Goal: Task Accomplishment & Management: Use online tool/utility

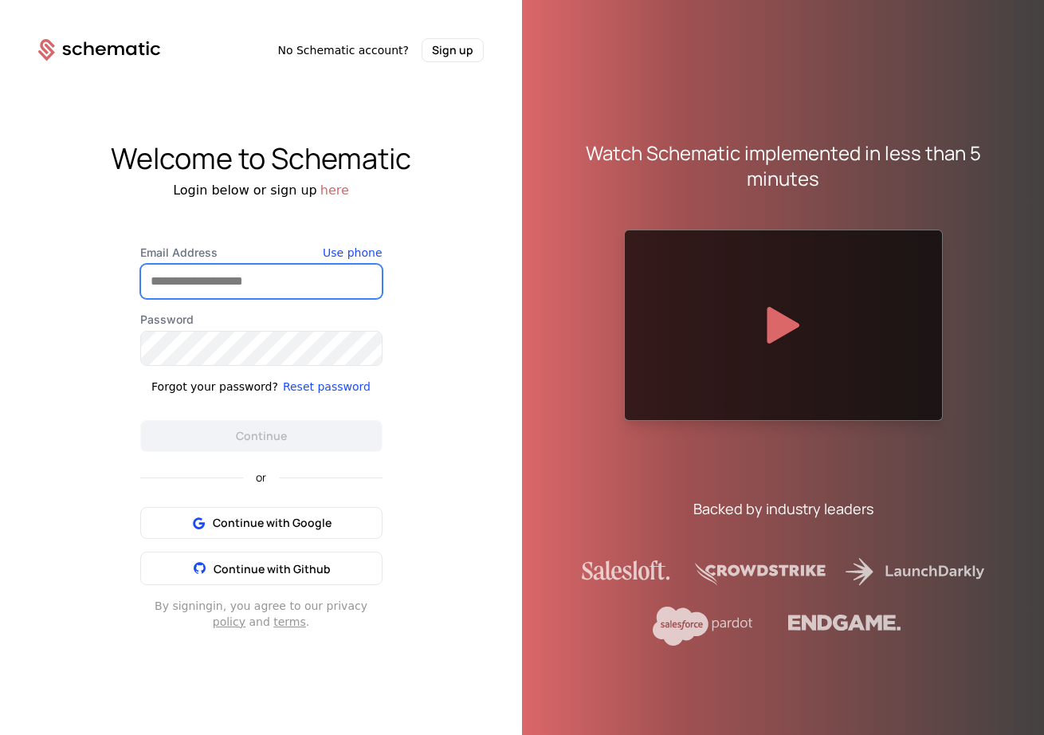
type input "**********"
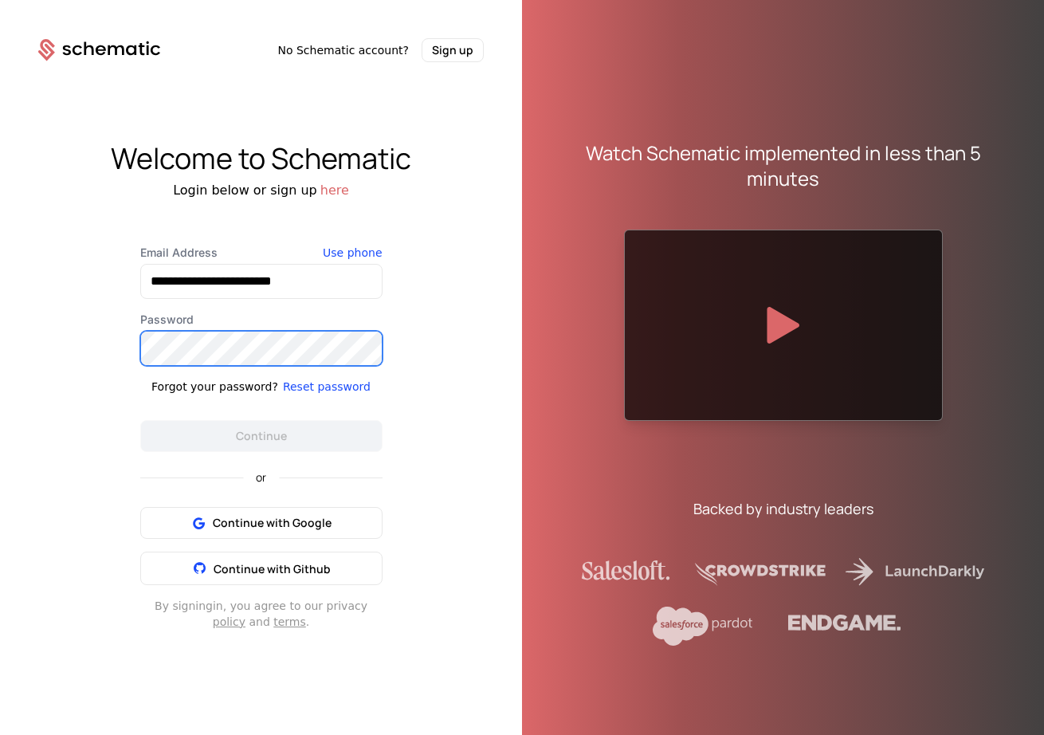
click at [261, 435] on button "Continue" at bounding box center [261, 436] width 242 height 32
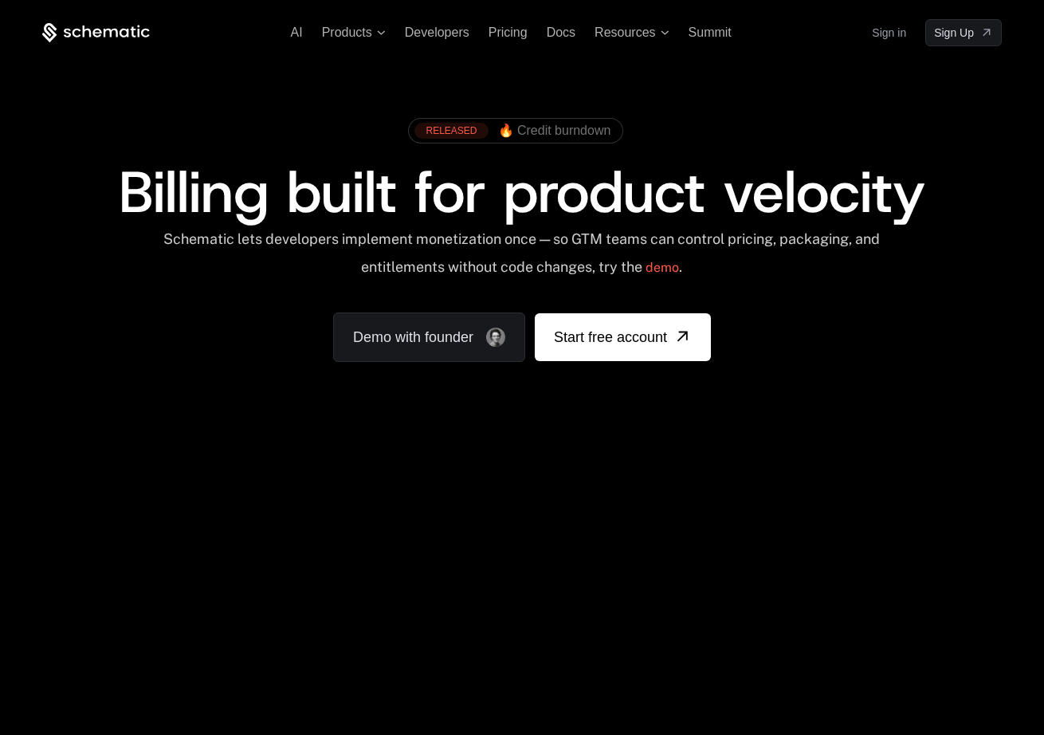
click at [893, 33] on link "Sign in" at bounding box center [889, 33] width 34 height 26
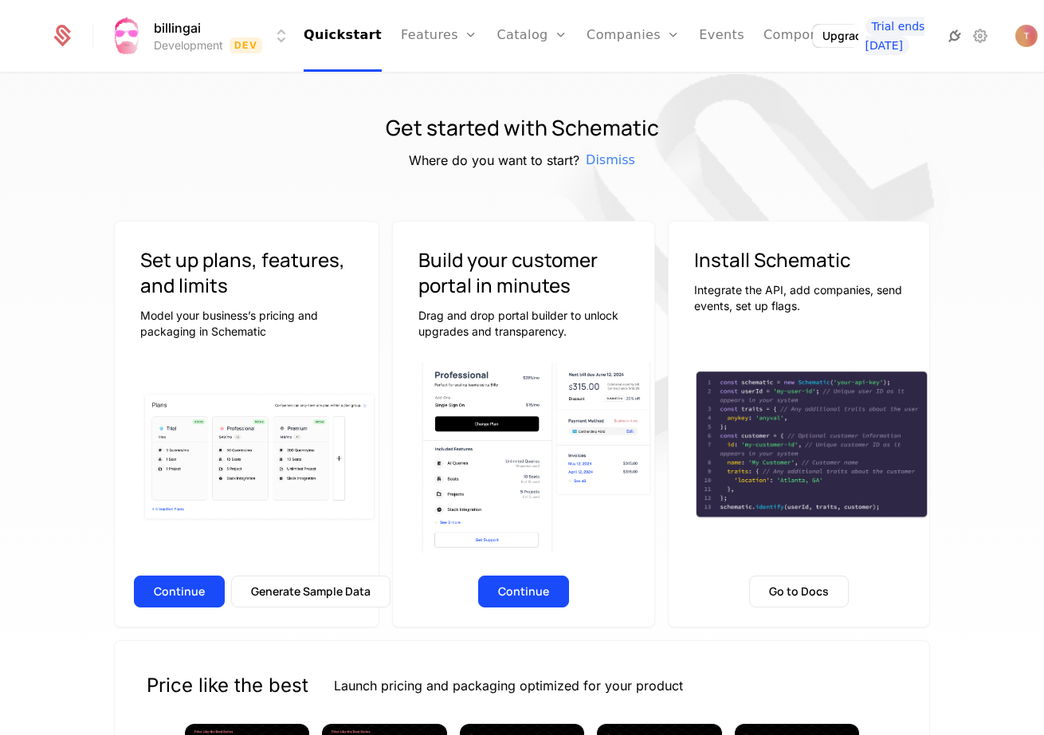
click at [945, 33] on icon at bounding box center [954, 35] width 19 height 19
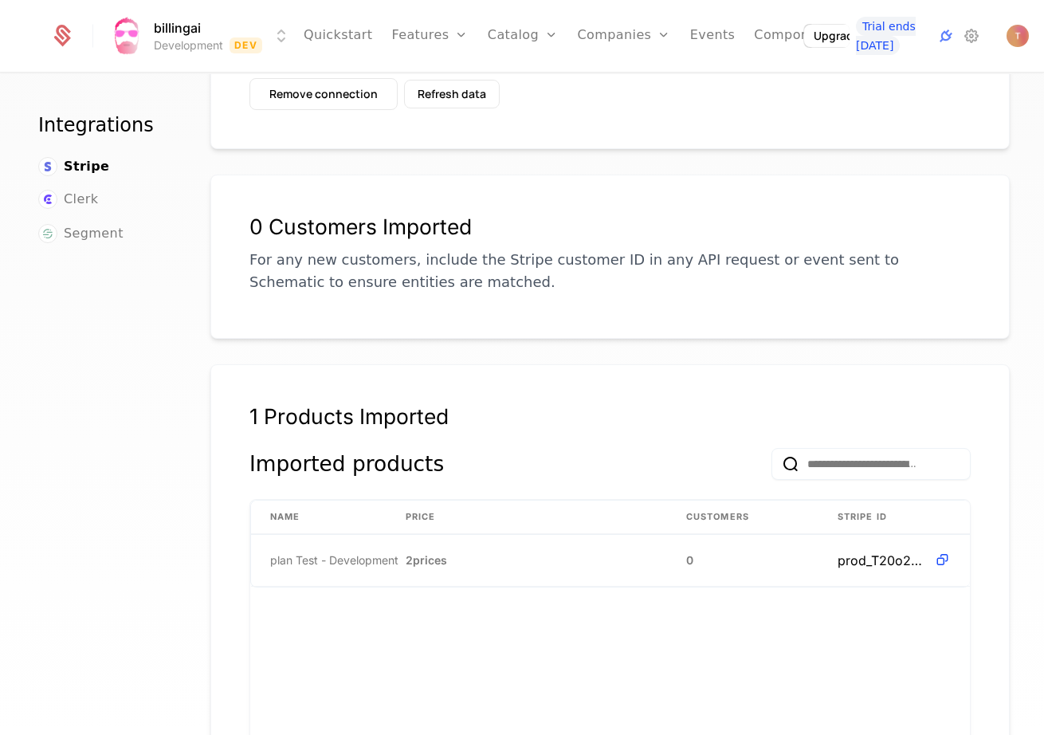
scroll to position [179, 0]
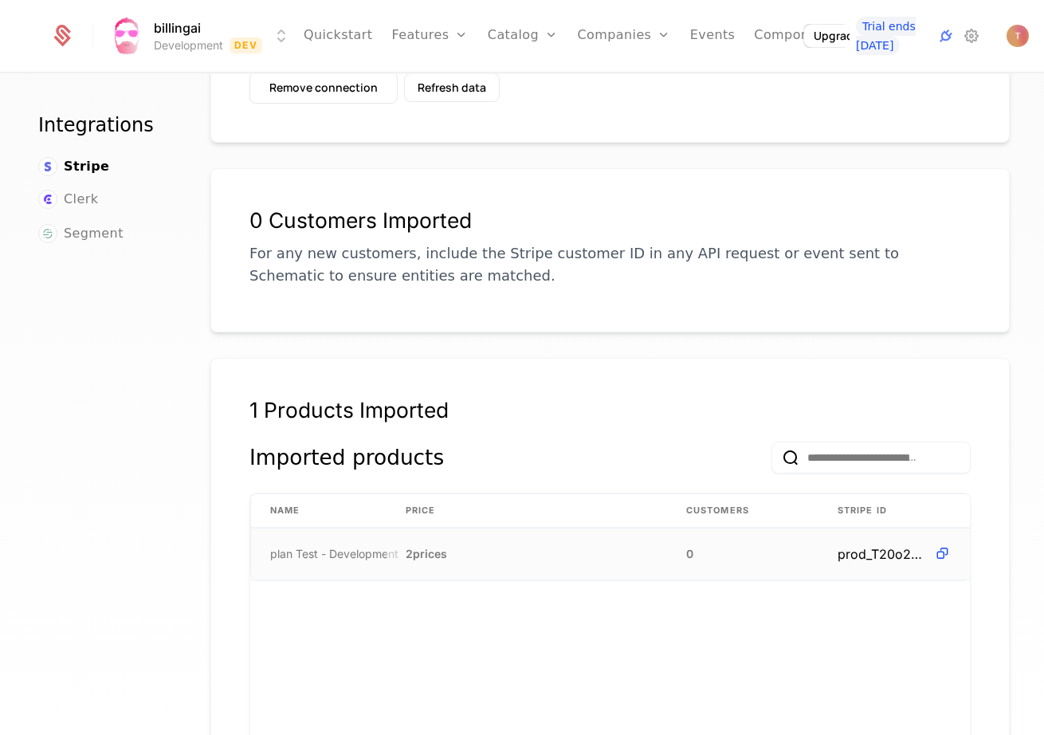
click at [378, 559] on span "plan Test - Development" at bounding box center [334, 554] width 128 height 16
click at [362, 552] on span "plan Test - Development" at bounding box center [334, 554] width 128 height 16
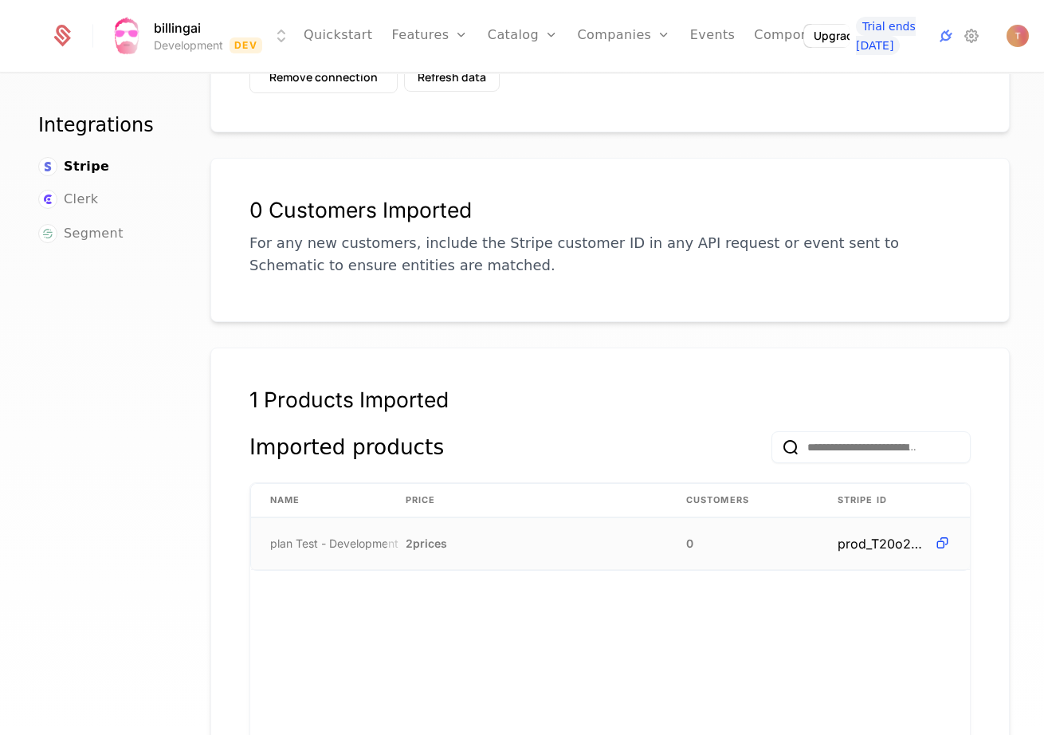
scroll to position [194, 0]
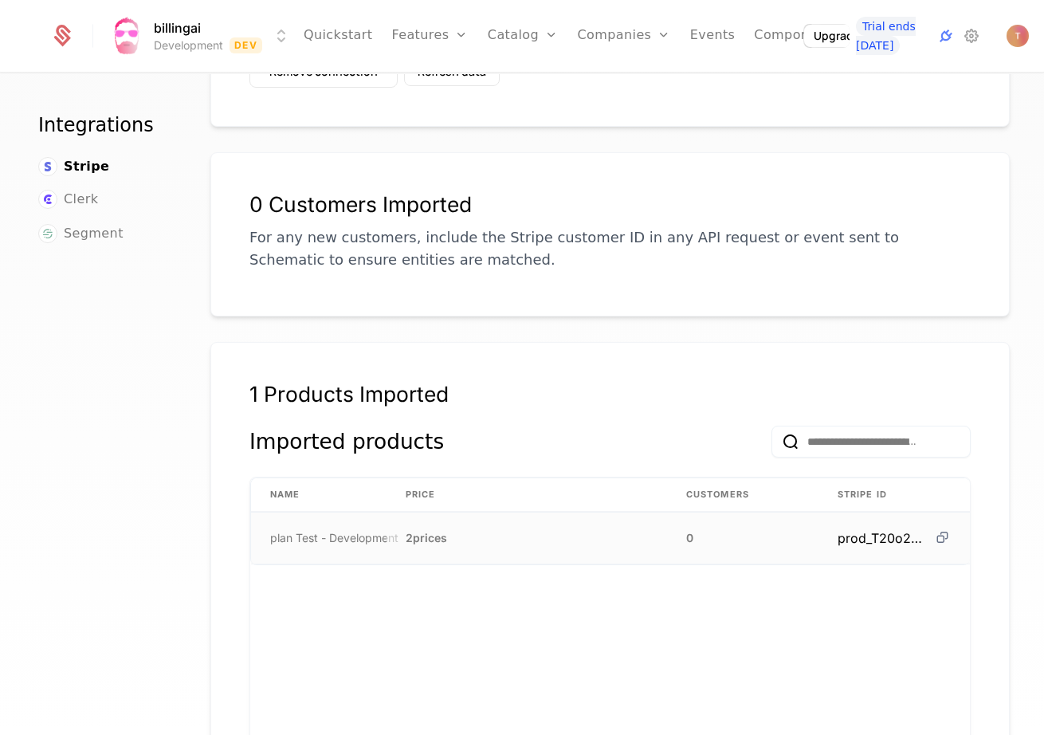
click at [944, 536] on icon at bounding box center [942, 537] width 17 height 17
click at [519, 84] on link "Plans" at bounding box center [548, 87] width 82 height 19
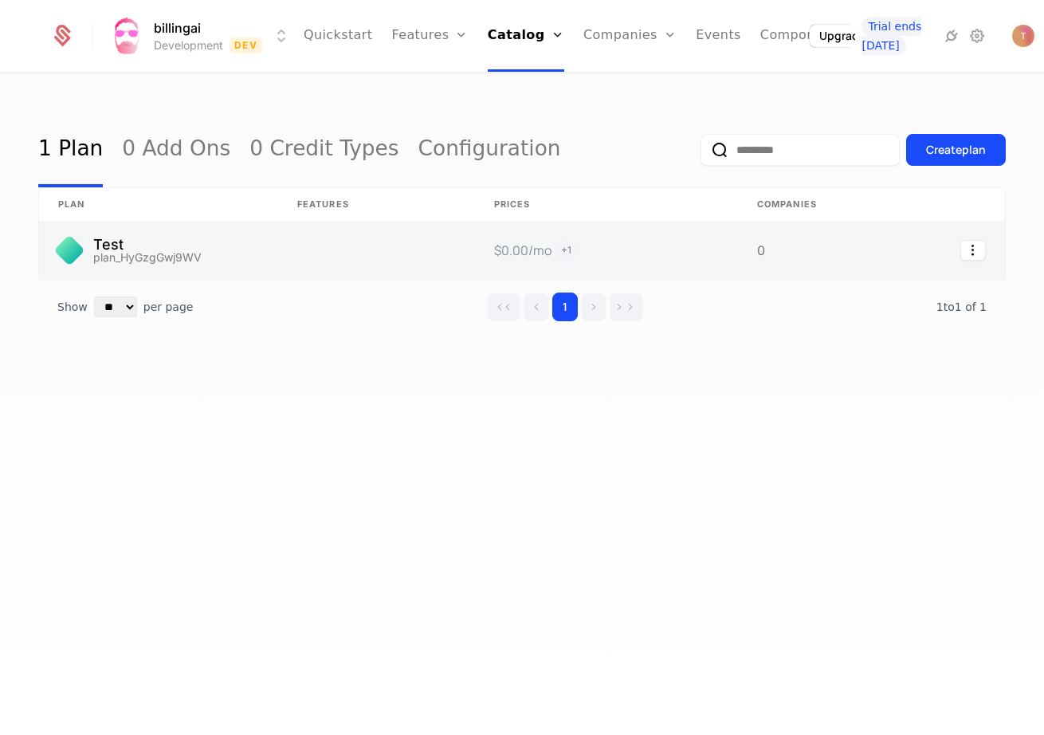
click at [202, 249] on link at bounding box center [158, 250] width 239 height 57
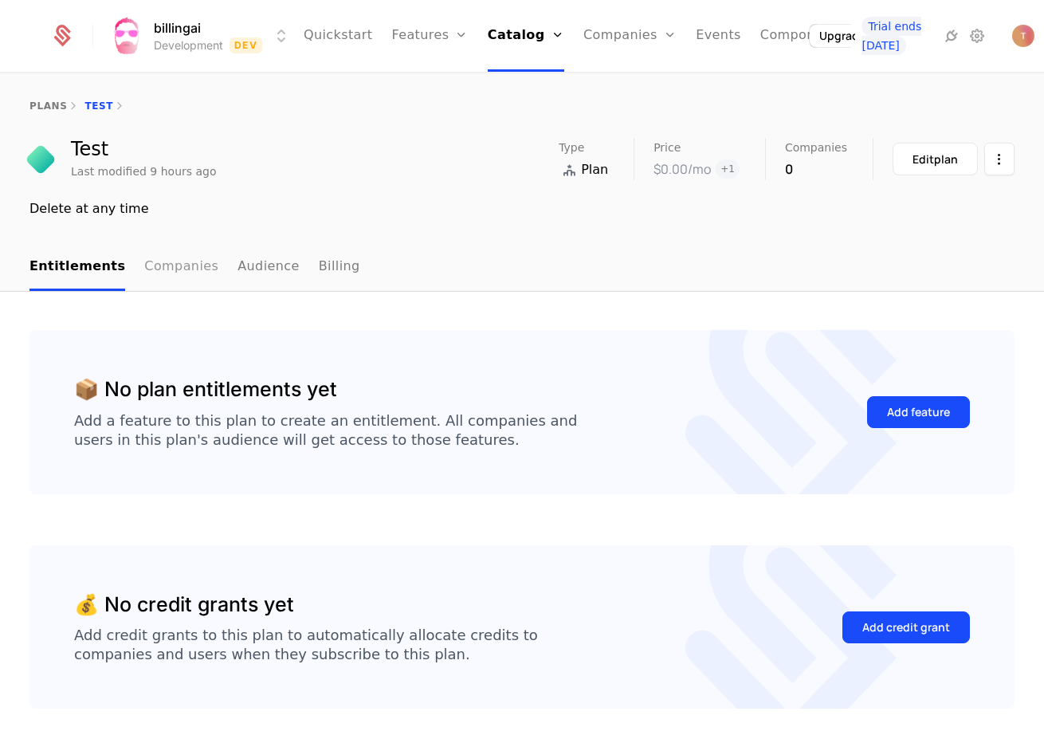
click at [153, 273] on link "Companies" at bounding box center [181, 267] width 74 height 47
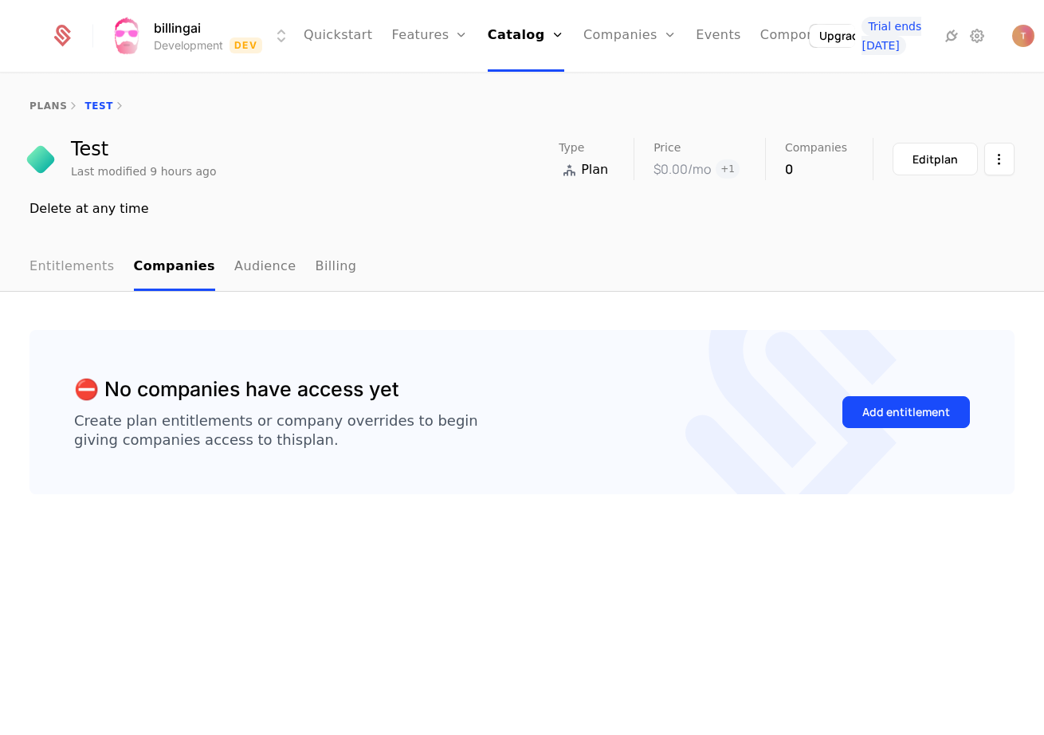
click at [49, 270] on link "Entitlements" at bounding box center [71, 267] width 85 height 47
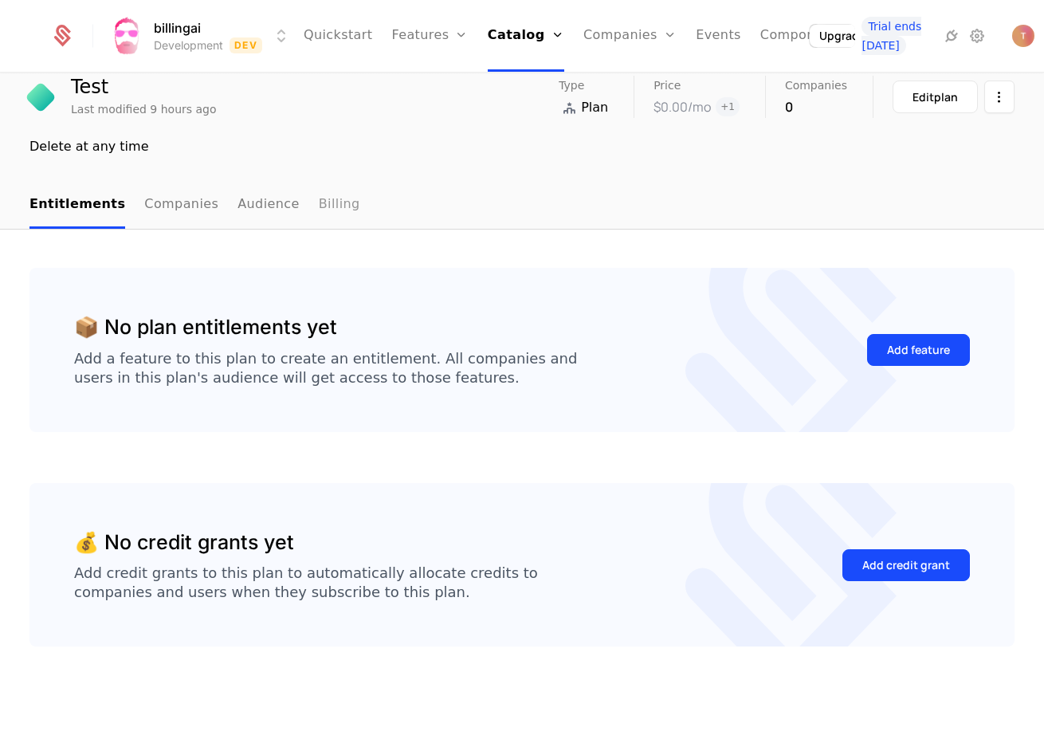
scroll to position [62, 0]
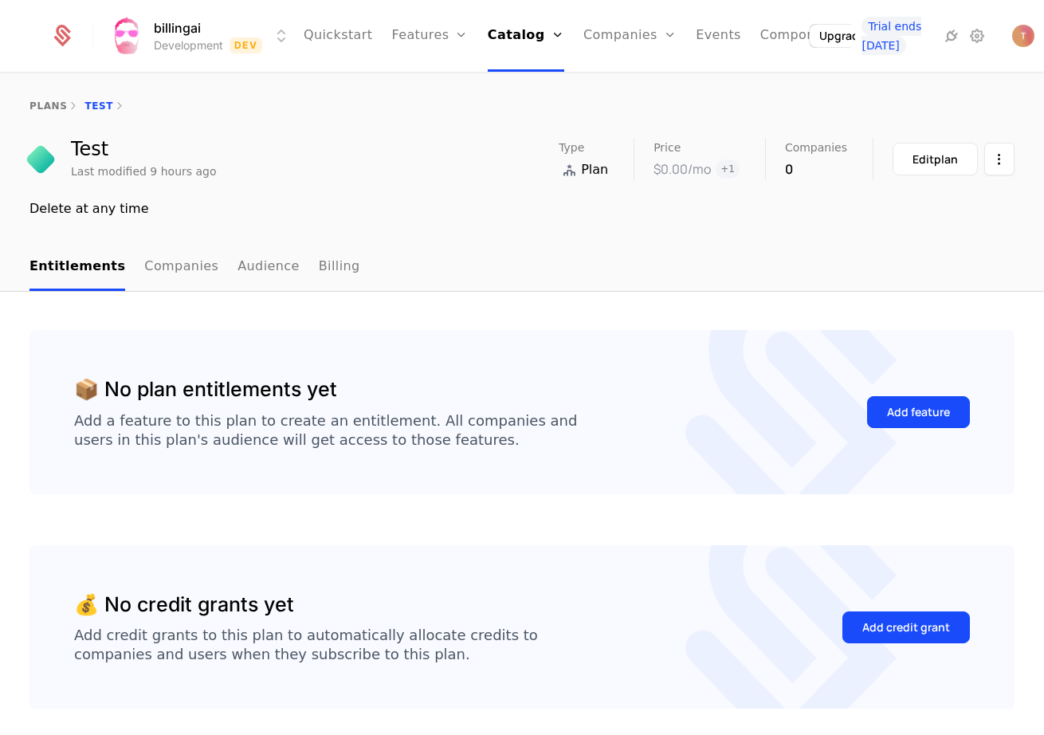
click at [210, 167] on div "Test Last modified 9 hours ago Type Plan Price $0.00 /mo + 1 Companies 0 Edit p…" at bounding box center [521, 159] width 985 height 42
click at [924, 165] on div "Edit plan" at bounding box center [935, 159] width 45 height 16
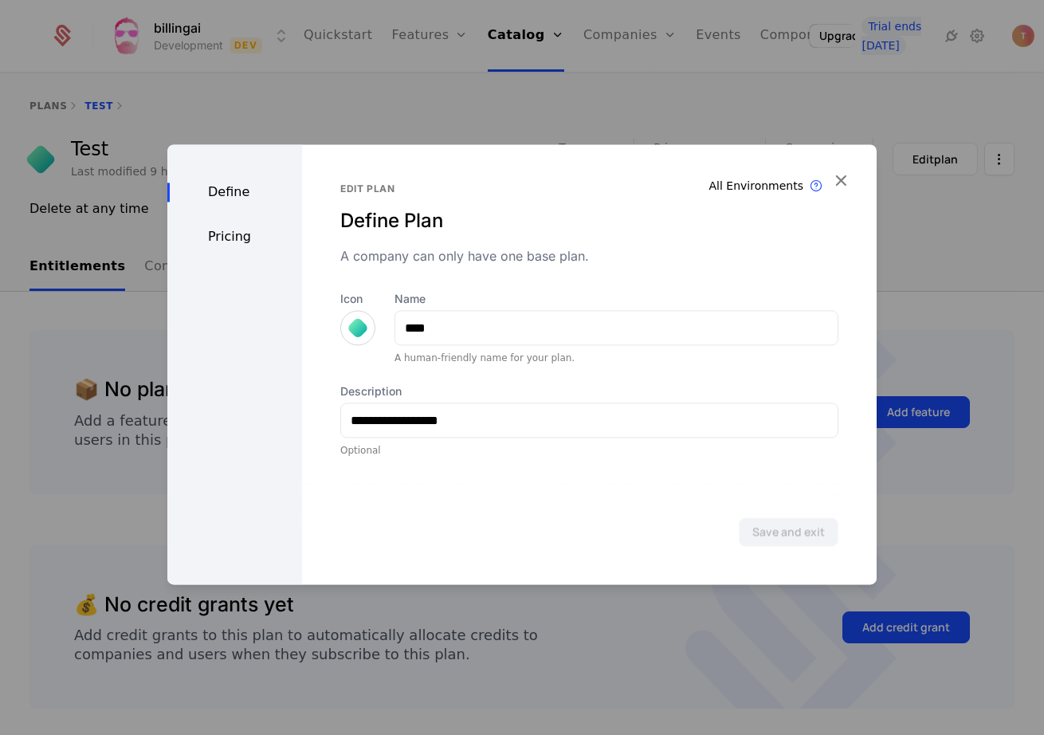
drag, startPoint x: 237, startPoint y: 223, endPoint x: 234, endPoint y: 235, distance: 12.6
click at [236, 227] on div "Define Pricing" at bounding box center [234, 364] width 135 height 440
click at [232, 244] on div "Pricing" at bounding box center [234, 236] width 135 height 19
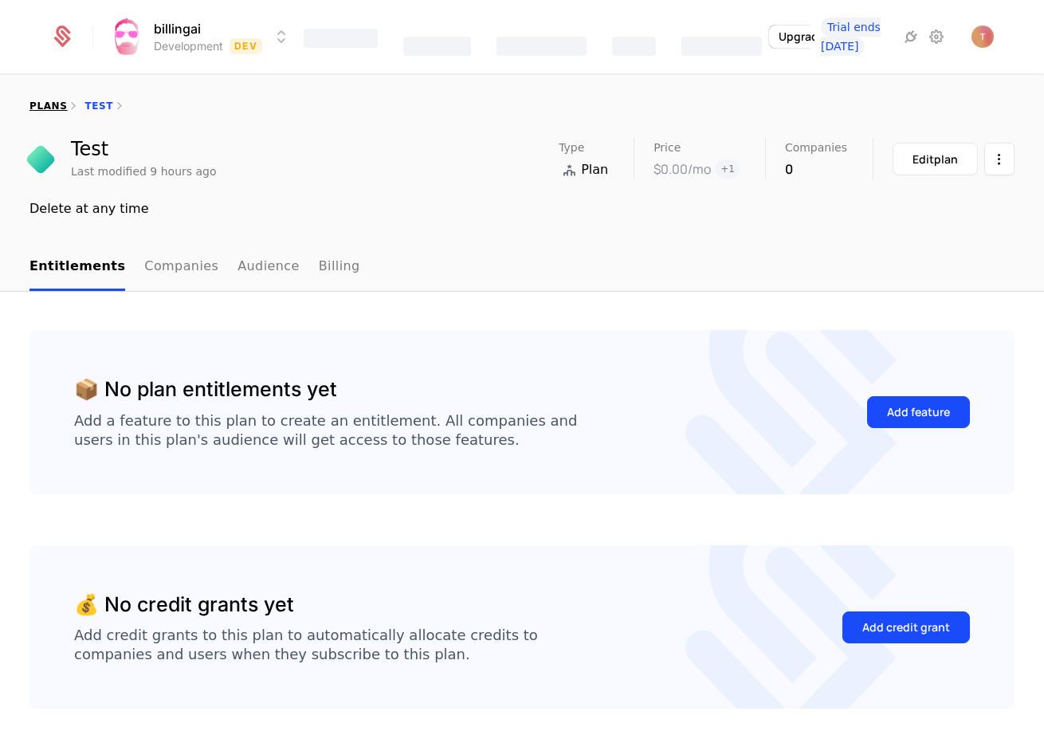
click at [48, 105] on link "plans" at bounding box center [47, 105] width 37 height 11
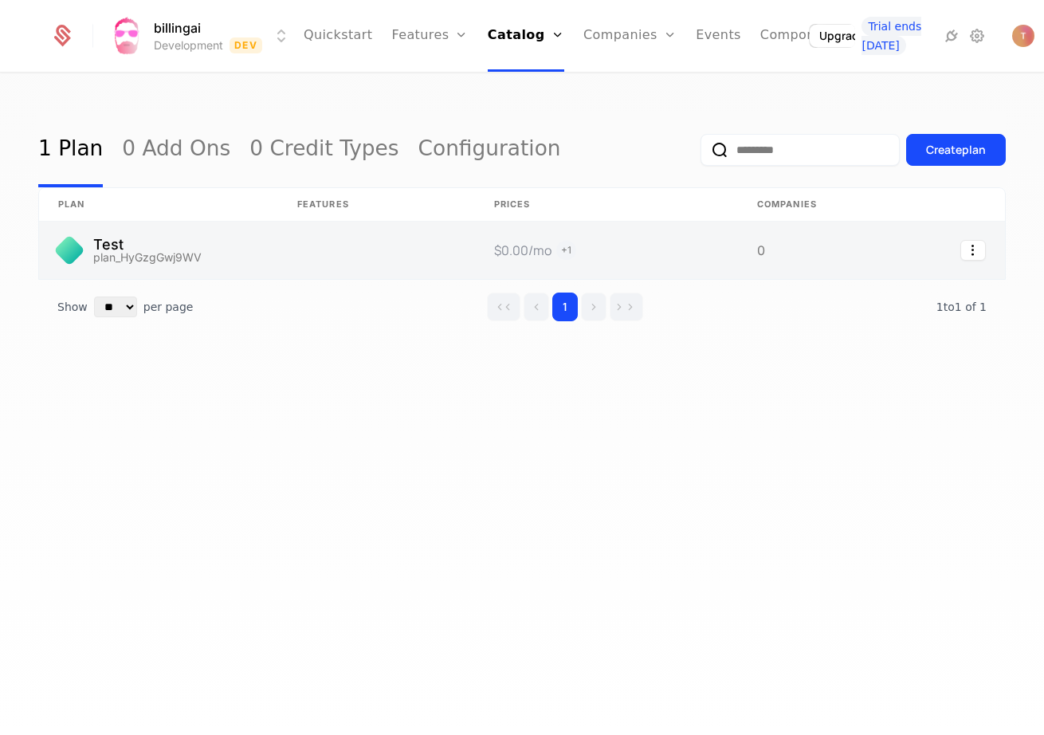
click at [150, 253] on link at bounding box center [158, 250] width 239 height 57
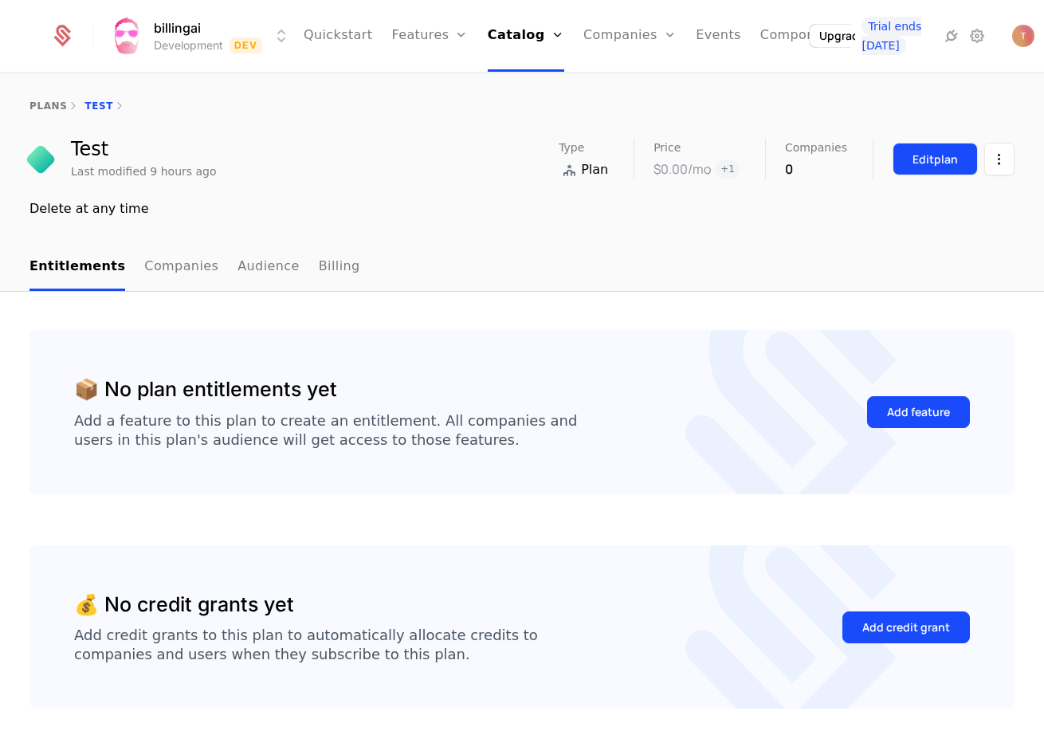
click at [944, 156] on div "Edit plan" at bounding box center [935, 159] width 45 height 16
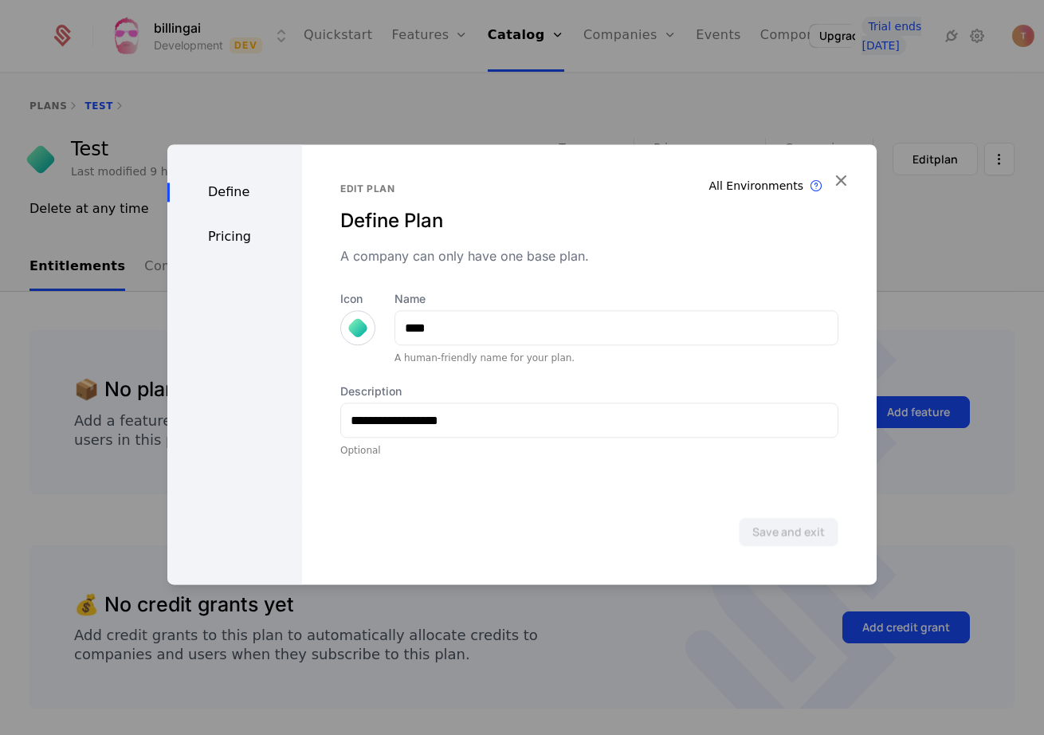
drag, startPoint x: 467, startPoint y: 327, endPoint x: 372, endPoint y: 322, distance: 95.0
click at [372, 322] on div "Icon Name **** A human-friendly name for your plan." at bounding box center [589, 327] width 498 height 73
click at [523, 325] on input "****" at bounding box center [616, 327] width 442 height 33
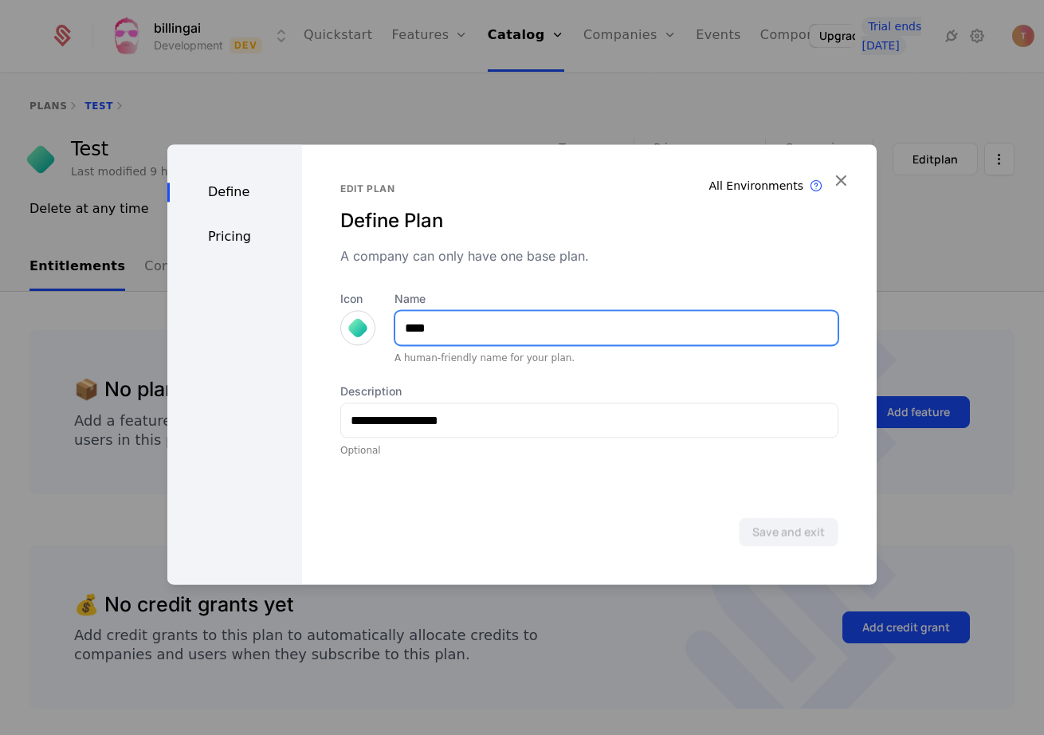
click at [523, 325] on input "****" at bounding box center [616, 327] width 442 height 33
type input "****"
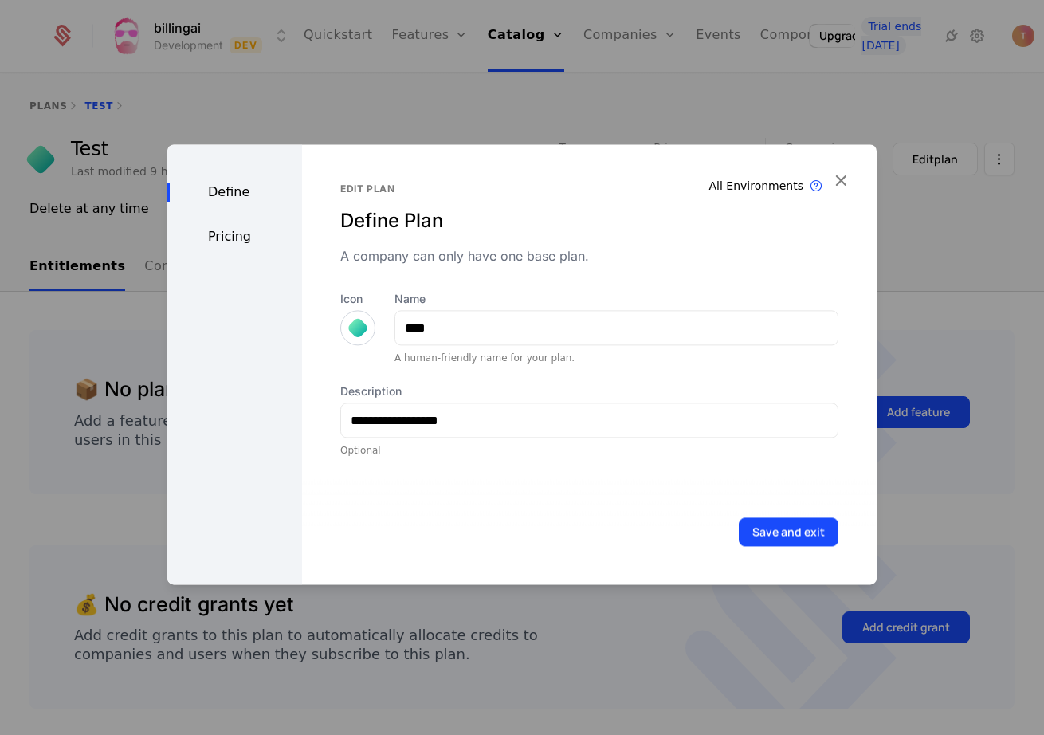
click at [692, 445] on div "Optional" at bounding box center [589, 450] width 498 height 13
click at [801, 521] on button "Save and exit" at bounding box center [789, 531] width 100 height 29
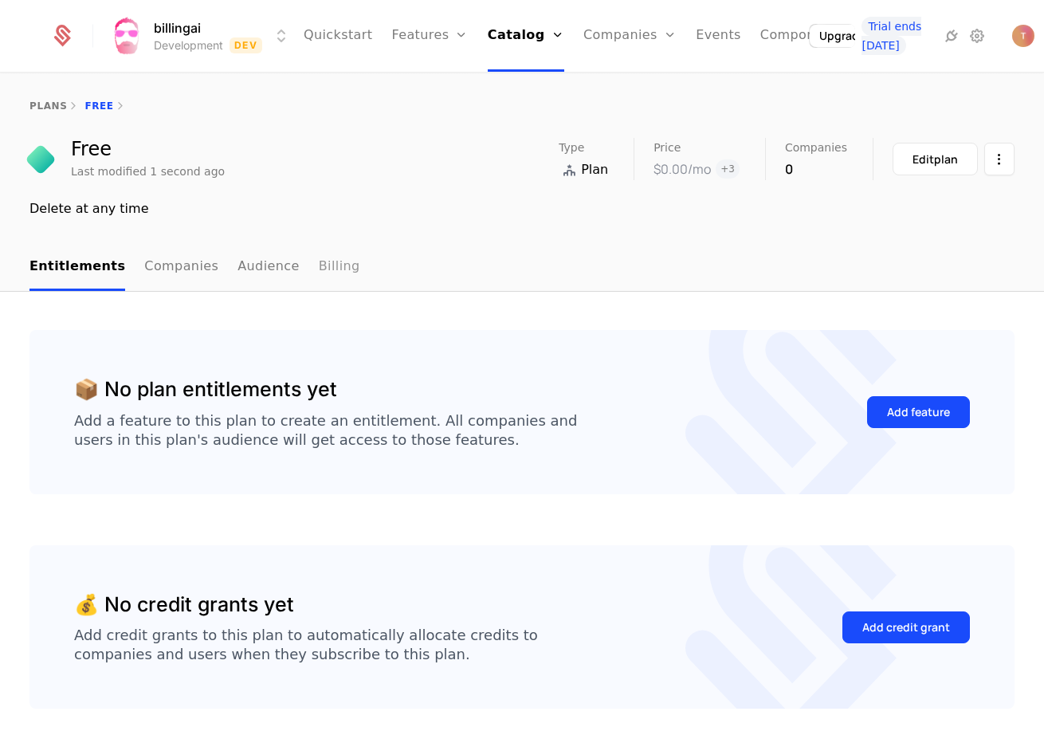
click at [319, 266] on link "Billing" at bounding box center [339, 267] width 41 height 47
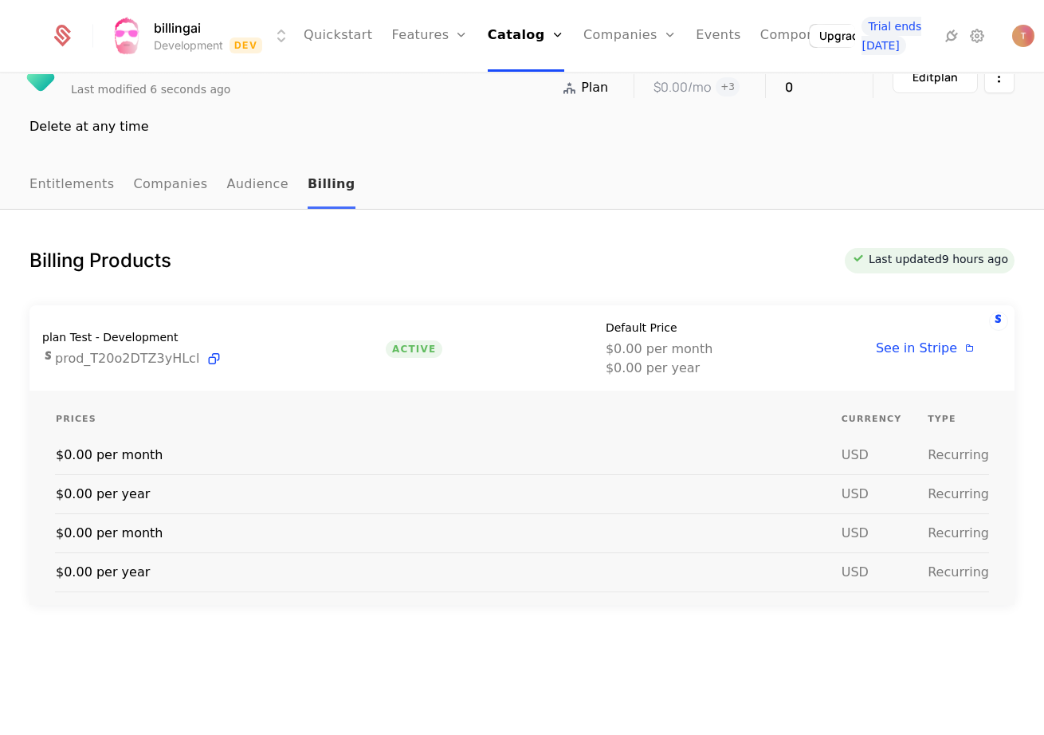
scroll to position [91, 0]
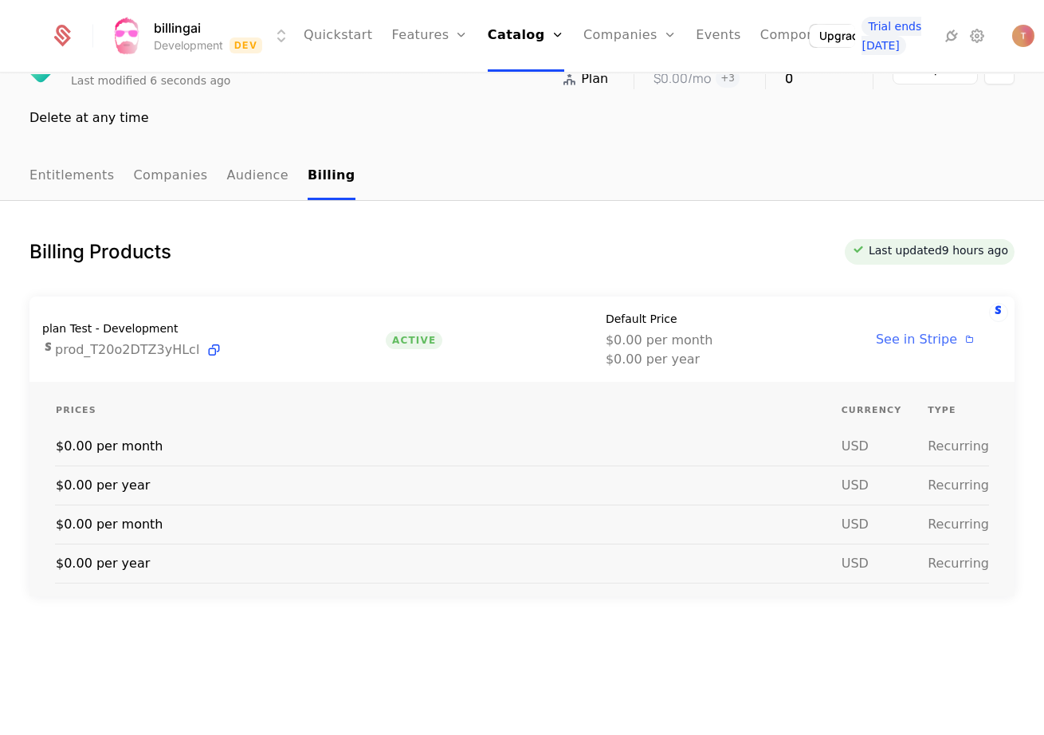
click at [928, 342] on span "See in Stripe" at bounding box center [916, 339] width 81 height 15
click at [65, 182] on link "Entitlements" at bounding box center [71, 176] width 85 height 47
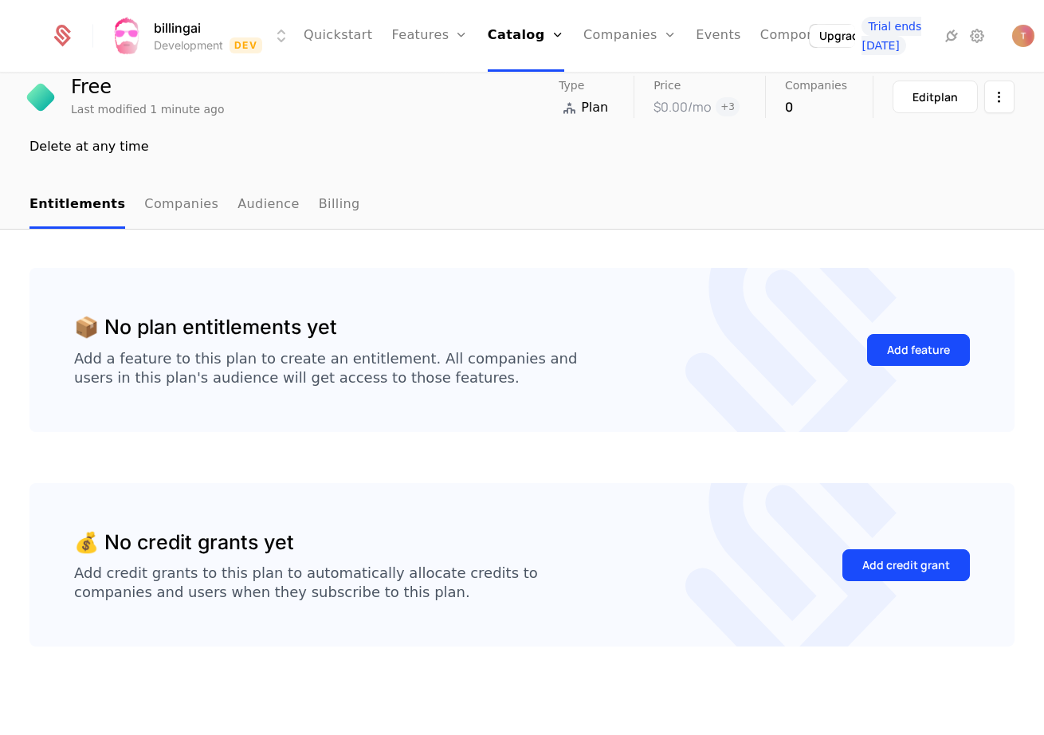
scroll to position [62, 0]
drag, startPoint x: 146, startPoint y: 199, endPoint x: 148, endPoint y: 210, distance: 10.6
click at [146, 199] on link "Companies" at bounding box center [181, 205] width 74 height 47
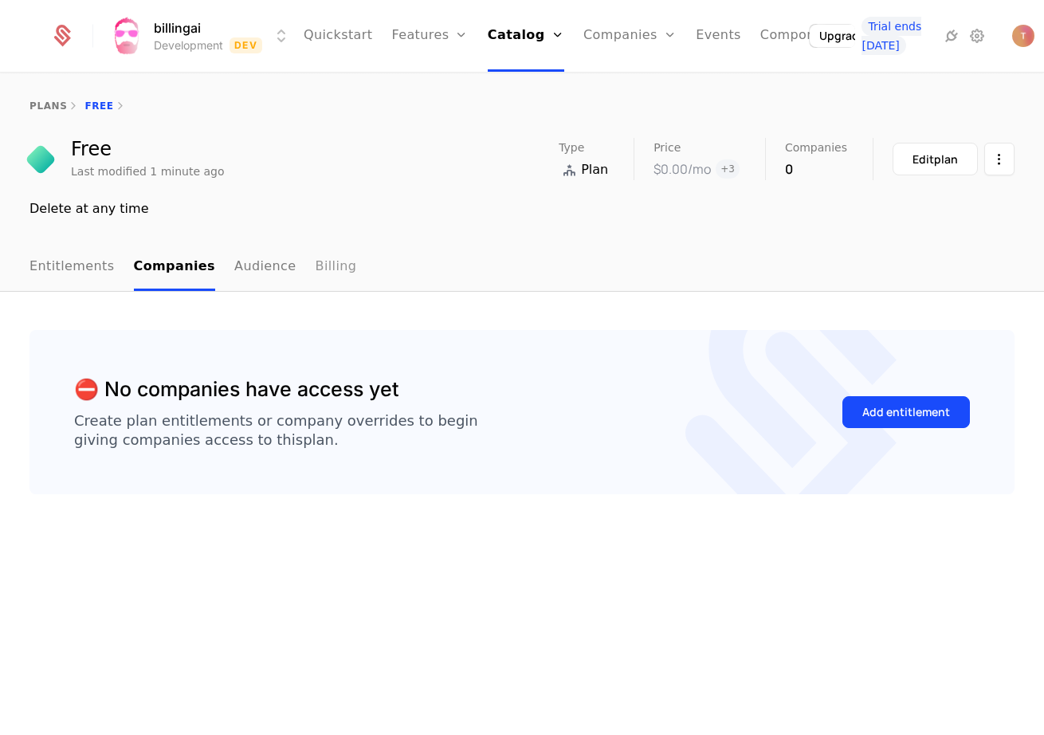
click at [316, 263] on link "Billing" at bounding box center [336, 267] width 41 height 47
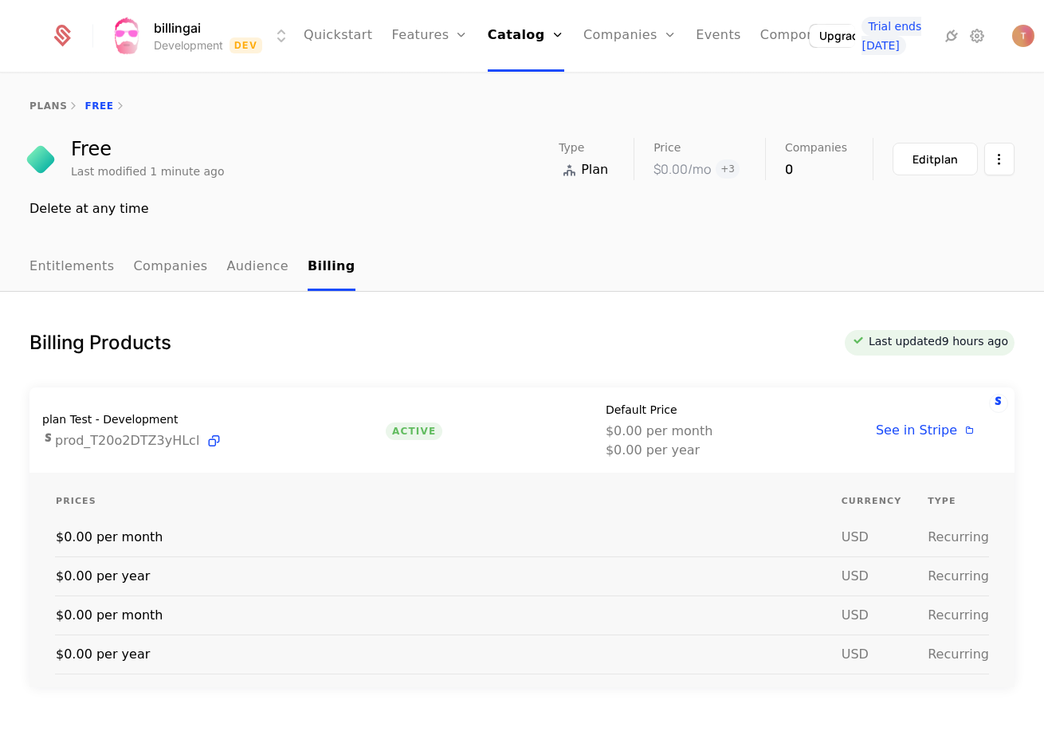
click at [45, 153] on div at bounding box center [41, 159] width 32 height 32
click at [908, 174] on button "Edit plan" at bounding box center [935, 159] width 85 height 33
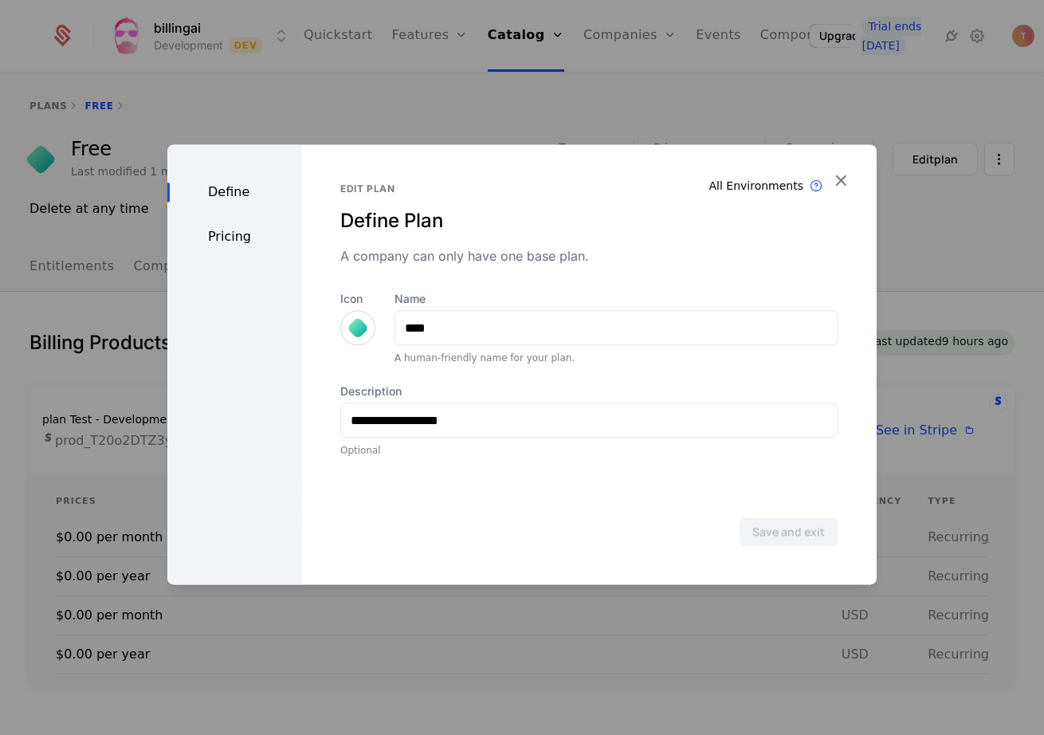
click at [346, 328] on div at bounding box center [357, 327] width 35 height 35
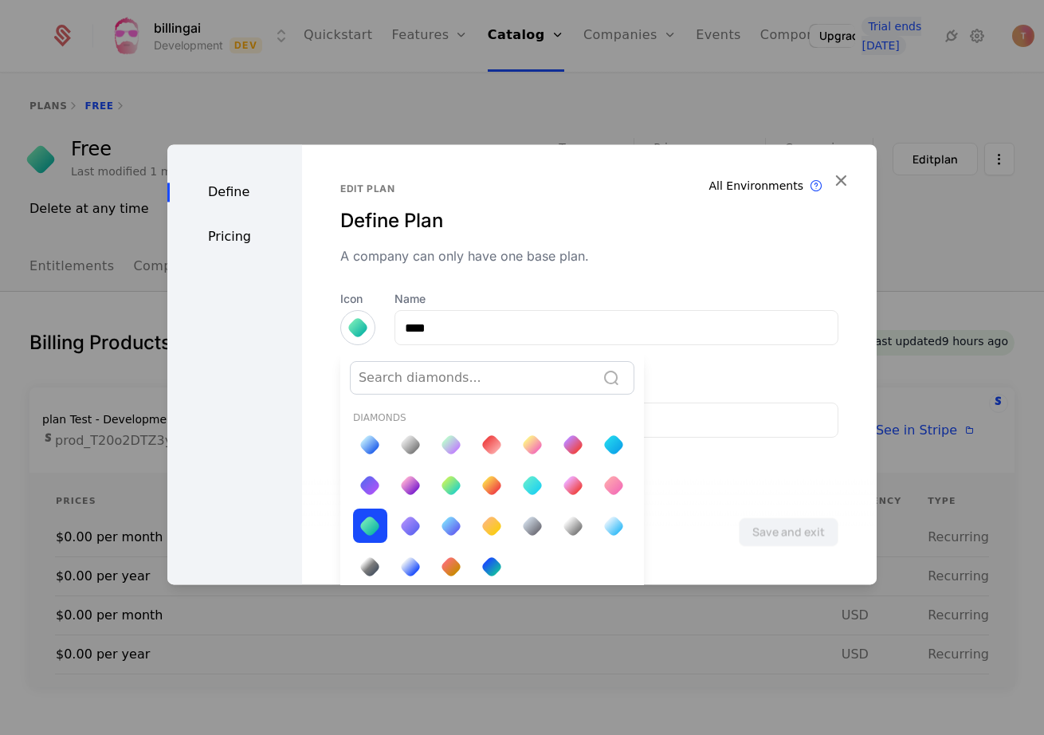
scroll to position [6, 0]
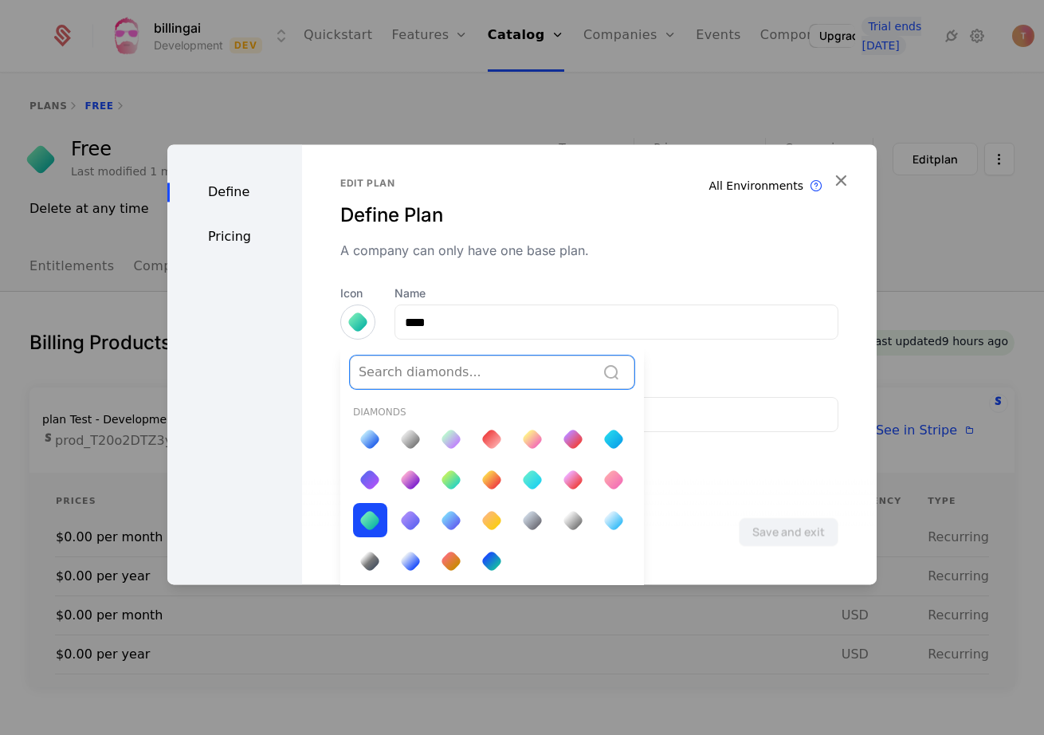
click at [402, 441] on div at bounding box center [410, 439] width 22 height 22
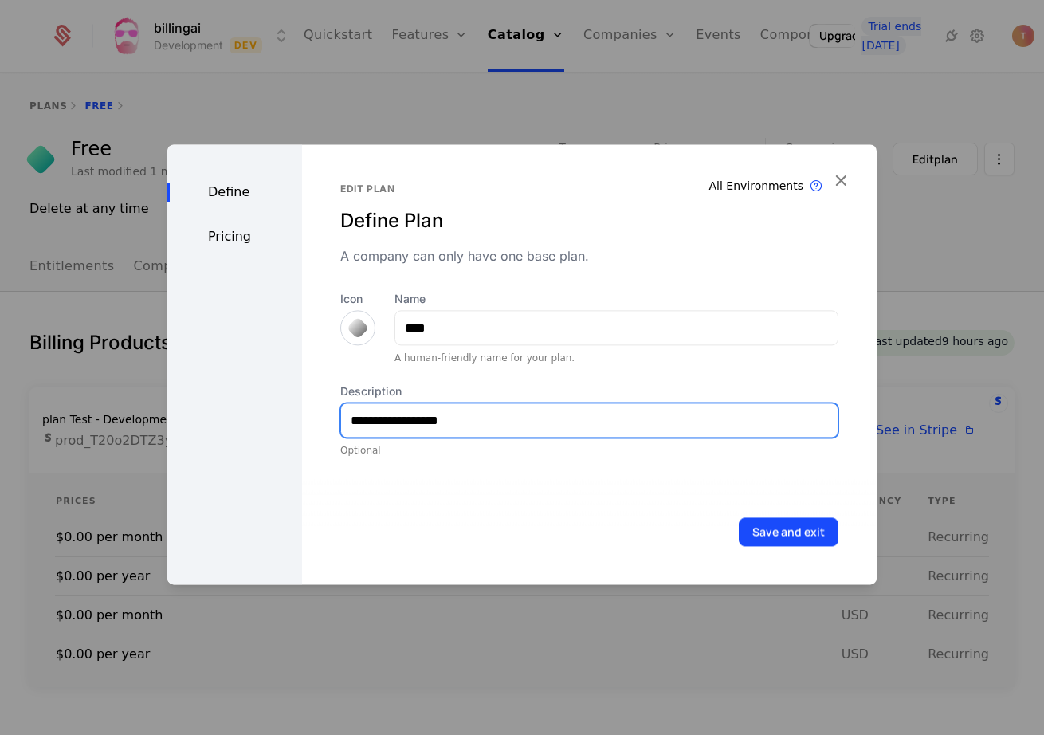
drag, startPoint x: 428, startPoint y: 419, endPoint x: 288, endPoint y: 421, distance: 140.3
click at [286, 411] on div "**********" at bounding box center [521, 364] width 709 height 440
type input "**********"
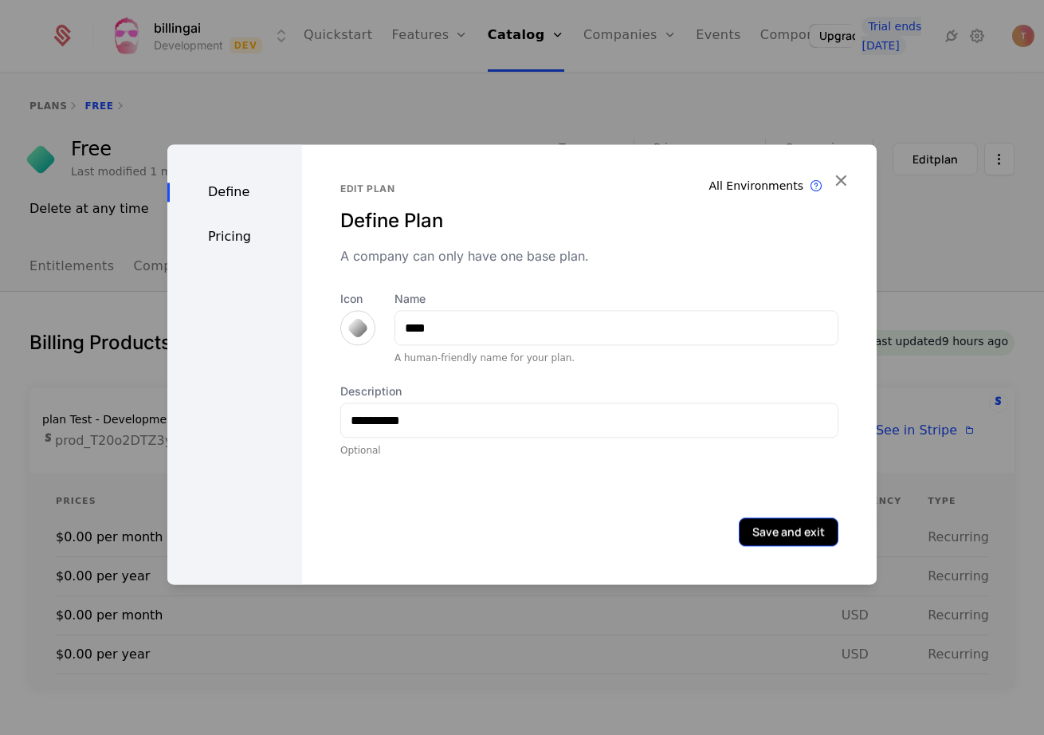
click at [770, 536] on button "Save and exit" at bounding box center [789, 531] width 100 height 29
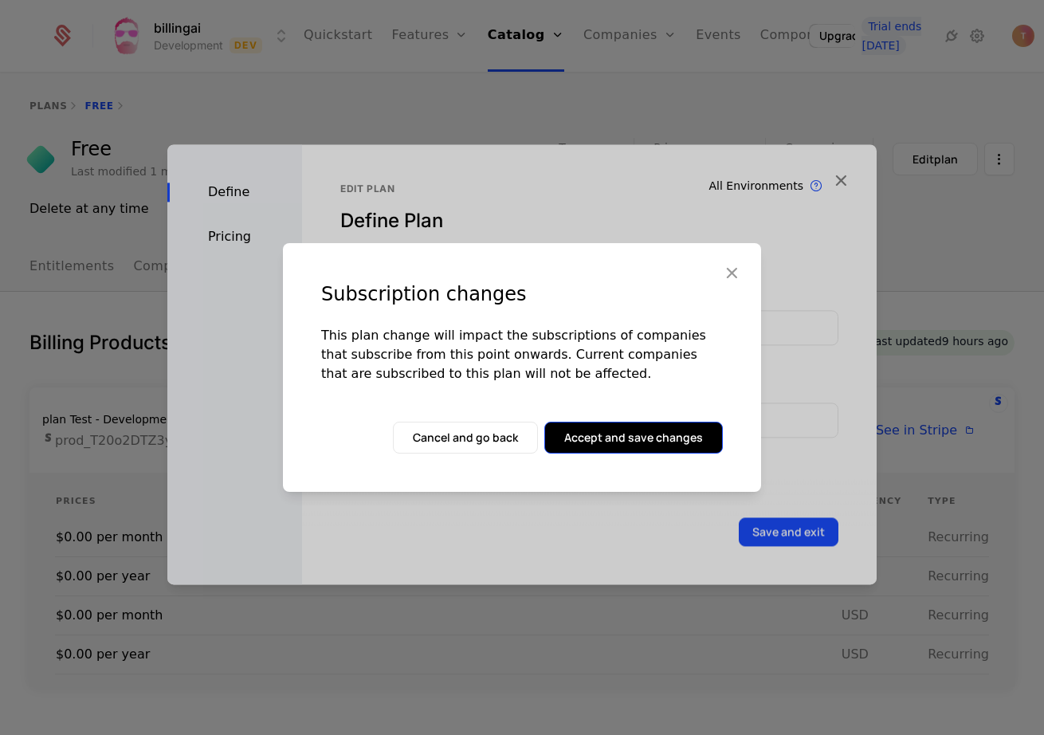
click at [634, 441] on button "Accept and save changes" at bounding box center [633, 438] width 179 height 32
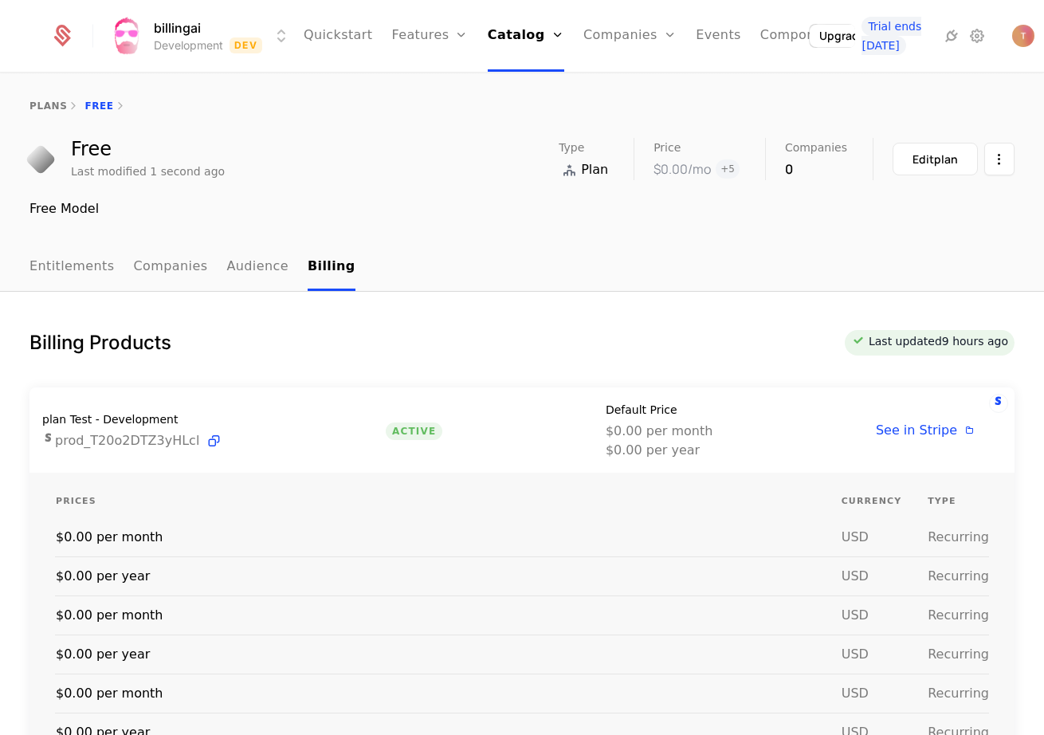
click at [634, 441] on span "$0.00 per month" at bounding box center [659, 431] width 107 height 19
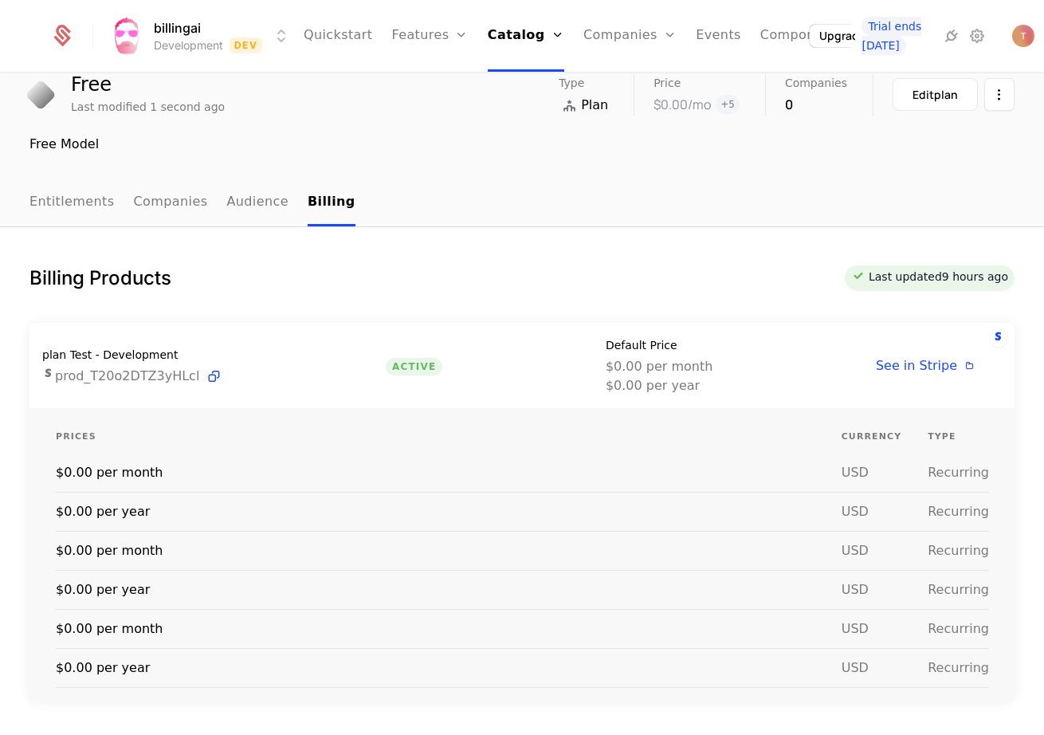
scroll to position [61, 0]
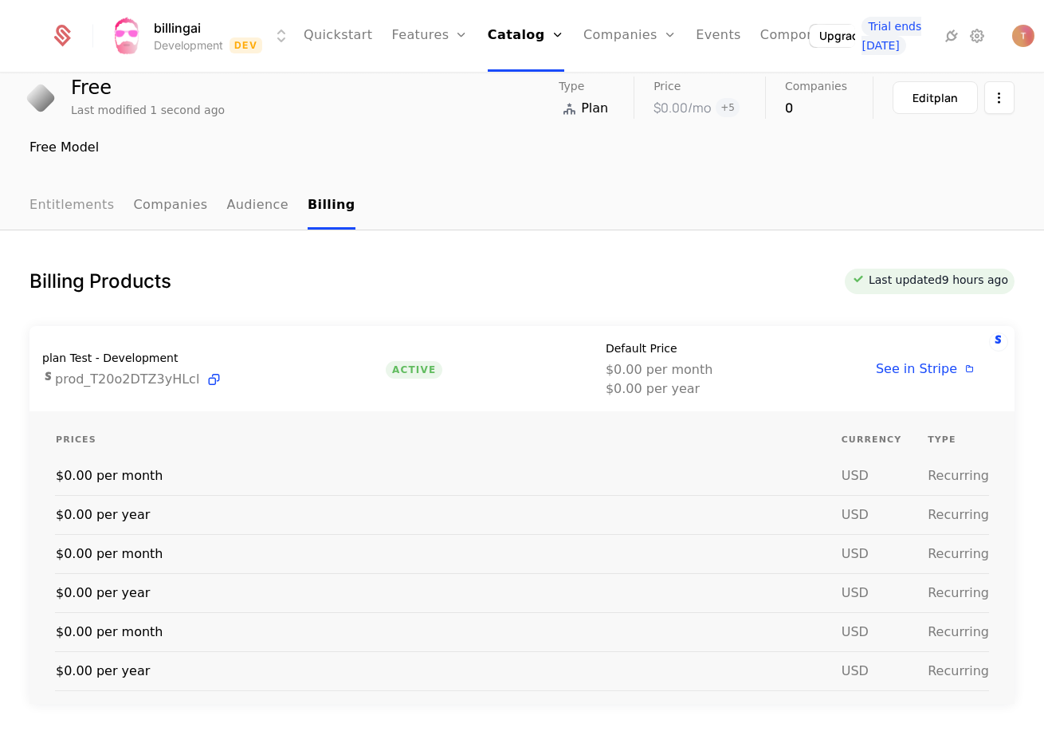
click at [51, 210] on link "Entitlements" at bounding box center [71, 206] width 85 height 47
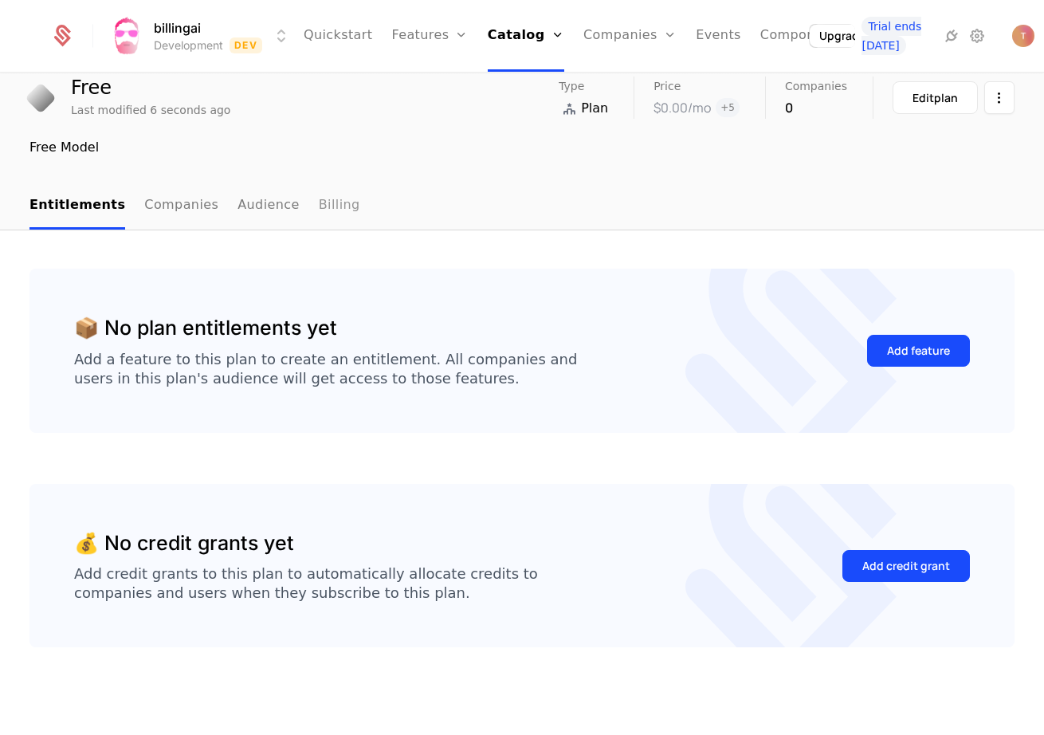
click at [319, 207] on link "Billing" at bounding box center [339, 206] width 41 height 47
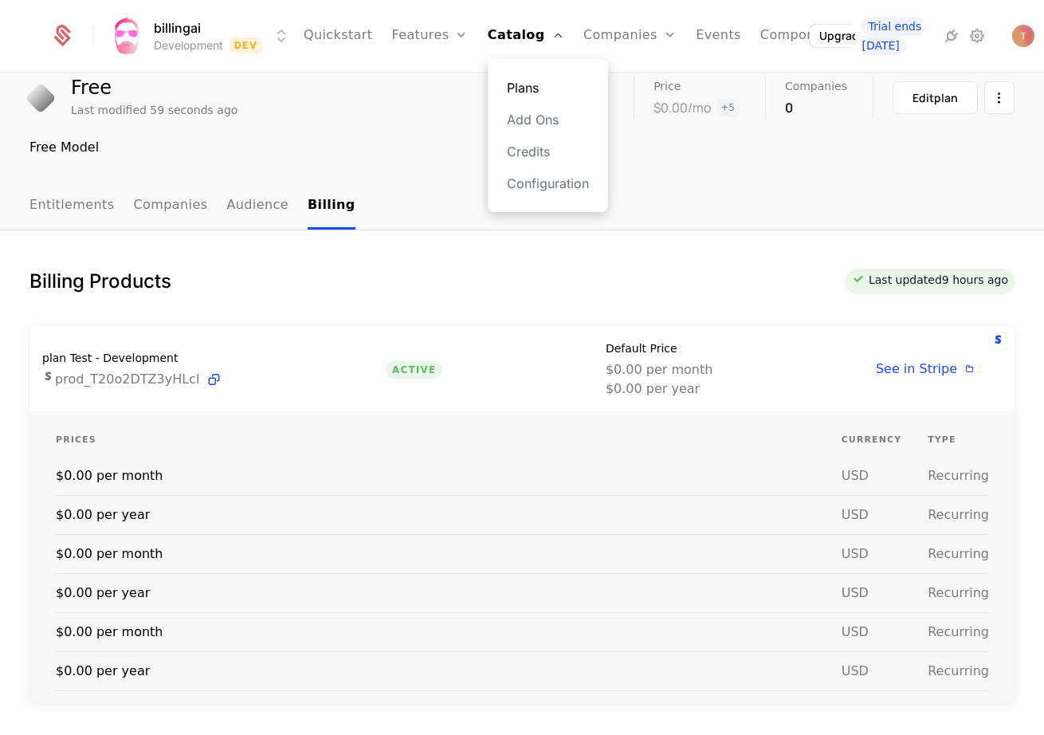
click at [516, 87] on link "Plans" at bounding box center [548, 87] width 82 height 19
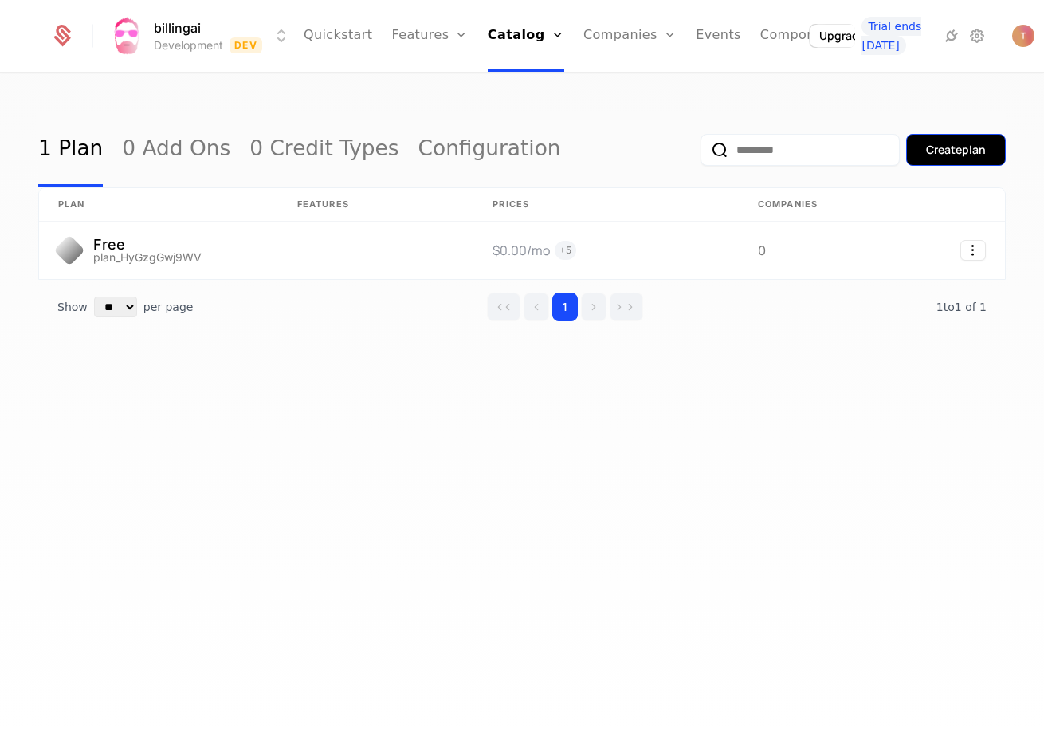
click at [980, 159] on button "Create plan" at bounding box center [956, 150] width 100 height 32
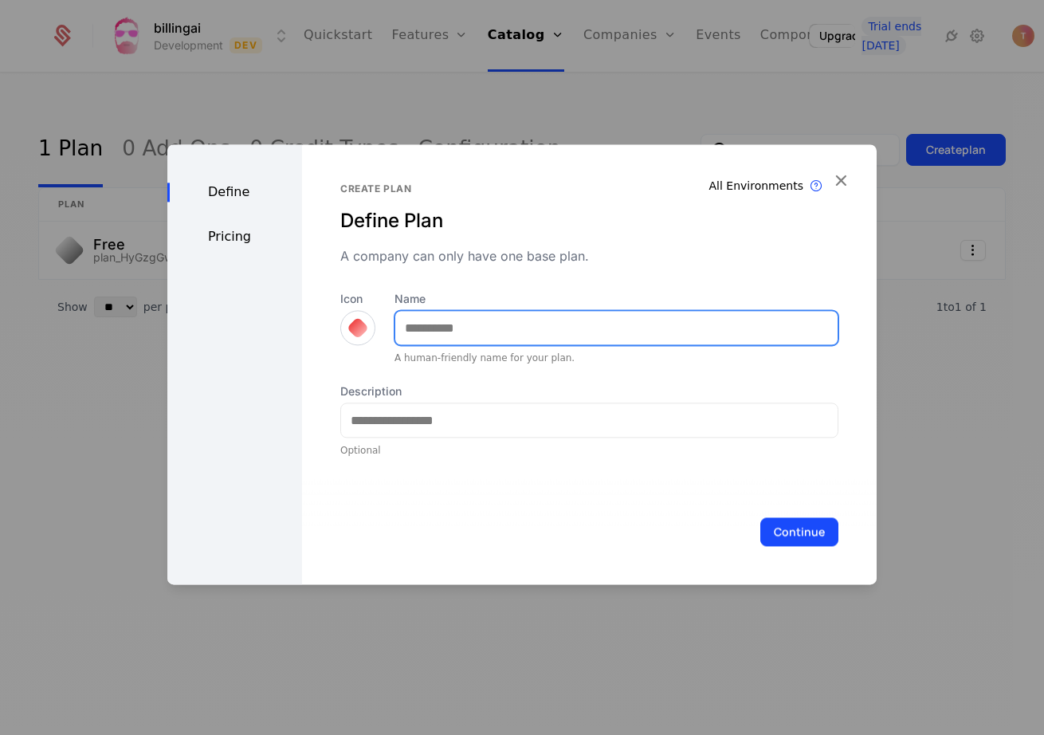
click at [456, 335] on input "Name" at bounding box center [616, 327] width 442 height 33
type input "*******"
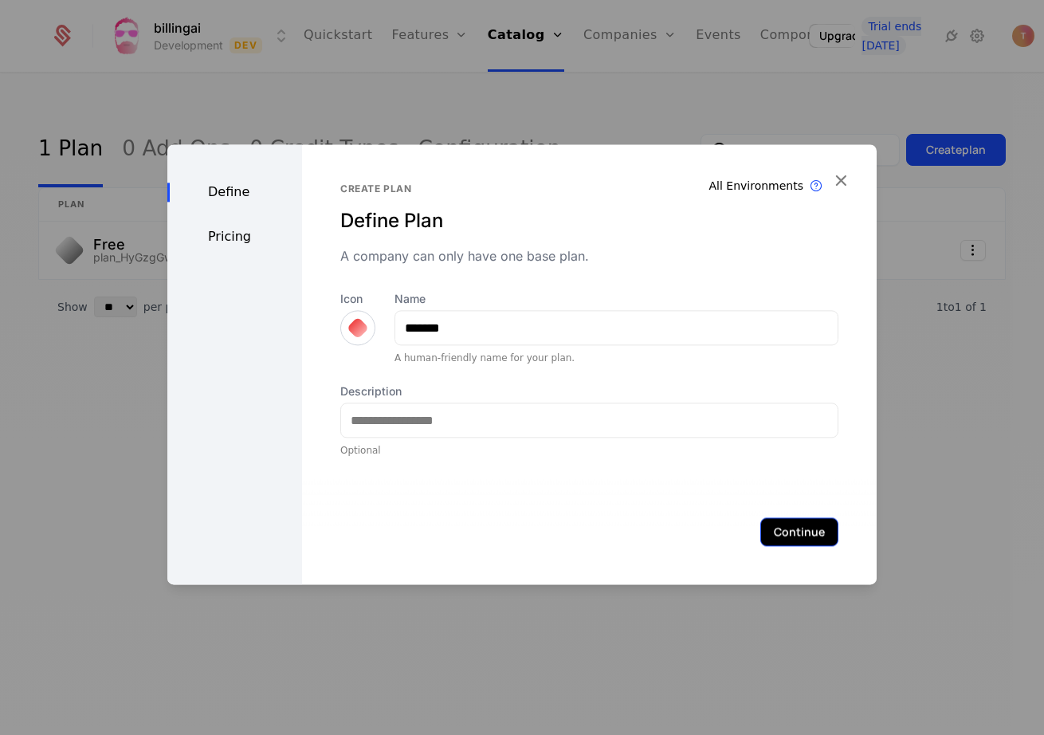
click at [789, 532] on button "Continue" at bounding box center [799, 531] width 78 height 29
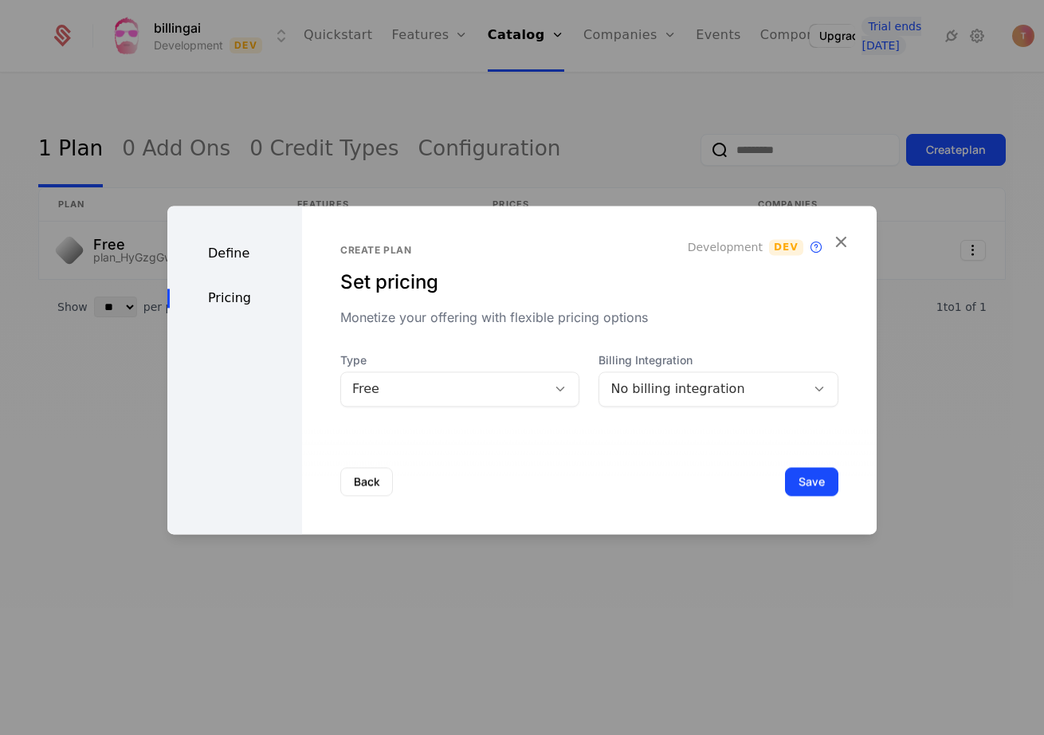
click at [441, 385] on div "Free" at bounding box center [444, 388] width 184 height 19
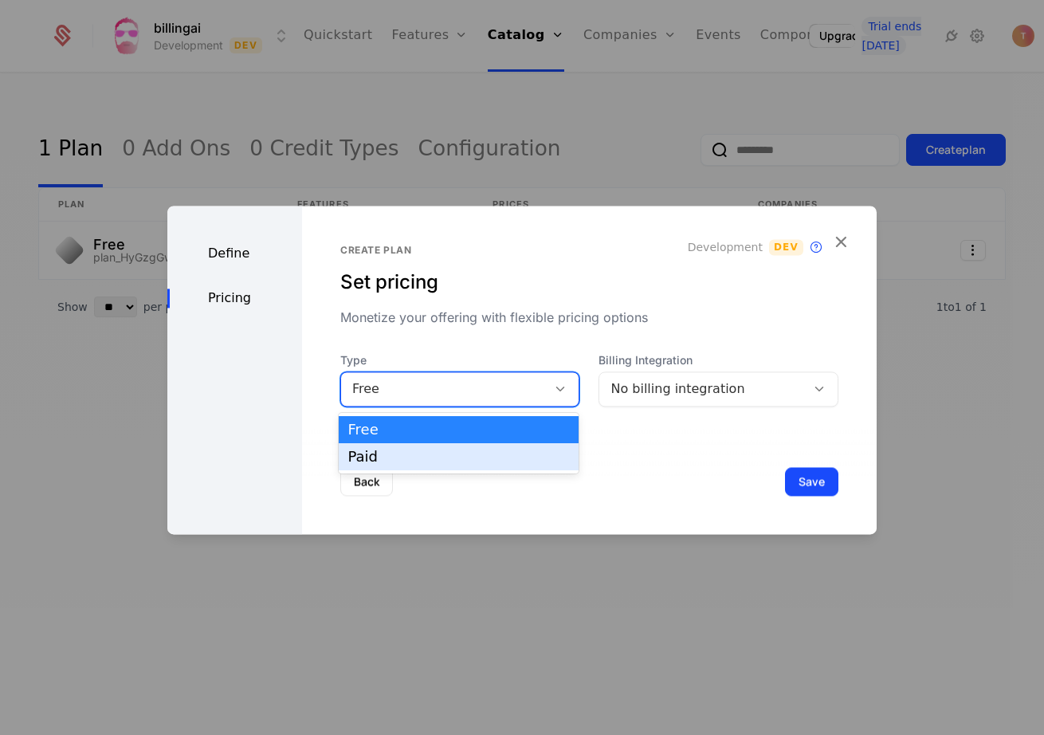
click at [414, 454] on div "Paid" at bounding box center [459, 456] width 222 height 14
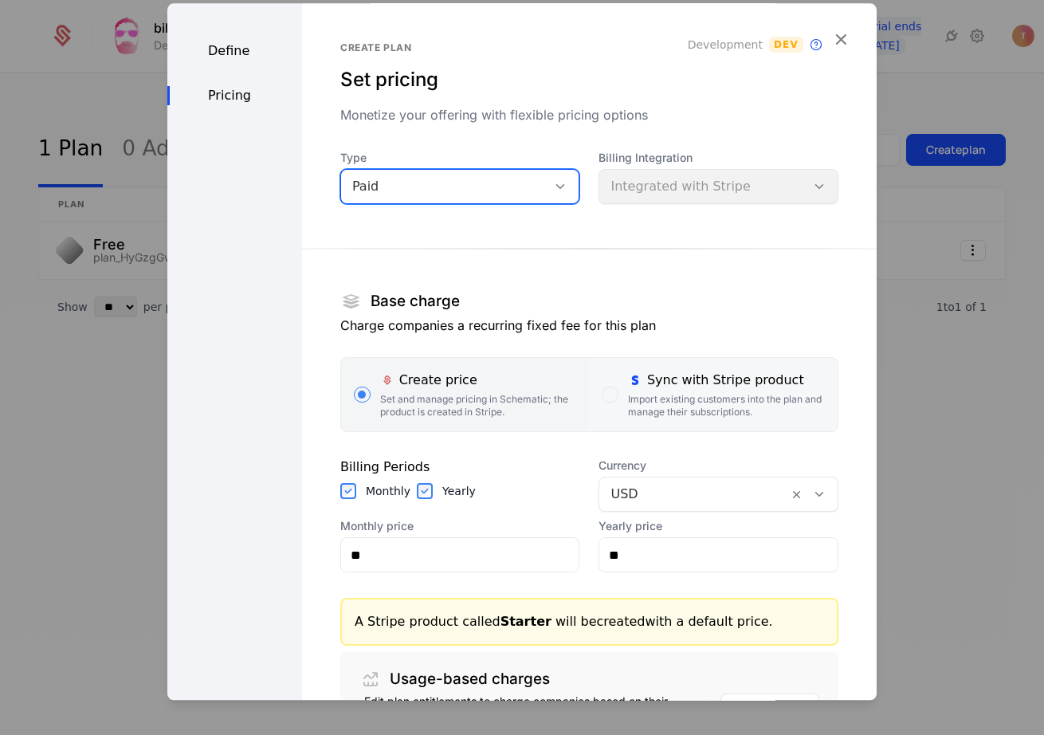
click at [764, 387] on div "Sync with Stripe product" at bounding box center [726, 380] width 197 height 19
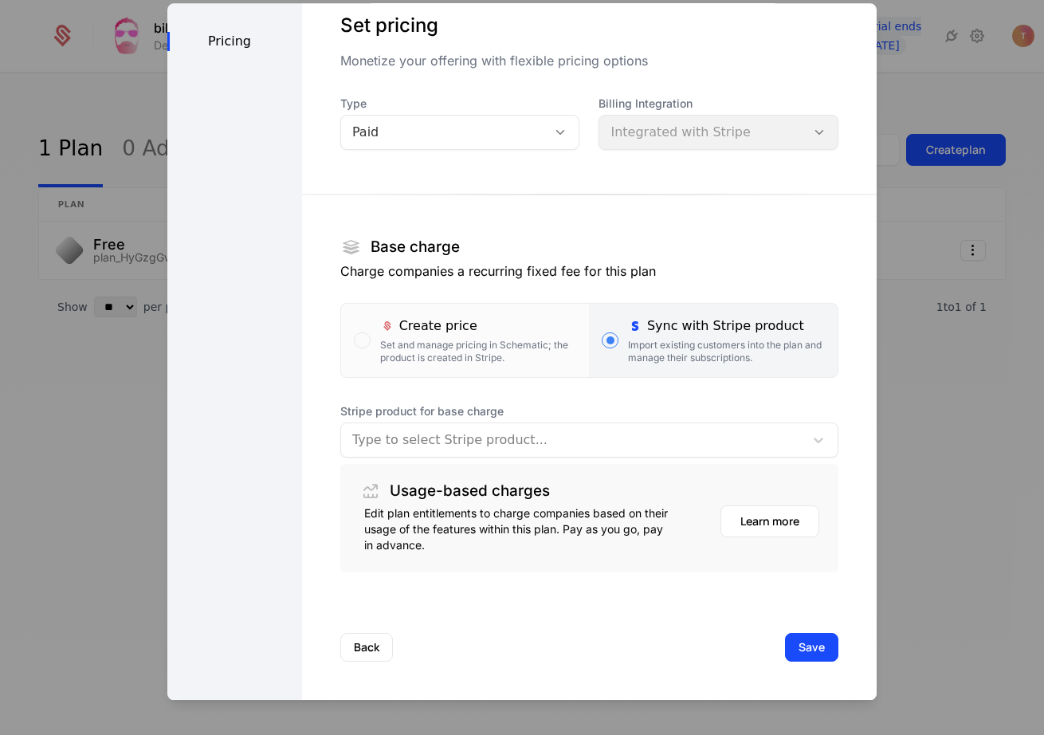
scroll to position [54, 0]
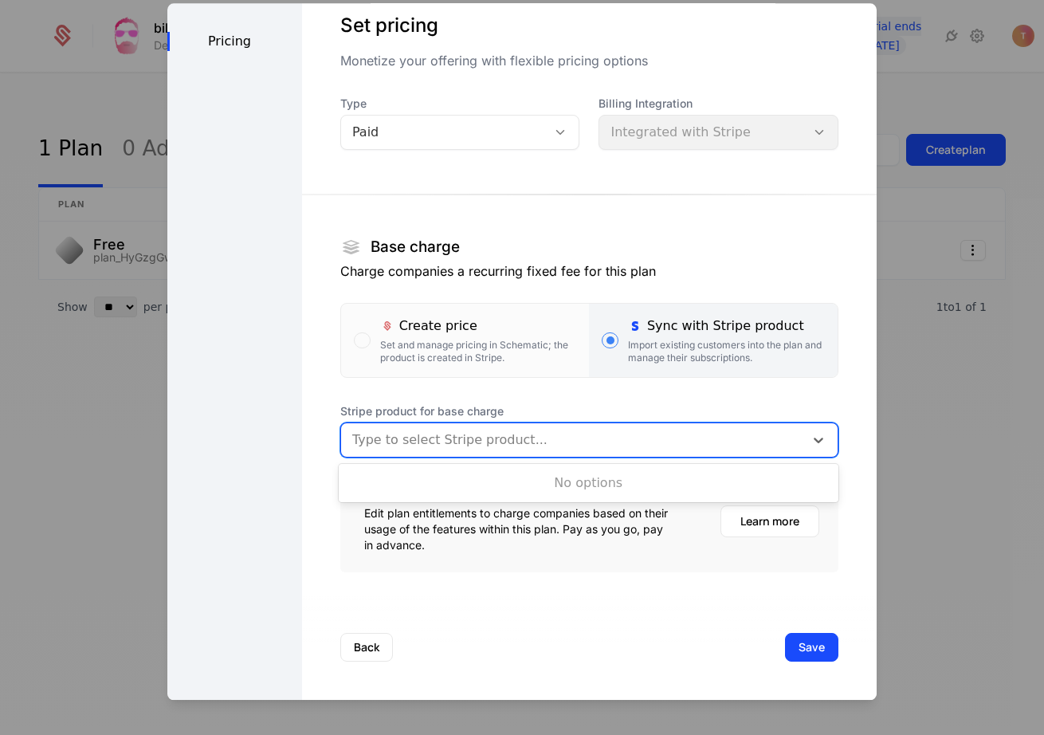
click at [650, 441] on div at bounding box center [572, 440] width 441 height 22
click at [473, 354] on div "Set and manage pricing in Schematic; the product is created in Stripe." at bounding box center [478, 352] width 197 height 26
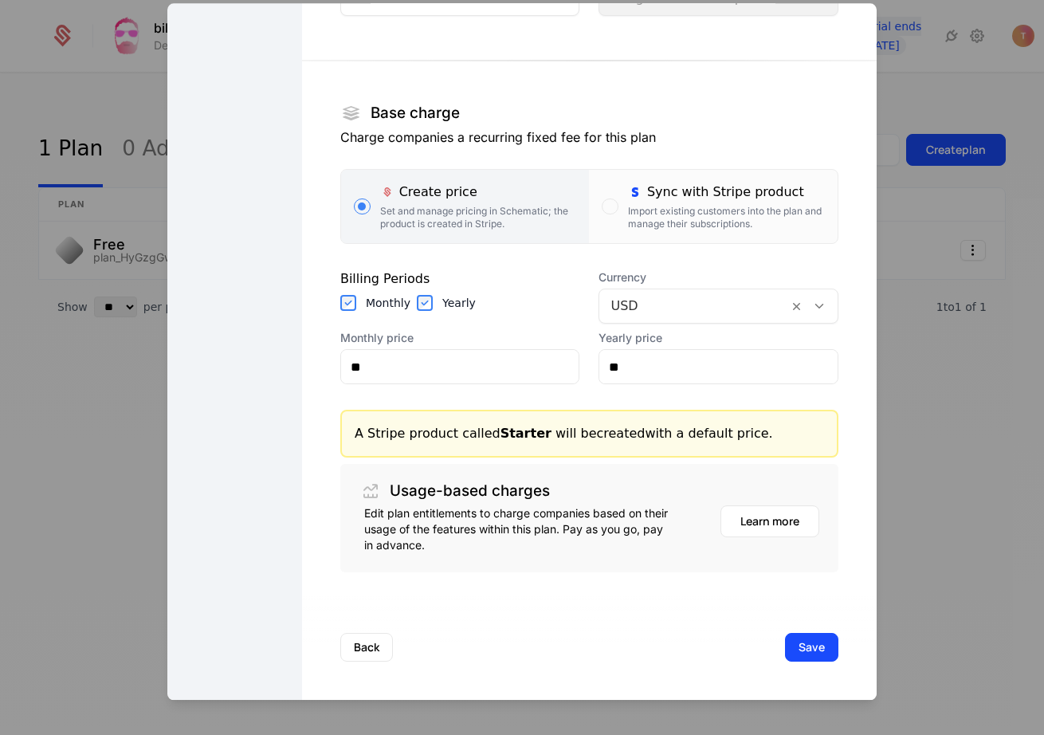
scroll to position [0, 0]
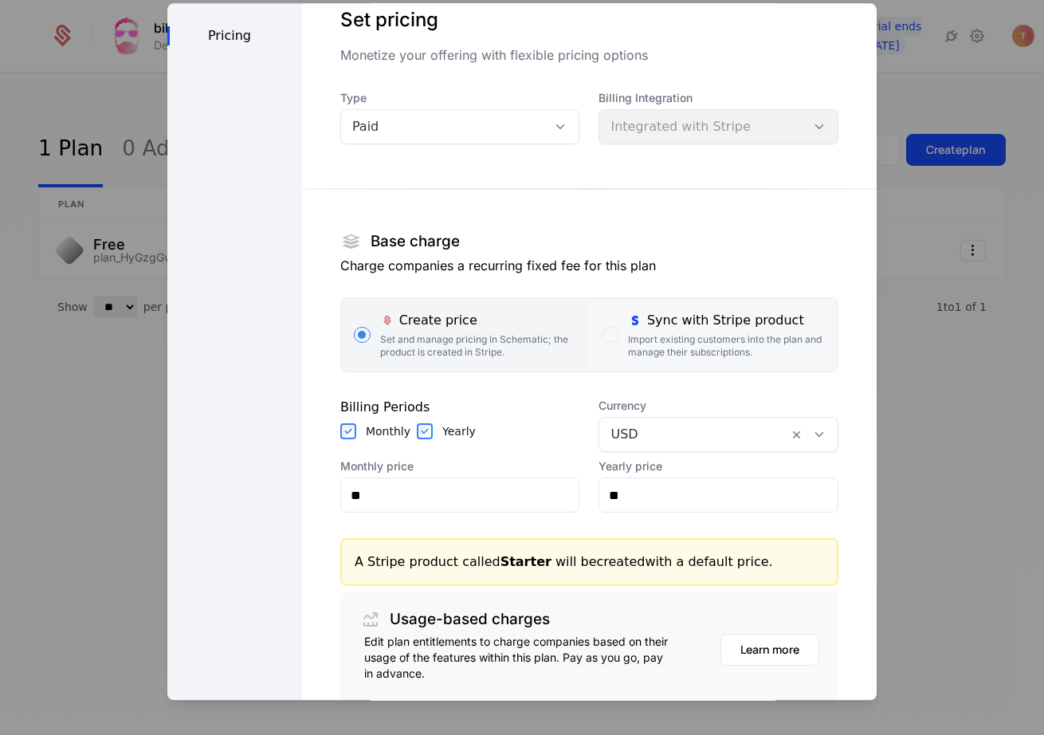
click at [711, 340] on div "Import existing customers into the plan and manage their subscriptions." at bounding box center [726, 346] width 197 height 26
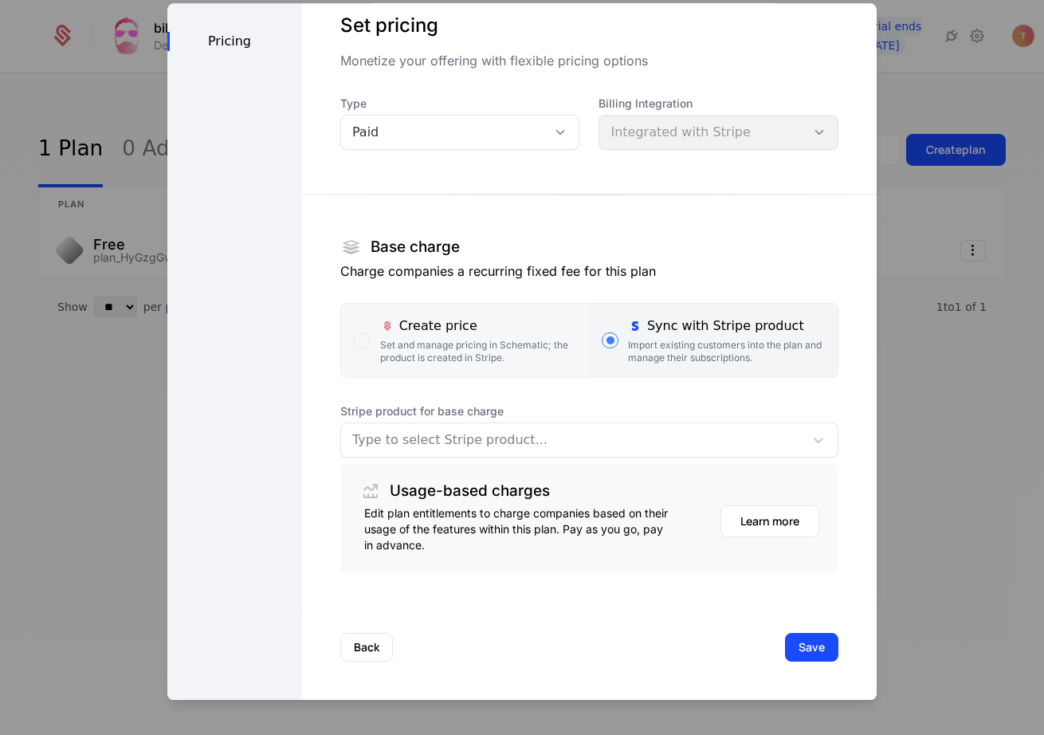
click at [449, 346] on div "Set and manage pricing in Schematic; the product is created in Stripe." at bounding box center [478, 352] width 197 height 26
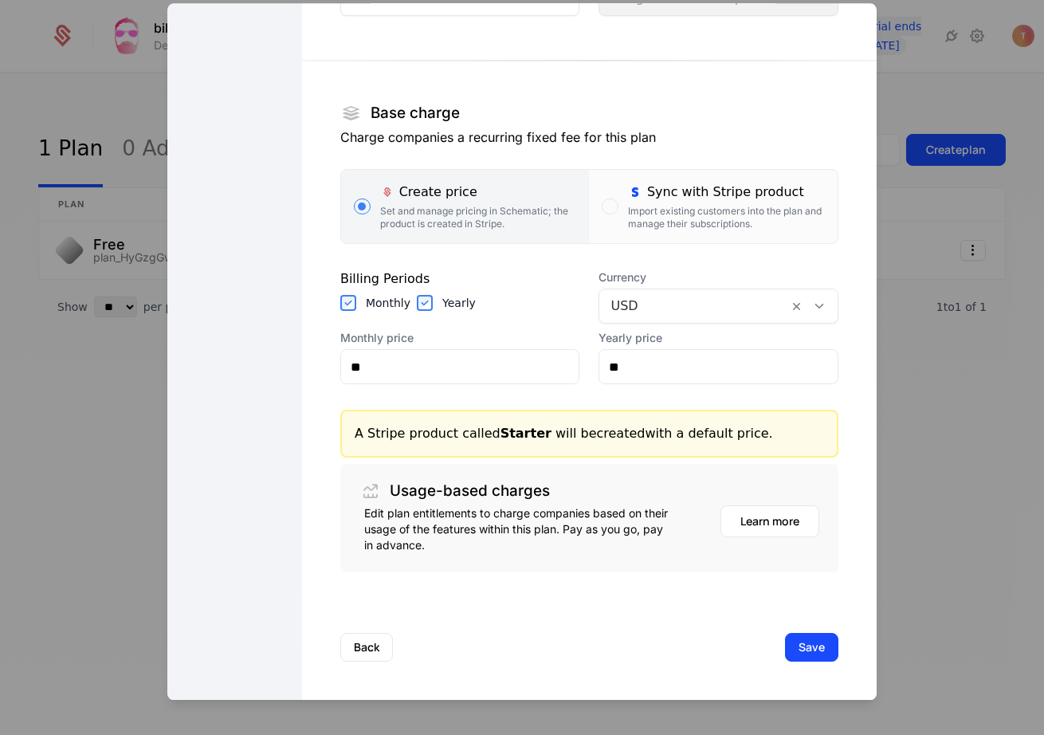
scroll to position [188, 0]
click at [391, 366] on input "**" at bounding box center [460, 366] width 238 height 33
type input "*****"
click at [748, 304] on div at bounding box center [693, 306] width 167 height 22
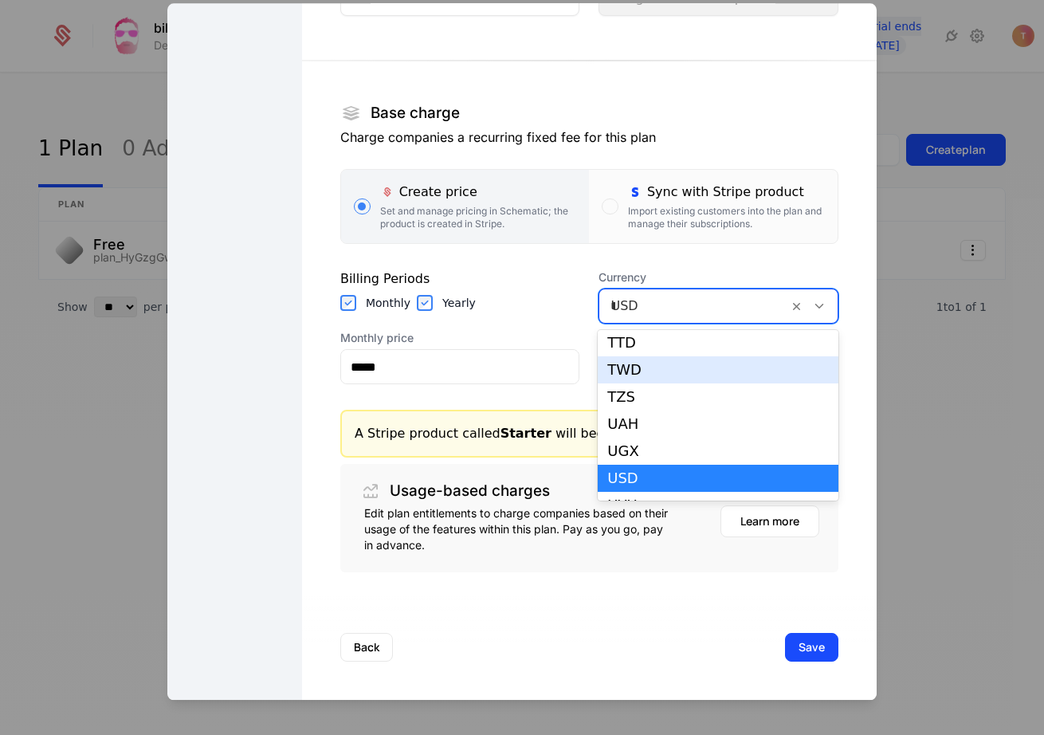
scroll to position [0, 0]
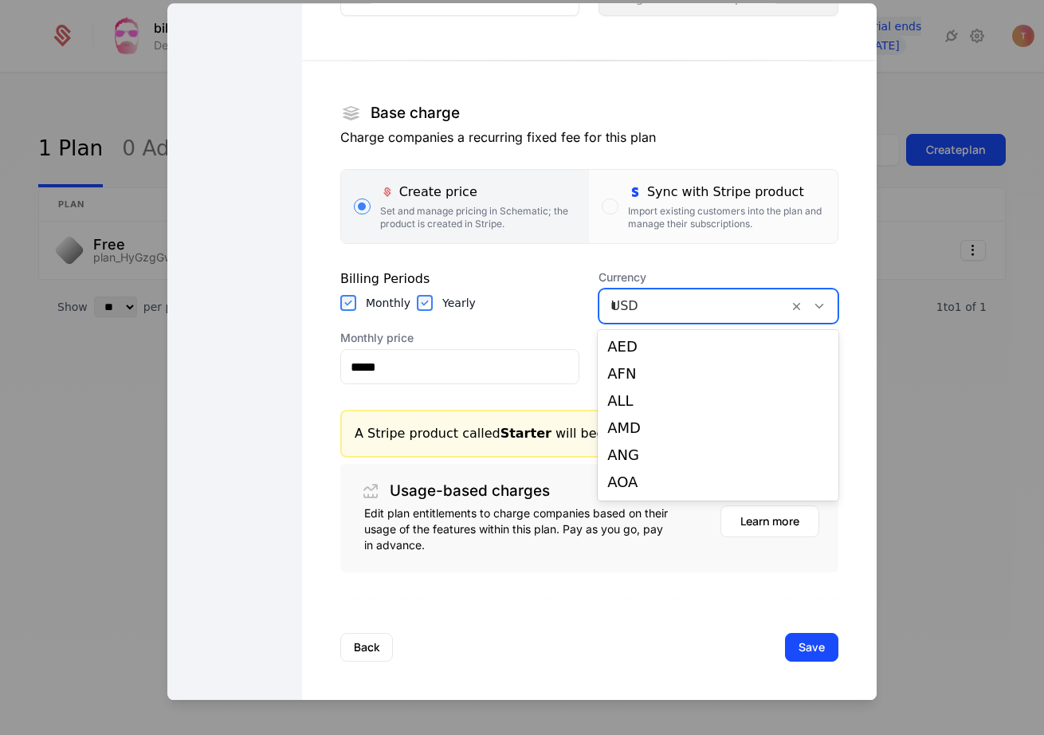
type input "***"
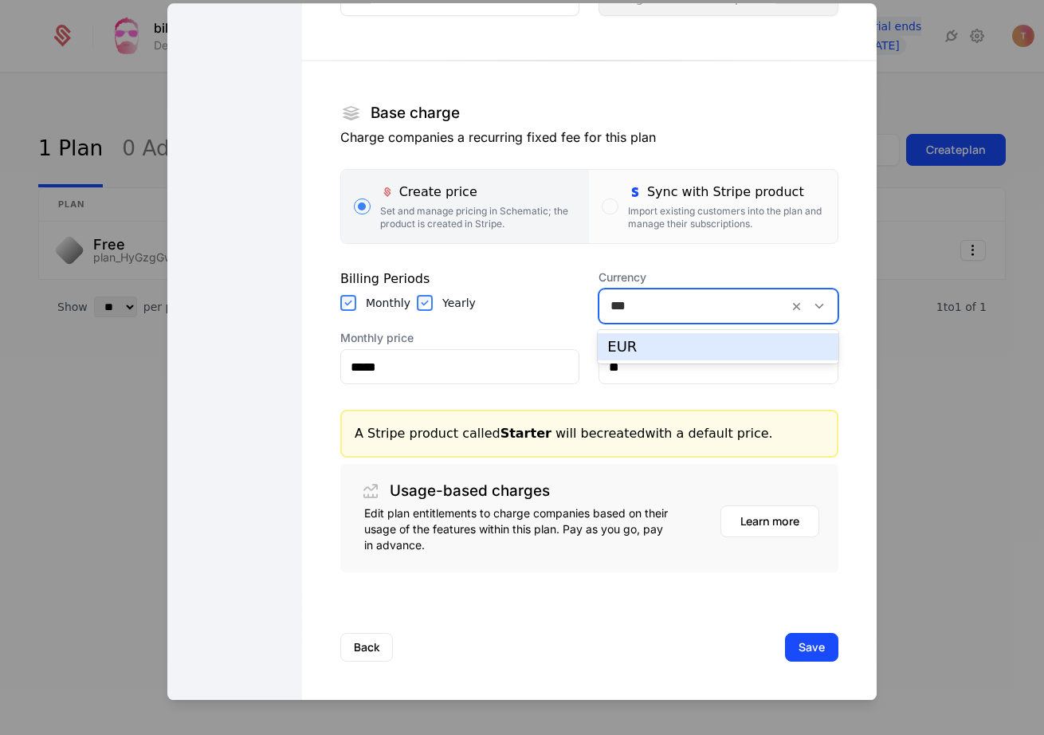
type input "*****"
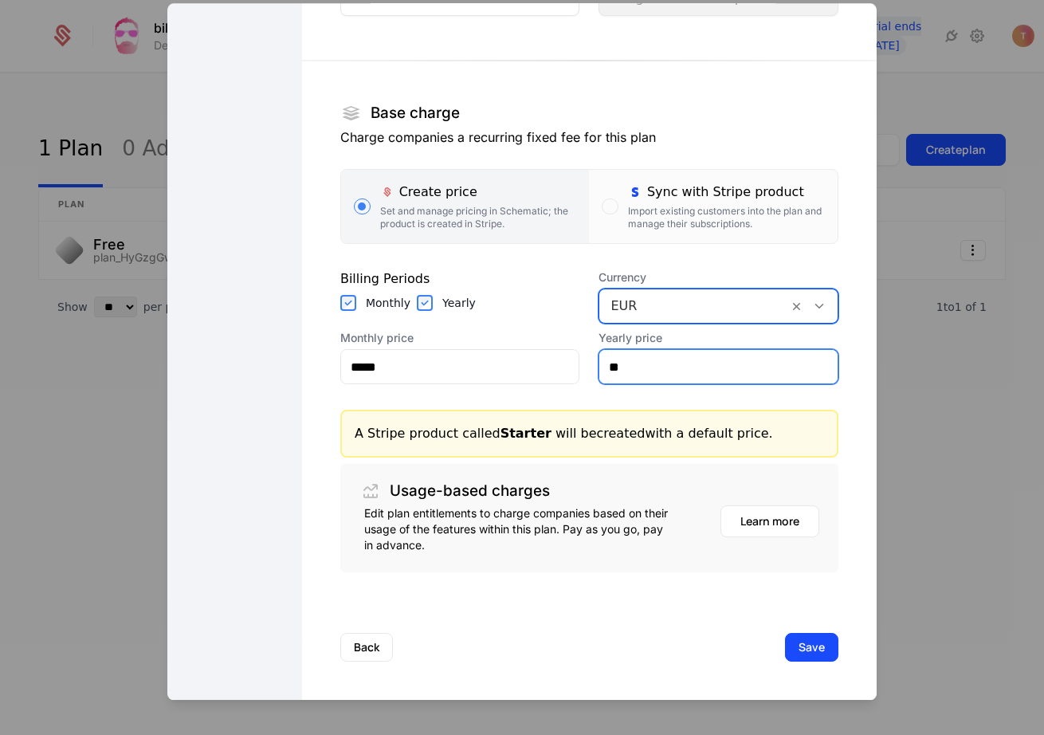
click at [665, 370] on input "**" at bounding box center [718, 366] width 238 height 33
type input "**"
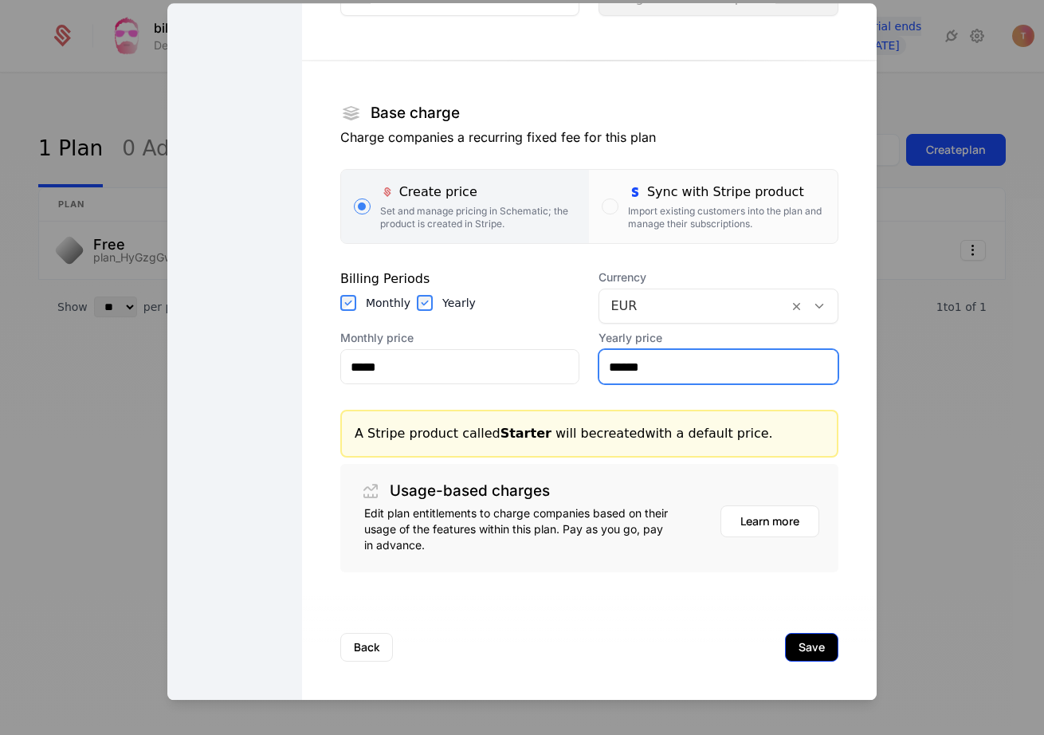
type input "******"
click at [818, 645] on button "Save" at bounding box center [811, 647] width 53 height 29
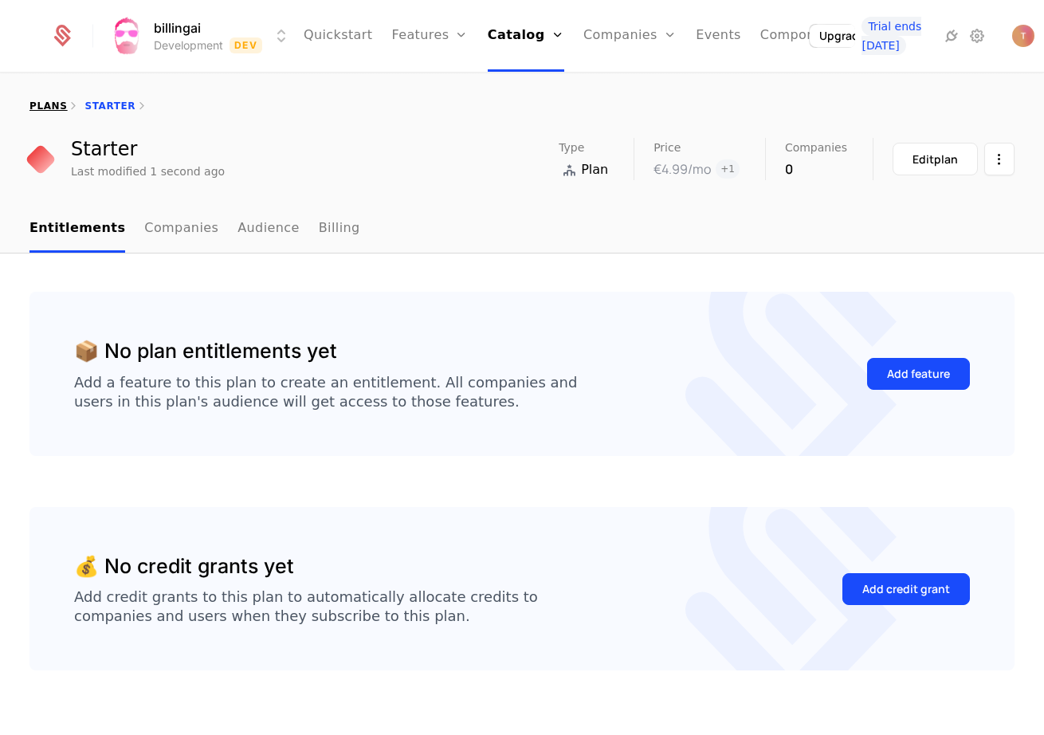
click at [49, 108] on link "plans" at bounding box center [47, 105] width 37 height 11
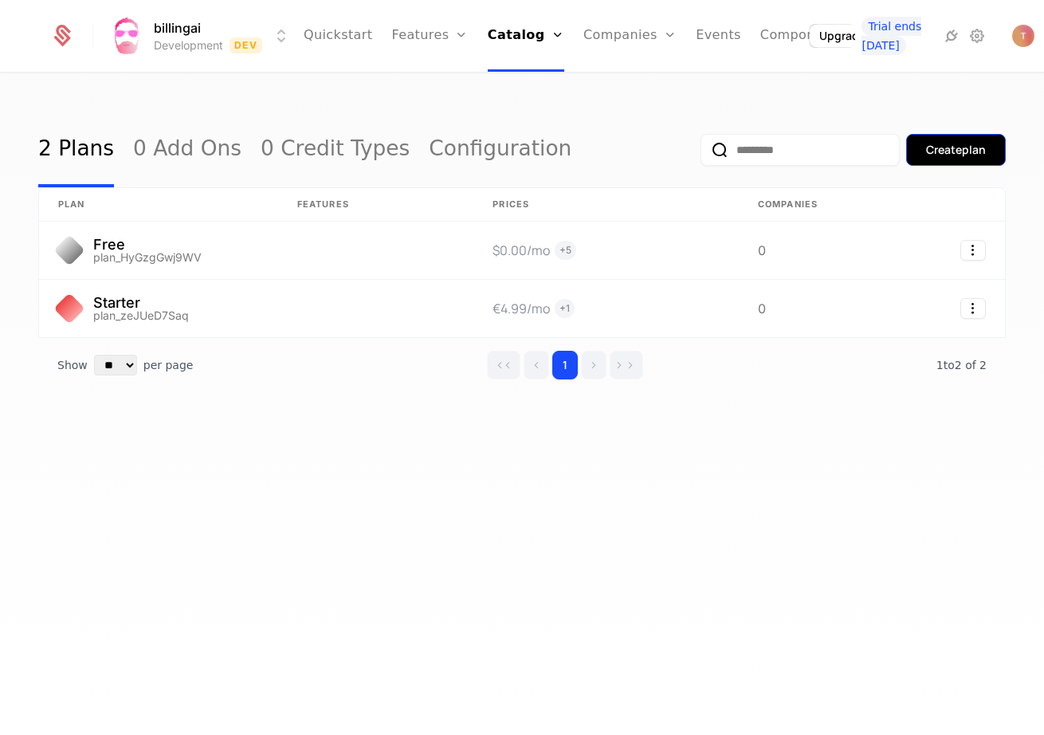
click at [945, 157] on div "Create plan" at bounding box center [956, 150] width 60 height 16
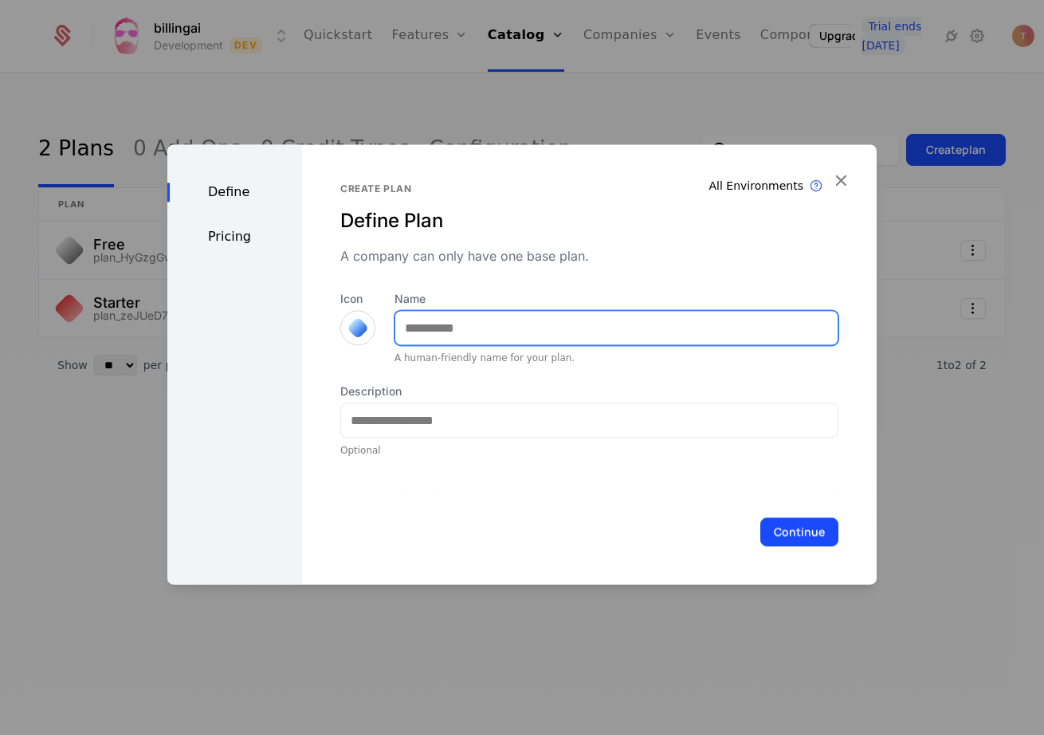
click at [422, 332] on input "Name" at bounding box center [616, 327] width 442 height 33
type input "********"
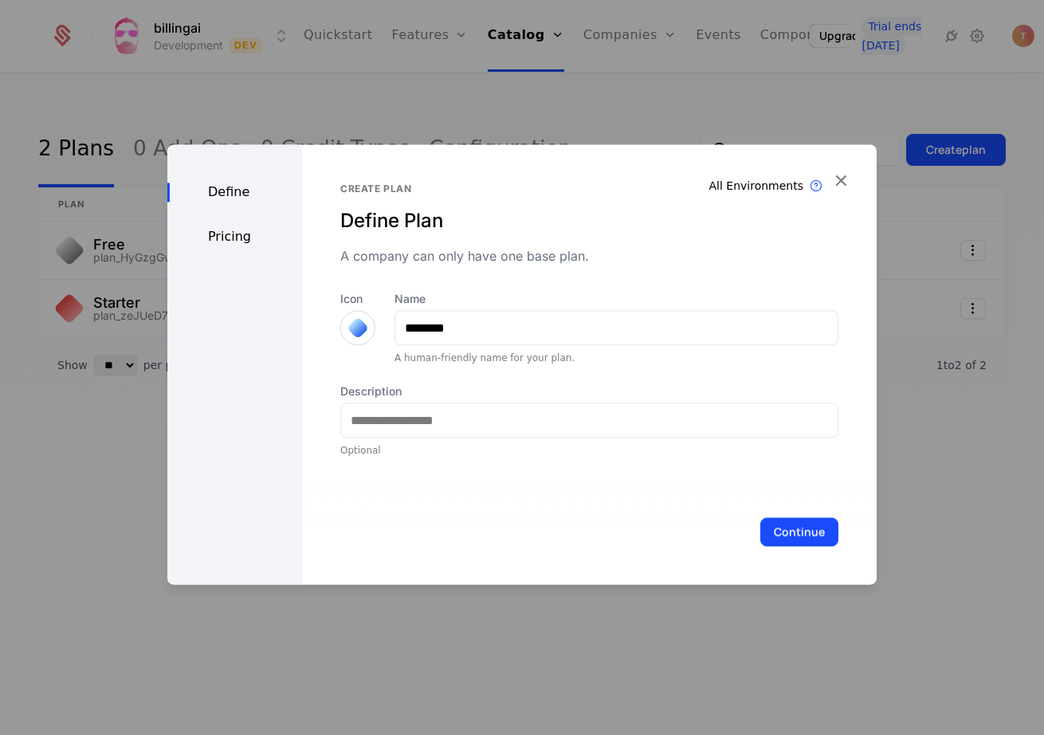
click at [203, 219] on div "Define Pricing" at bounding box center [234, 364] width 135 height 440
click at [219, 232] on div "Pricing" at bounding box center [234, 236] width 135 height 19
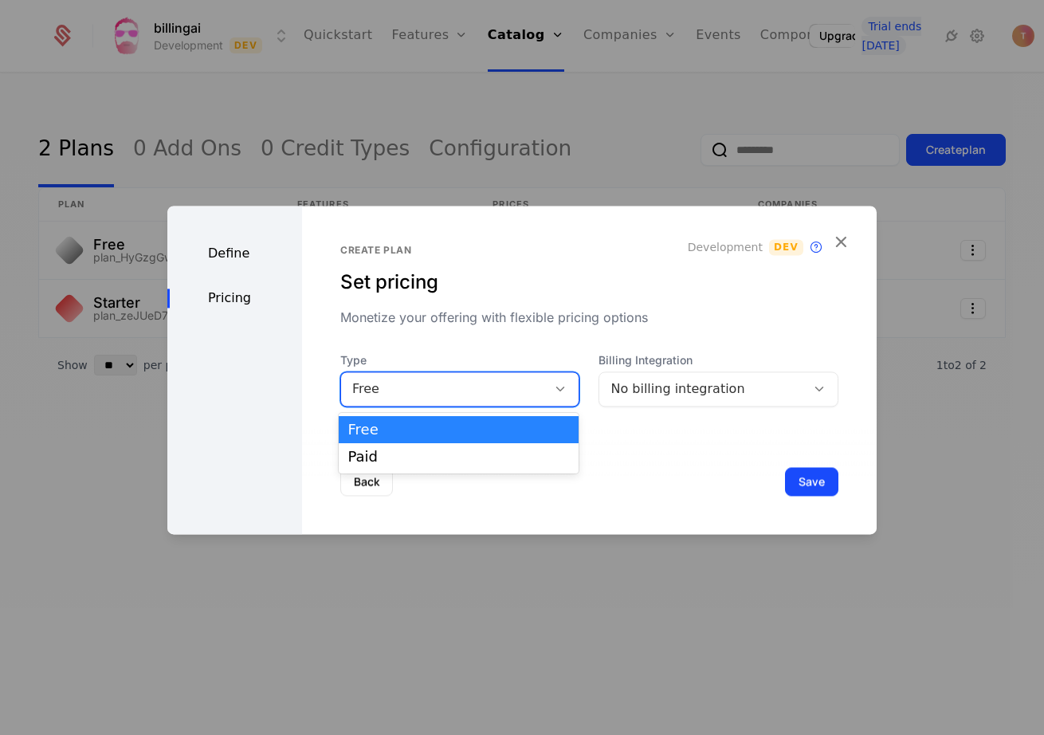
click at [376, 389] on div "Free" at bounding box center [444, 388] width 184 height 19
click at [383, 457] on div "Paid" at bounding box center [459, 456] width 222 height 14
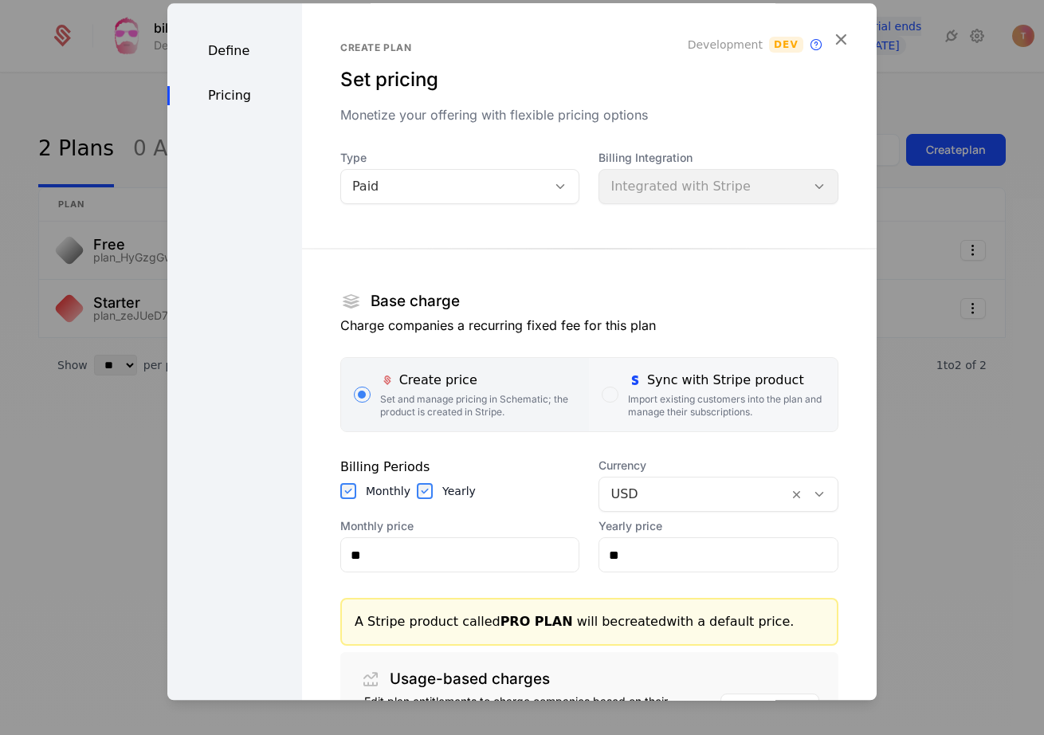
click at [695, 391] on div "Sync with Stripe product Import existing customers into the plan and manage the…" at bounding box center [726, 395] width 197 height 48
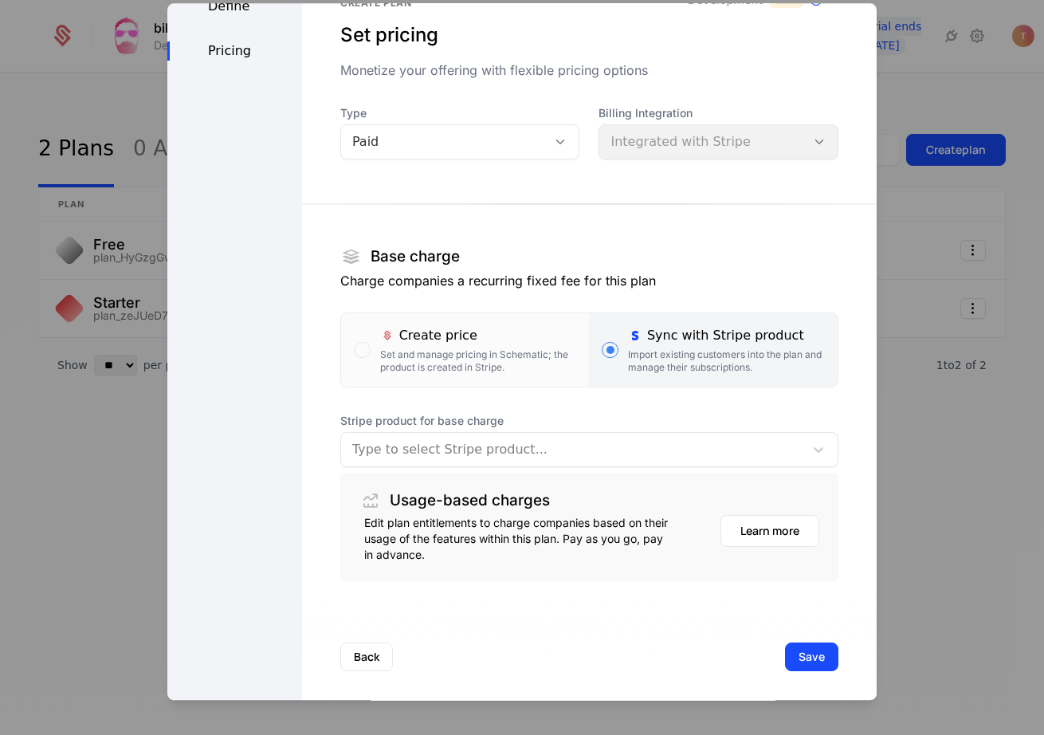
click at [596, 442] on div at bounding box center [572, 449] width 441 height 22
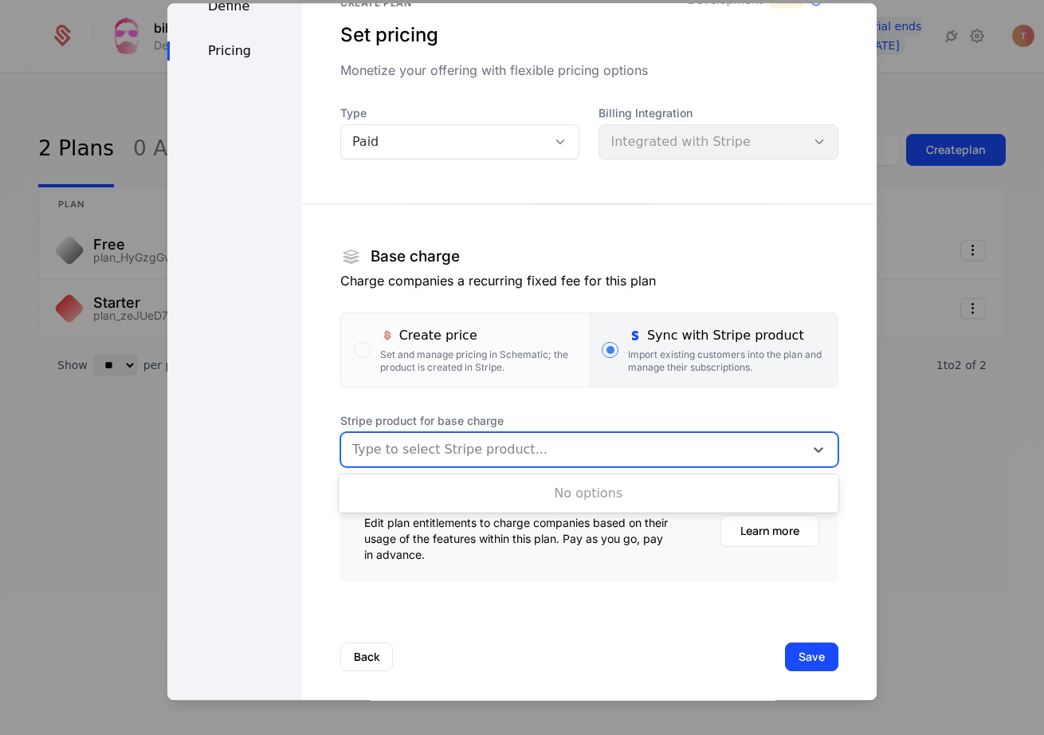
scroll to position [44, 0]
click at [597, 442] on div at bounding box center [572, 450] width 441 height 22
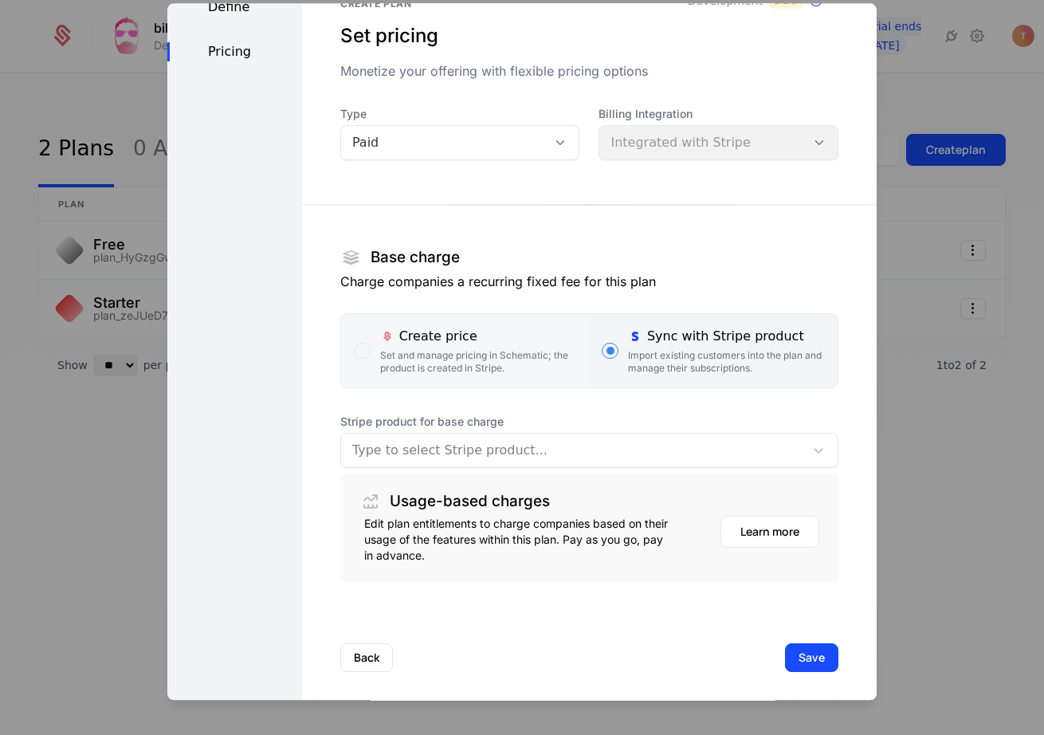
click at [450, 352] on div "Set and manage pricing in Schematic; the product is created in Stripe." at bounding box center [478, 362] width 197 height 26
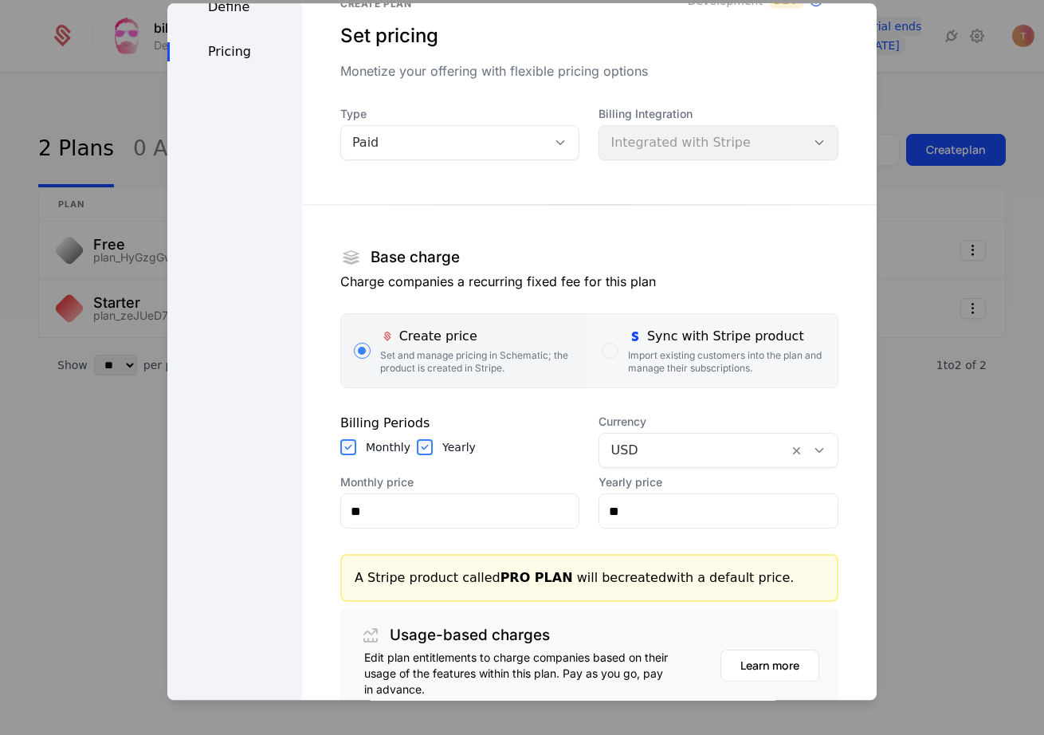
click at [673, 351] on div "Import existing customers into the plan and manage their subscriptions." at bounding box center [726, 362] width 197 height 26
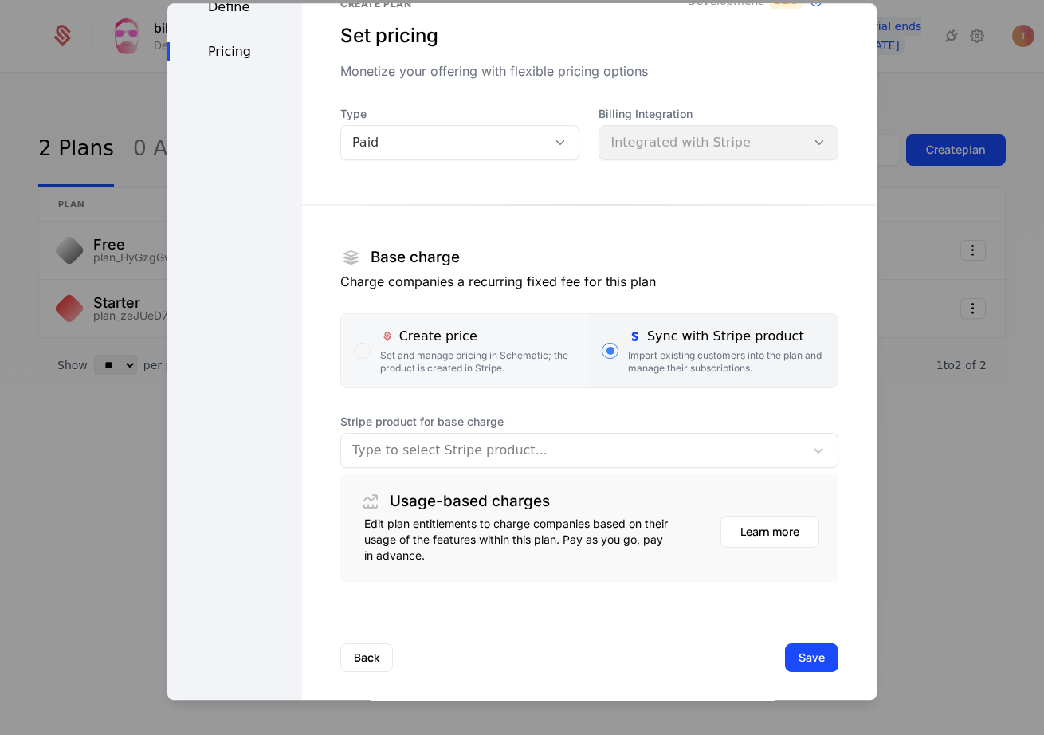
click at [500, 355] on div "Set and manage pricing in Schematic; the product is created in Stripe." at bounding box center [478, 362] width 197 height 26
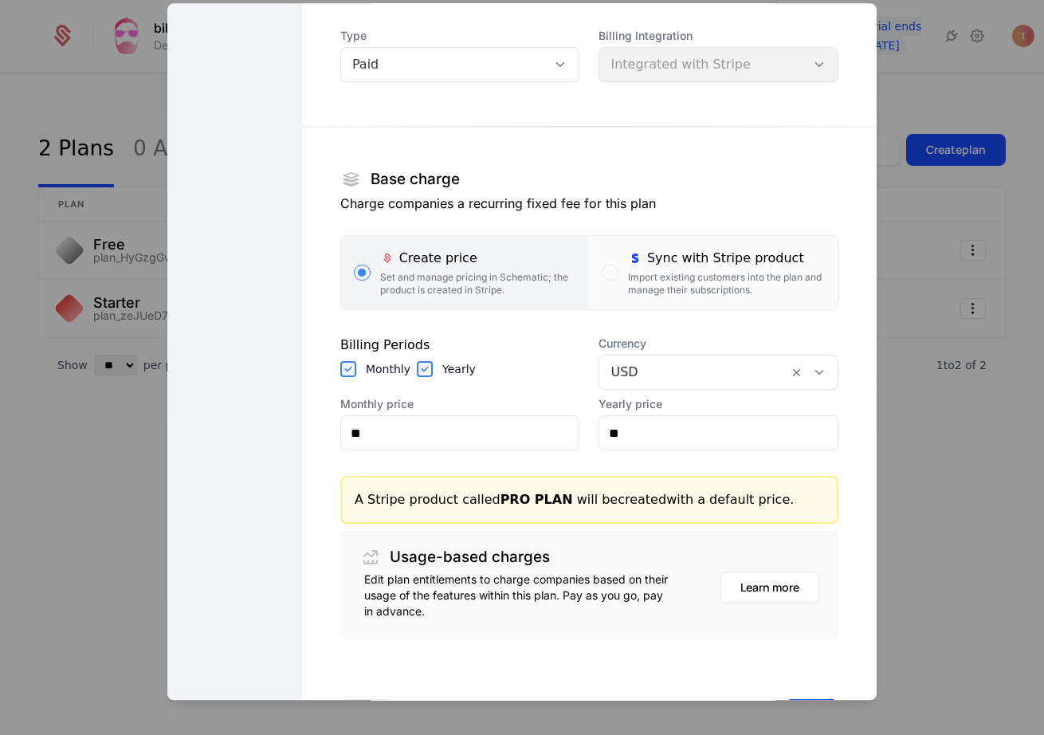
scroll to position [124, 0]
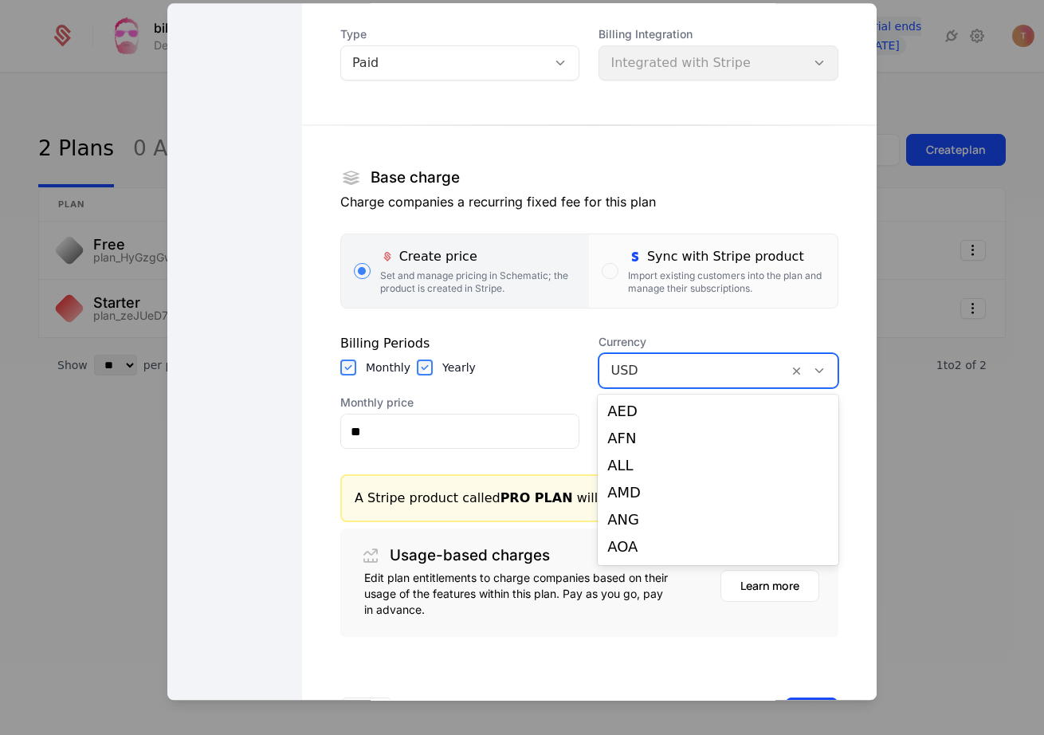
click at [744, 370] on div at bounding box center [693, 370] width 167 height 22
type input "**"
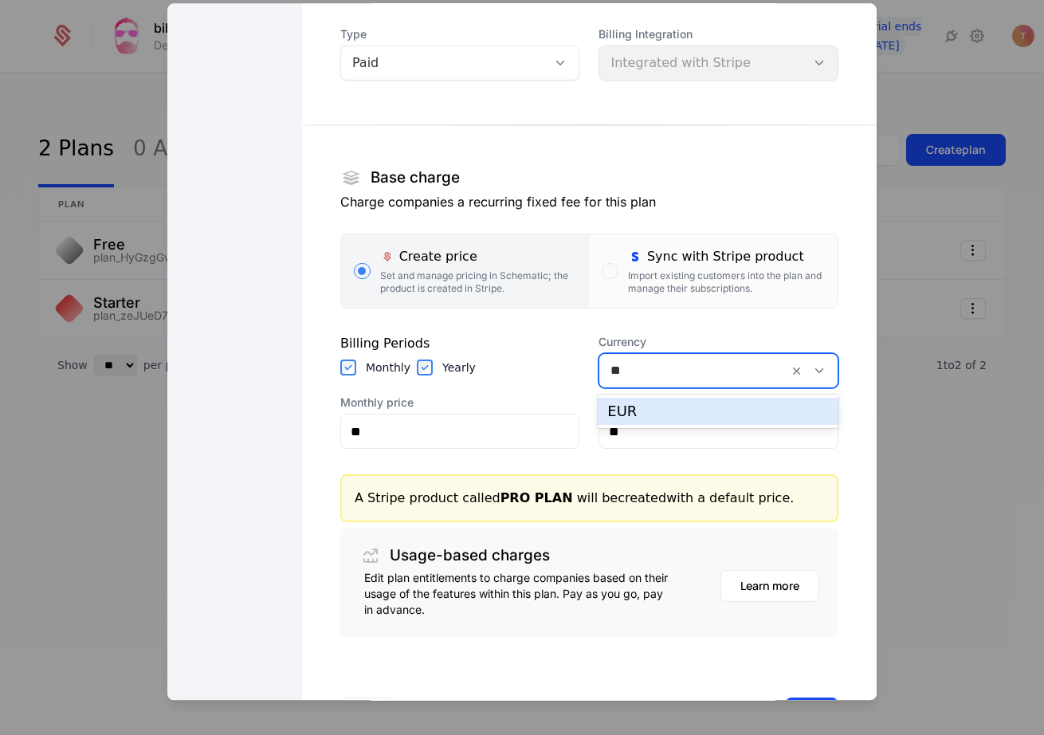
type input "**"
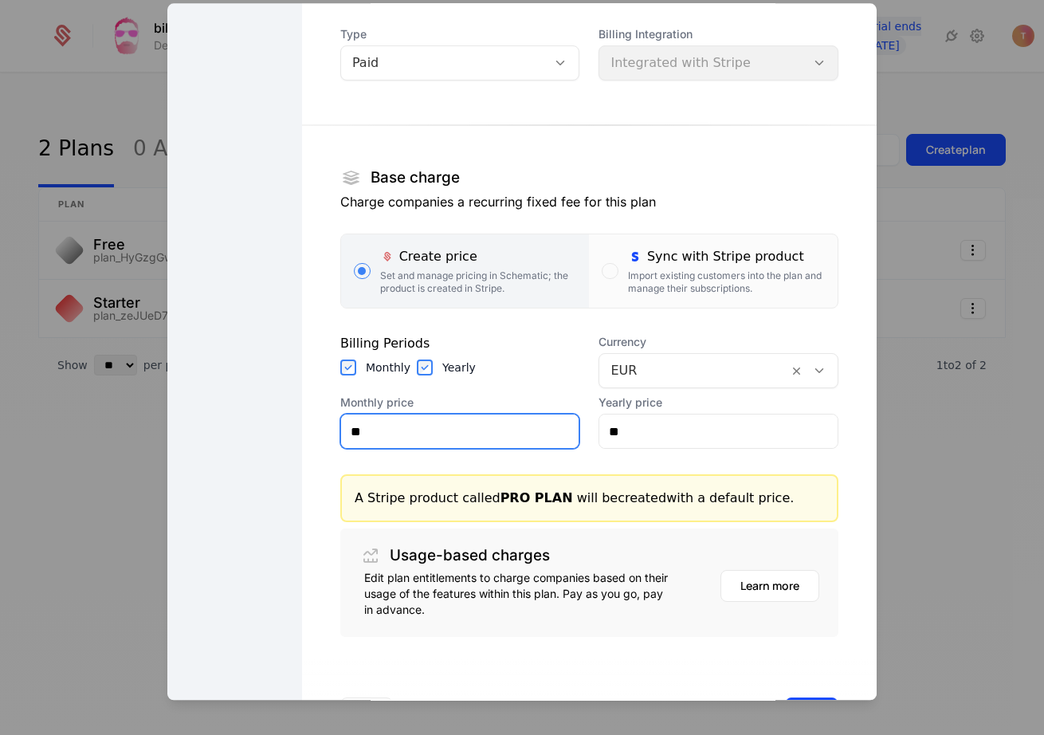
click at [426, 438] on input "**" at bounding box center [460, 430] width 238 height 33
type input "***"
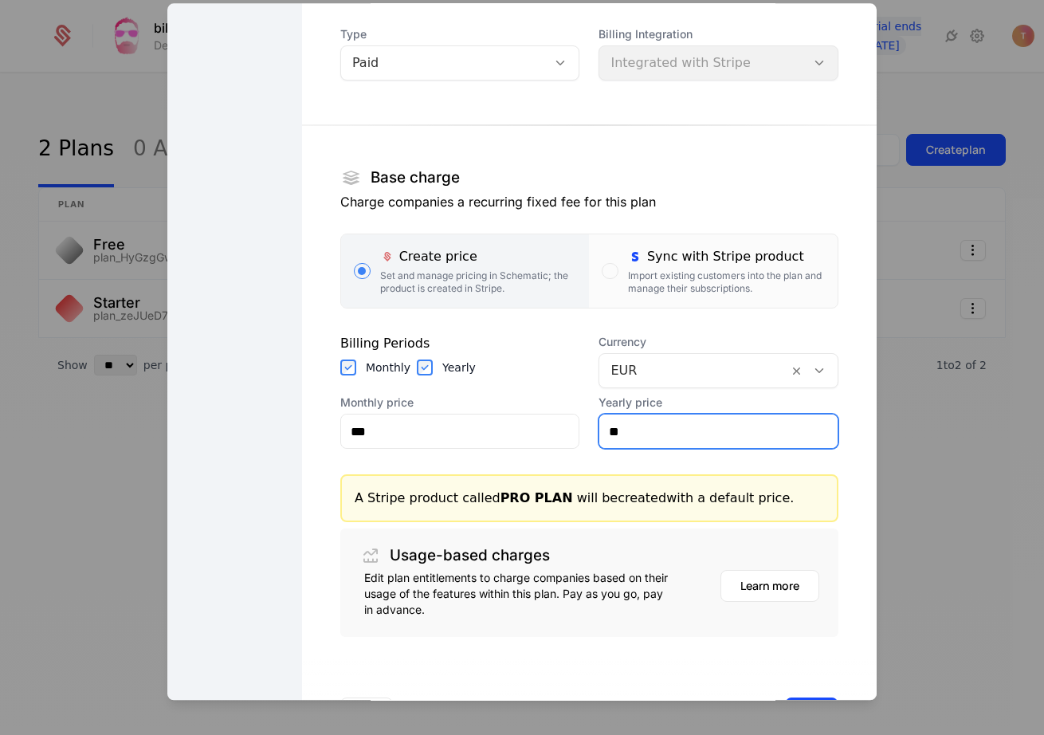
click at [646, 434] on input "**" at bounding box center [718, 430] width 238 height 33
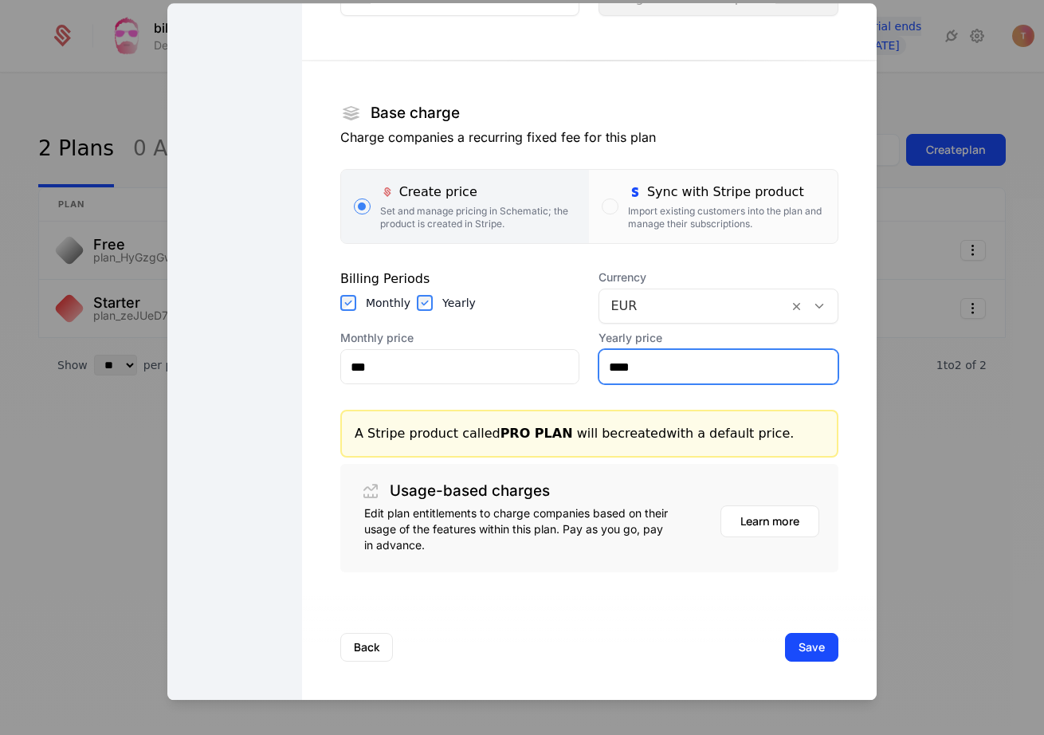
scroll to position [188, 0]
type input "****"
click at [813, 650] on button "Save" at bounding box center [811, 647] width 53 height 29
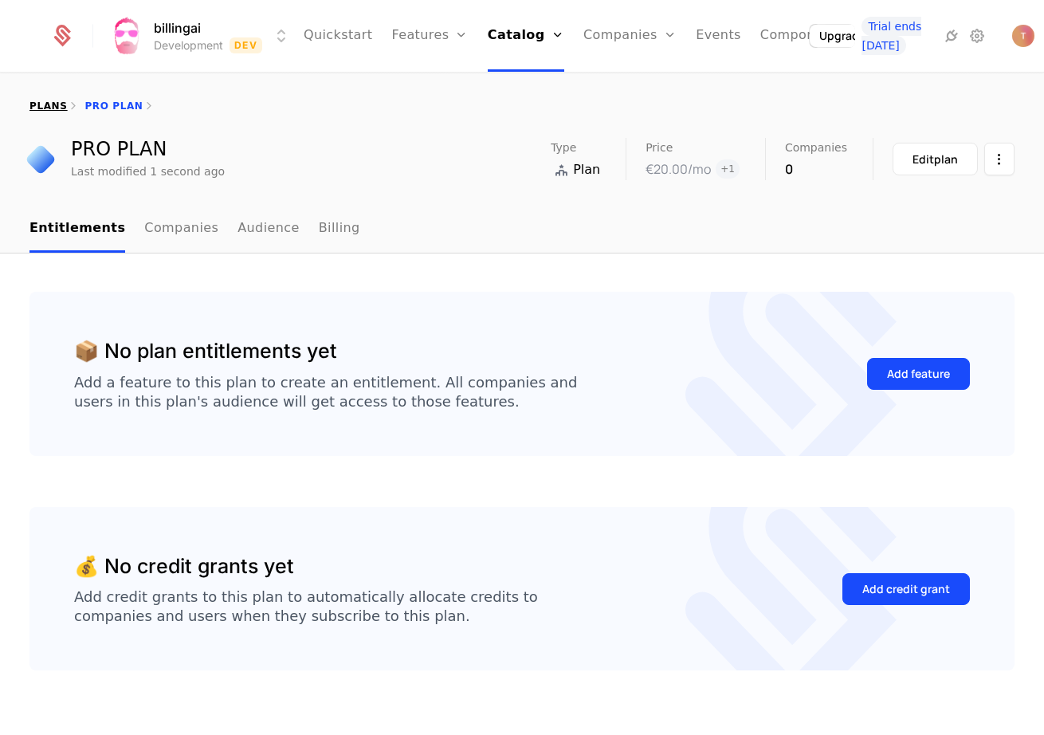
click at [44, 103] on link "plans" at bounding box center [47, 105] width 37 height 11
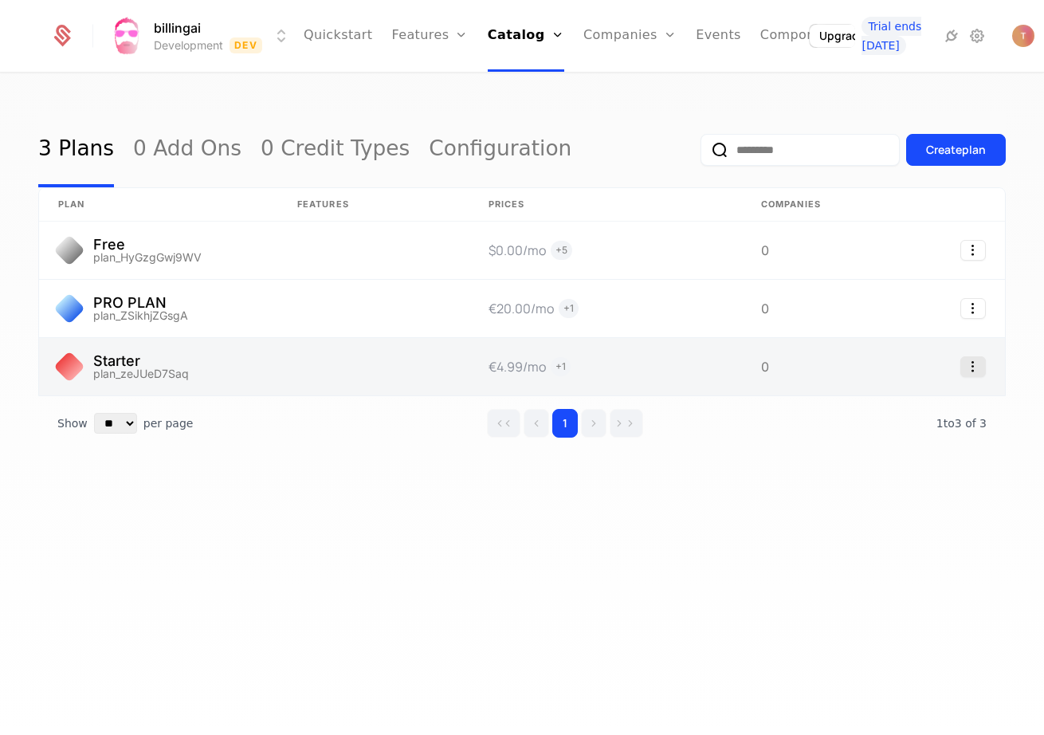
click at [975, 369] on icon "Select action" at bounding box center [973, 366] width 26 height 21
click at [139, 359] on link at bounding box center [158, 366] width 239 height 57
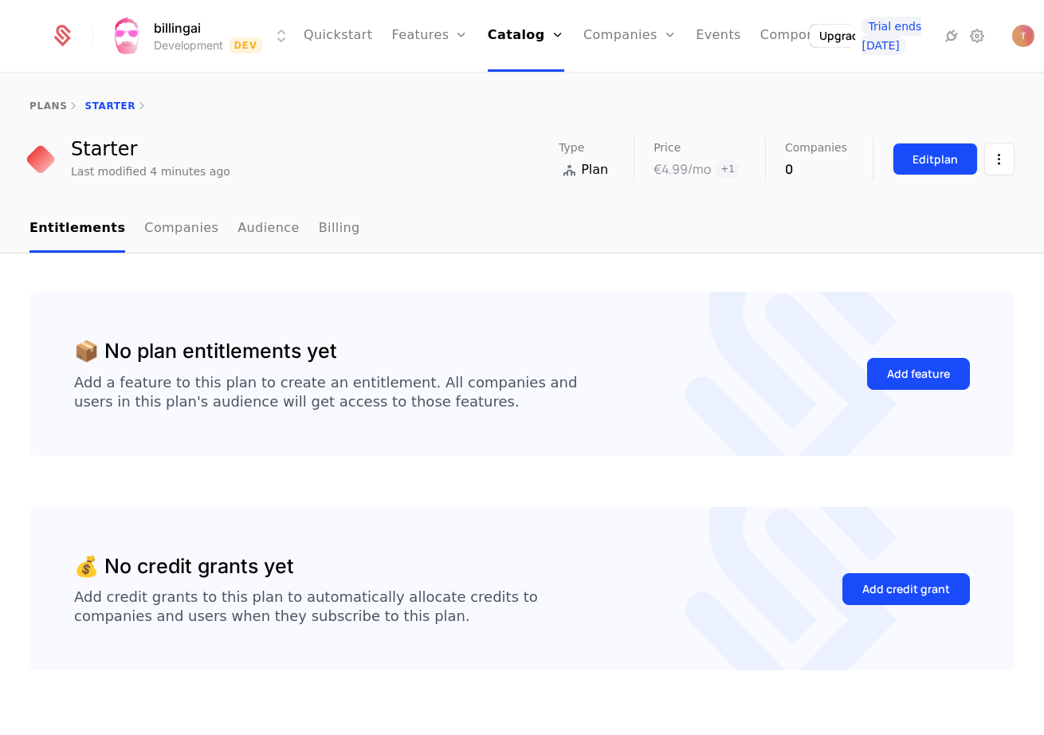
click at [939, 152] on div "Edit plan" at bounding box center [935, 159] width 45 height 16
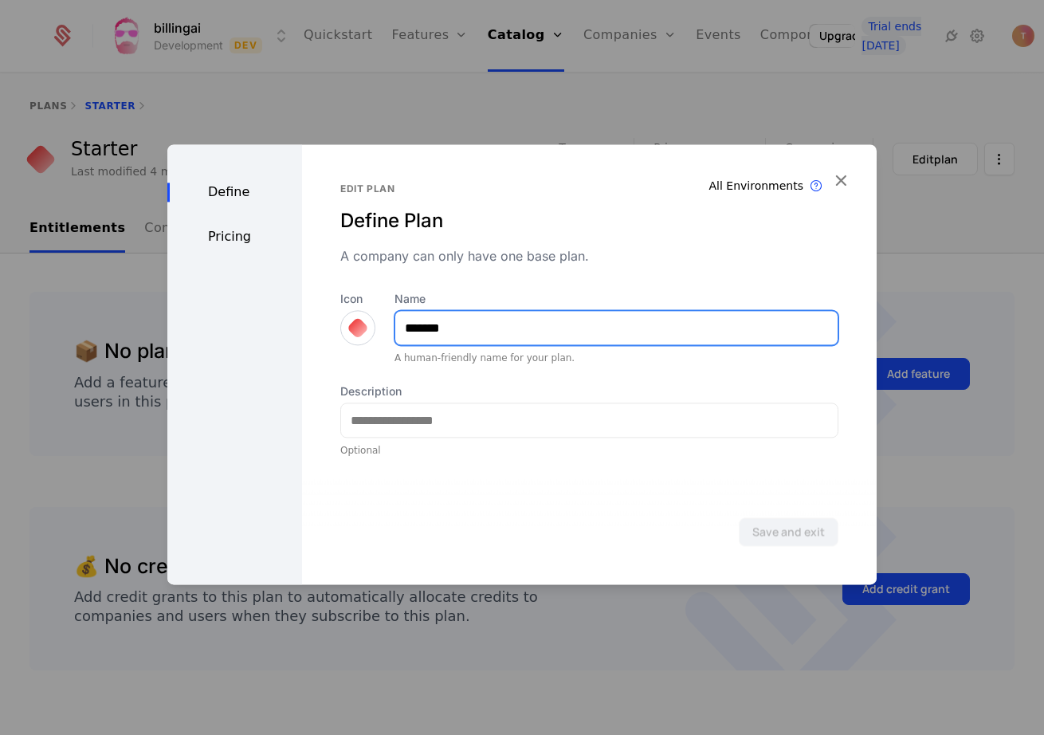
click at [475, 322] on input "*******" at bounding box center [616, 327] width 442 height 33
type input "**********"
click at [789, 532] on button "Save and exit" at bounding box center [789, 531] width 100 height 29
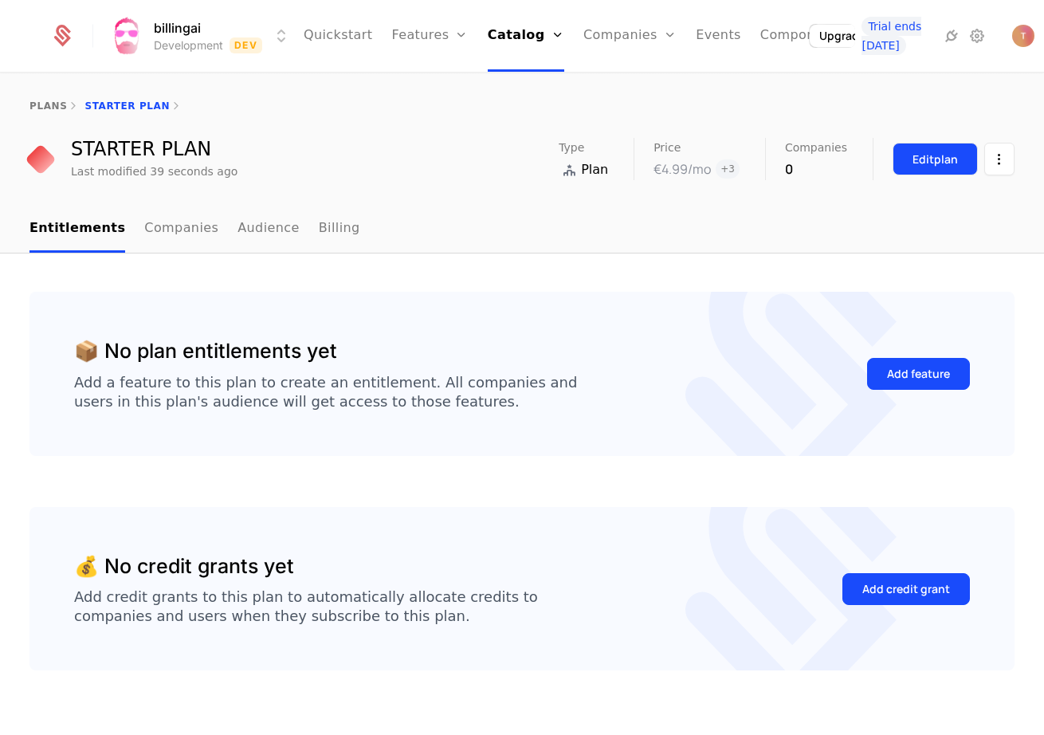
click at [916, 157] on div "Edit plan" at bounding box center [935, 159] width 45 height 16
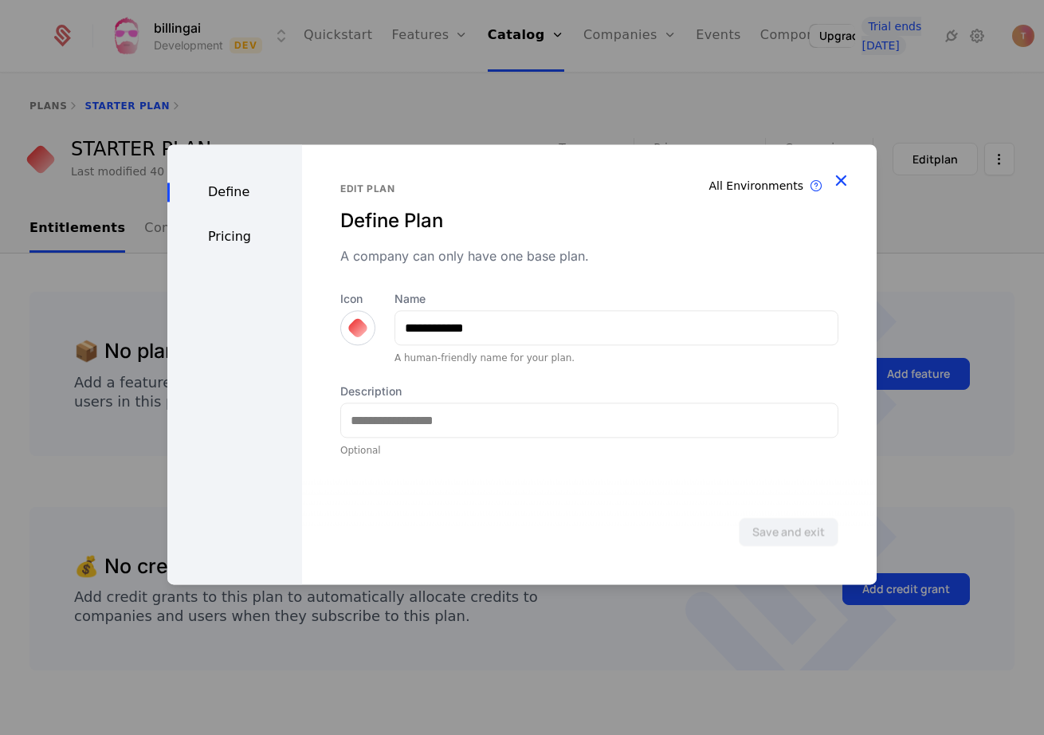
click at [842, 177] on icon "button" at bounding box center [840, 180] width 21 height 21
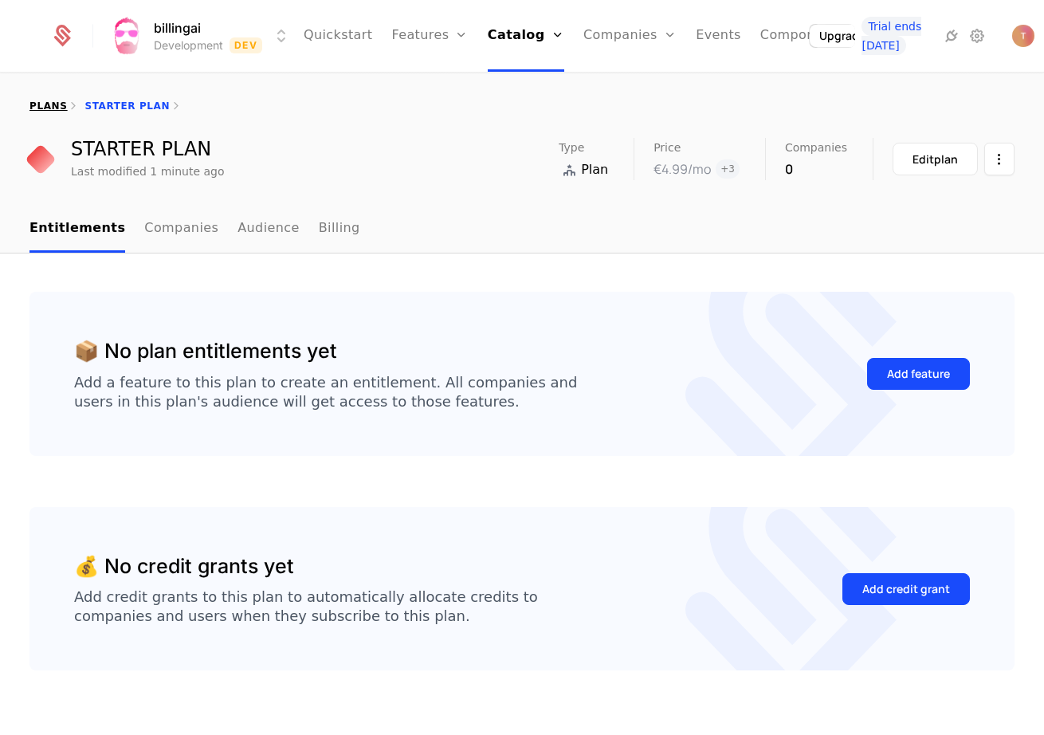
click at [56, 104] on link "plans" at bounding box center [47, 105] width 37 height 11
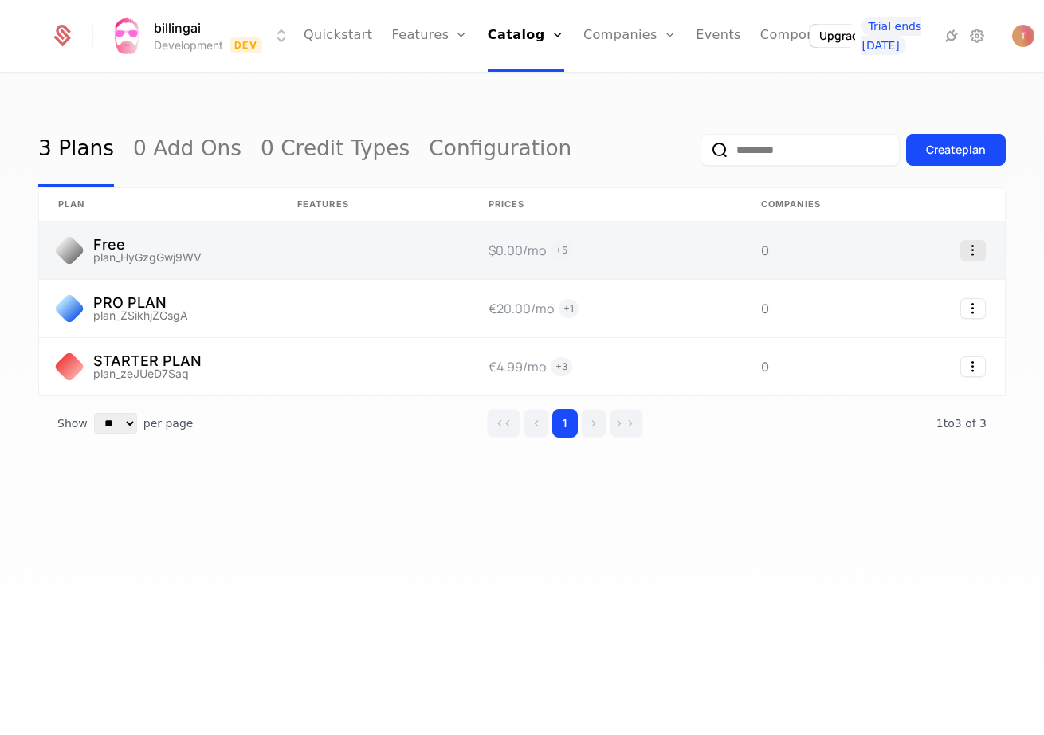
click at [968, 246] on icon "Select action" at bounding box center [973, 250] width 26 height 21
click at [235, 256] on link at bounding box center [158, 250] width 239 height 57
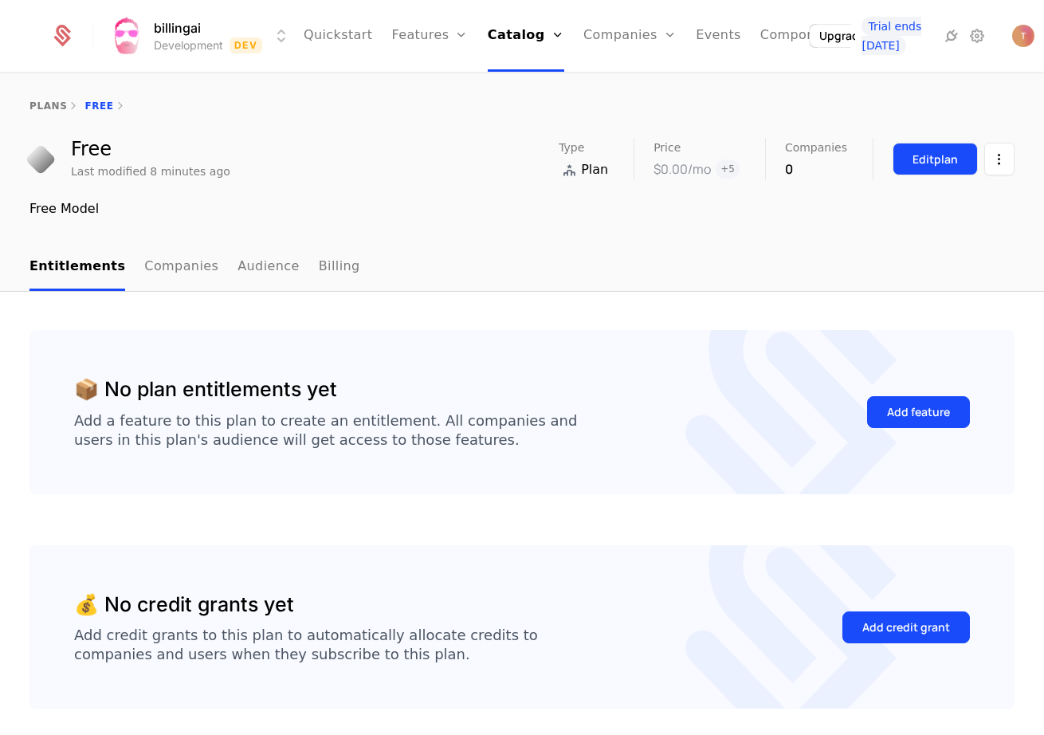
click at [921, 154] on div "Edit plan" at bounding box center [935, 159] width 45 height 16
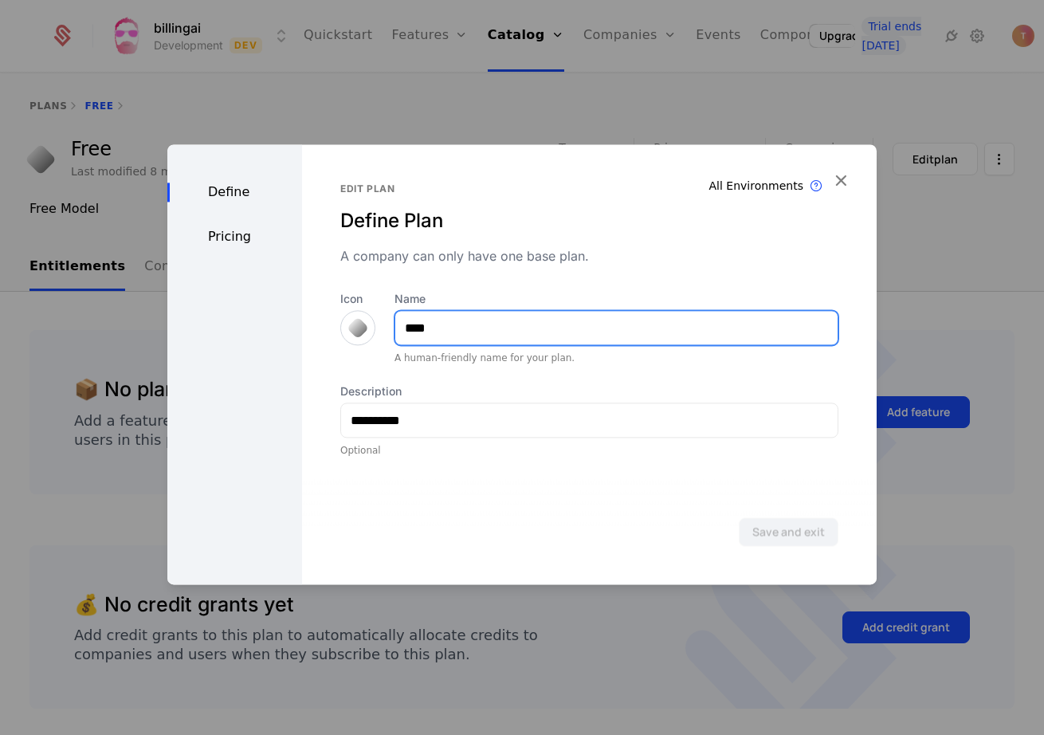
click at [440, 328] on input "****" at bounding box center [616, 327] width 442 height 33
type input "*********"
click at [789, 532] on button "Save and exit" at bounding box center [789, 531] width 100 height 29
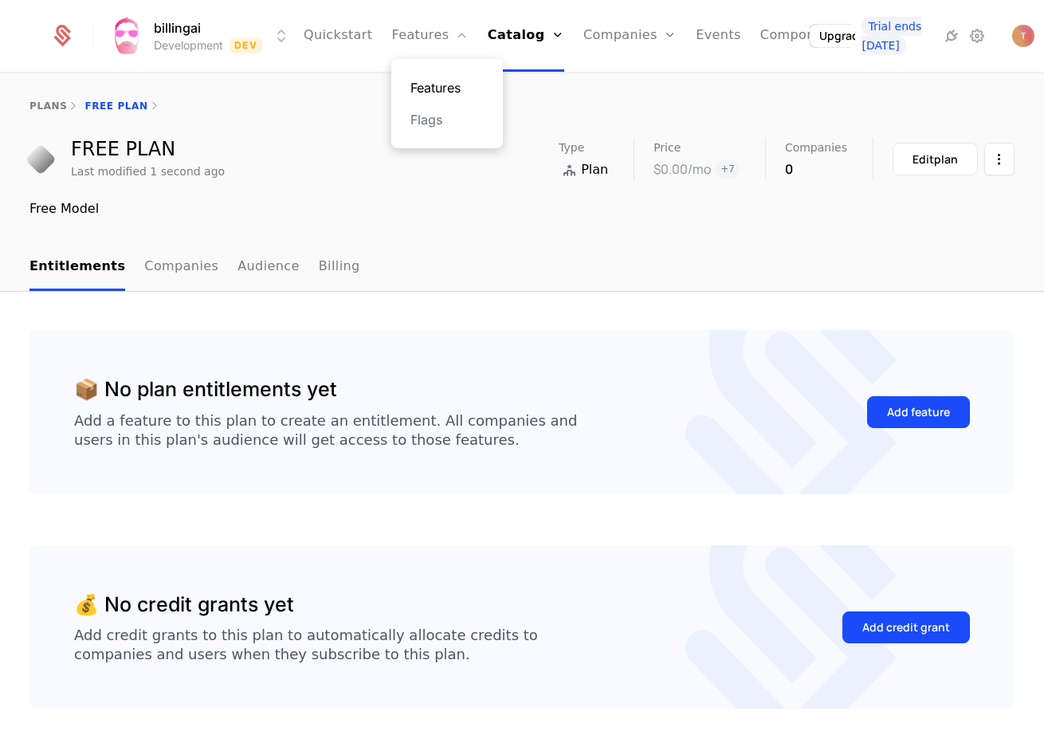
click at [446, 90] on link "Features" at bounding box center [446, 87] width 73 height 19
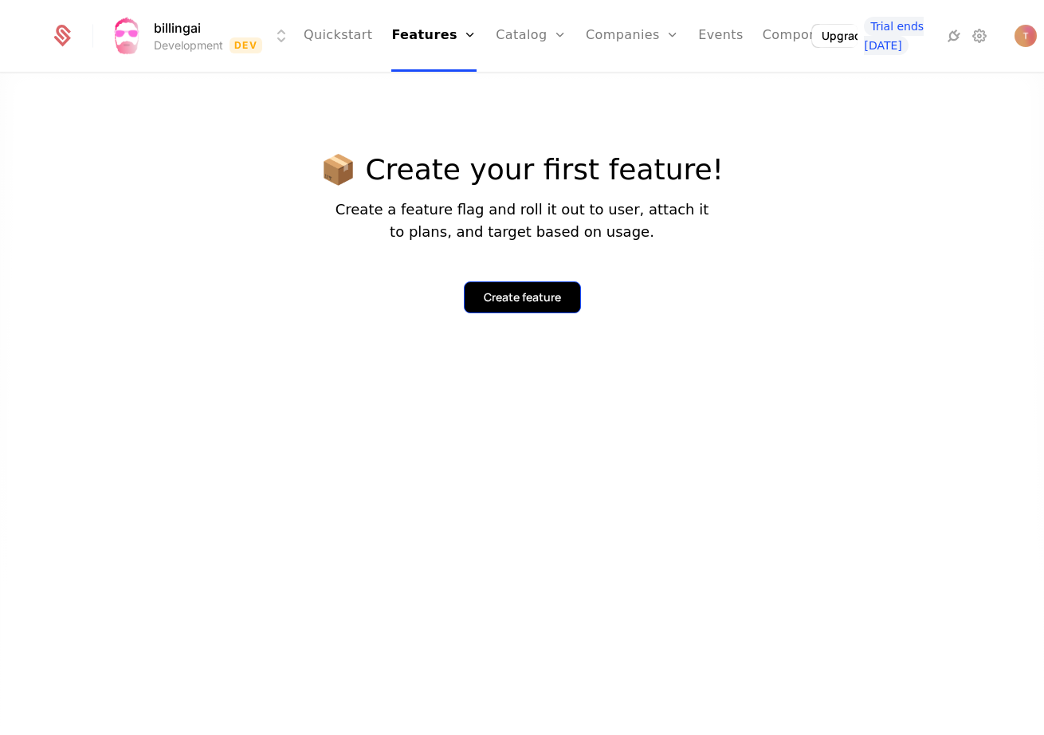
click at [524, 297] on div "Create feature" at bounding box center [522, 297] width 77 height 16
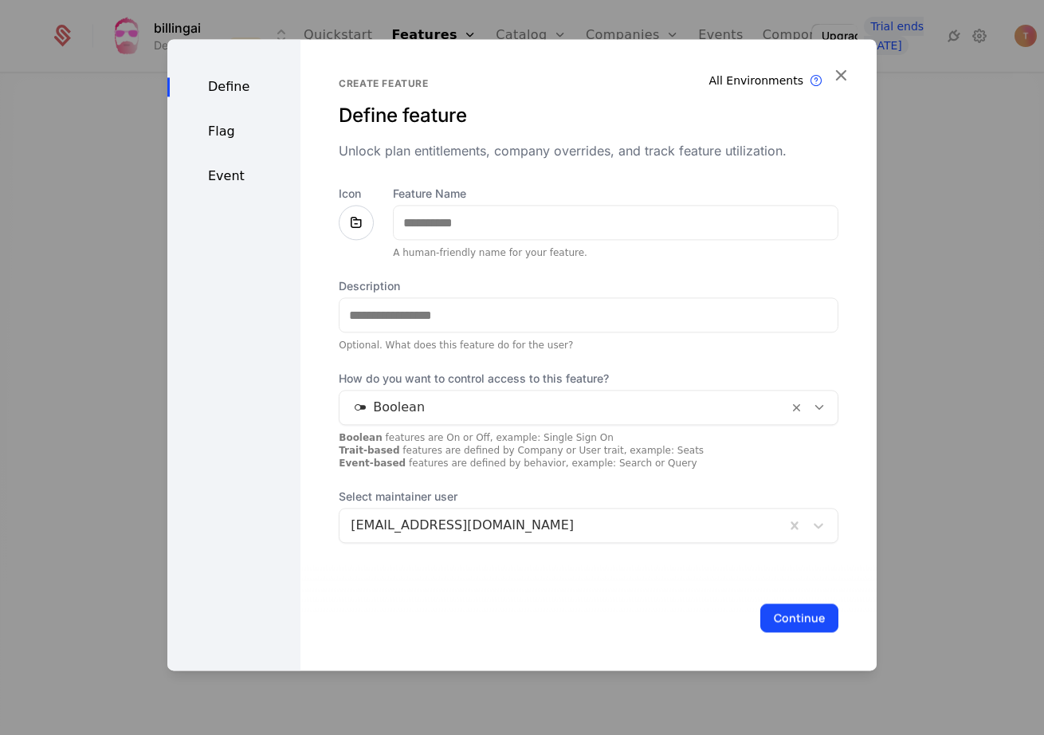
click at [347, 227] on icon at bounding box center [356, 222] width 19 height 19
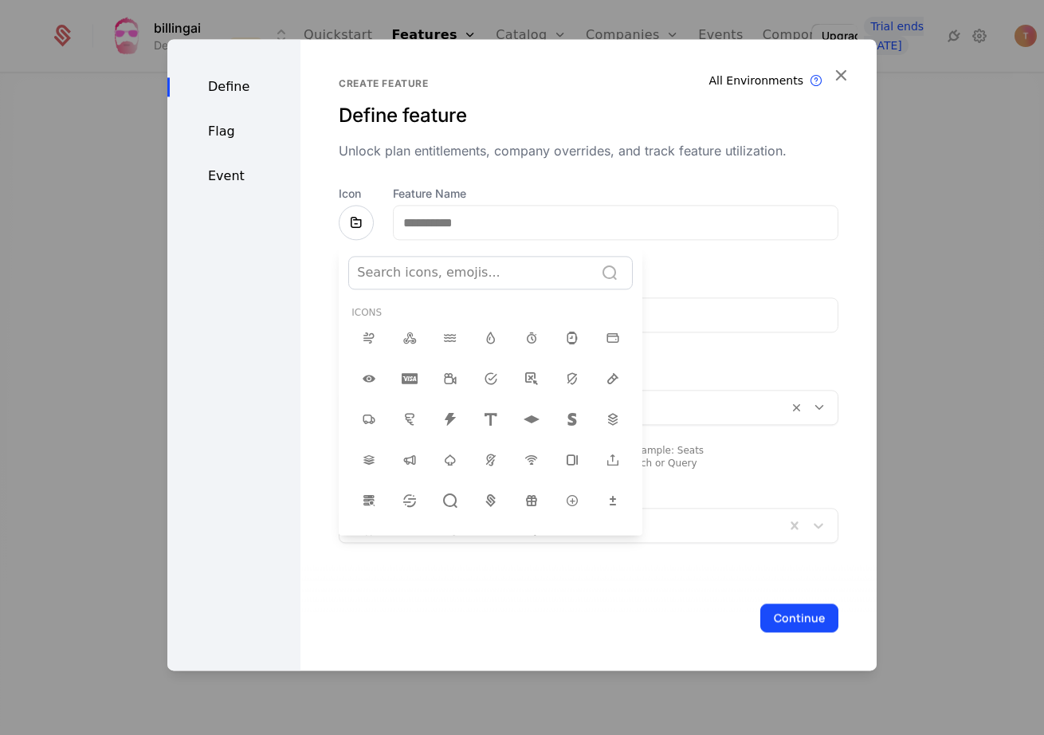
click at [347, 226] on div at bounding box center [521, 354] width 709 height 631
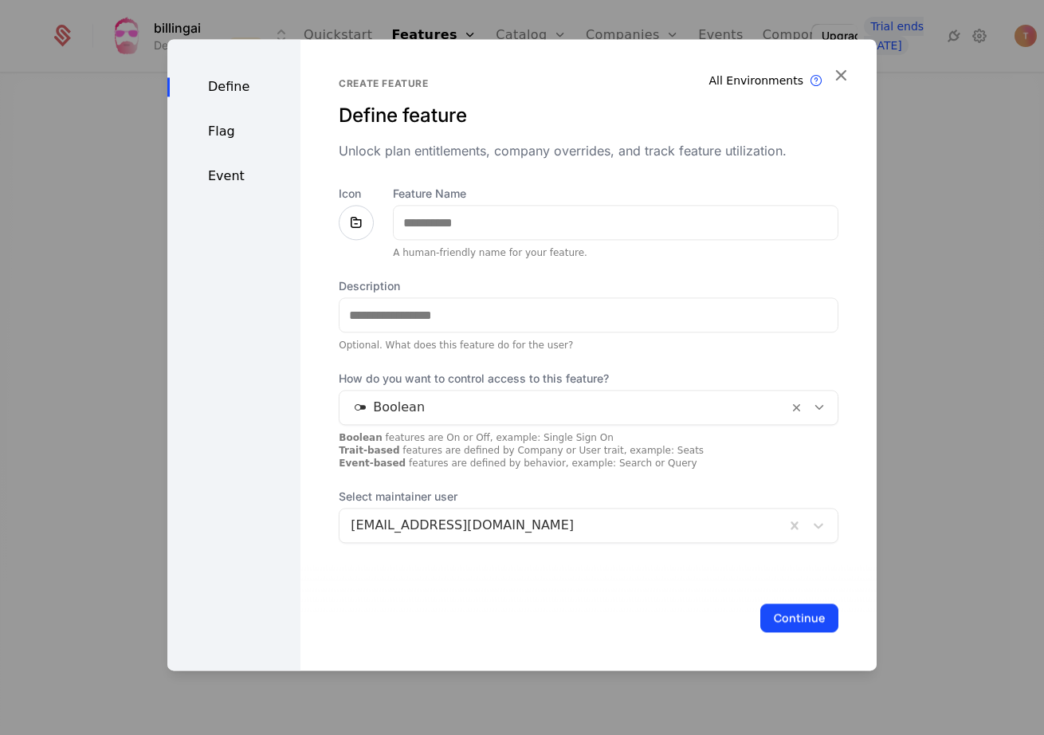
click at [349, 222] on icon at bounding box center [356, 222] width 19 height 19
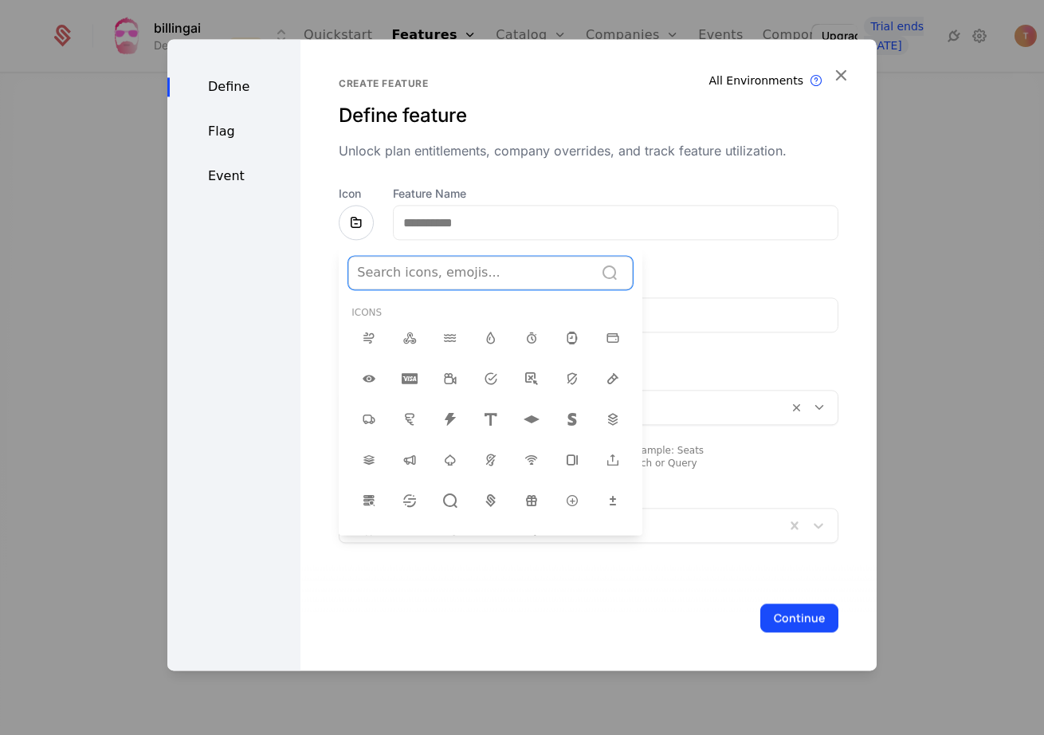
click at [440, 277] on div "Search icons, emojis..." at bounding box center [471, 272] width 229 height 19
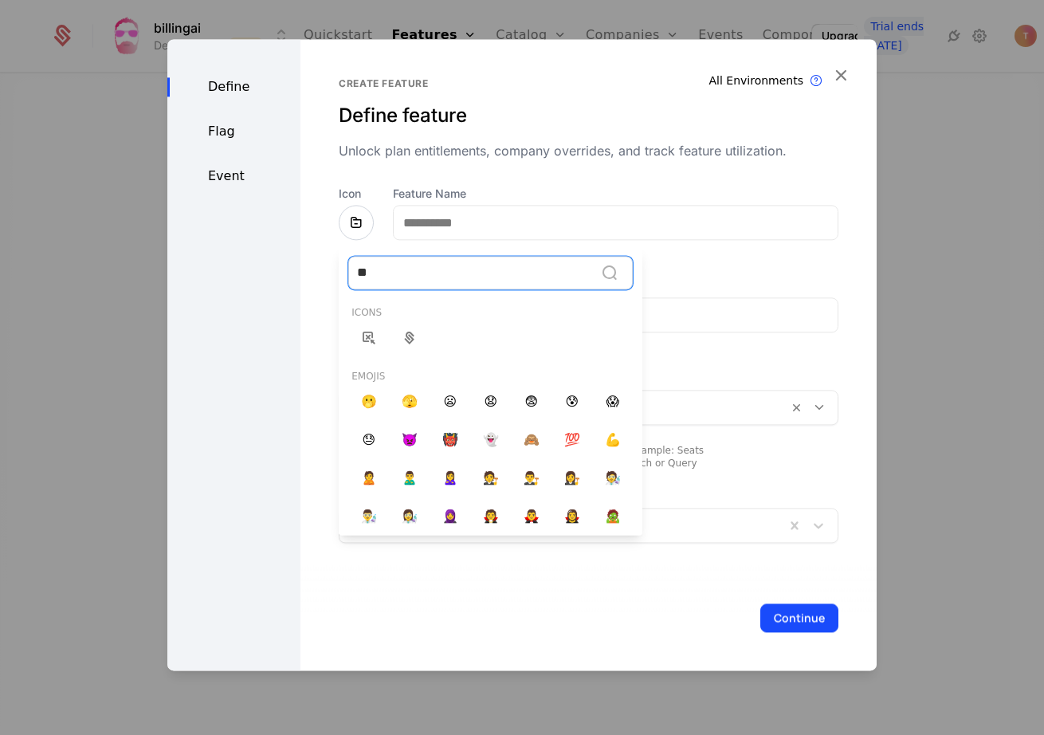
type input "*"
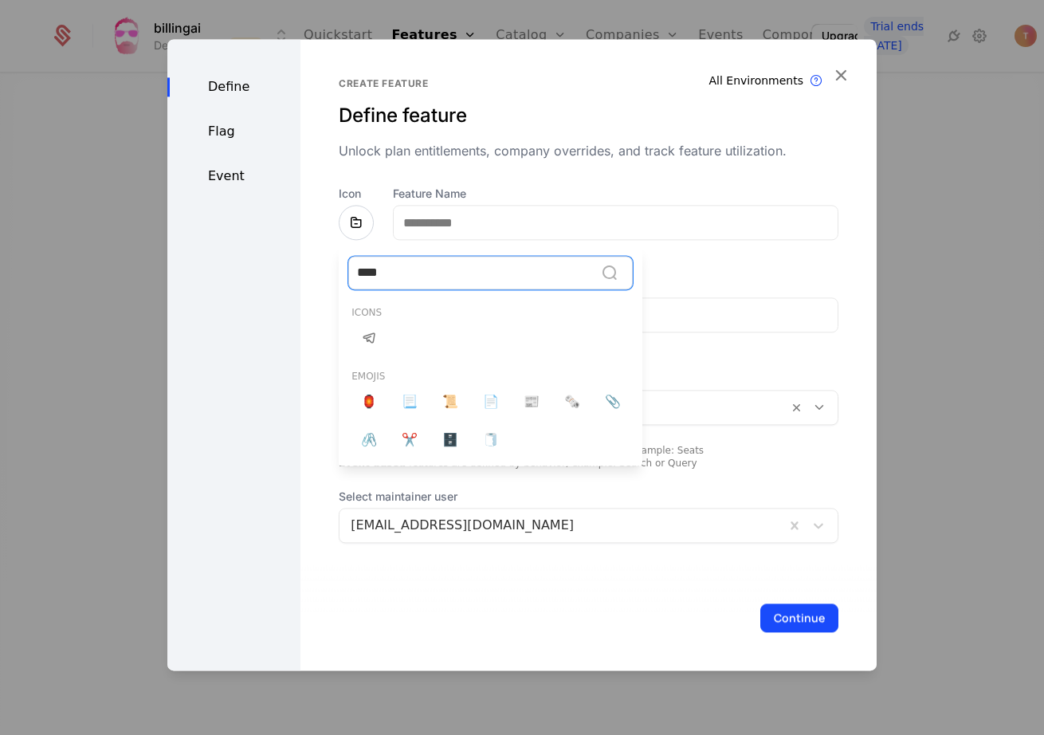
type input "*****"
click at [450, 403] on span "📜" at bounding box center [450, 401] width 16 height 19
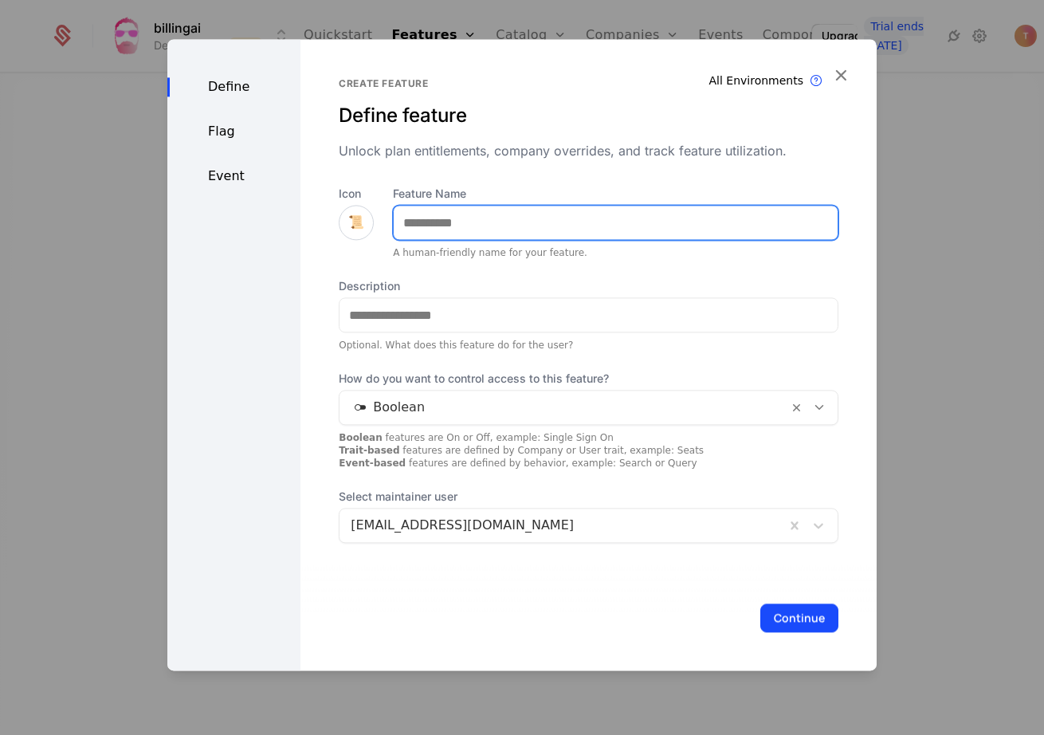
click at [442, 226] on input "Feature Name" at bounding box center [616, 222] width 444 height 33
type input "*****"
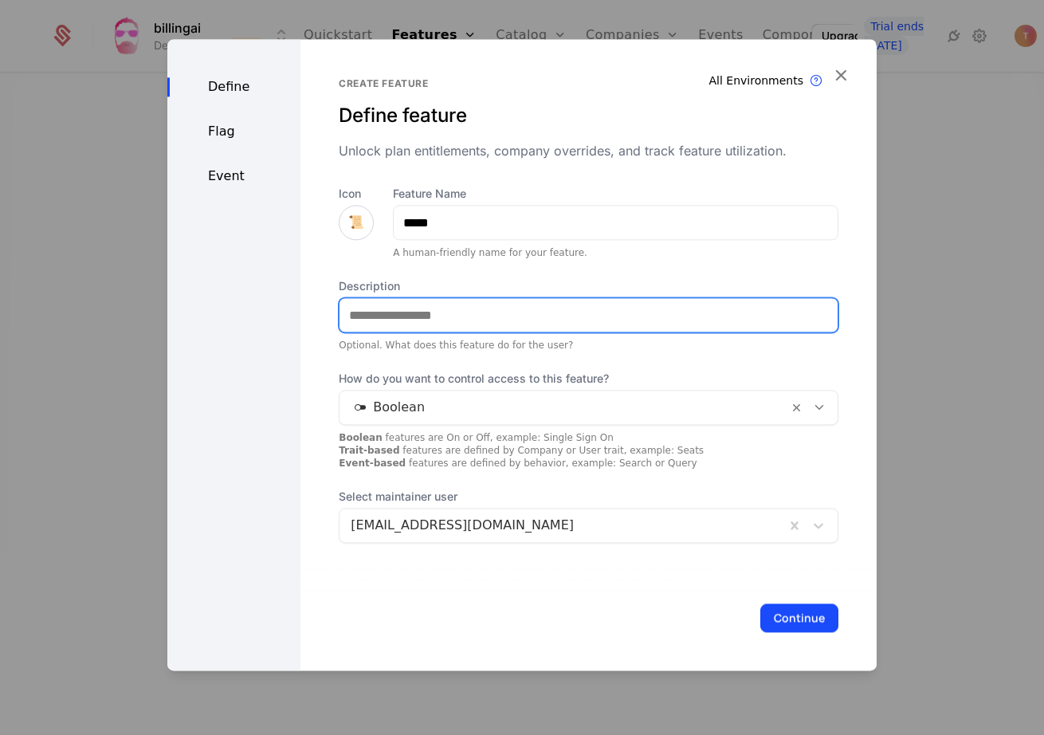
click at [470, 314] on input "Description" at bounding box center [589, 314] width 498 height 33
type input "**********"
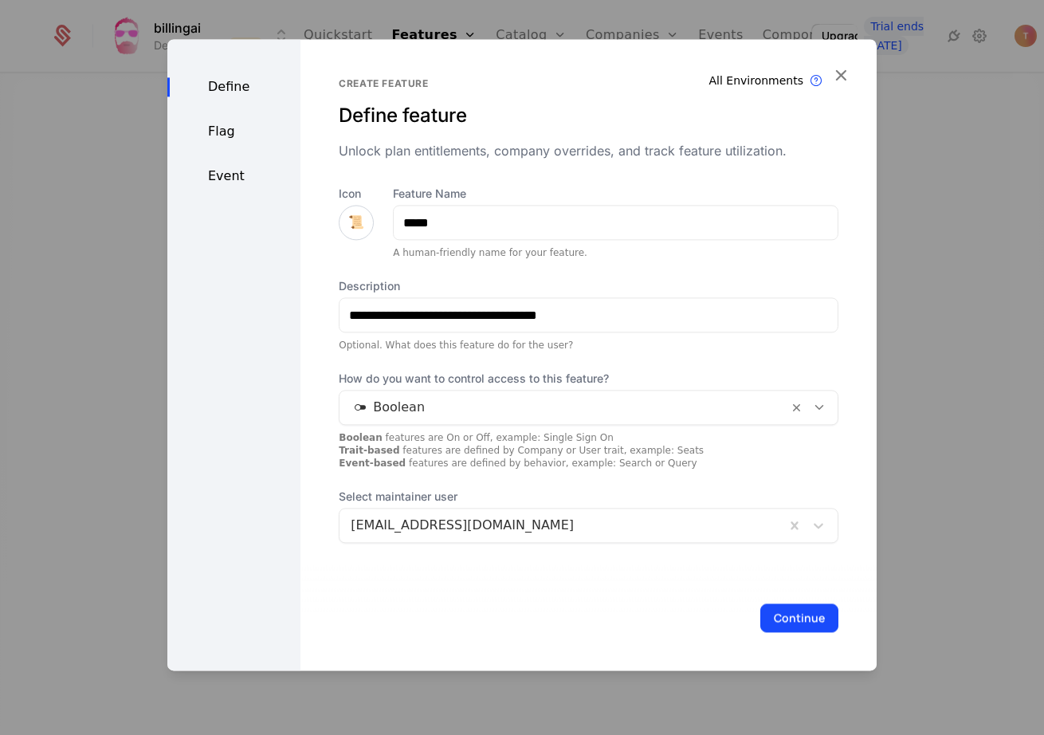
drag, startPoint x: 468, startPoint y: 307, endPoint x: 820, endPoint y: 406, distance: 366.1
click at [820, 406] on icon at bounding box center [819, 407] width 14 height 14
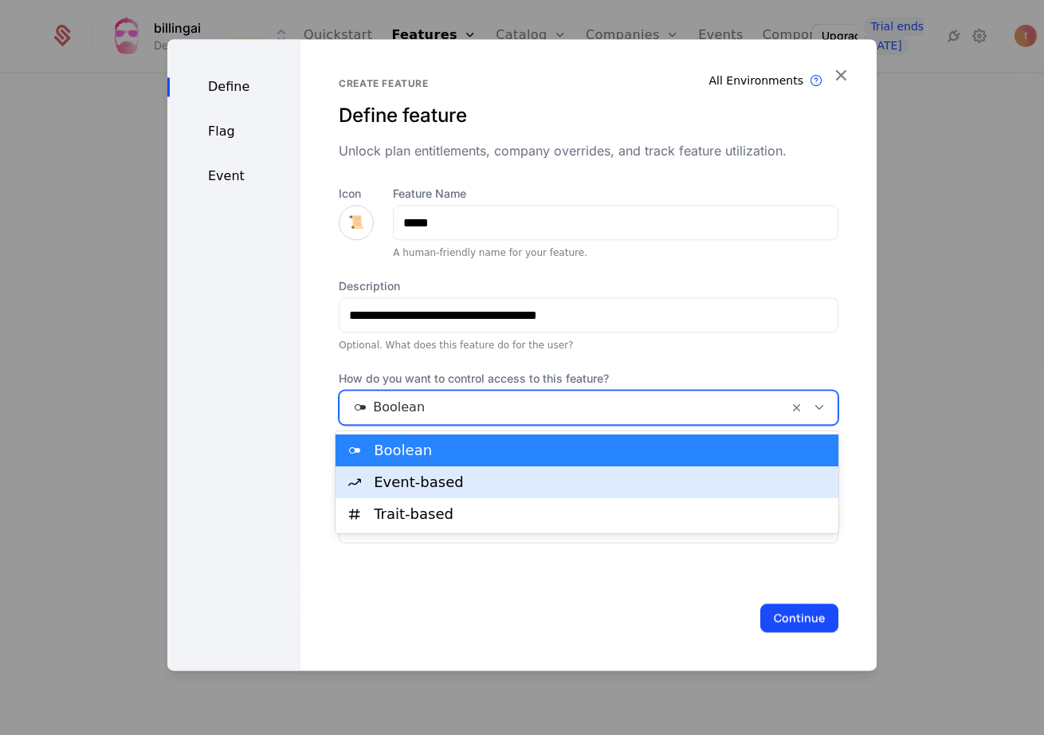
click at [583, 476] on div "Event-based" at bounding box center [601, 482] width 455 height 14
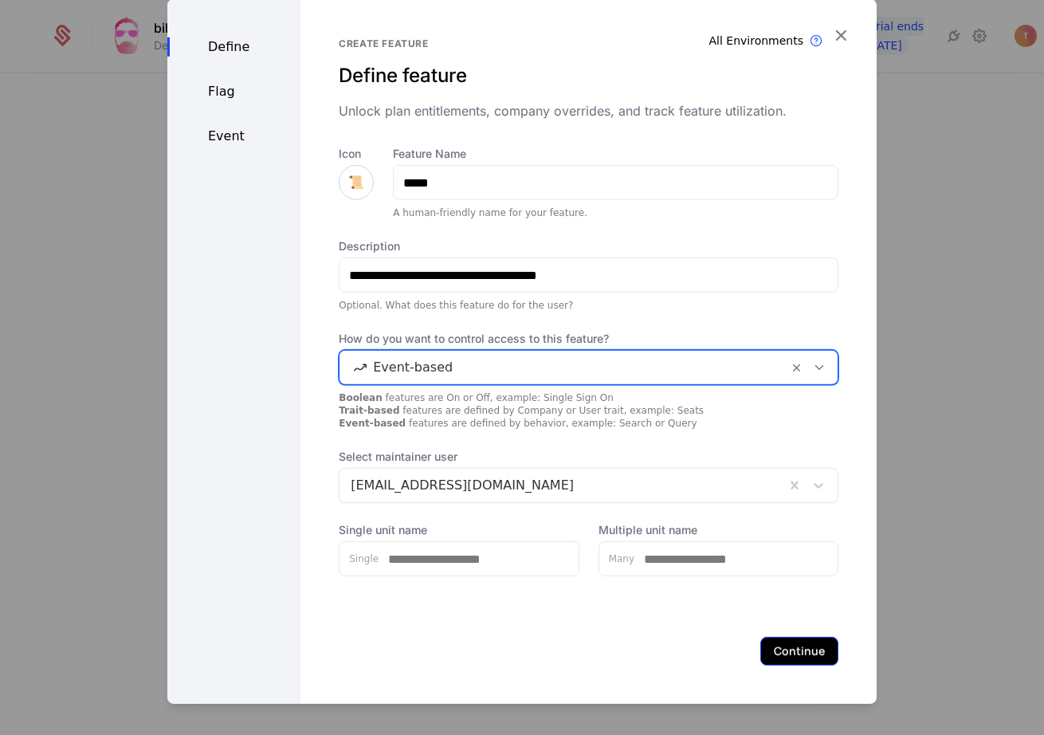
click at [812, 656] on button "Continue" at bounding box center [799, 651] width 78 height 29
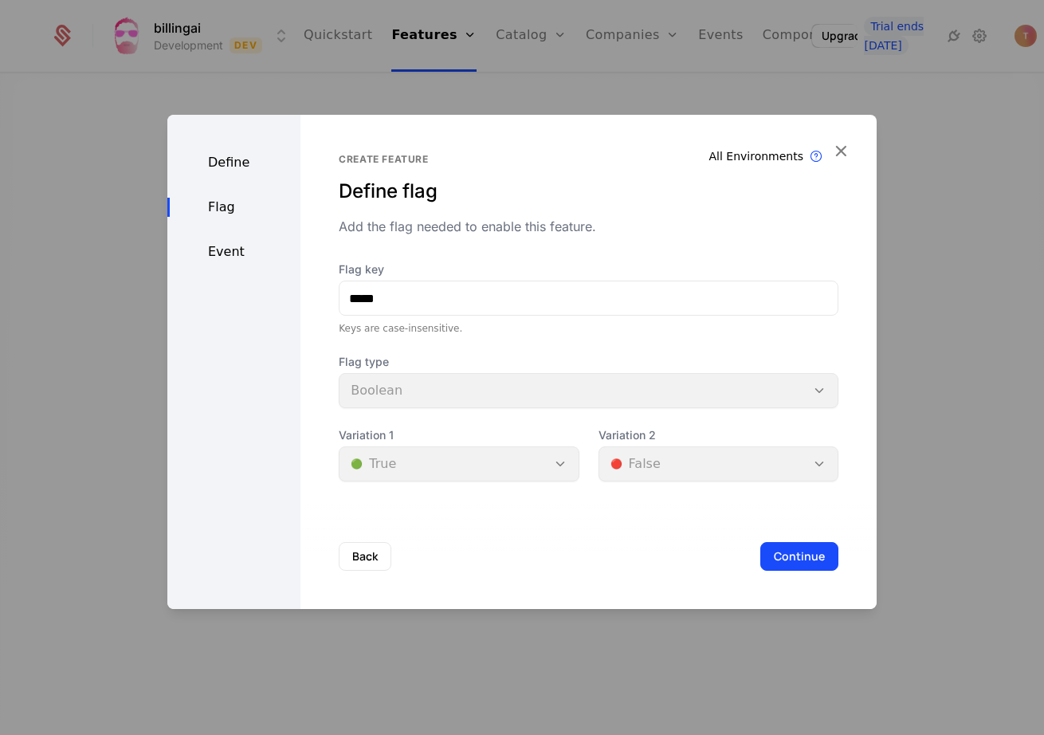
click at [219, 251] on div "Event" at bounding box center [233, 251] width 133 height 19
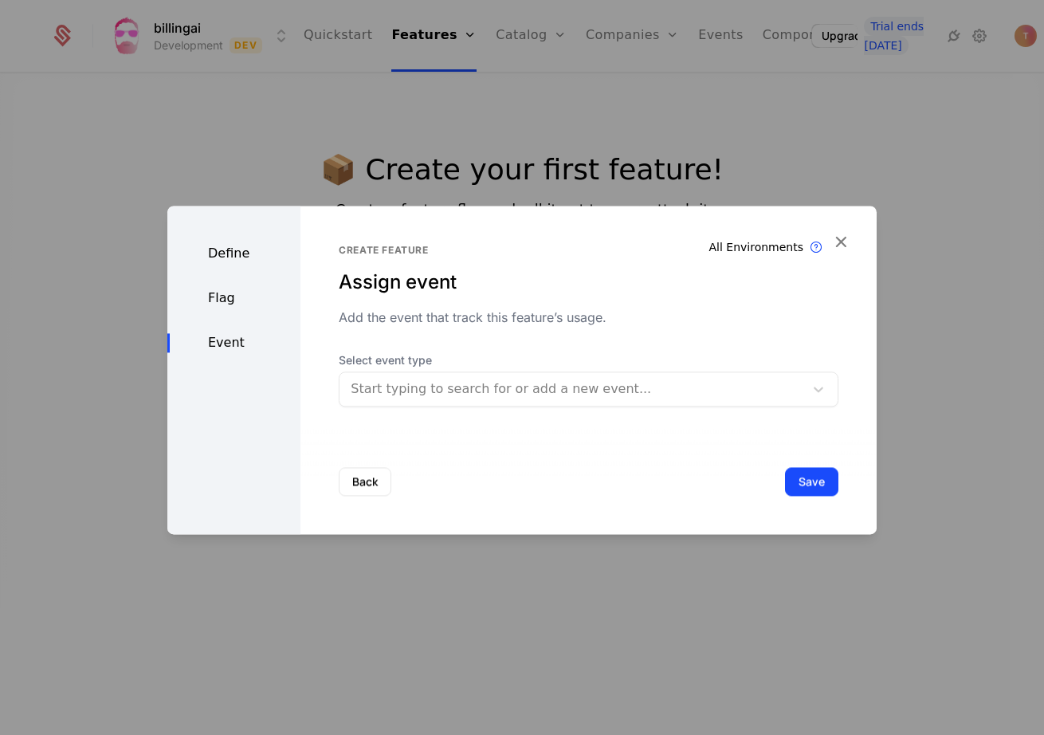
click at [428, 392] on div "Start typing to search for or add a new event..." at bounding box center [574, 388] width 446 height 19
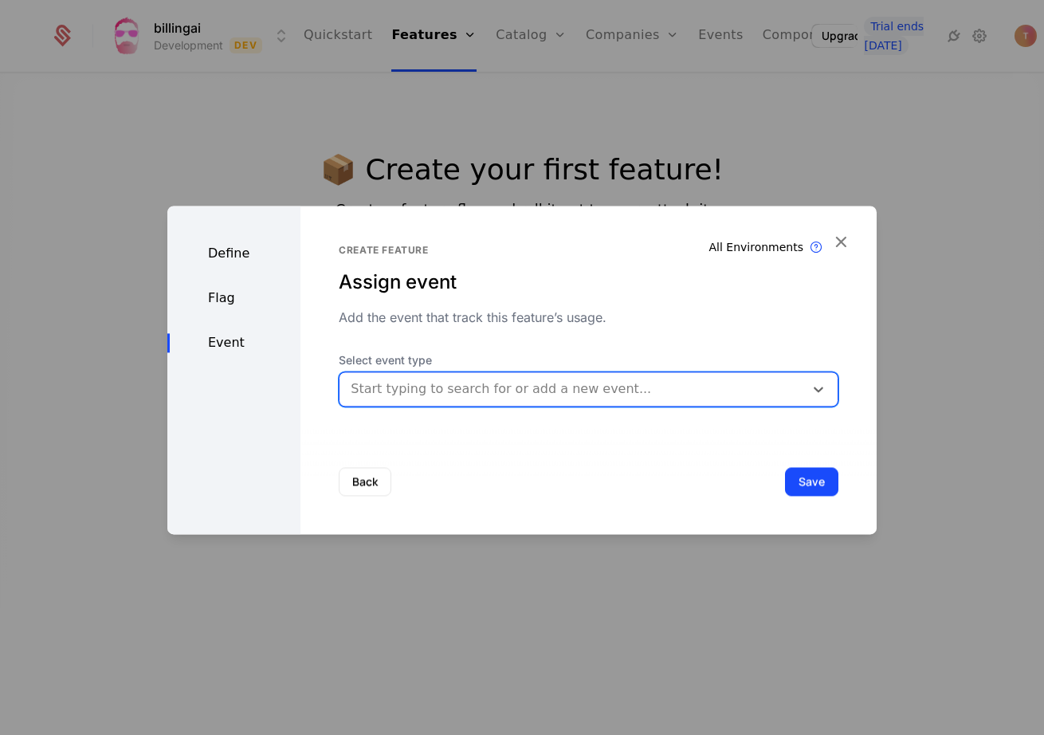
click at [428, 392] on div "Start typing to search for or add a new event..." at bounding box center [574, 388] width 446 height 19
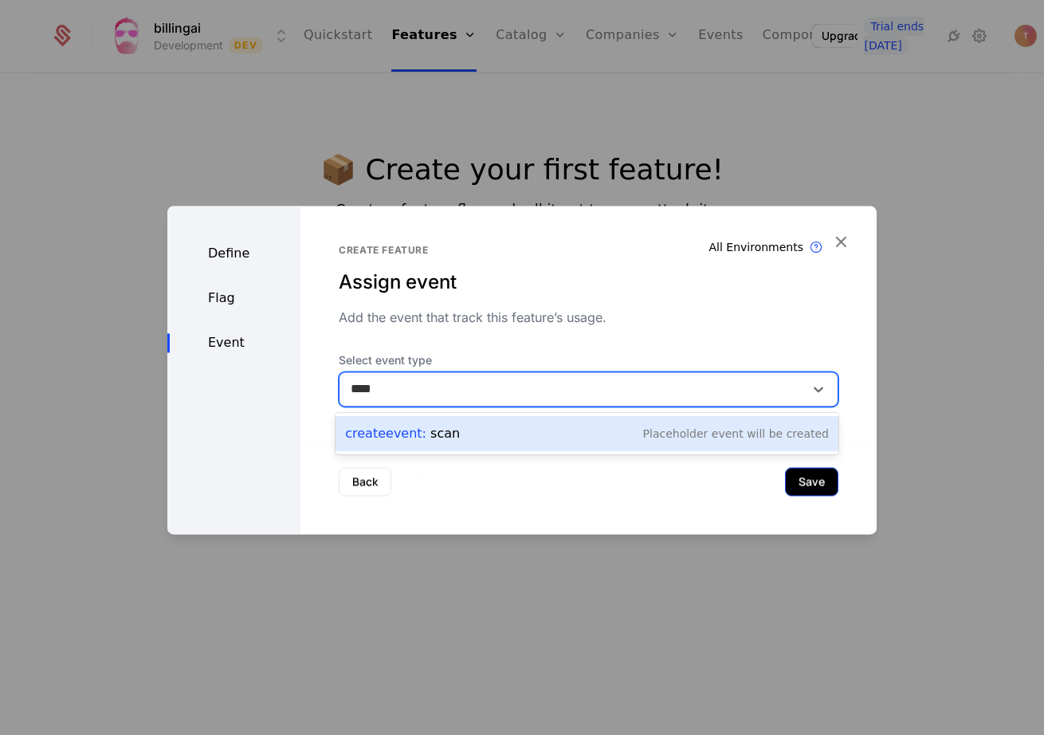
type input "****"
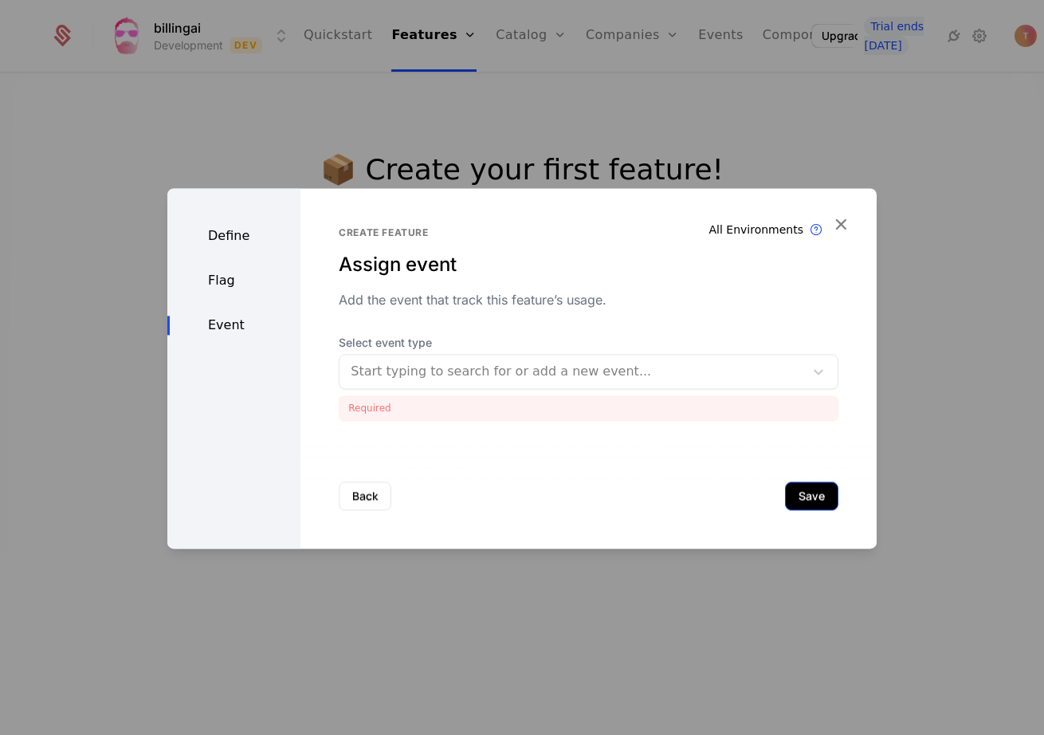
click at [806, 485] on button "Save" at bounding box center [811, 495] width 53 height 29
click at [442, 403] on div "Required" at bounding box center [589, 408] width 500 height 26
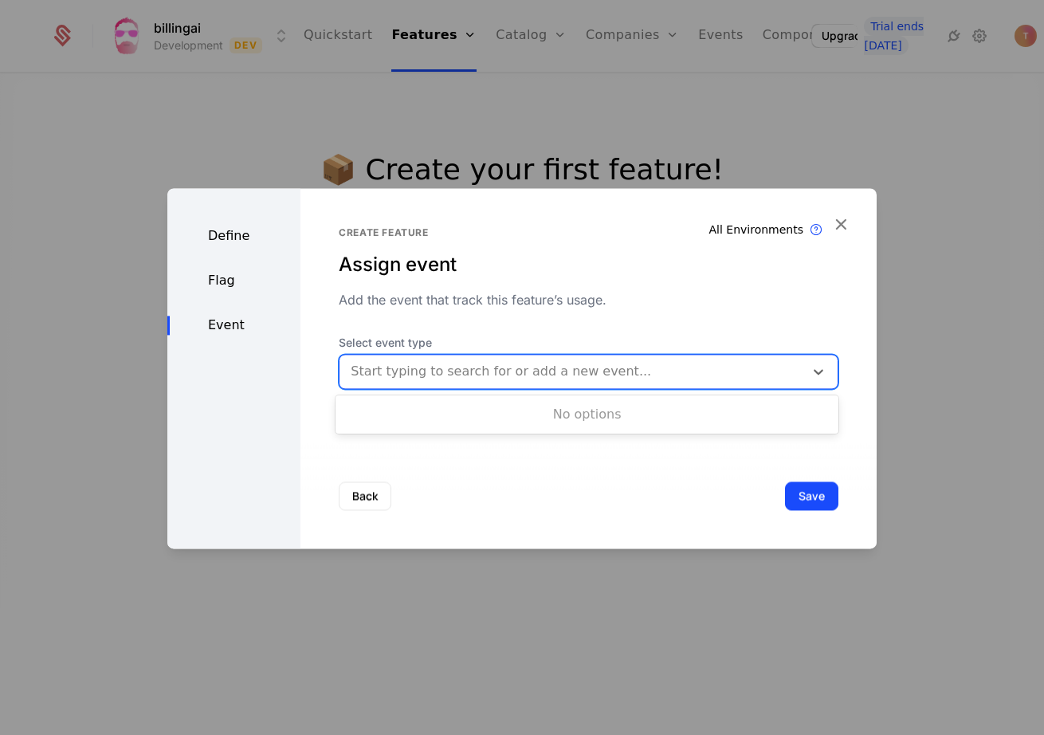
click at [463, 372] on div "Start typing to search for or add a new event..." at bounding box center [574, 371] width 446 height 19
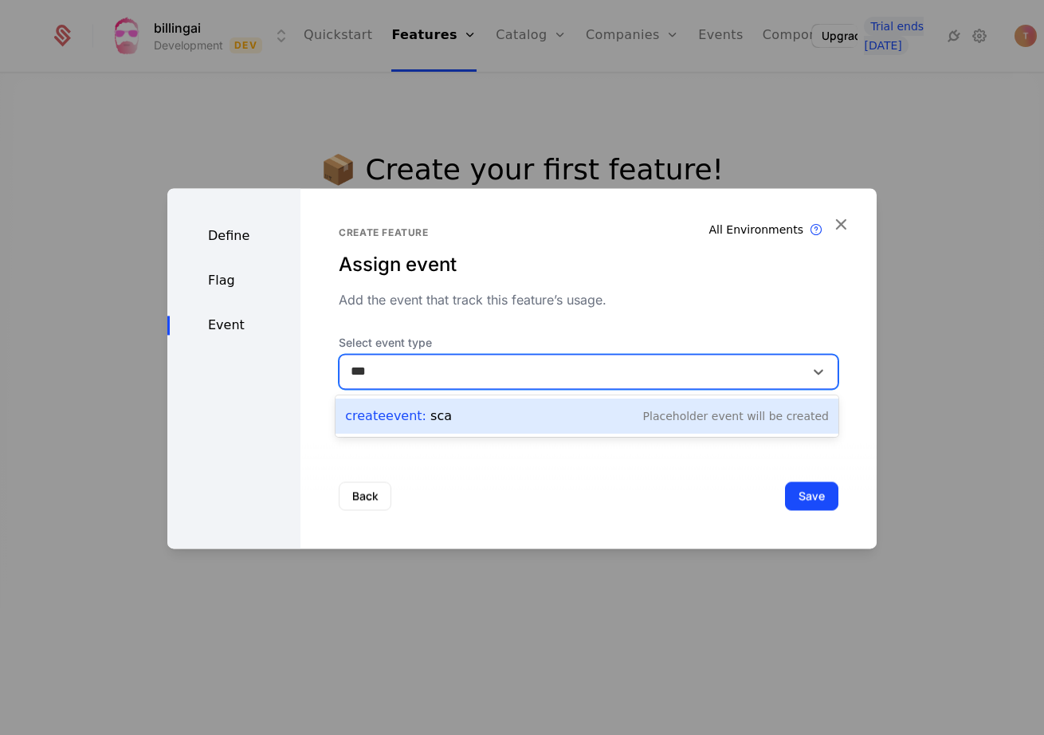
type input "****"
click at [426, 415] on div "Create Event : scan" at bounding box center [402, 415] width 115 height 19
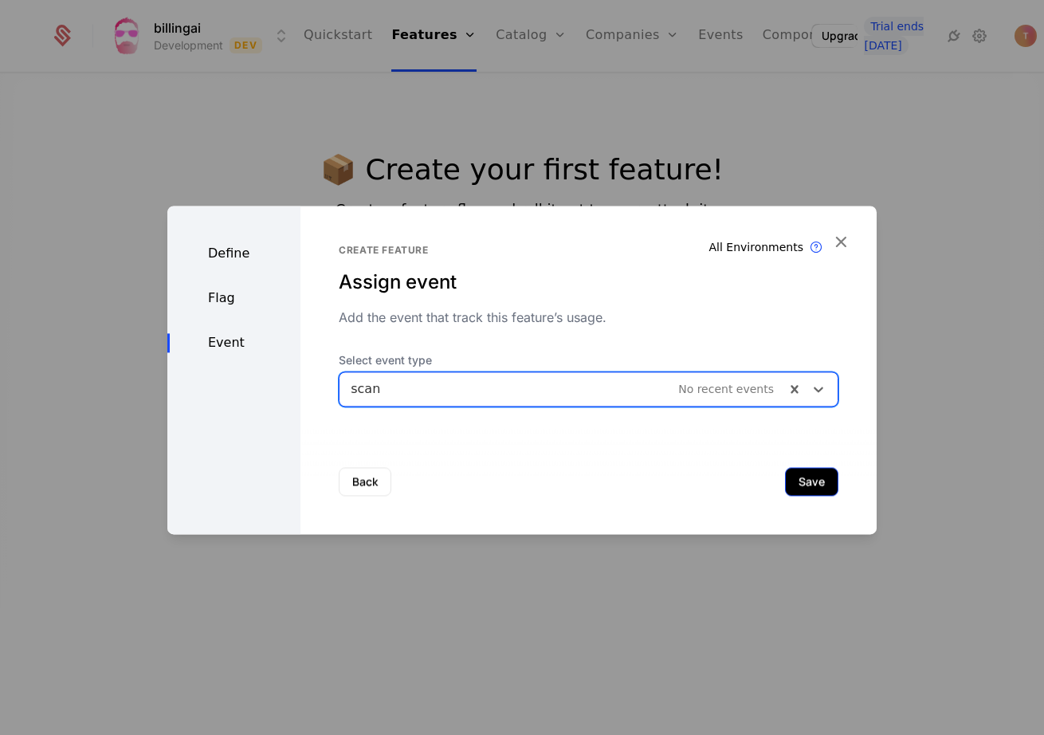
click at [811, 487] on button "Save" at bounding box center [811, 481] width 53 height 29
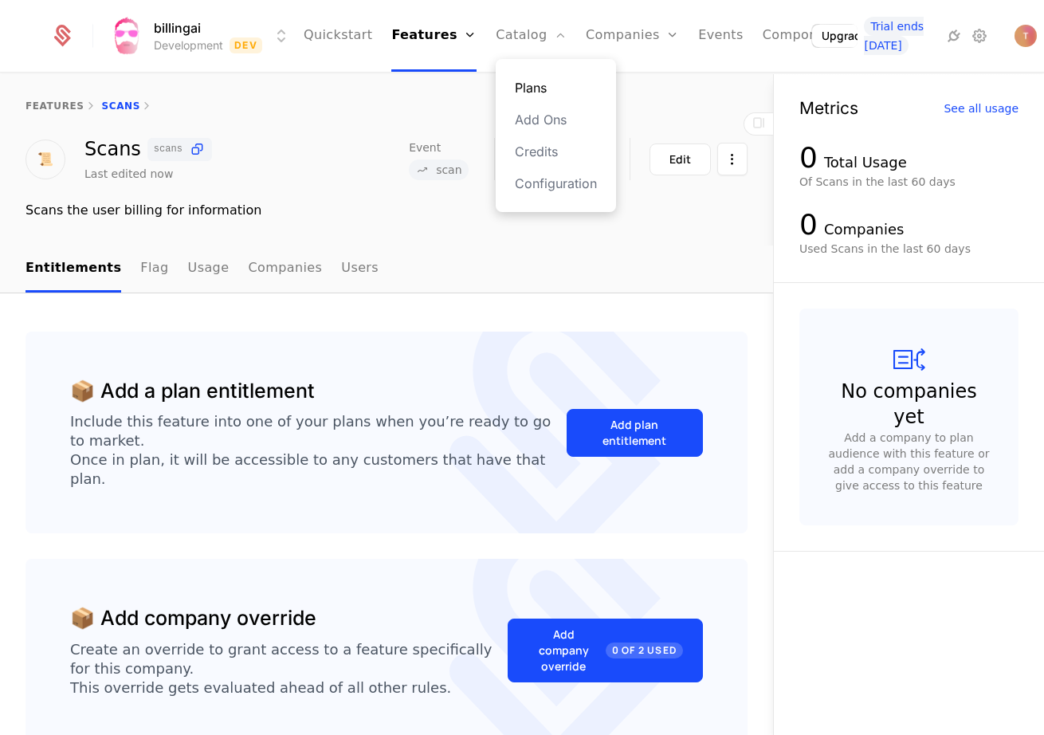
click at [520, 84] on link "Plans" at bounding box center [556, 87] width 82 height 19
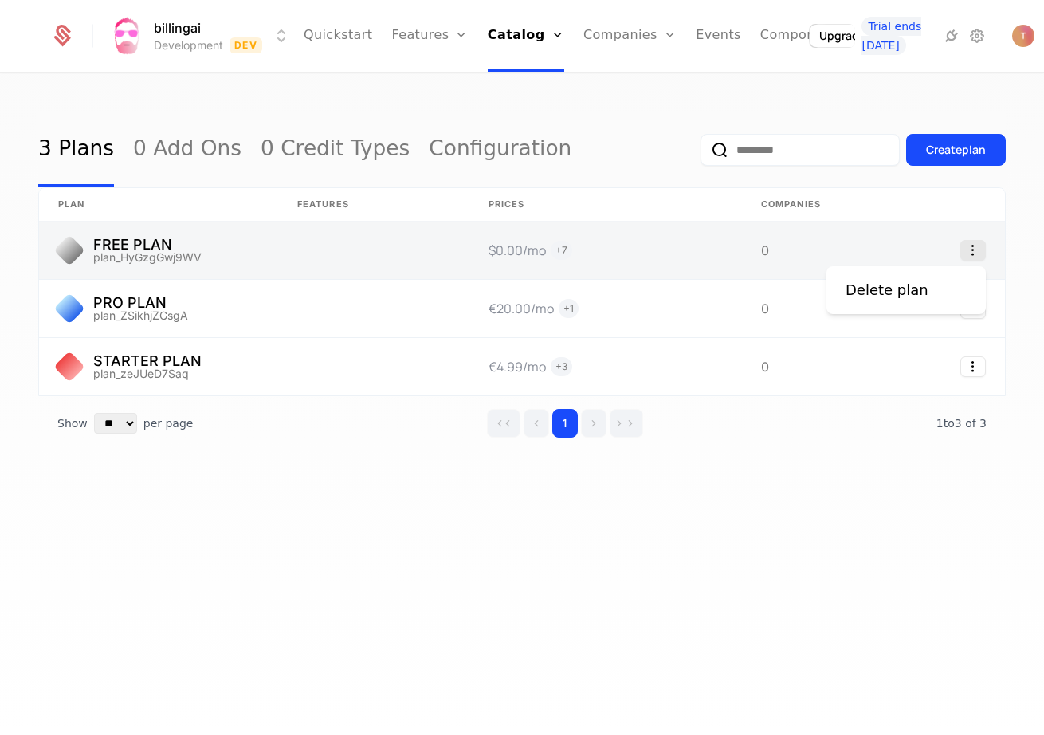
click at [966, 245] on icon "Select action" at bounding box center [973, 250] width 26 height 21
click at [458, 239] on link at bounding box center [373, 250] width 191 height 57
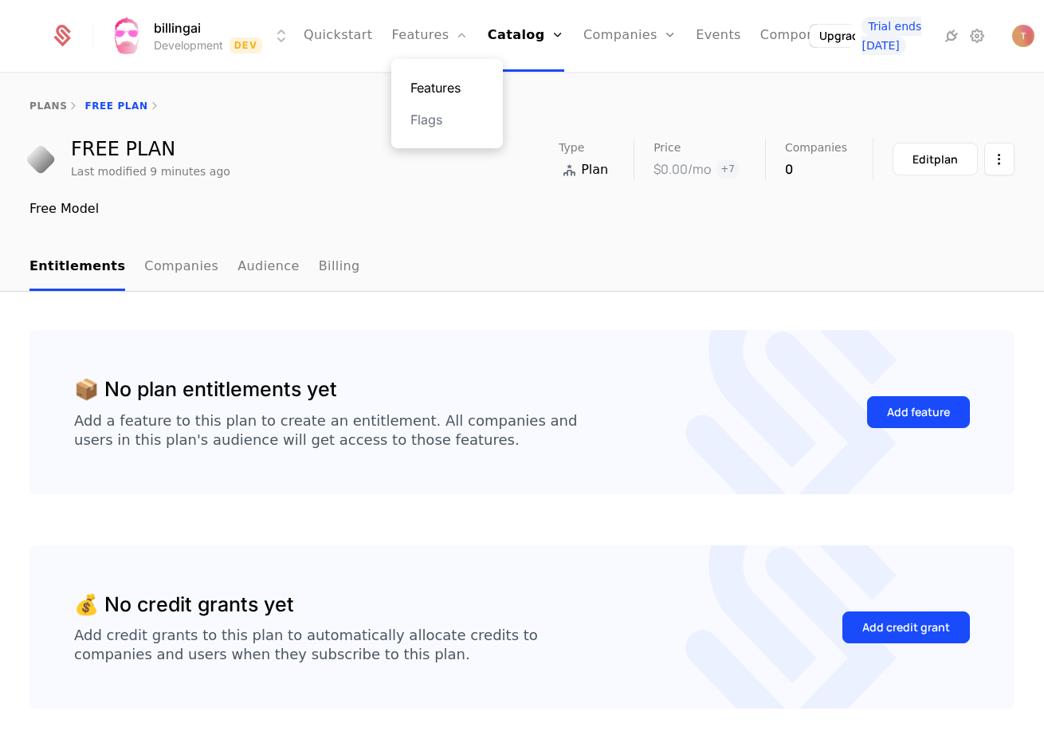
click at [418, 88] on link "Features" at bounding box center [446, 87] width 73 height 19
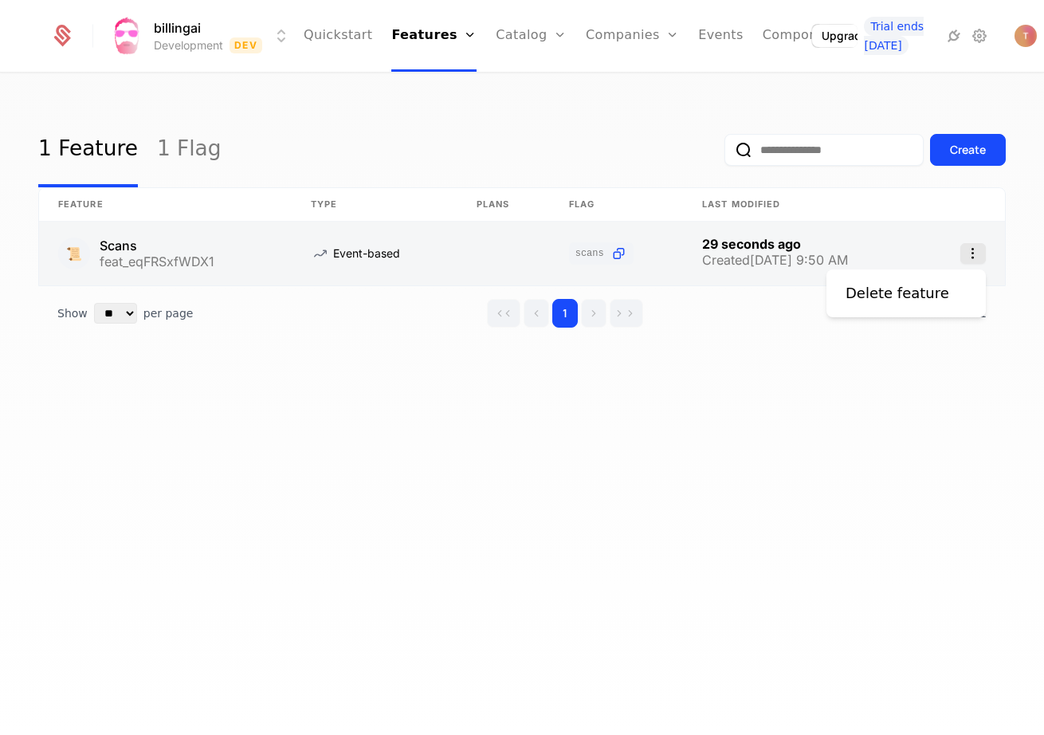
click at [968, 248] on icon "Select action" at bounding box center [973, 253] width 26 height 21
click at [466, 269] on link at bounding box center [503, 254] width 92 height 64
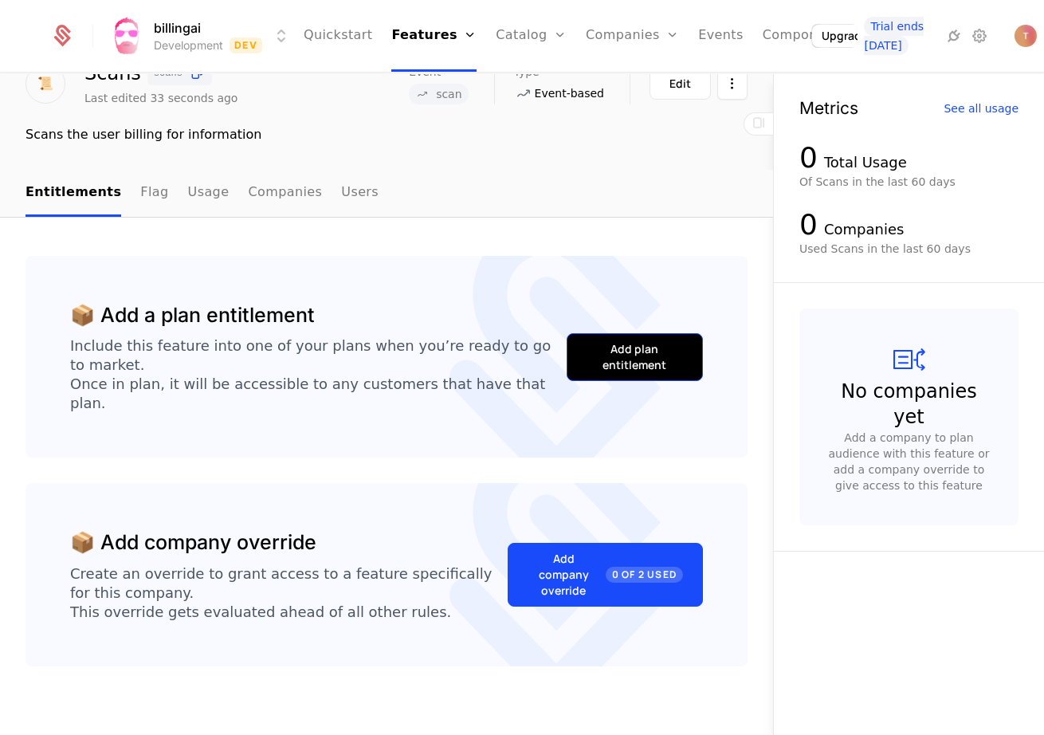
scroll to position [75, 0]
click at [656, 342] on div "Add plan entitlement" at bounding box center [635, 358] width 96 height 32
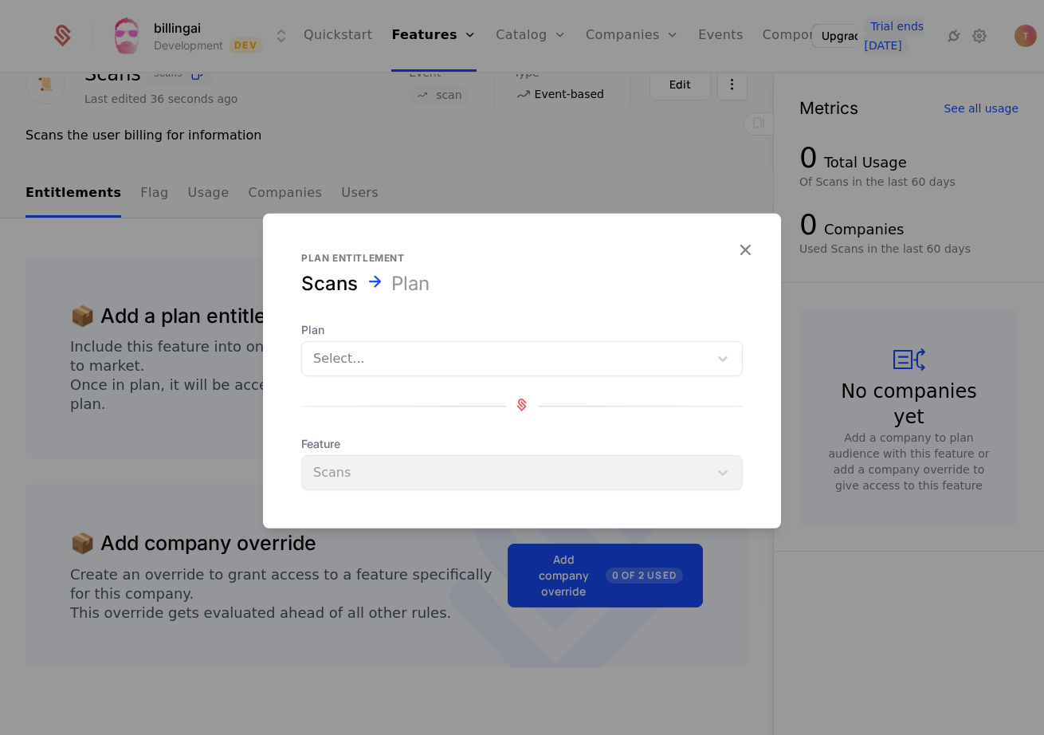
click at [426, 352] on div at bounding box center [505, 358] width 384 height 22
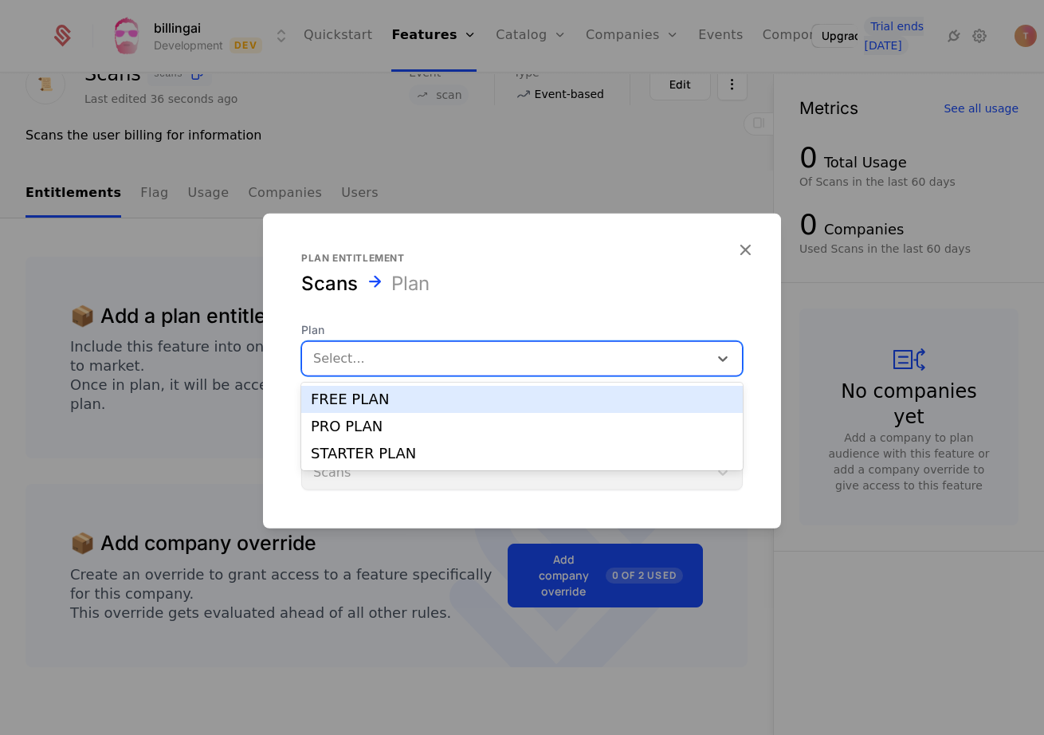
click at [398, 400] on div "FREE PLAN" at bounding box center [522, 399] width 422 height 14
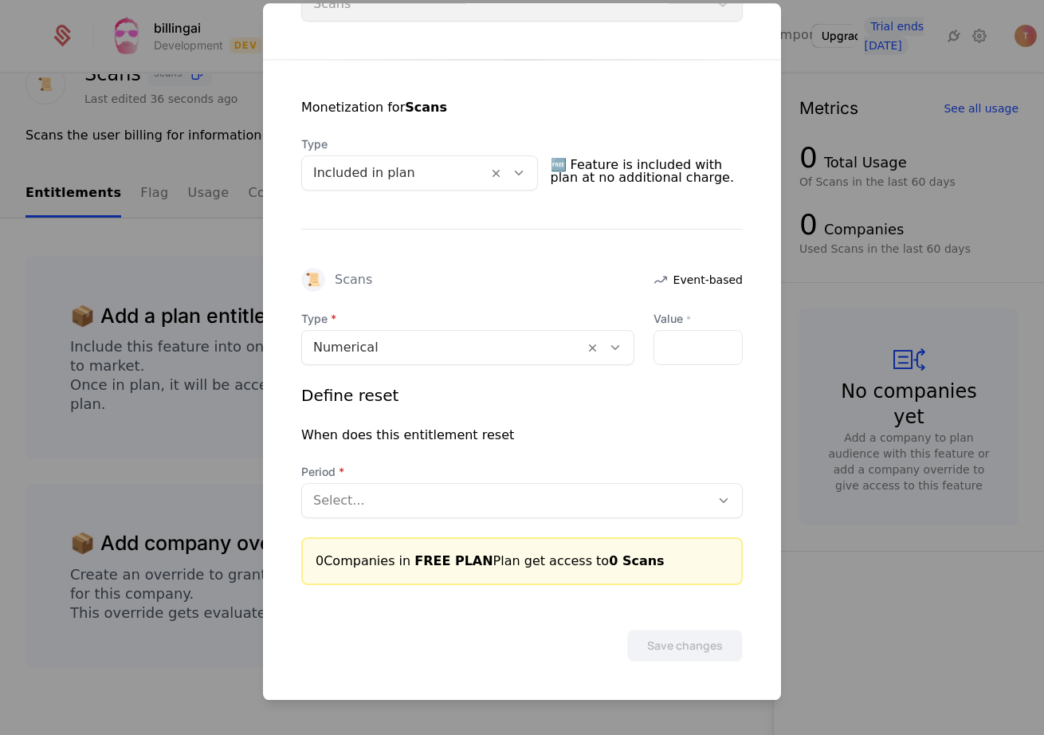
scroll to position [257, 0]
click at [690, 353] on input "Value *" at bounding box center [698, 348] width 88 height 33
type input "*"
click at [681, 394] on div "Define reset" at bounding box center [522, 396] width 442 height 22
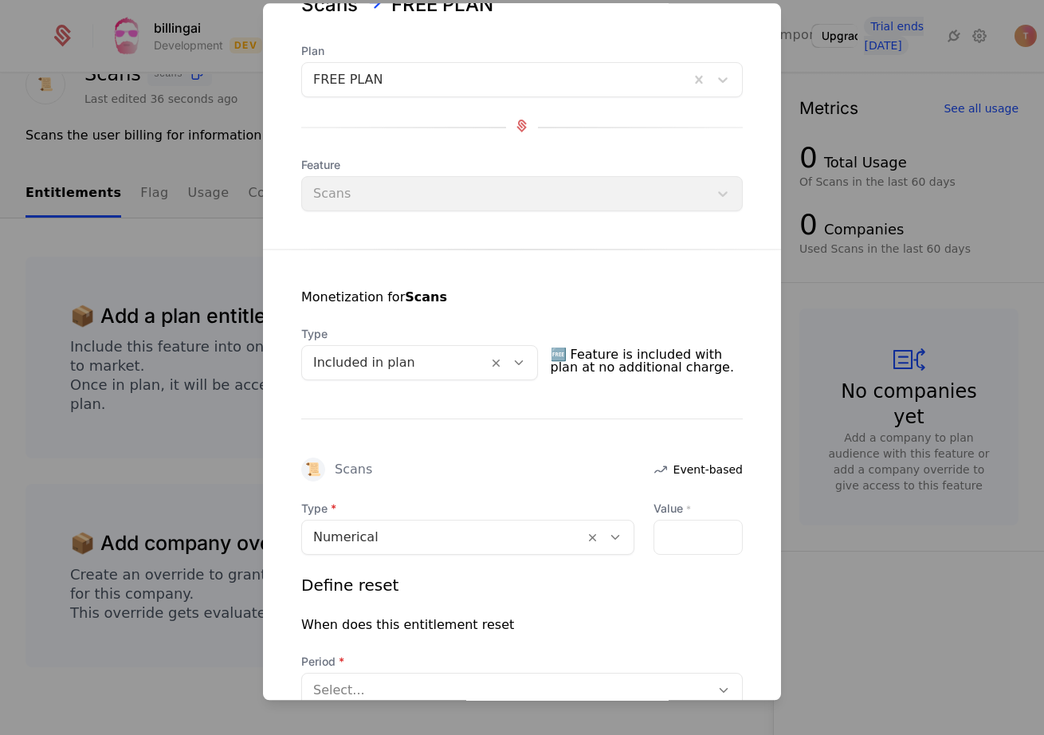
scroll to position [73, 0]
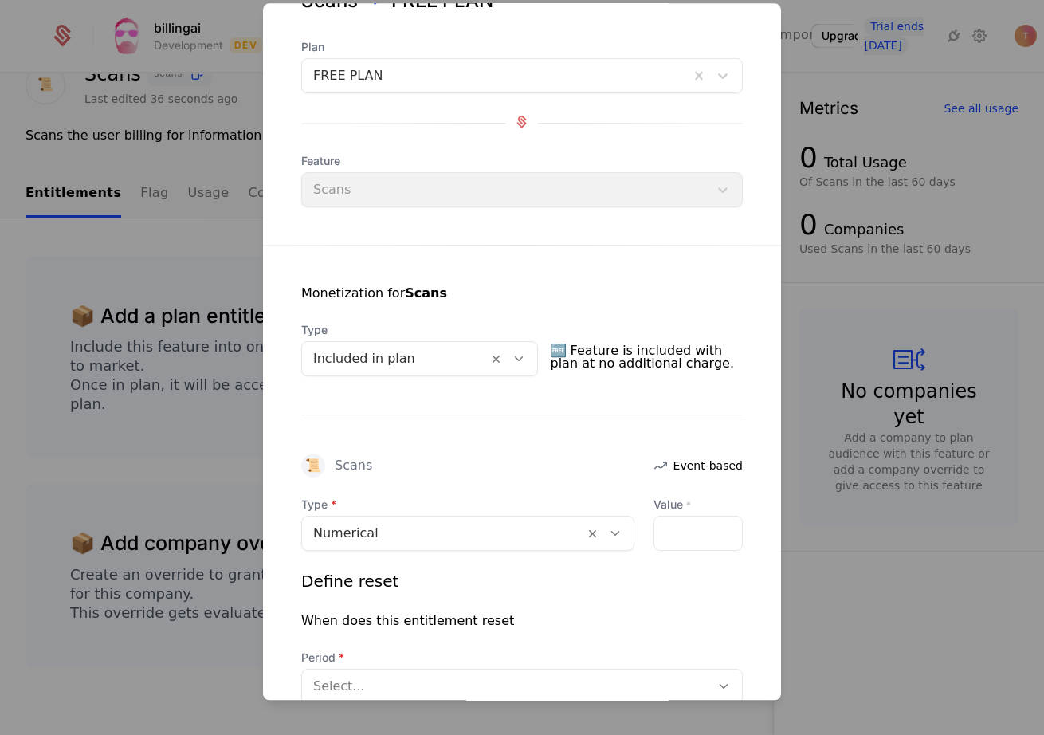
click at [610, 352] on span "🆓 Feature is included with plan at no additional charge." at bounding box center [647, 357] width 193 height 38
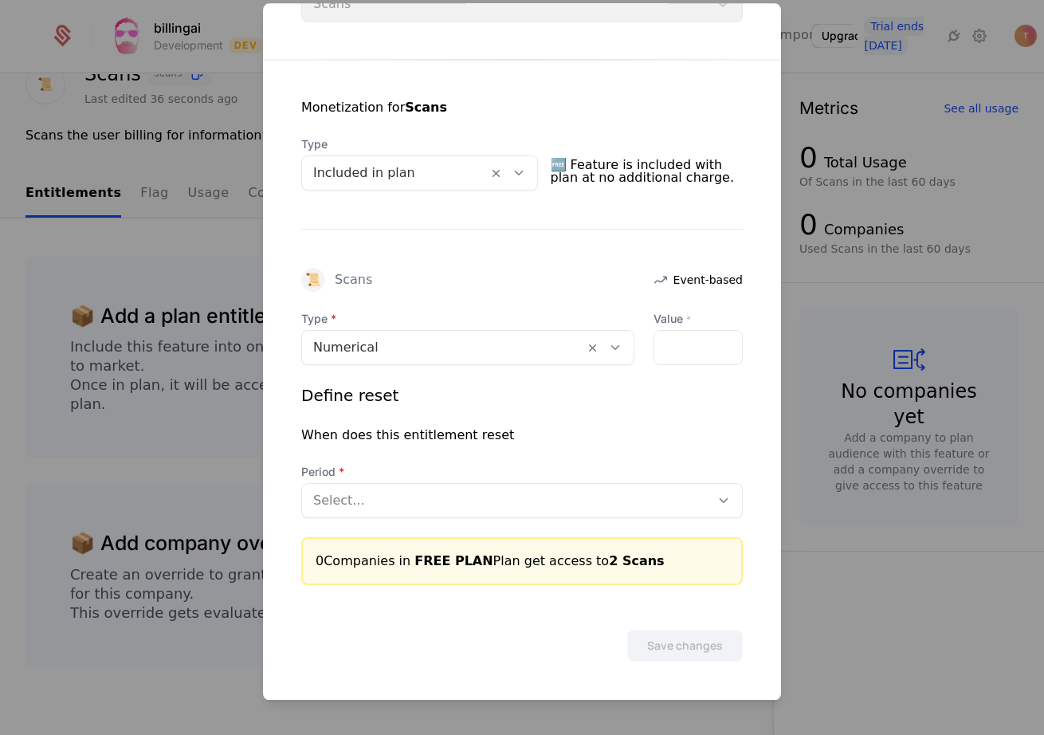
scroll to position [257, 0]
click at [349, 520] on div "Type Numerical Value * * Define reset When does this entitlement reset Period S…" at bounding box center [522, 449] width 442 height 274
click at [368, 496] on div at bounding box center [506, 501] width 386 height 22
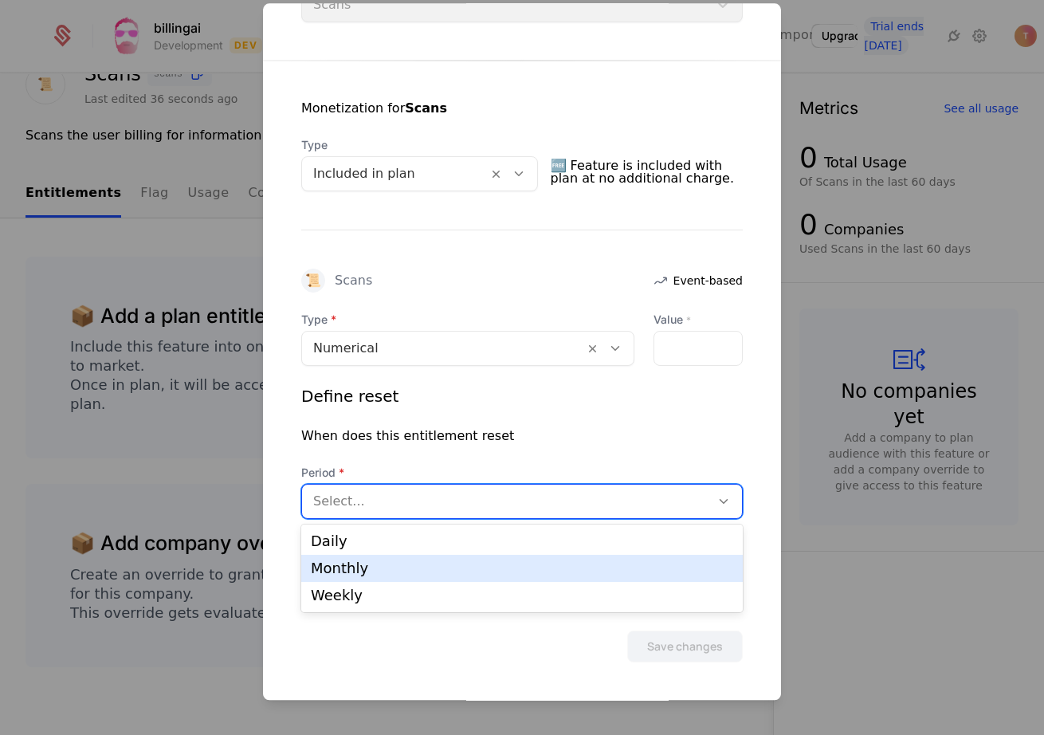
click at [345, 575] on div "Monthly" at bounding box center [522, 568] width 422 height 14
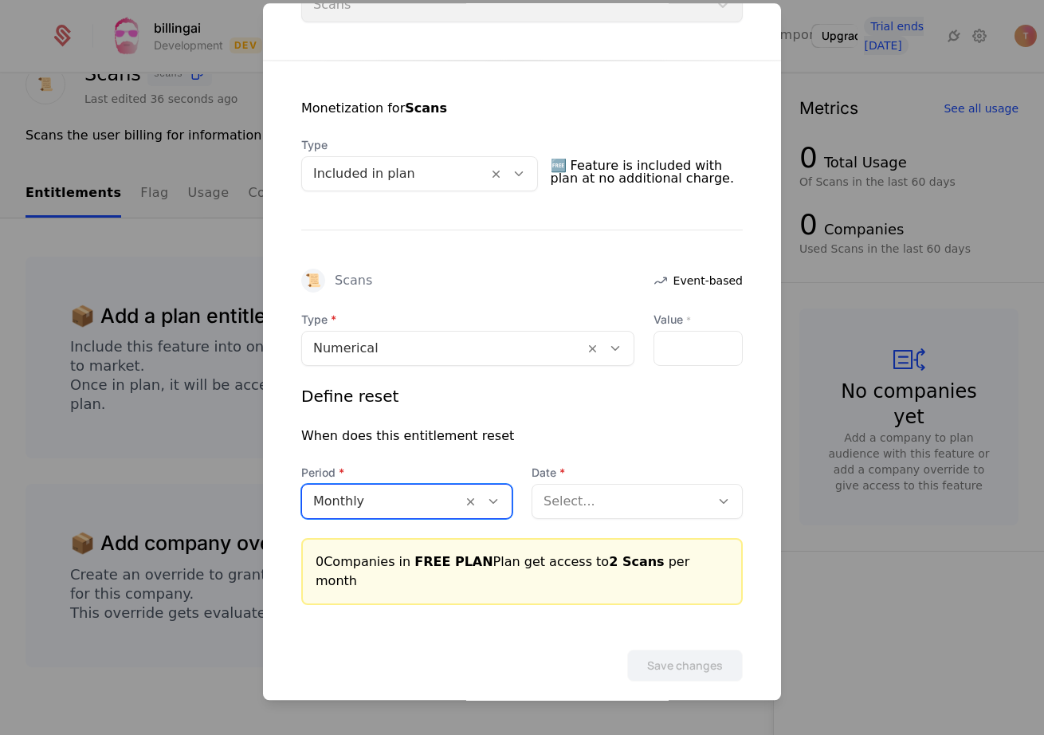
click at [642, 496] on div at bounding box center [621, 501] width 155 height 22
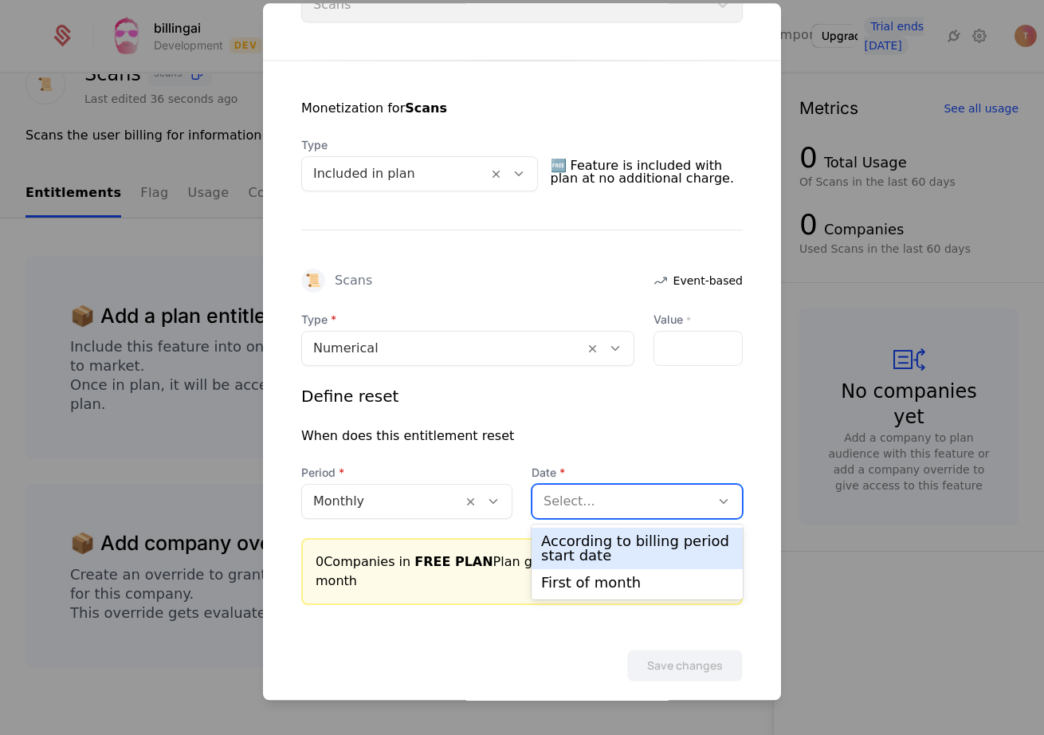
click at [608, 545] on div "According to billing period start date" at bounding box center [637, 548] width 192 height 29
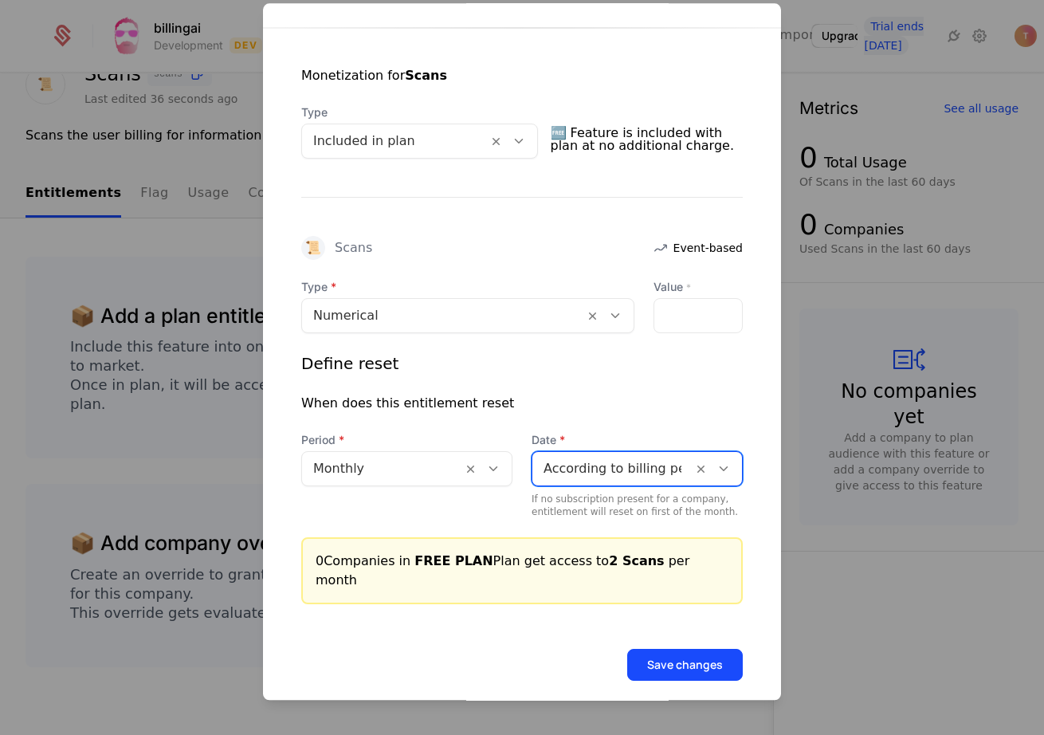
scroll to position [289, 0]
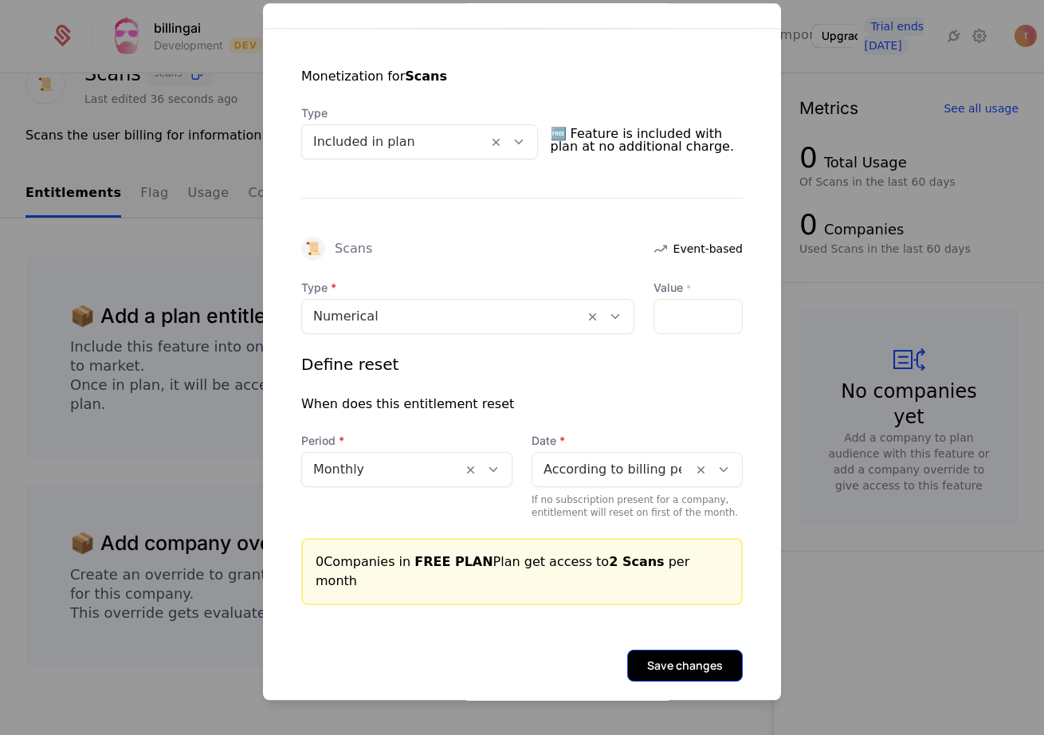
click at [707, 650] on button "Save changes" at bounding box center [685, 666] width 116 height 32
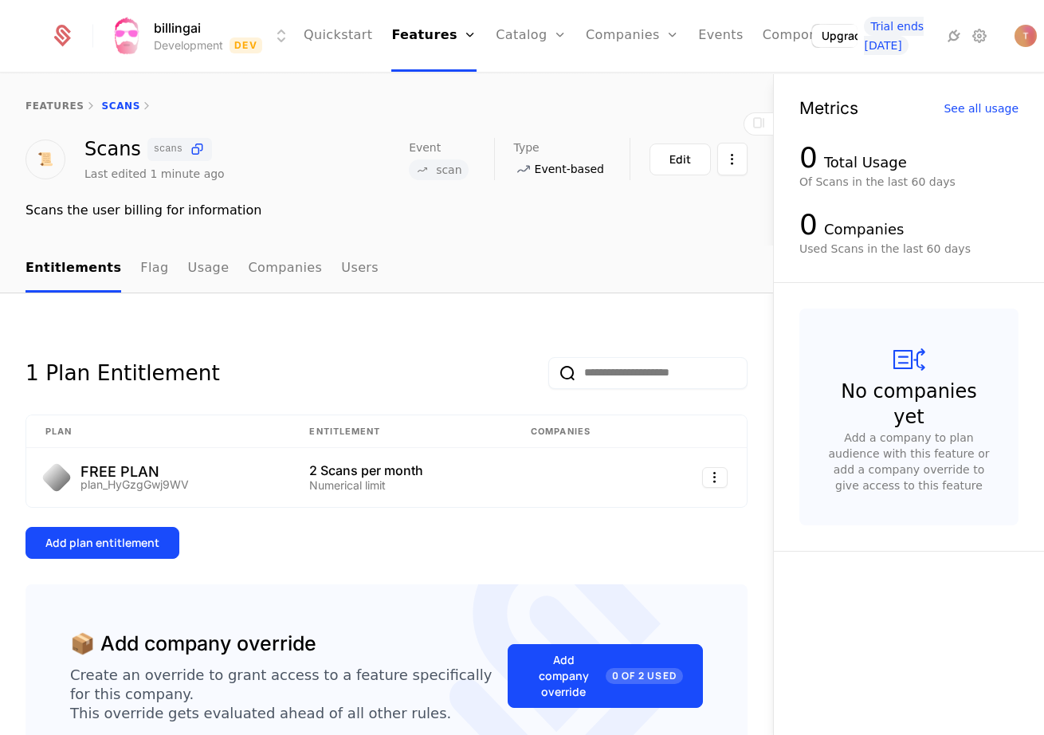
scroll to position [0, 0]
click at [124, 542] on div "Add plan entitlement" at bounding box center [102, 543] width 114 height 16
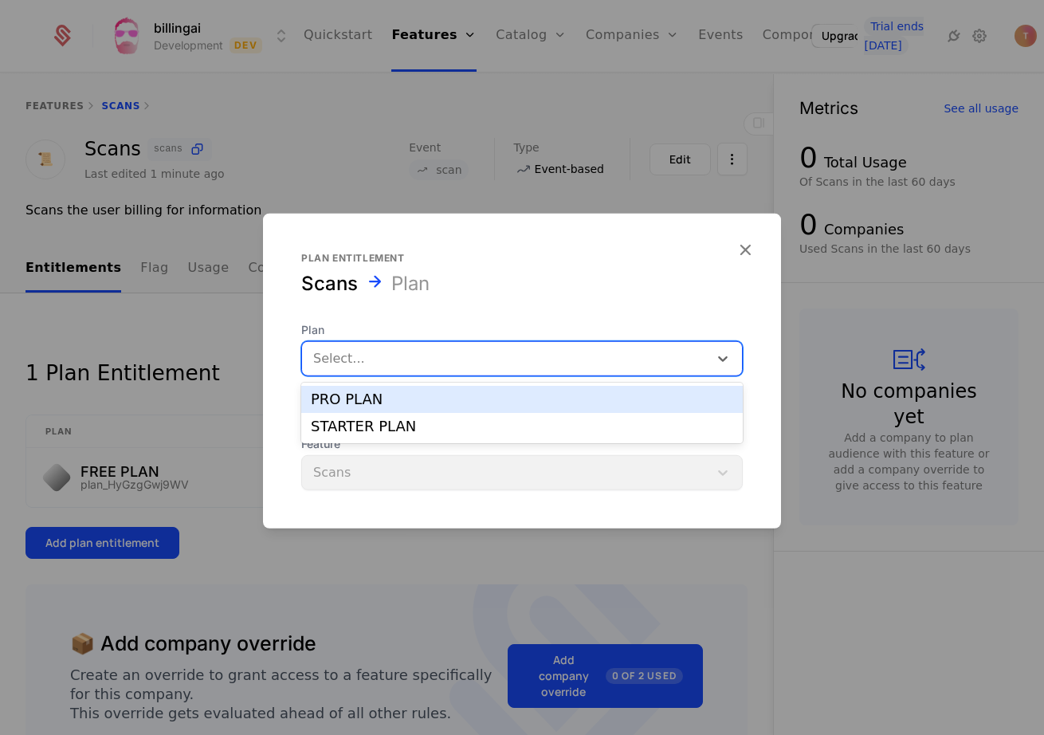
click at [370, 359] on div at bounding box center [505, 358] width 384 height 22
click at [365, 402] on div "PRO PLAN" at bounding box center [522, 399] width 422 height 14
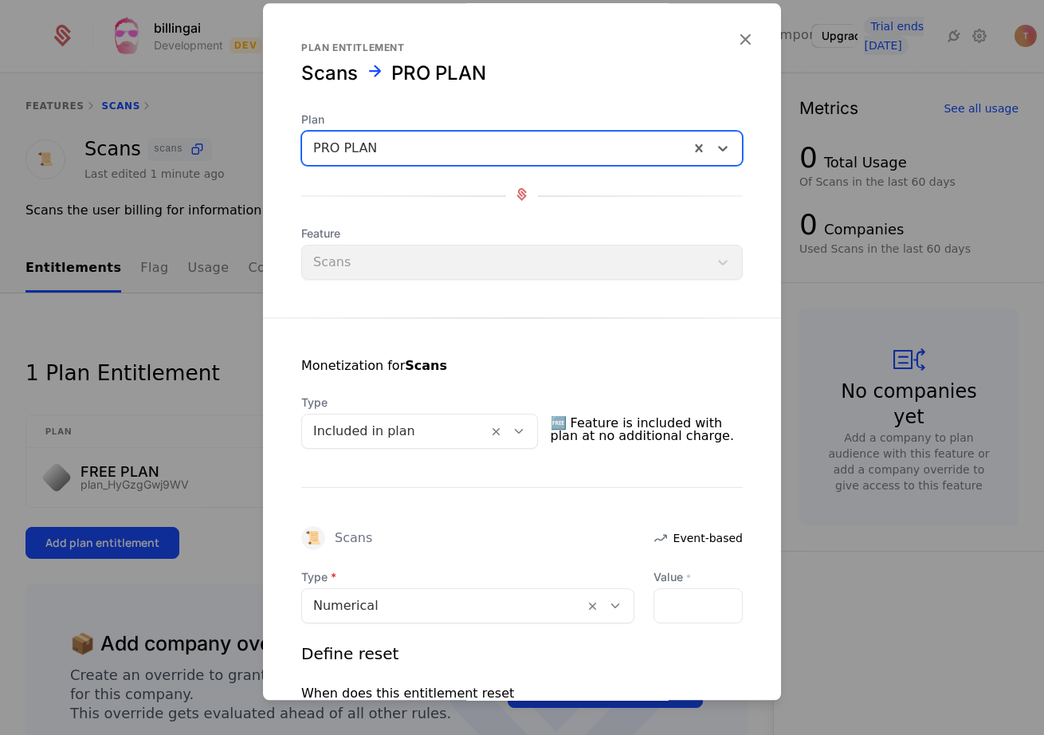
click at [405, 139] on div at bounding box center [495, 148] width 365 height 22
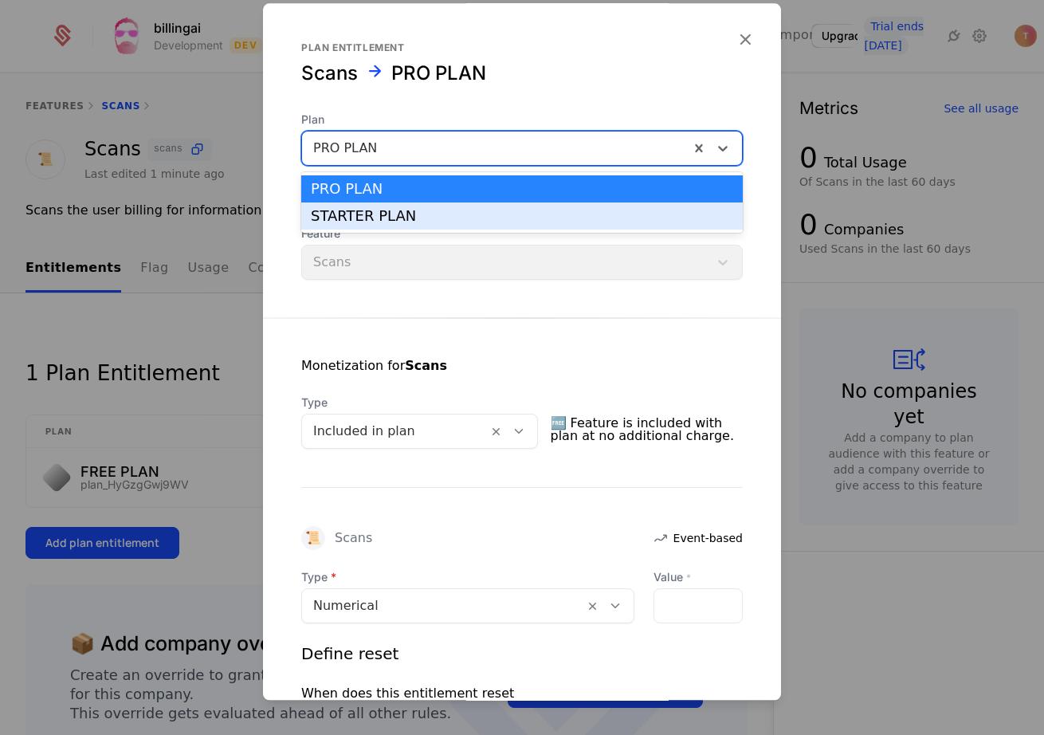
click at [403, 218] on div "STARTER PLAN" at bounding box center [522, 216] width 422 height 14
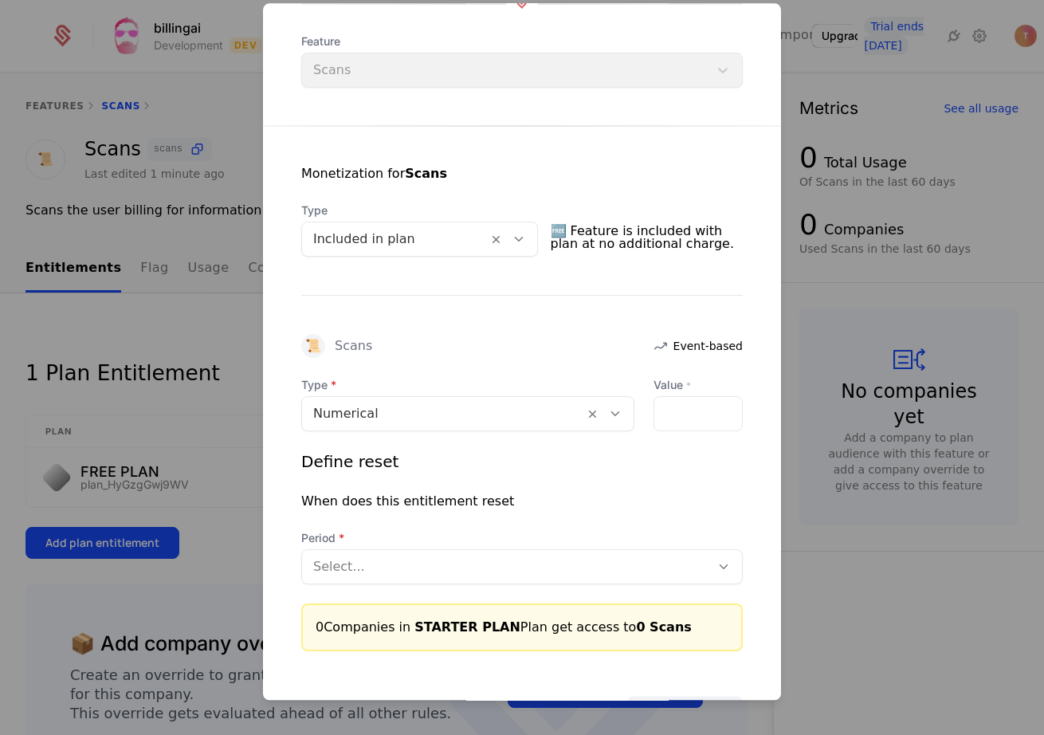
scroll to position [193, 0]
click at [717, 423] on input "Value *" at bounding box center [698, 412] width 88 height 33
type input "**"
click at [418, 573] on div at bounding box center [506, 566] width 386 height 22
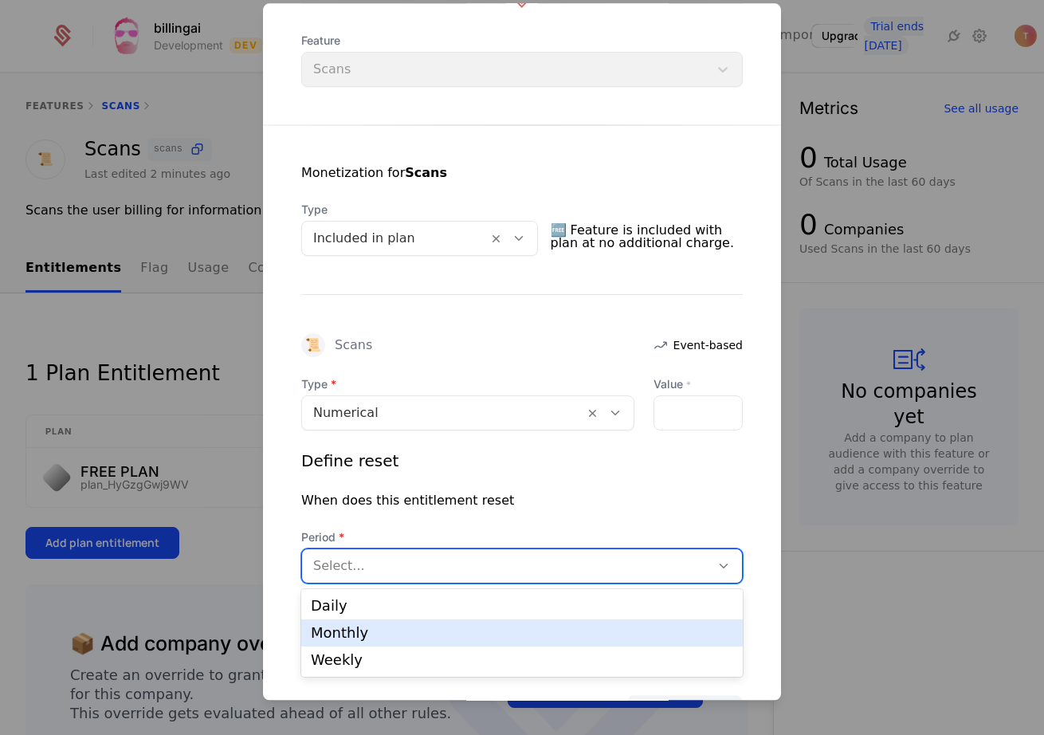
click at [393, 638] on div "Monthly" at bounding box center [522, 633] width 422 height 14
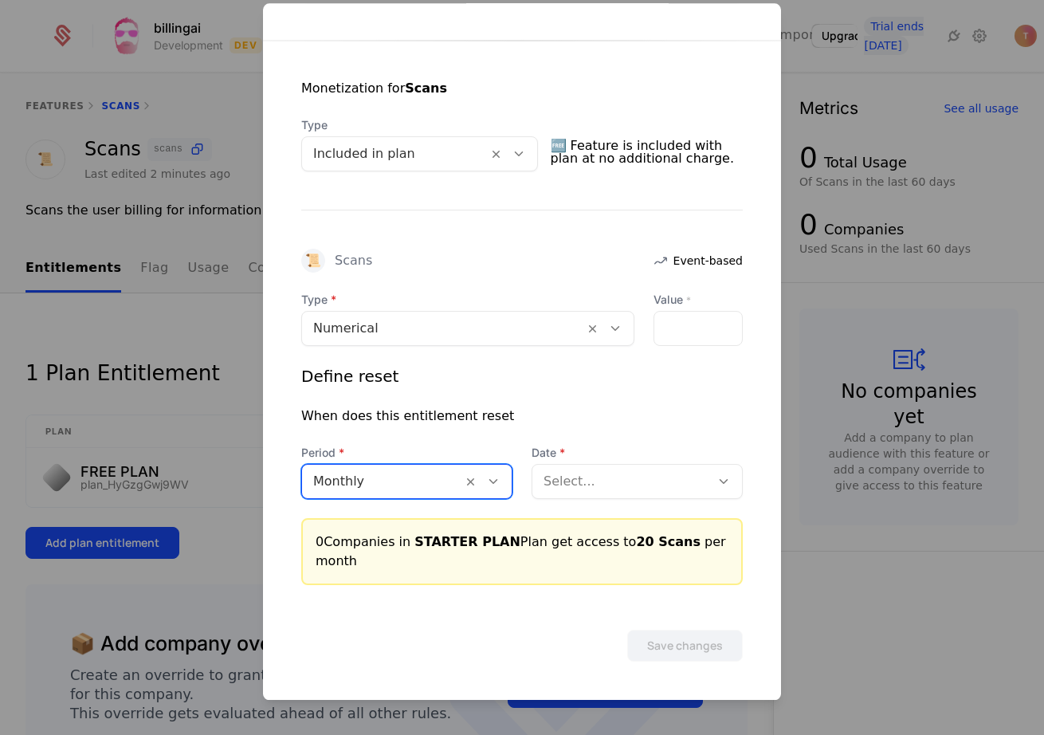
click at [586, 481] on div "Select..." at bounding box center [623, 481] width 159 height 19
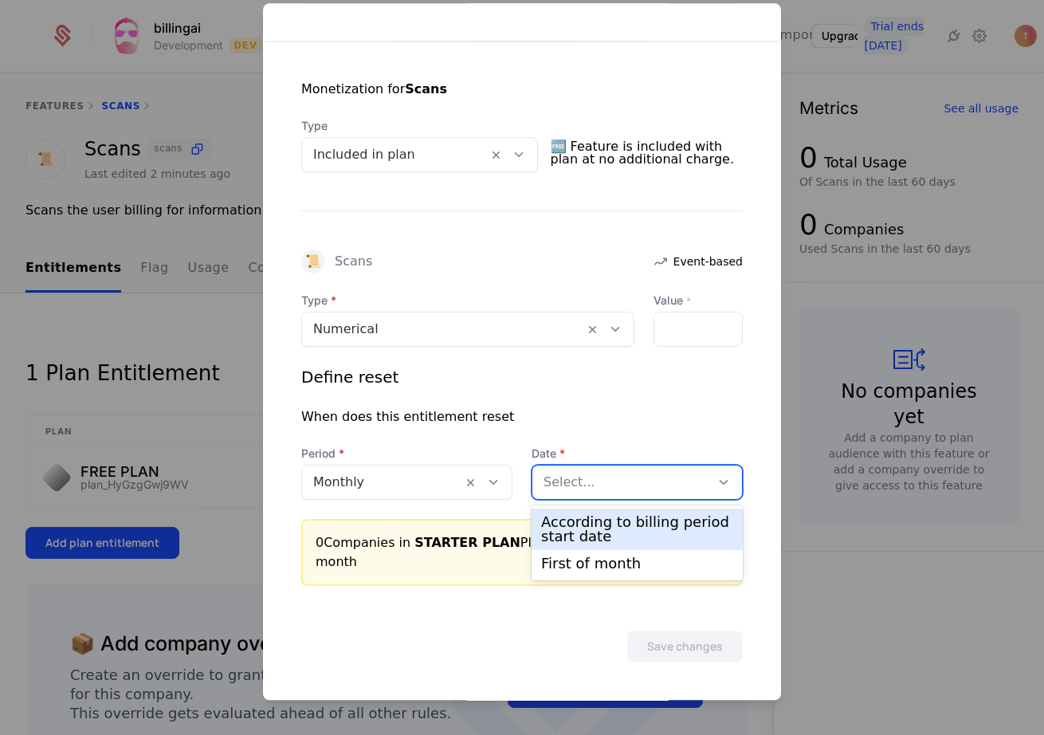
click at [587, 520] on div "According to billing period start date" at bounding box center [637, 529] width 192 height 29
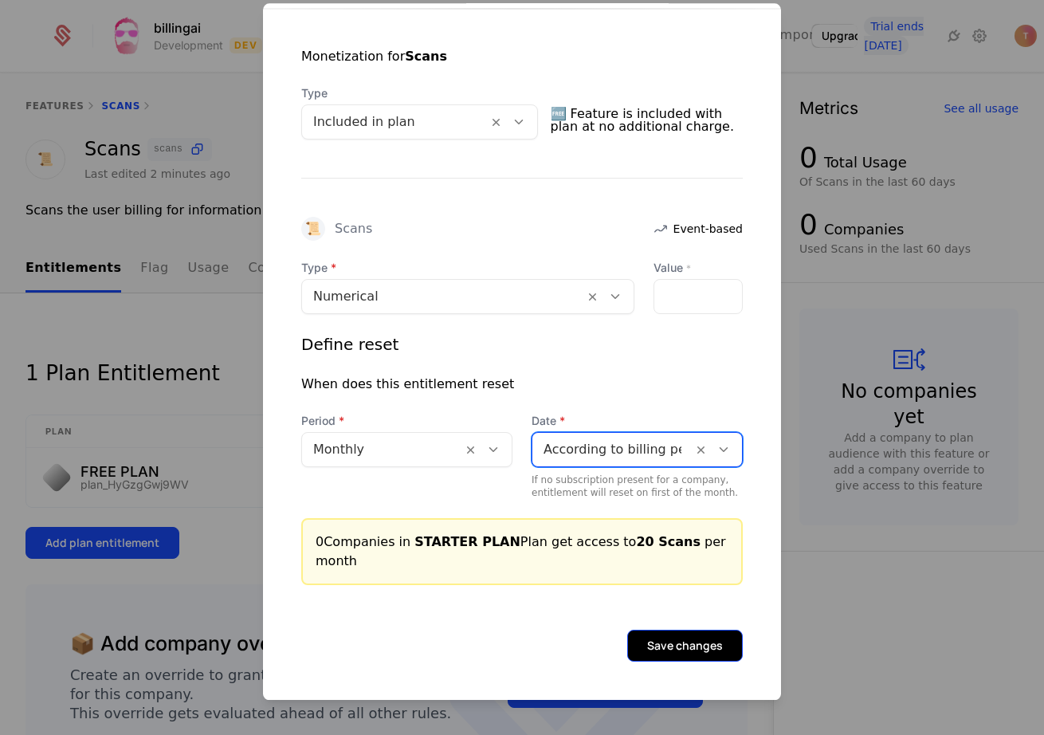
scroll to position [308, 0]
click at [683, 646] on button "Save changes" at bounding box center [685, 646] width 116 height 32
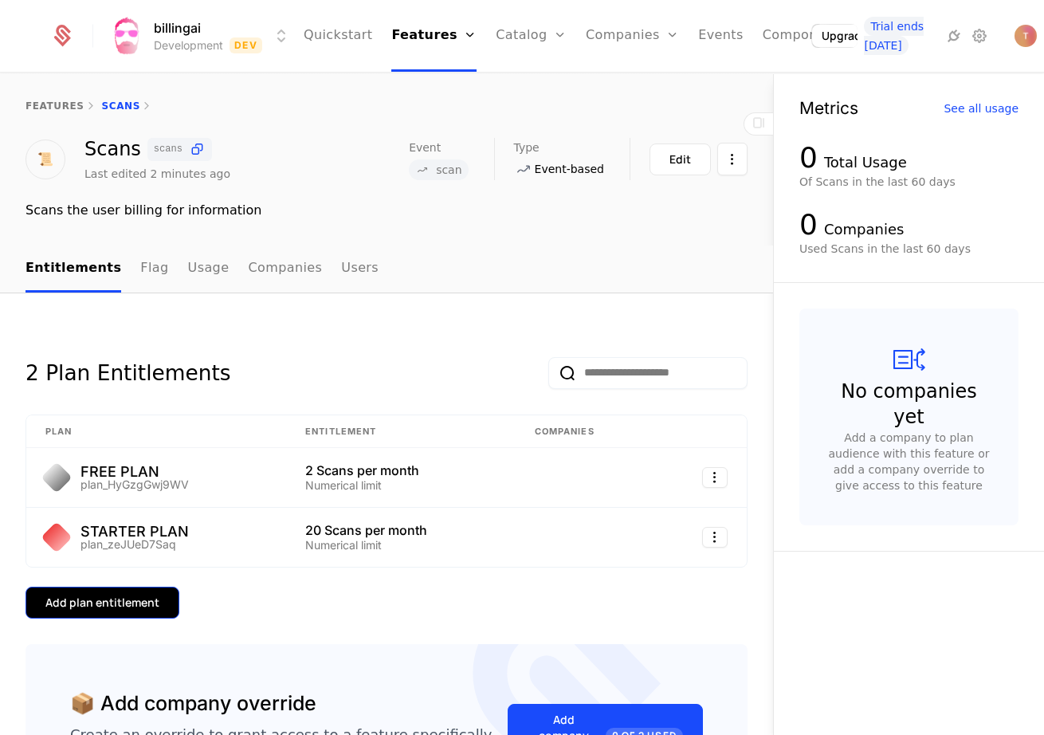
click at [110, 598] on div "Add plan entitlement" at bounding box center [102, 603] width 114 height 16
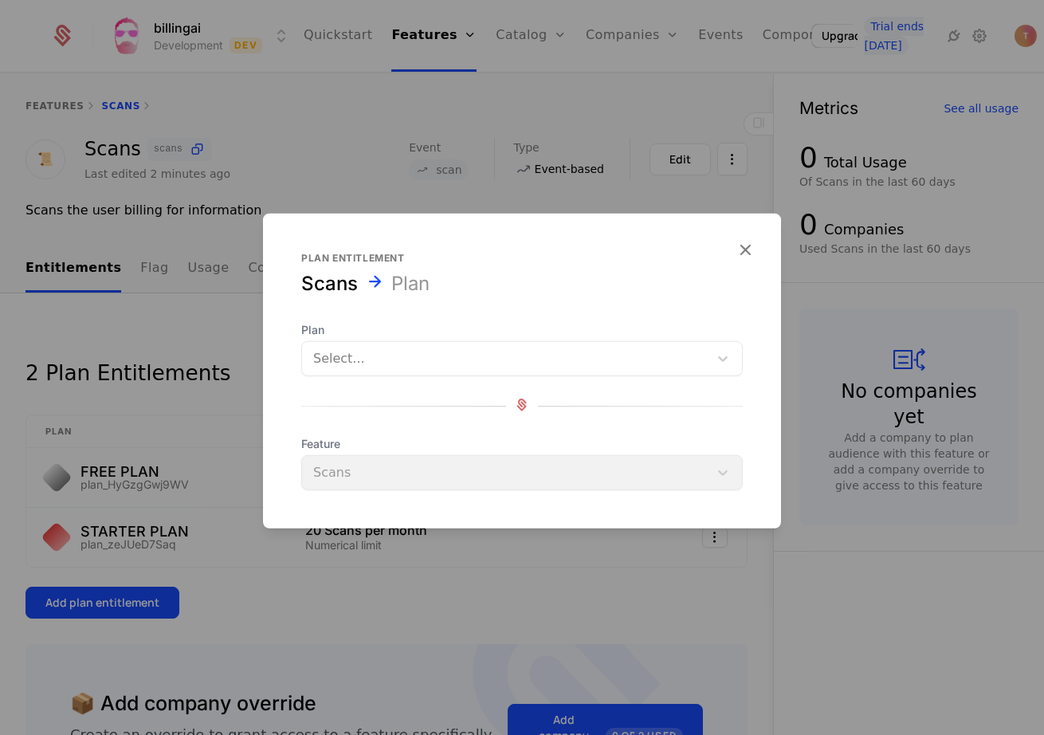
click at [391, 366] on div at bounding box center [505, 358] width 384 height 22
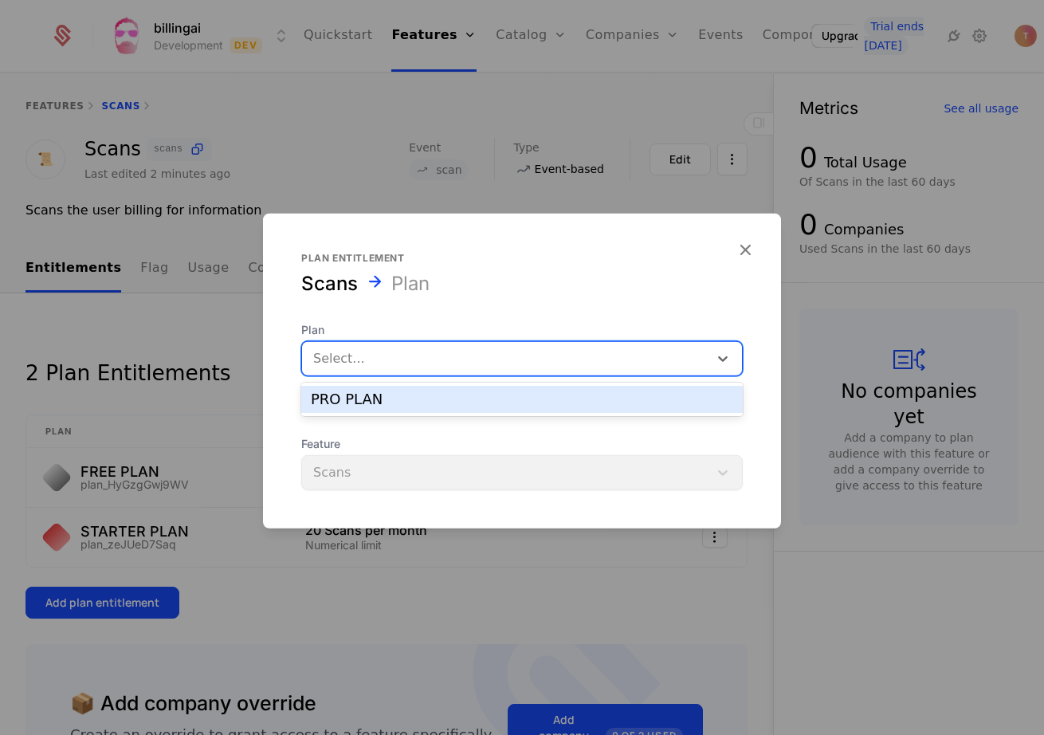
click at [391, 365] on div at bounding box center [505, 358] width 384 height 22
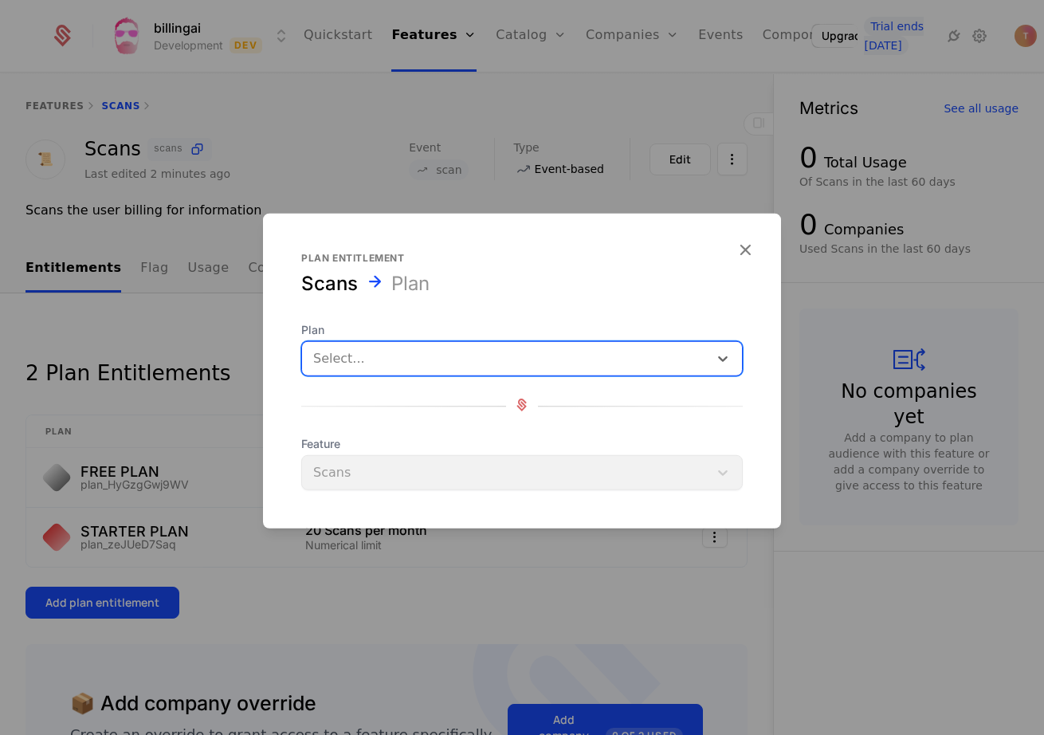
click at [391, 365] on div at bounding box center [505, 358] width 384 height 22
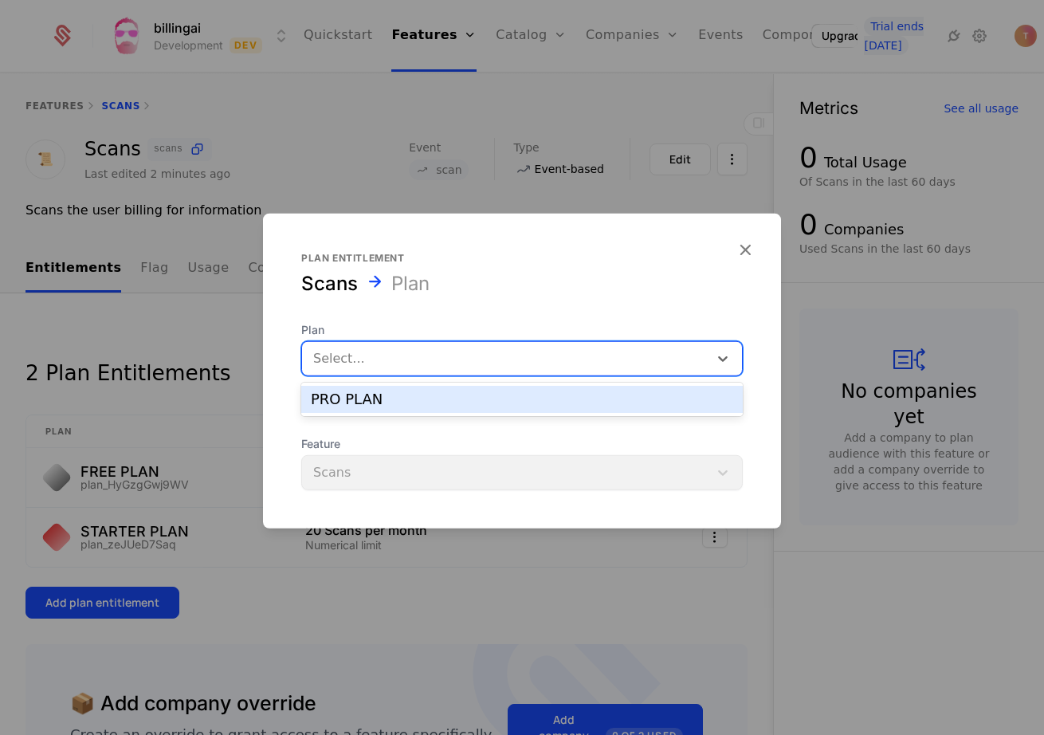
click at [379, 400] on div "PRO PLAN" at bounding box center [522, 399] width 422 height 14
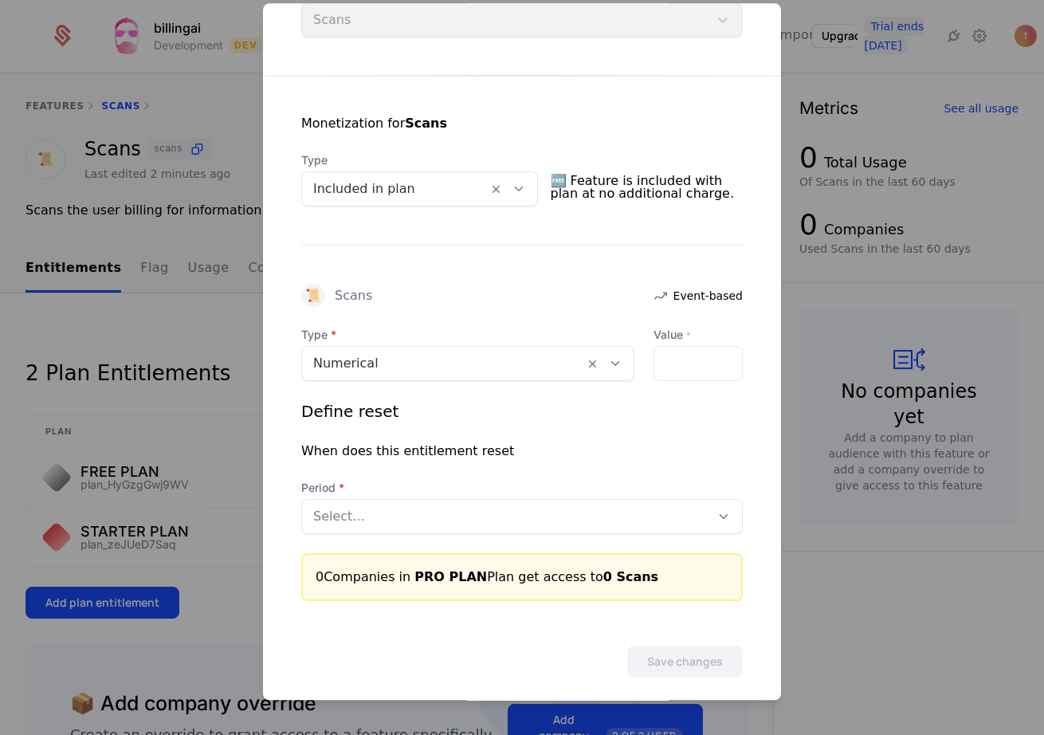
scroll to position [247, 0]
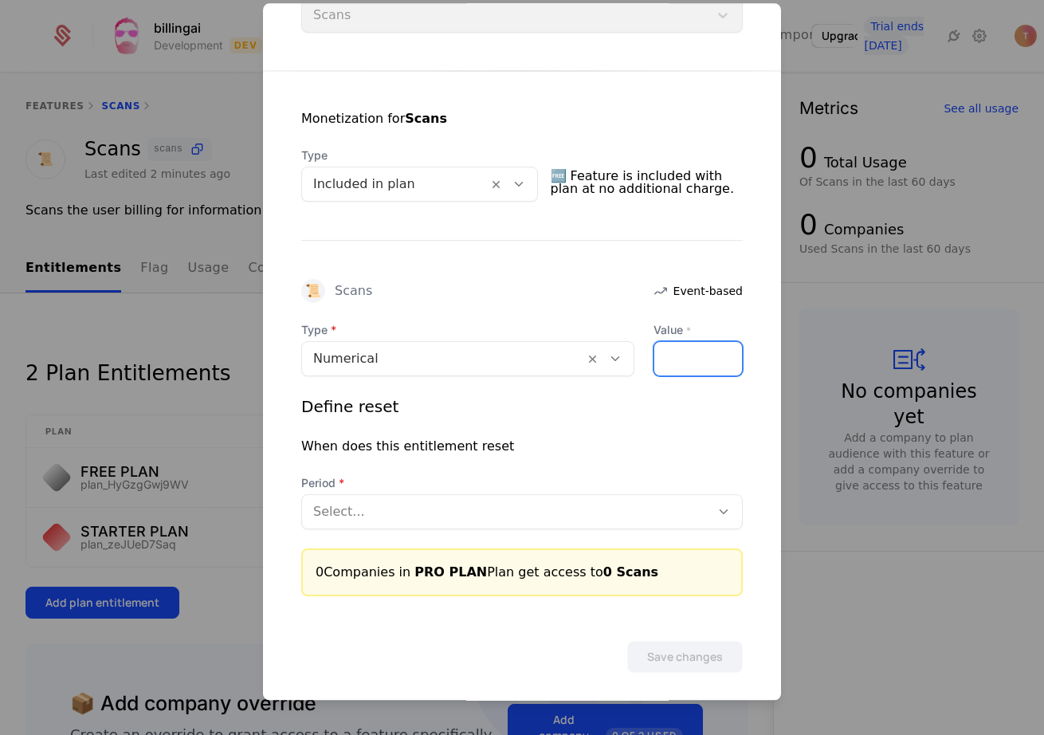
click at [666, 360] on input "Value *" at bounding box center [698, 358] width 88 height 33
type input "*"
click at [720, 356] on input "*" at bounding box center [698, 358] width 88 height 33
click at [666, 355] on input "*" at bounding box center [698, 358] width 88 height 33
click at [664, 355] on input "*" at bounding box center [698, 358] width 88 height 33
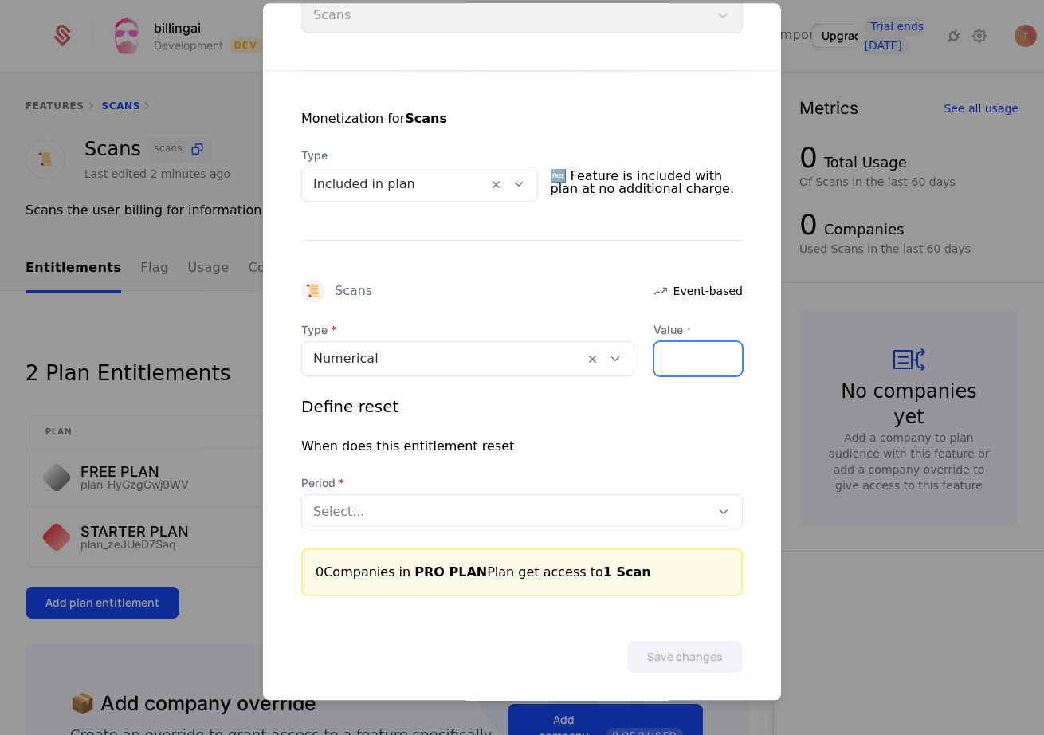
click at [674, 355] on input "*" at bounding box center [698, 358] width 88 height 33
type input "***"
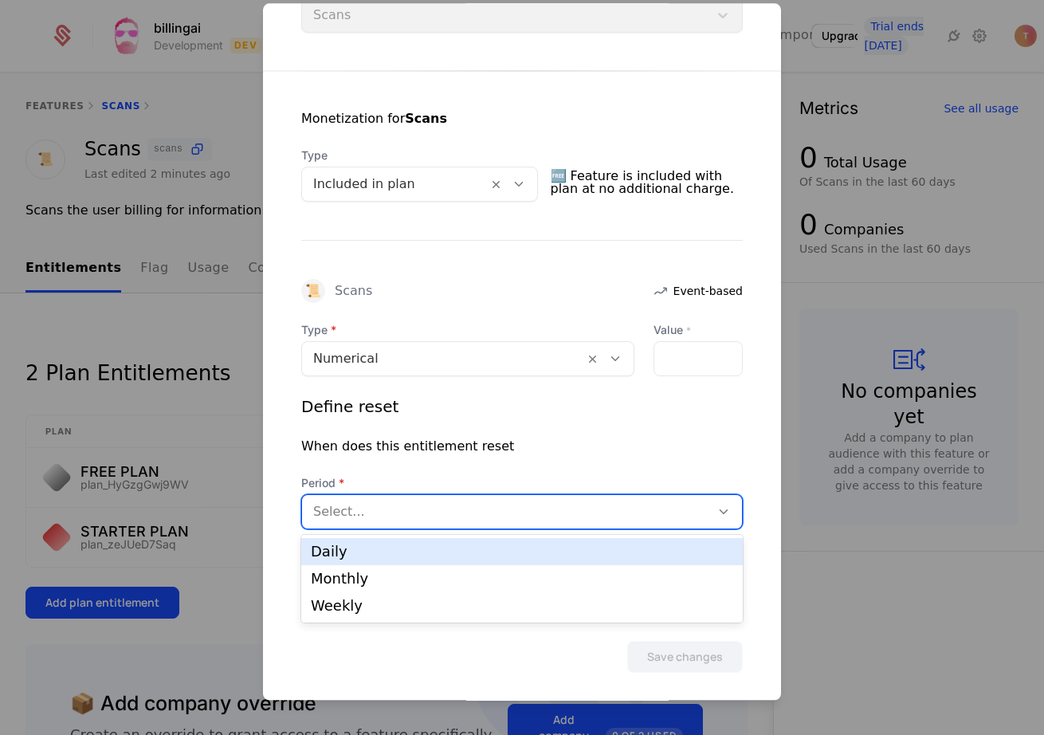
click at [347, 509] on div "Select..." at bounding box center [507, 511] width 389 height 19
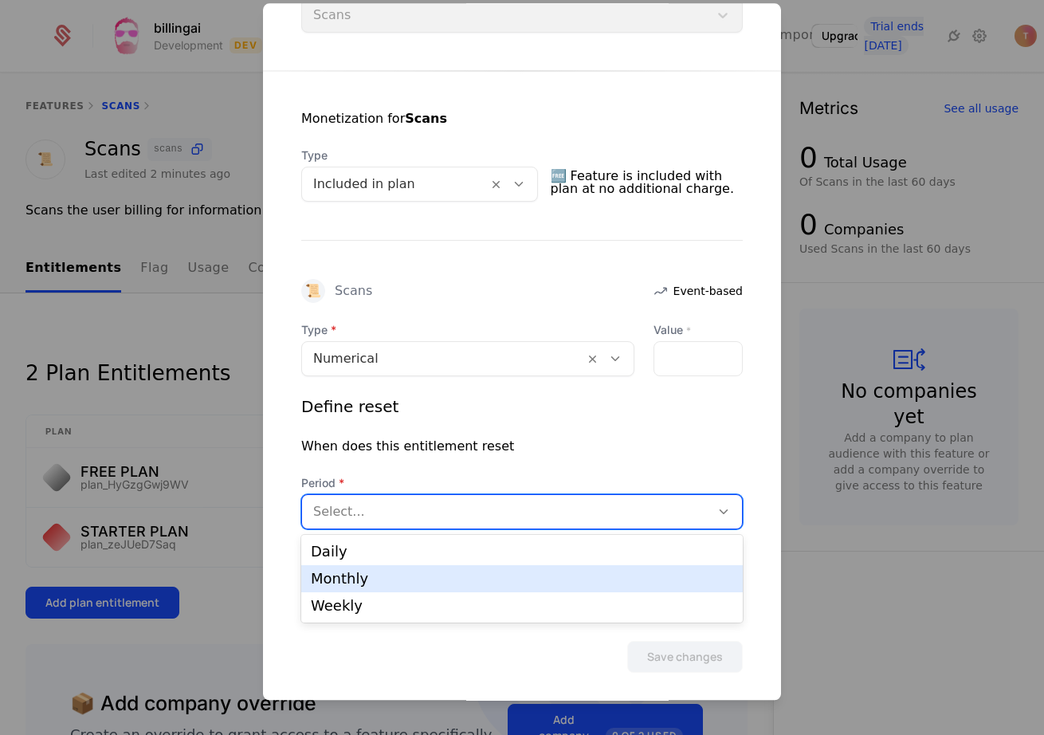
click at [353, 573] on div "Monthly" at bounding box center [522, 578] width 422 height 14
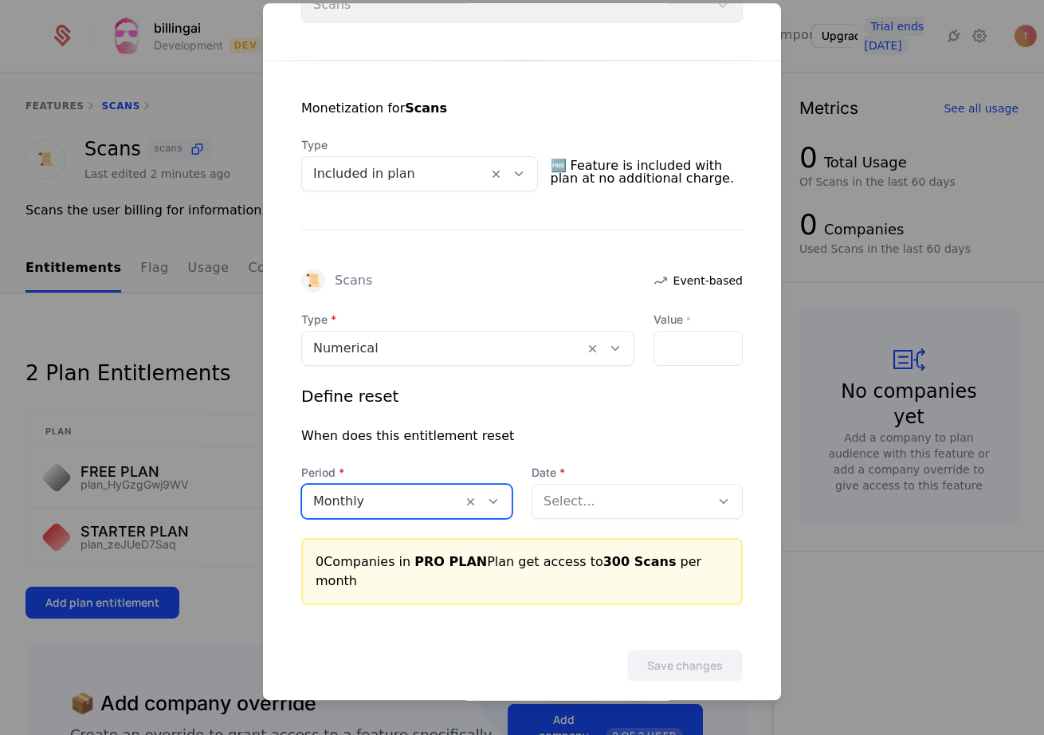
click at [588, 500] on div "Select..." at bounding box center [623, 501] width 159 height 19
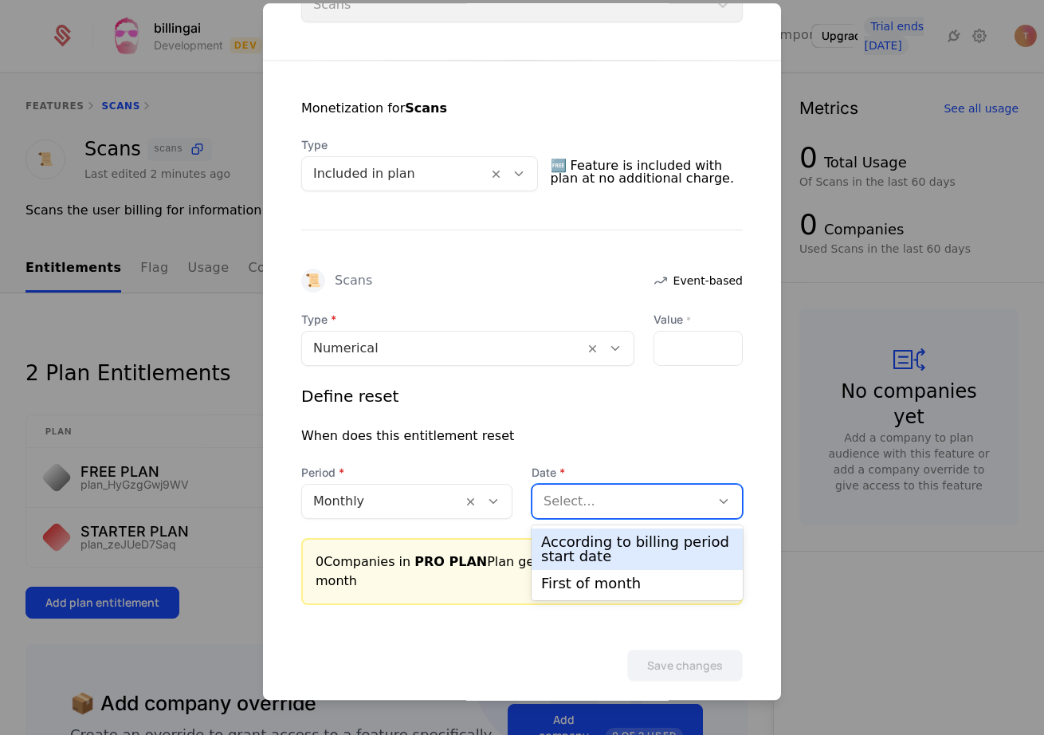
scroll to position [257, 0]
click at [595, 538] on div "According to billing period start date" at bounding box center [637, 549] width 192 height 29
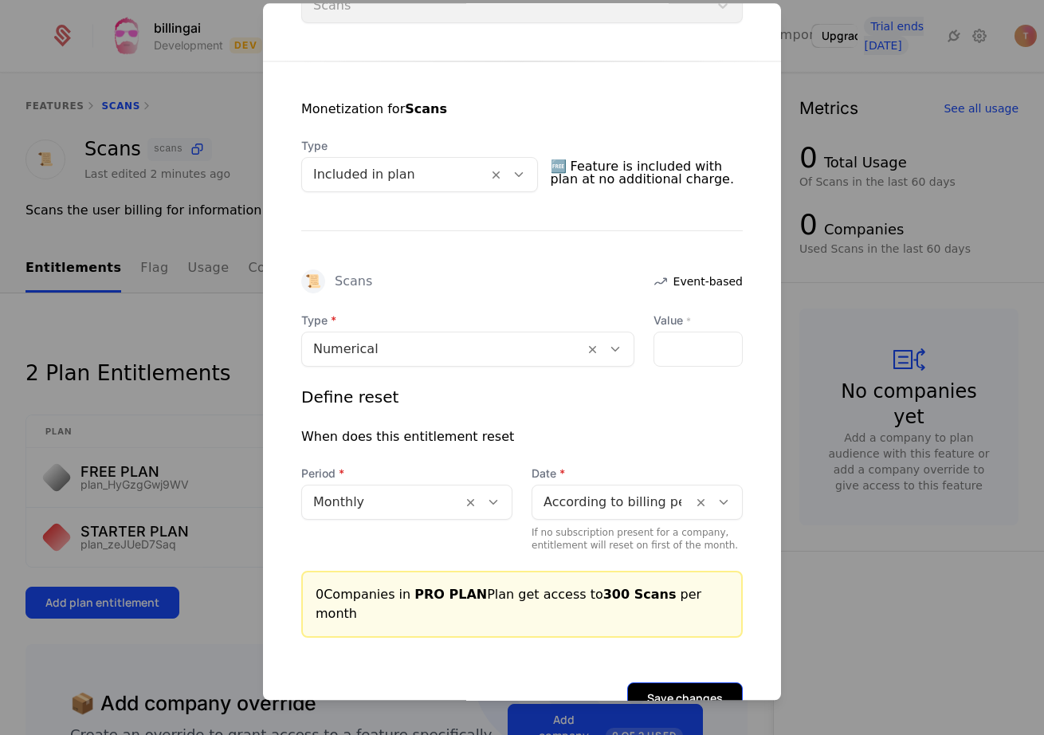
click at [701, 682] on button "Save changes" at bounding box center [685, 698] width 116 height 32
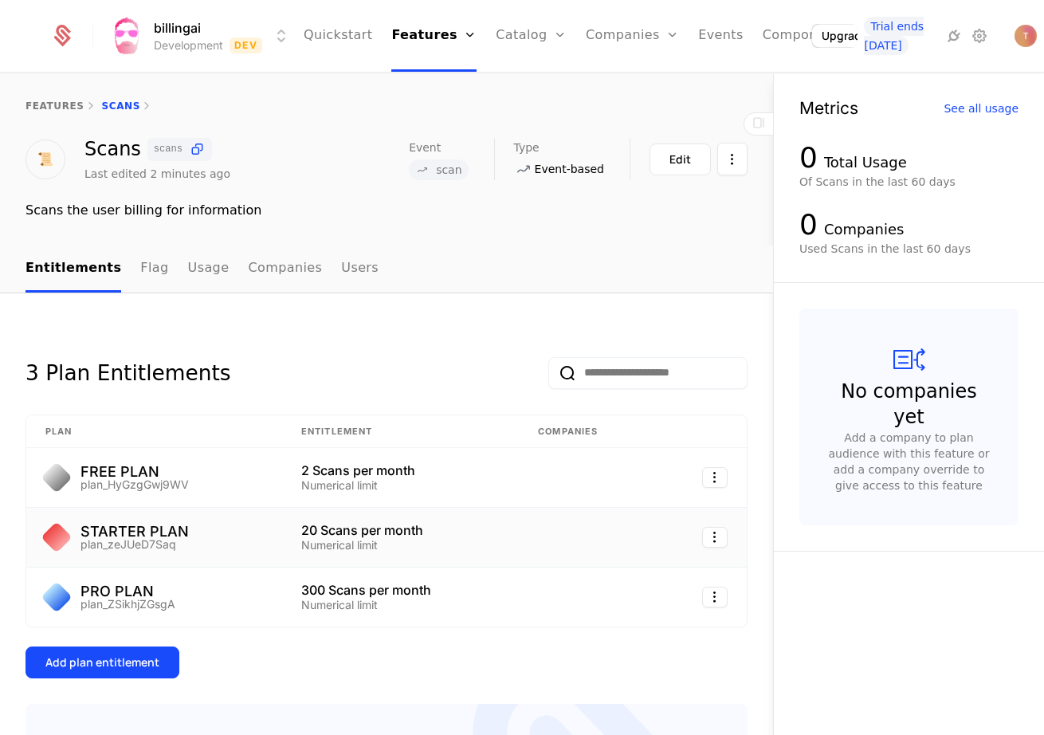
scroll to position [0, 0]
click at [526, 80] on link "Plans" at bounding box center [556, 87] width 82 height 19
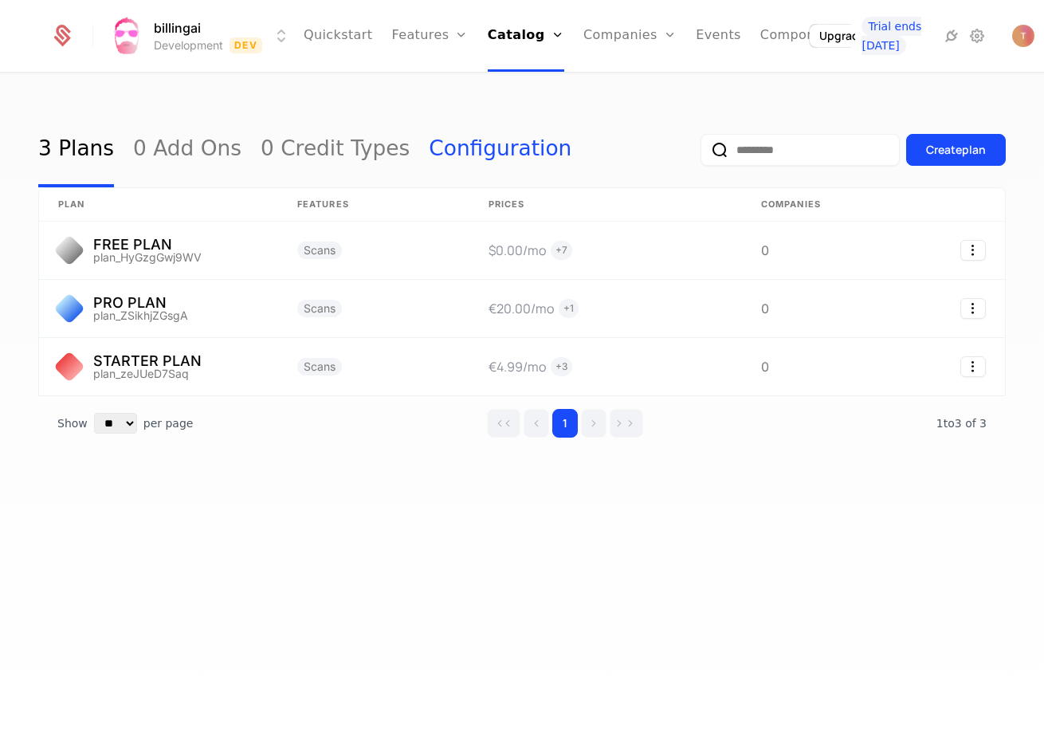
click at [446, 144] on link "Configuration" at bounding box center [500, 149] width 143 height 75
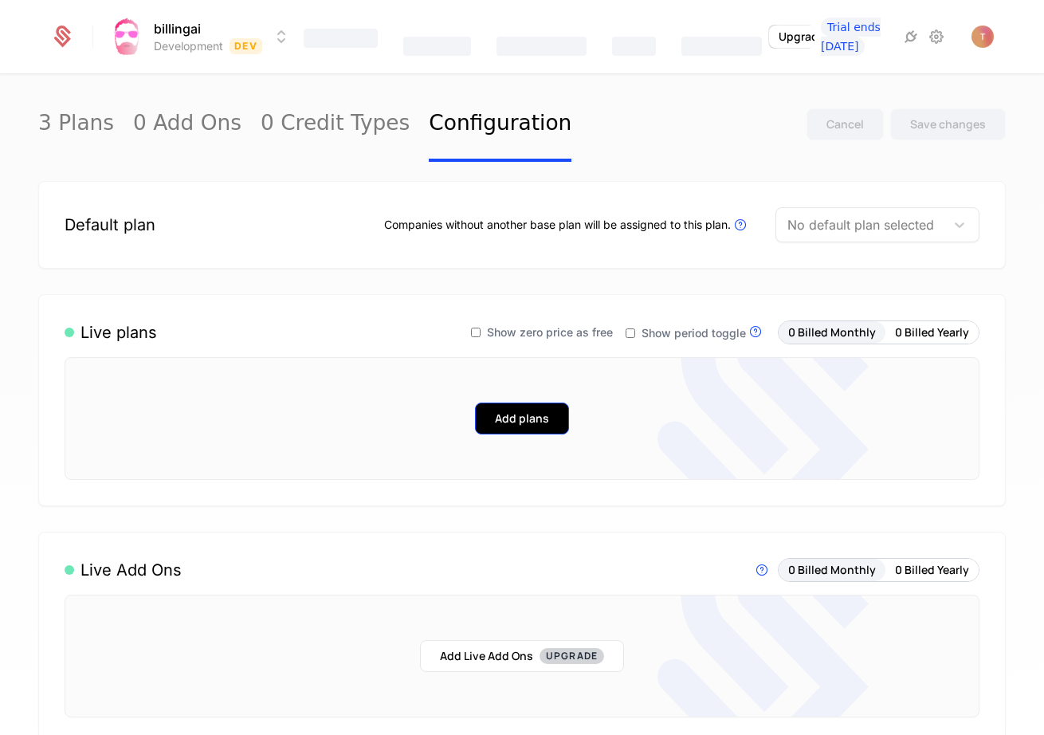
click at [535, 422] on button "Add plans" at bounding box center [522, 418] width 94 height 32
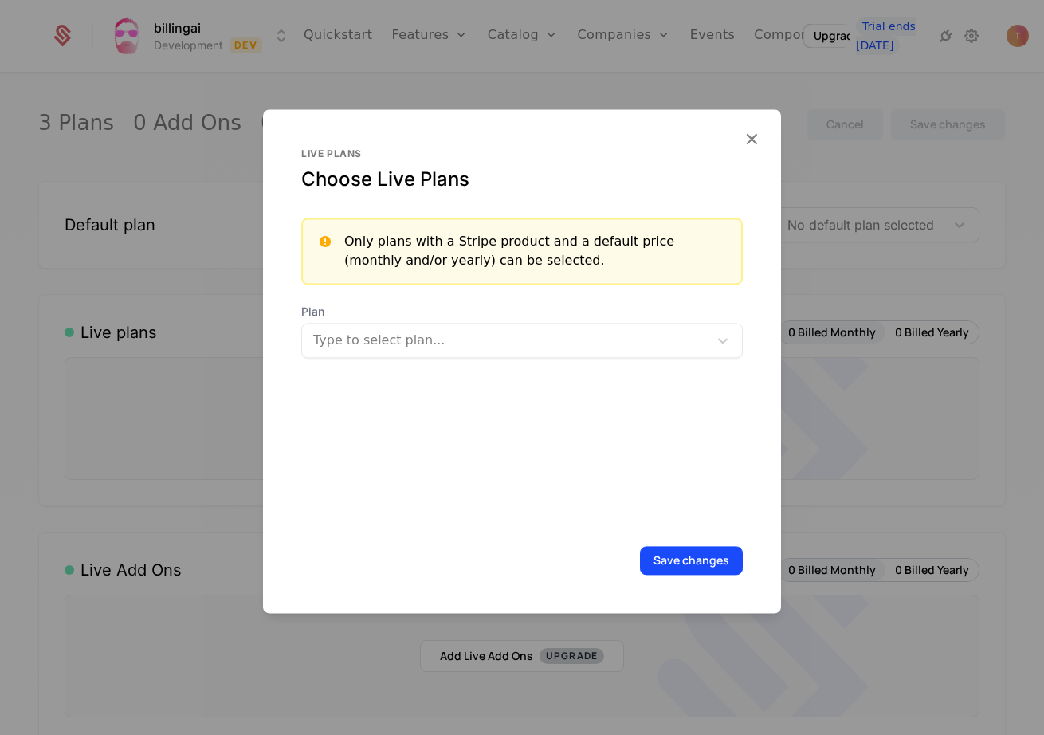
click at [413, 332] on div at bounding box center [507, 340] width 384 height 22
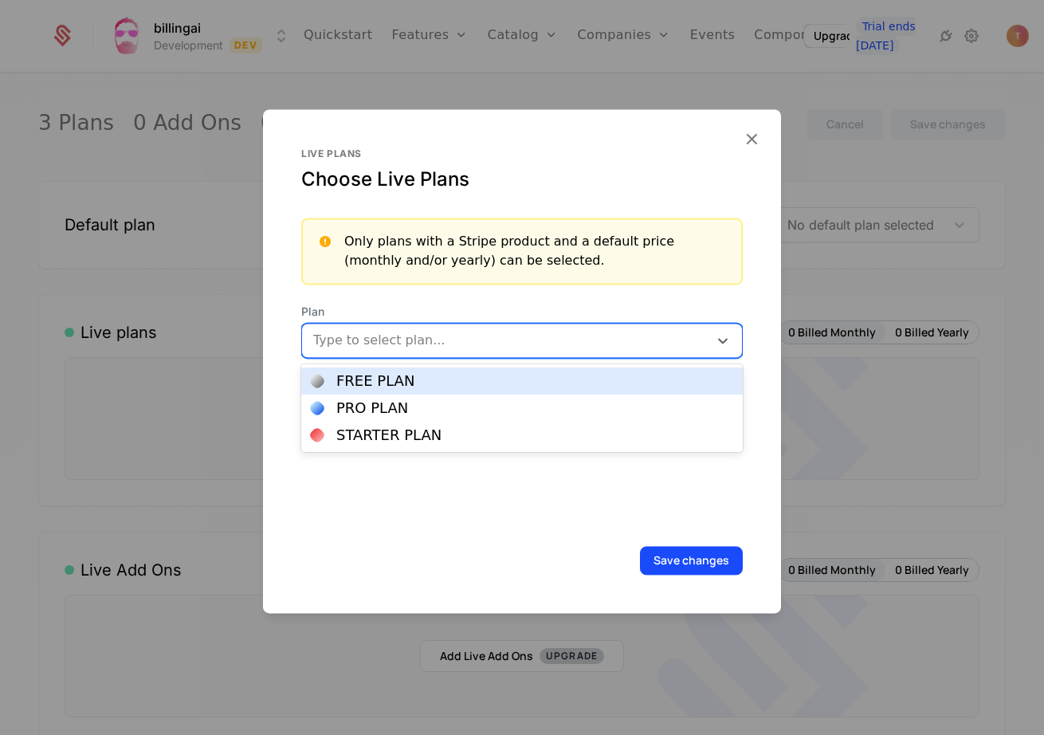
click at [391, 387] on div "FREE PLAN" at bounding box center [375, 381] width 78 height 14
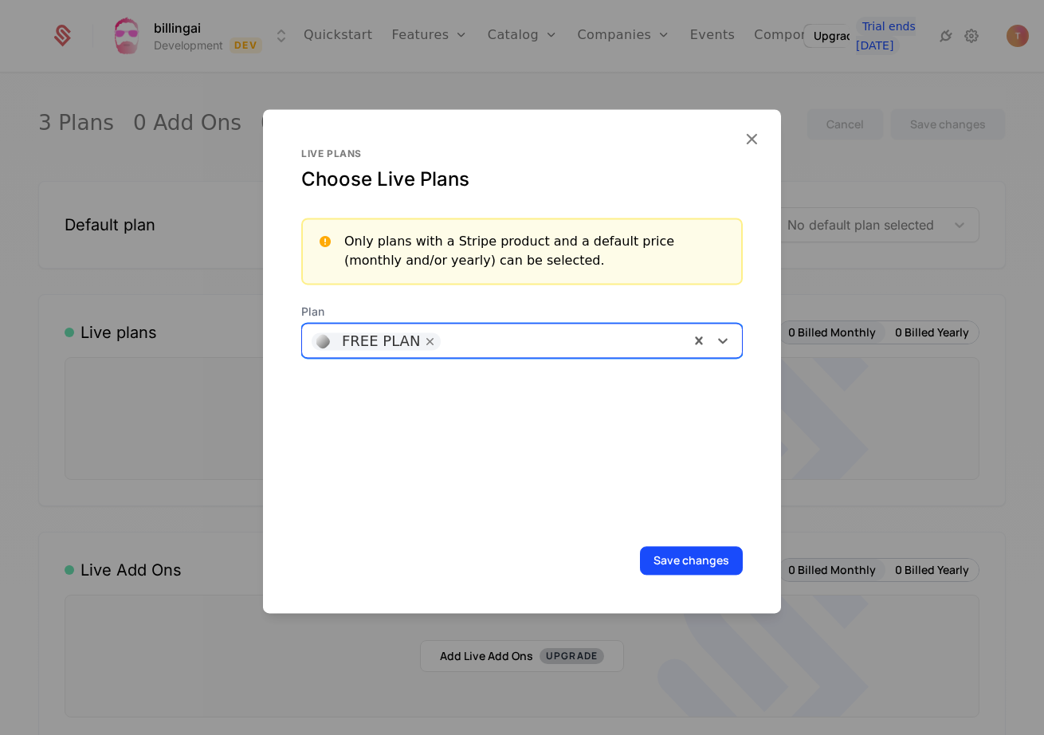
click at [507, 355] on div "FREE PLAN" at bounding box center [495, 340] width 387 height 32
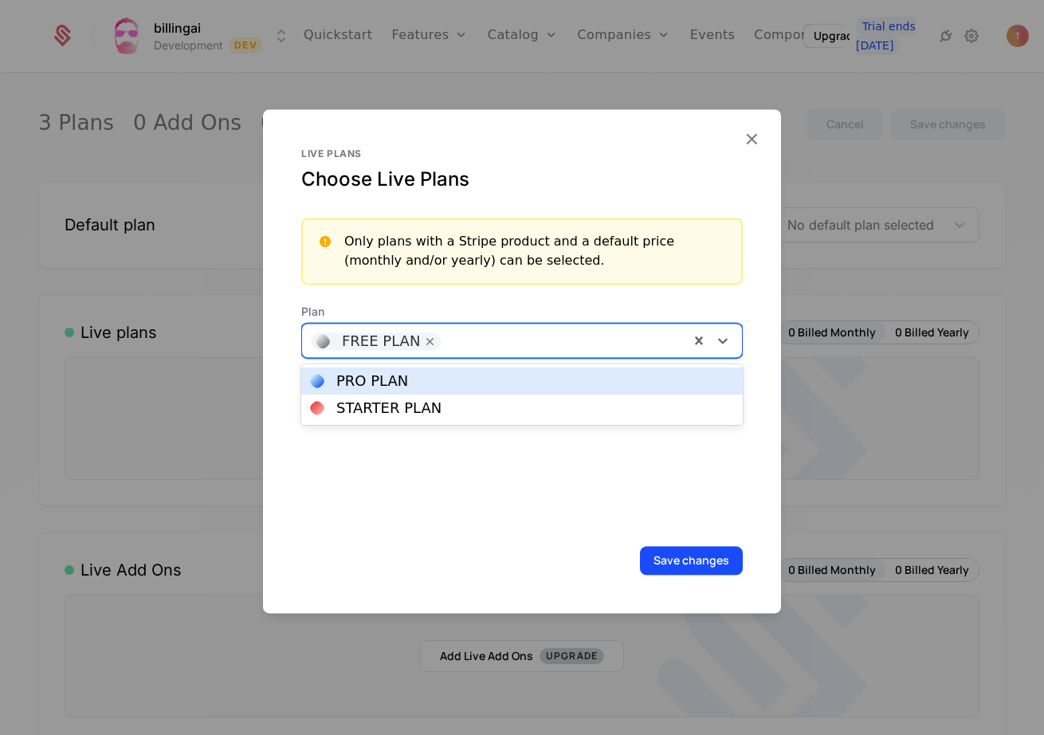
click at [469, 379] on div "PRO PLAN" at bounding box center [522, 381] width 422 height 14
click at [598, 336] on div at bounding box center [628, 339] width 103 height 22
click at [562, 378] on div "STARTER PLAN" at bounding box center [522, 381] width 422 height 14
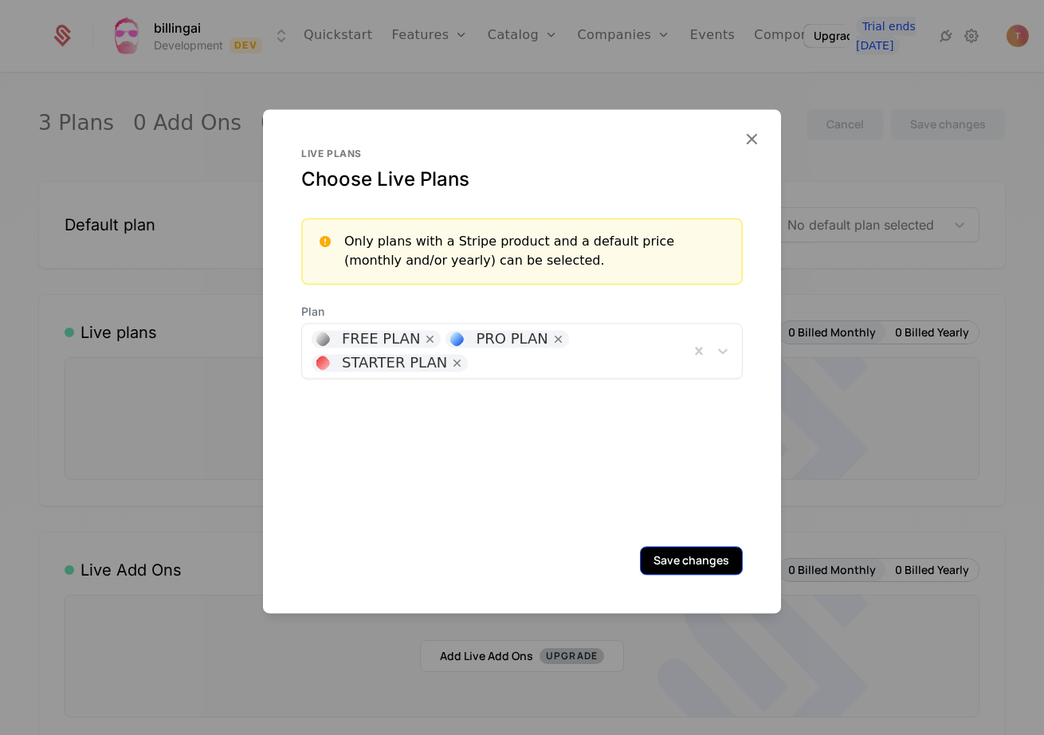
click at [702, 567] on button "Save changes" at bounding box center [691, 560] width 103 height 29
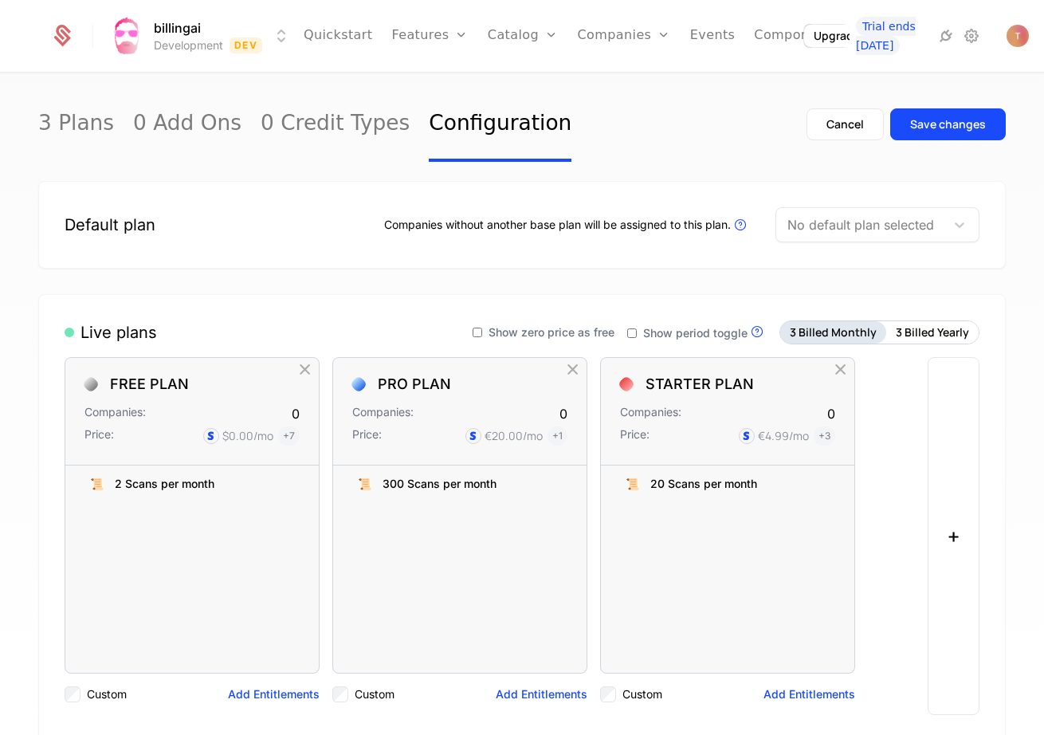
click at [847, 336] on button "3 Billed Monthly" at bounding box center [833, 332] width 106 height 22
click at [929, 334] on button "3 Billed Yearly" at bounding box center [932, 332] width 92 height 22
click at [819, 332] on button "3 Billed Monthly" at bounding box center [833, 332] width 106 height 22
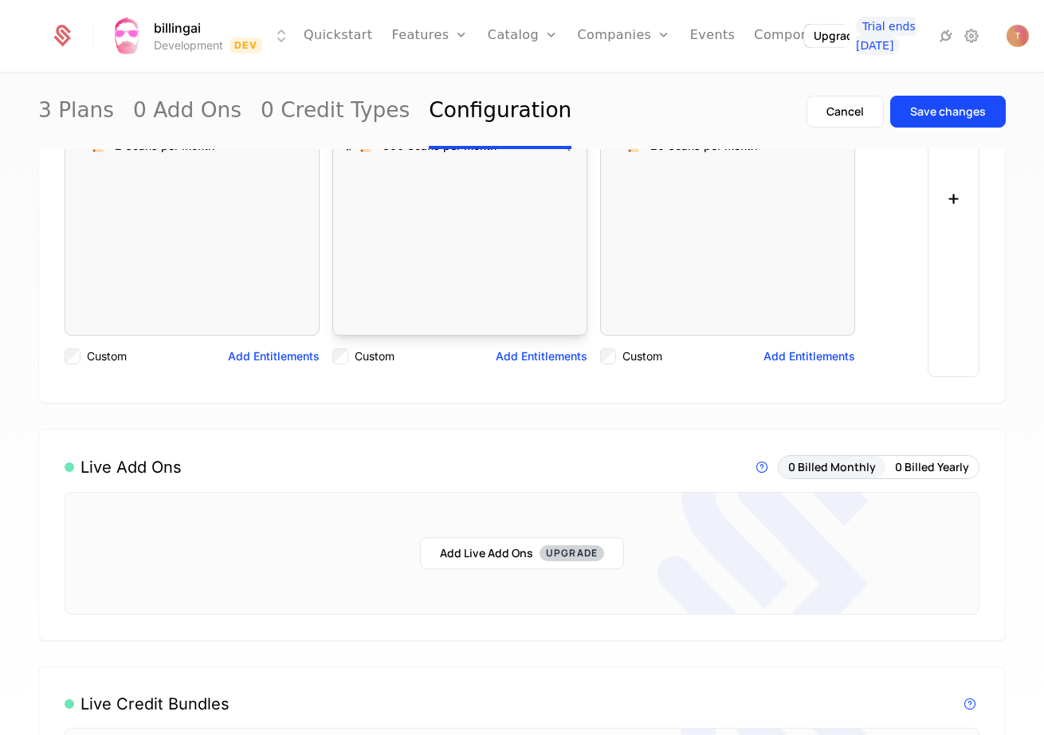
scroll to position [340, 0]
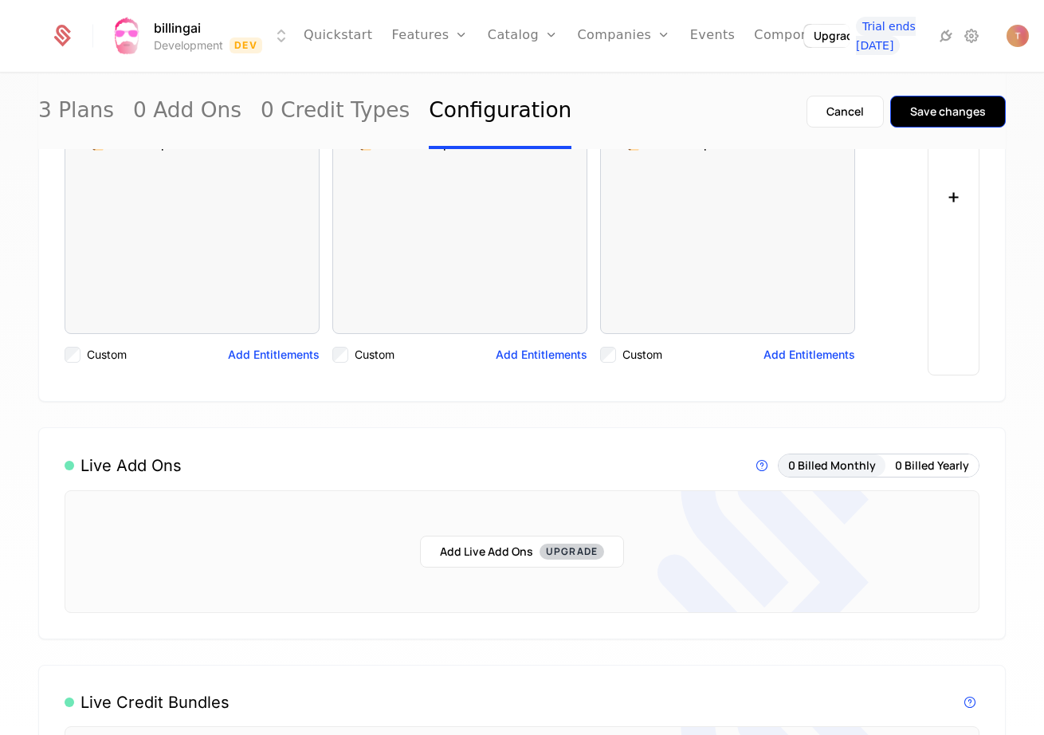
click at [960, 105] on div "Save changes" at bounding box center [948, 112] width 76 height 16
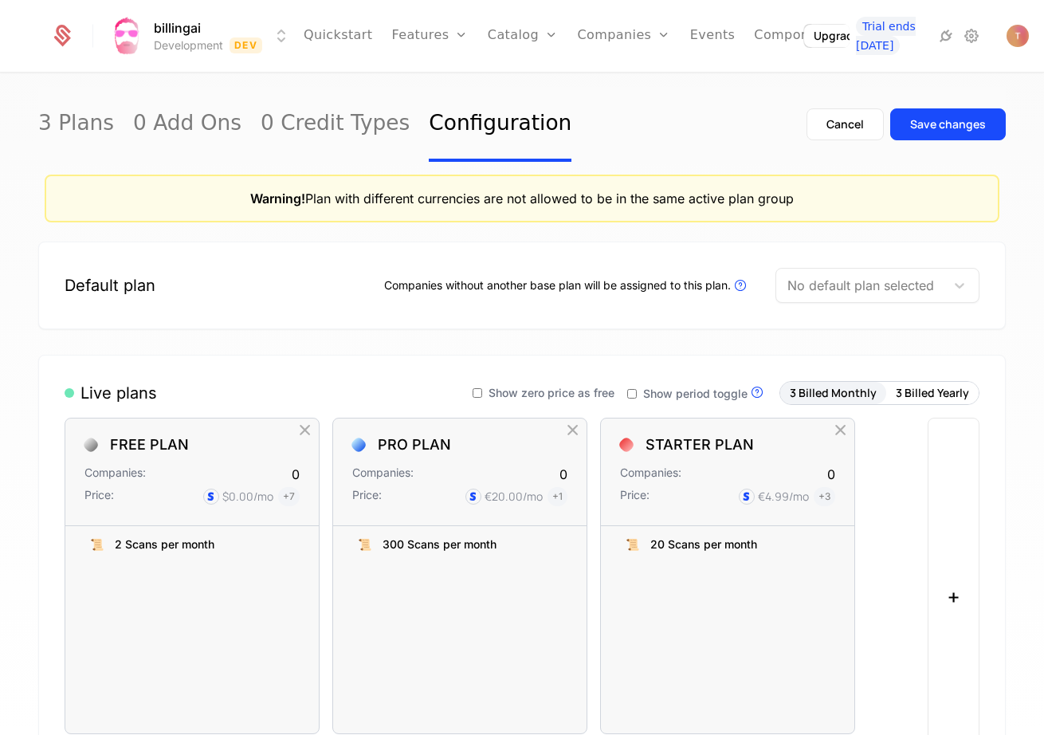
scroll to position [0, 0]
click at [327, 133] on link "0 Credit Types" at bounding box center [335, 124] width 149 height 75
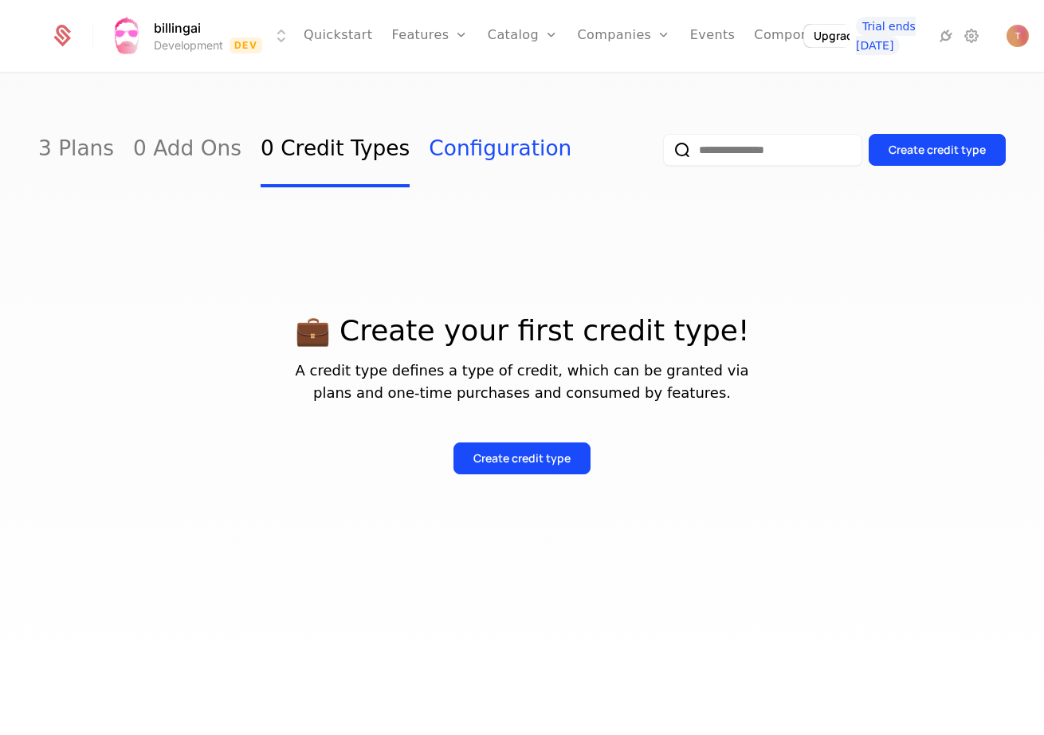
click at [429, 151] on link "Configuration" at bounding box center [500, 149] width 143 height 75
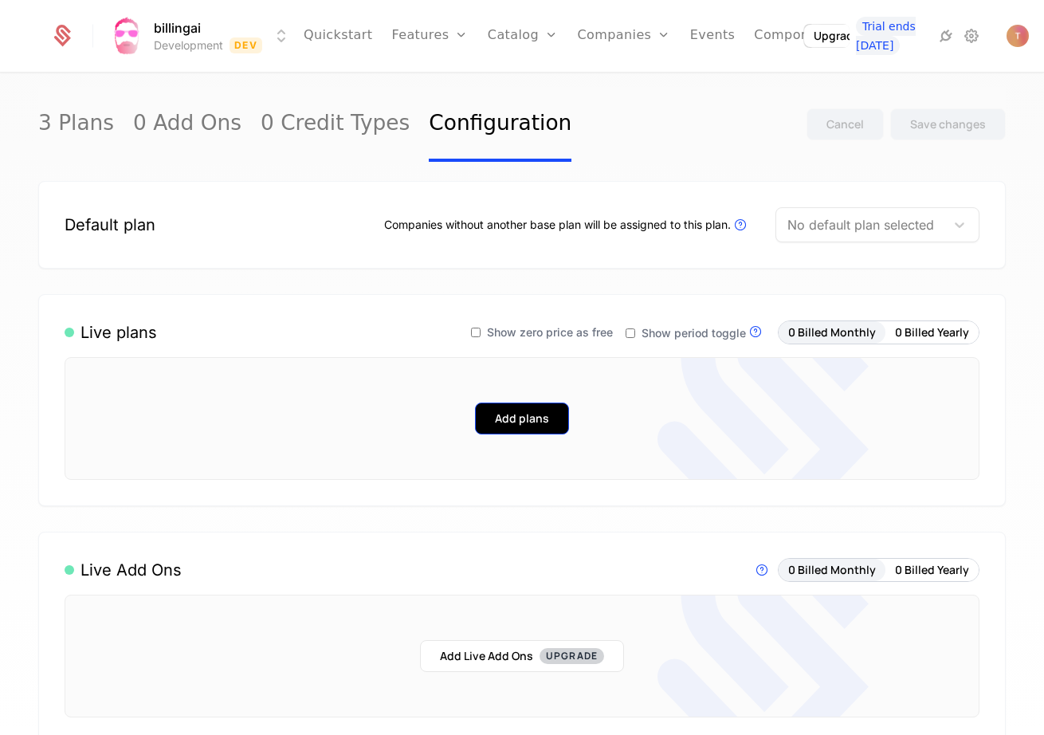
click at [513, 418] on button "Add plans" at bounding box center [522, 418] width 94 height 32
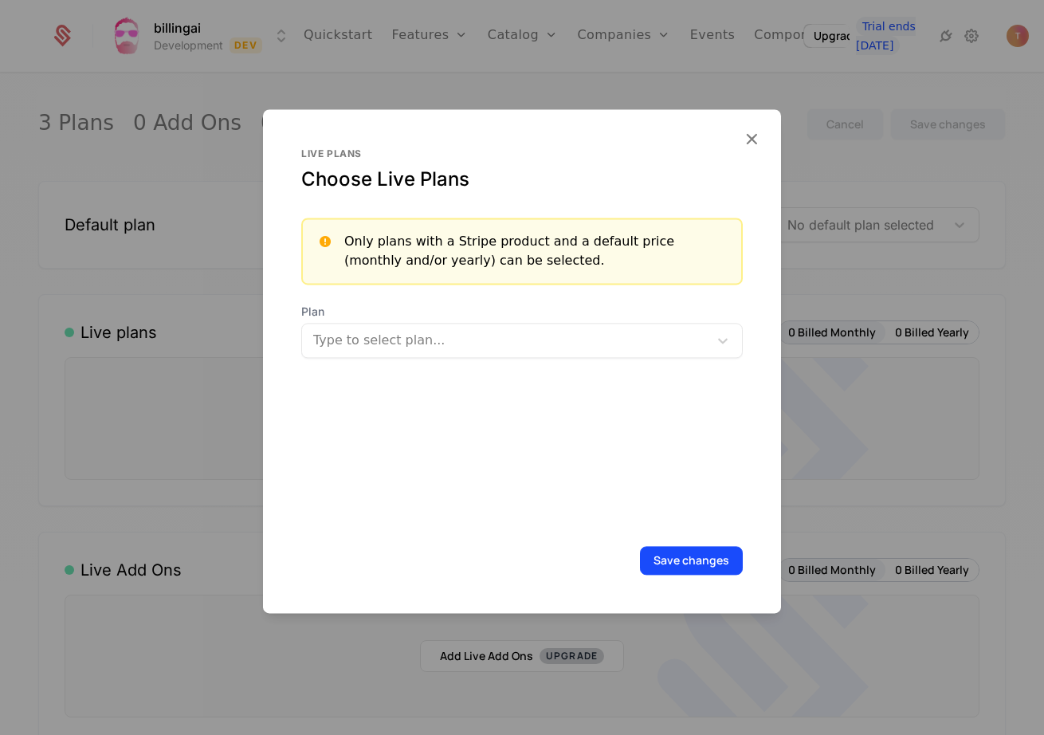
click at [434, 325] on div "Type to select plan..." at bounding box center [522, 340] width 442 height 35
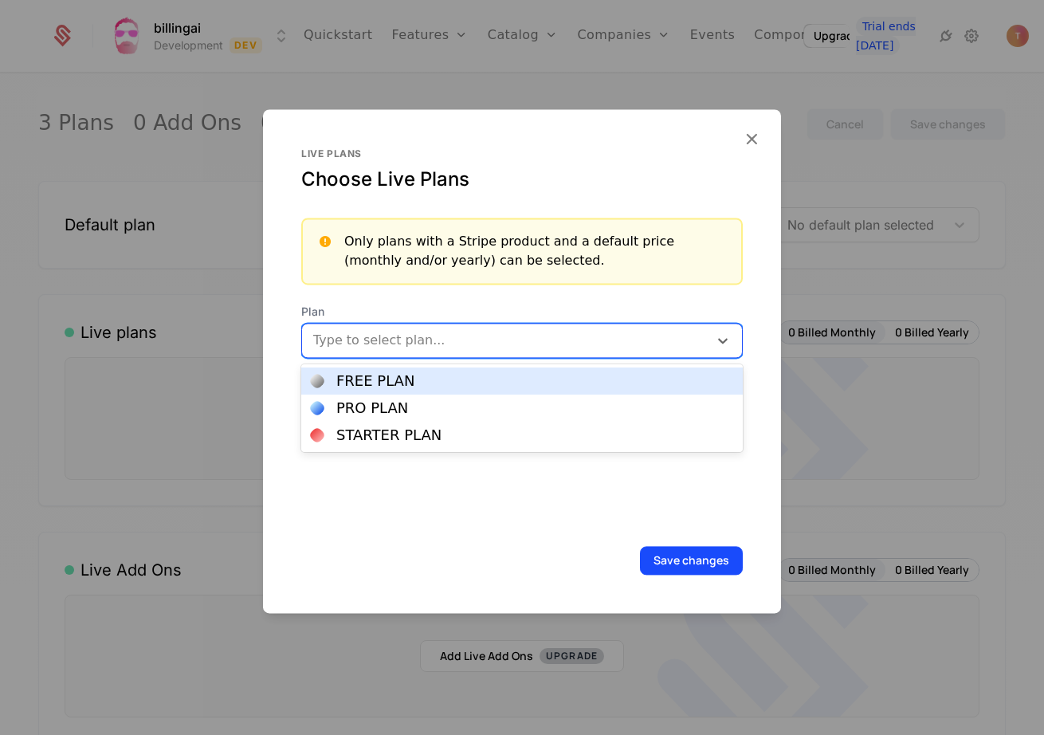
click at [398, 375] on div "FREE PLAN" at bounding box center [375, 381] width 78 height 14
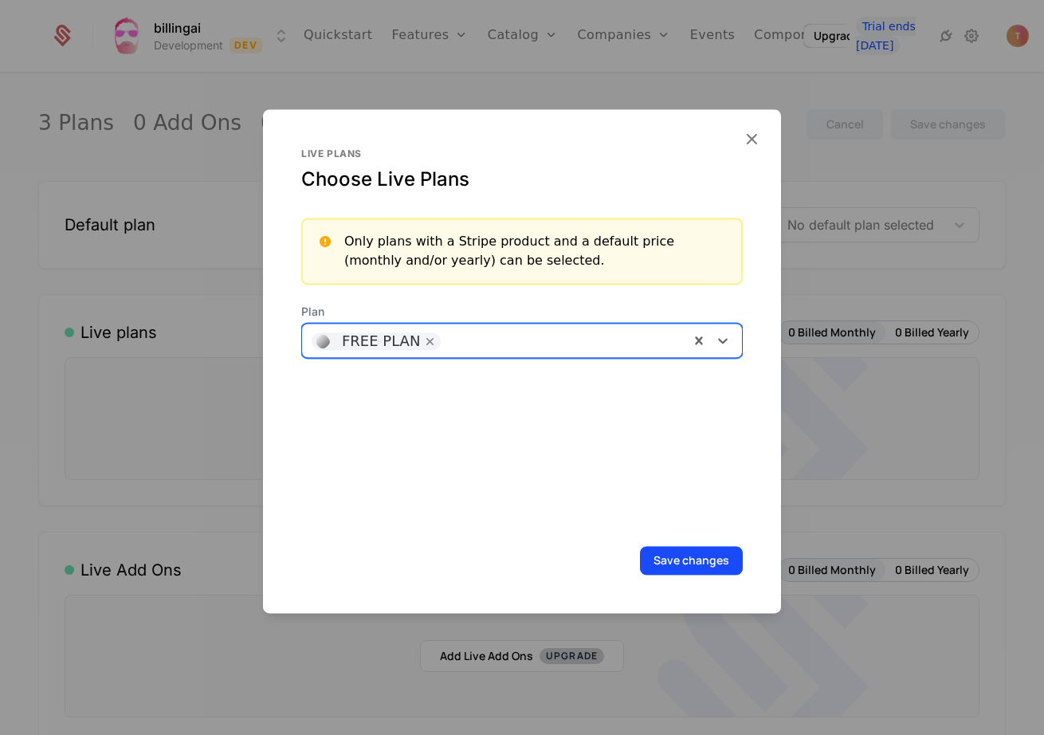
click at [502, 340] on div at bounding box center [564, 339] width 231 height 22
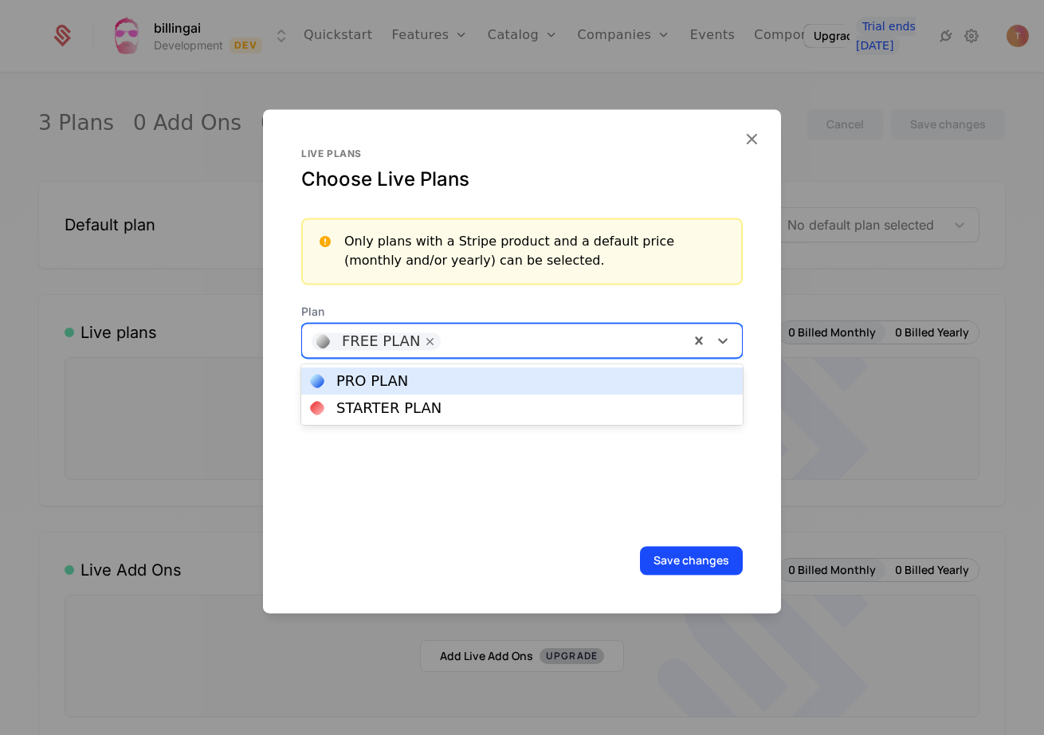
click at [445, 375] on div "PRO PLAN" at bounding box center [522, 381] width 422 height 14
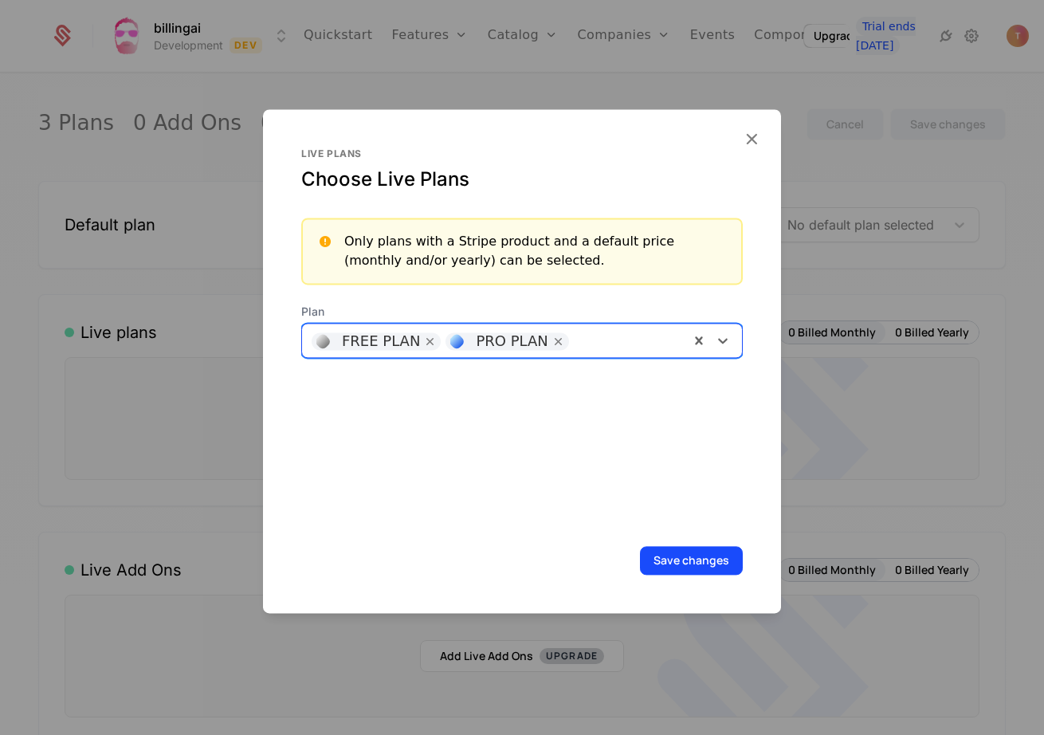
click at [587, 344] on div at bounding box center [628, 339] width 103 height 22
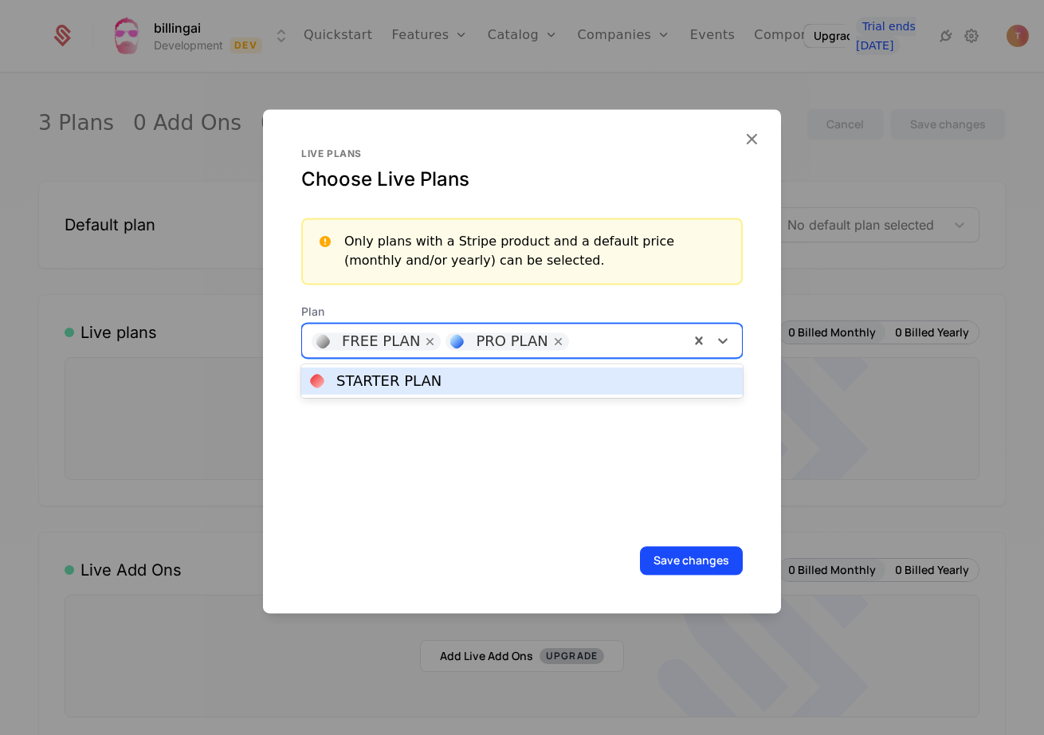
click at [485, 385] on div "STARTER PLAN" at bounding box center [522, 381] width 422 height 14
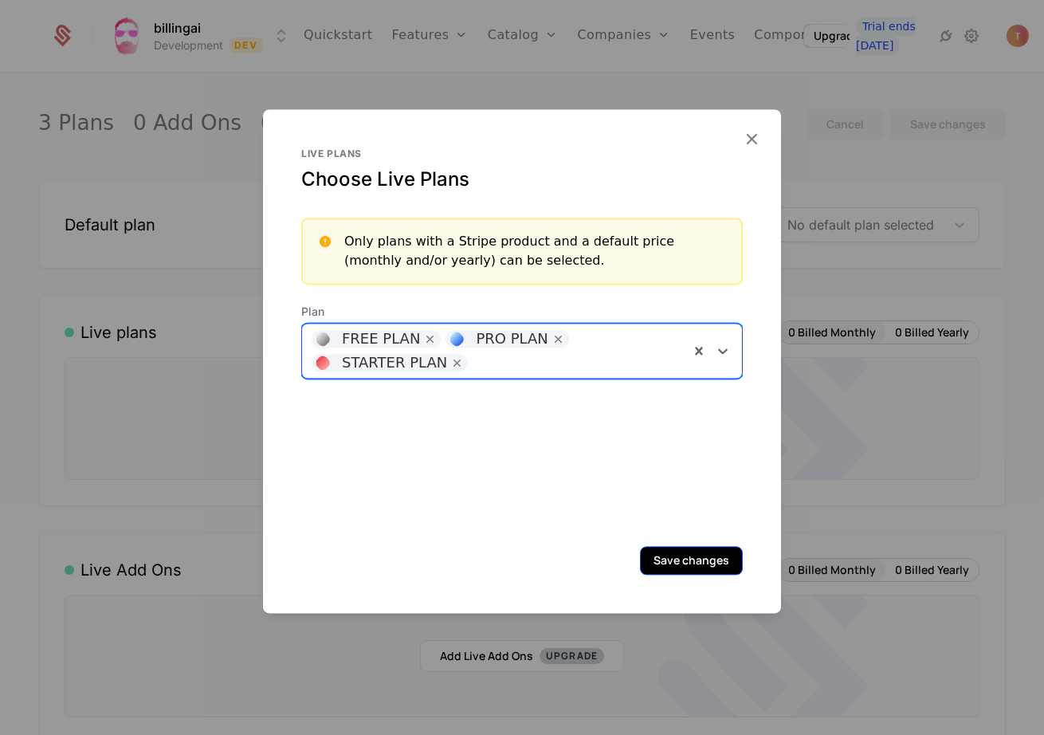
click at [697, 563] on button "Save changes" at bounding box center [691, 560] width 103 height 29
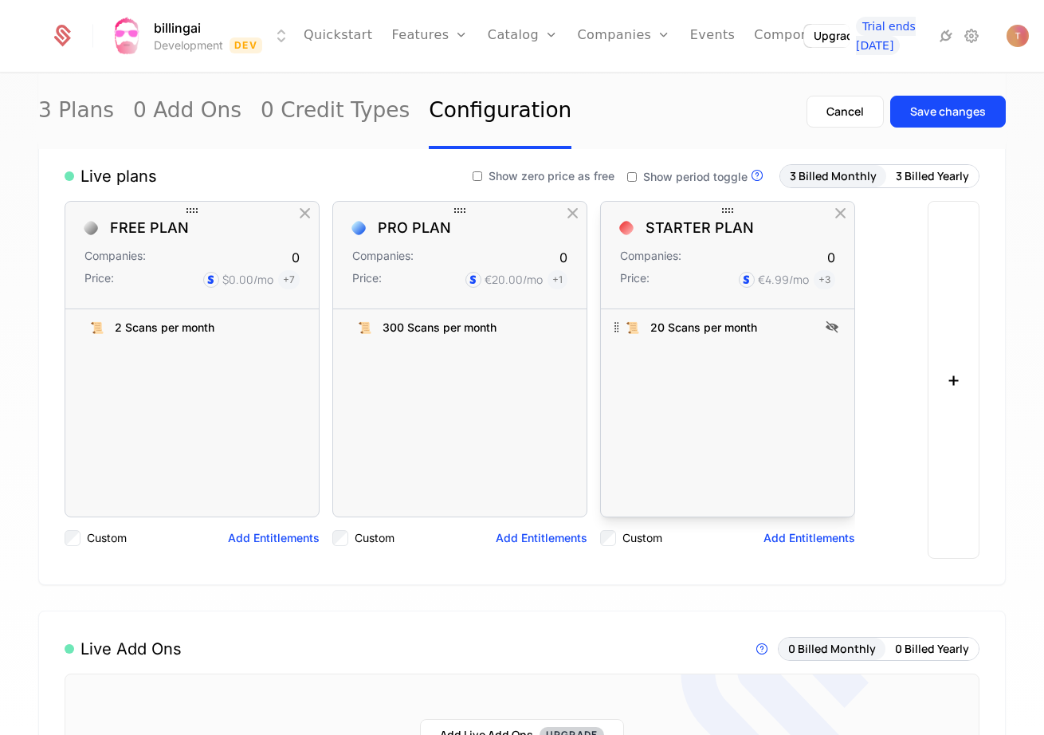
scroll to position [97, 0]
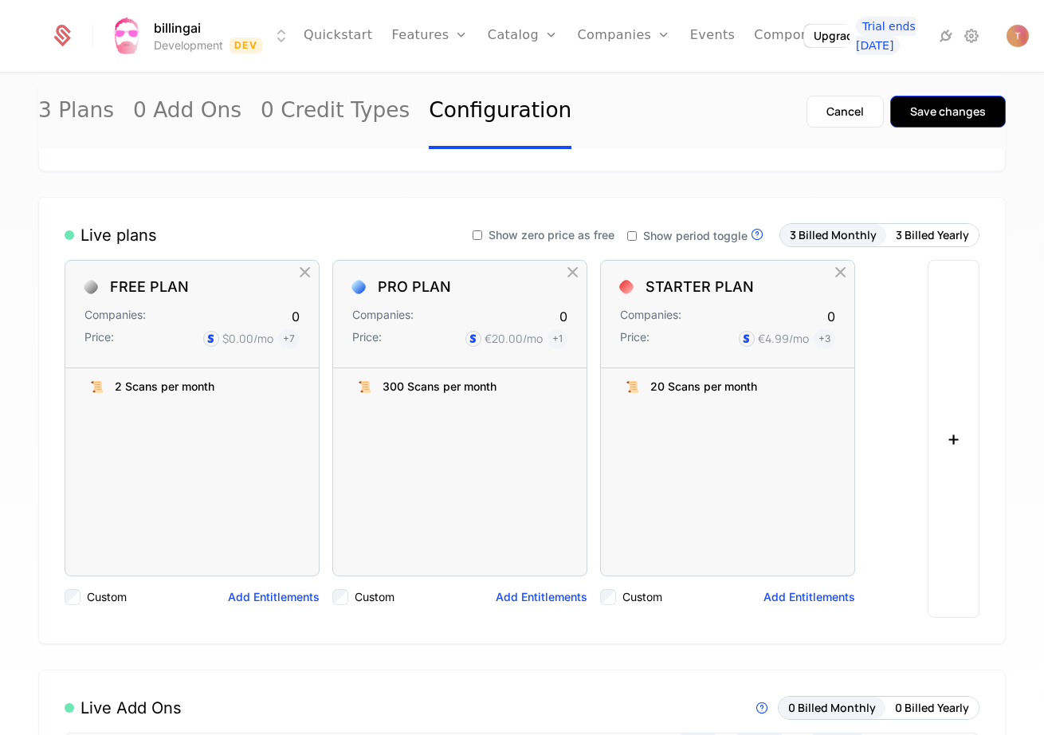
click at [923, 120] on button "Save changes" at bounding box center [948, 112] width 116 height 32
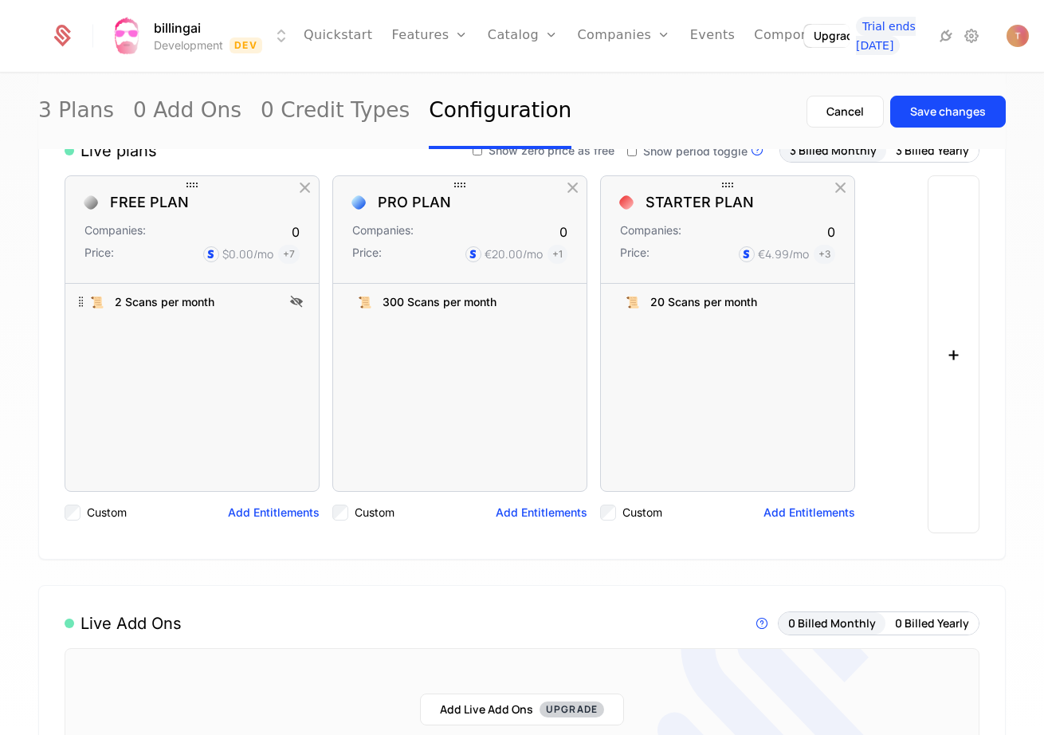
scroll to position [237, 0]
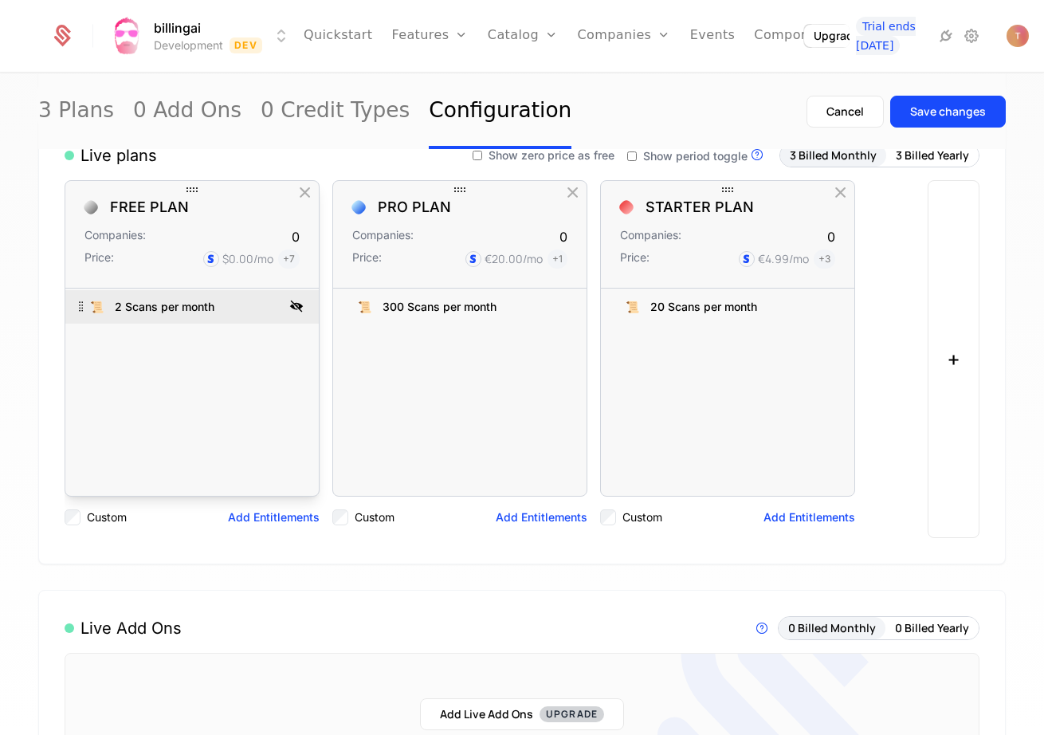
click at [296, 306] on icon at bounding box center [296, 305] width 19 height 19
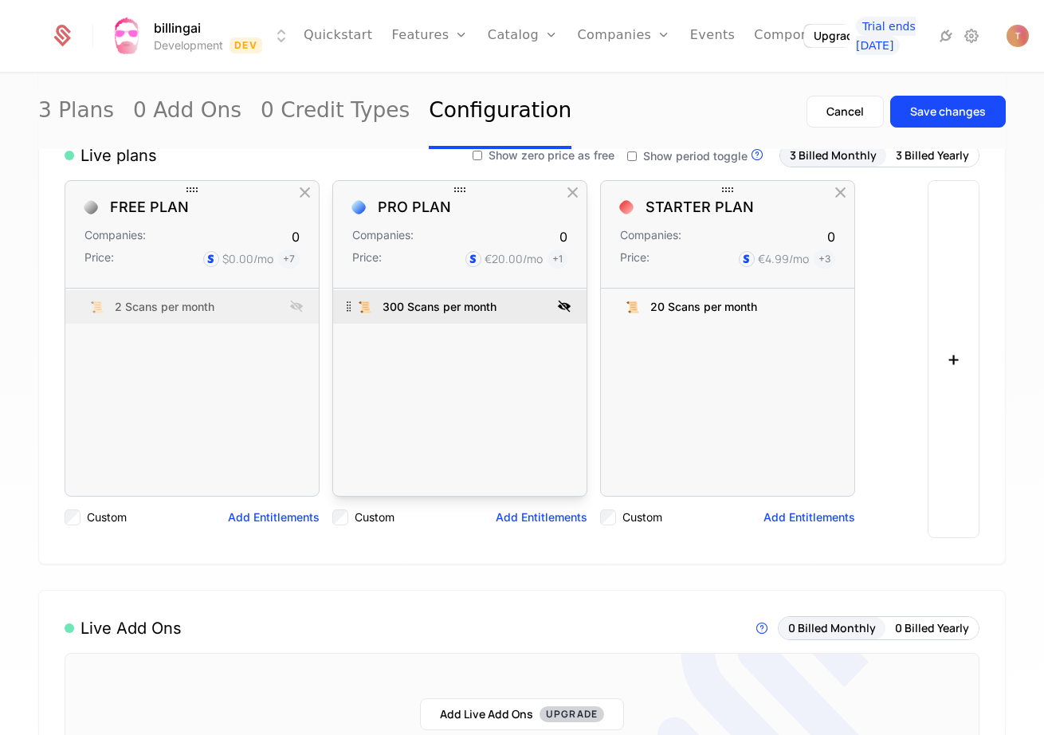
click at [564, 305] on icon at bounding box center [564, 305] width 19 height 19
click at [568, 302] on icon at bounding box center [564, 305] width 19 height 19
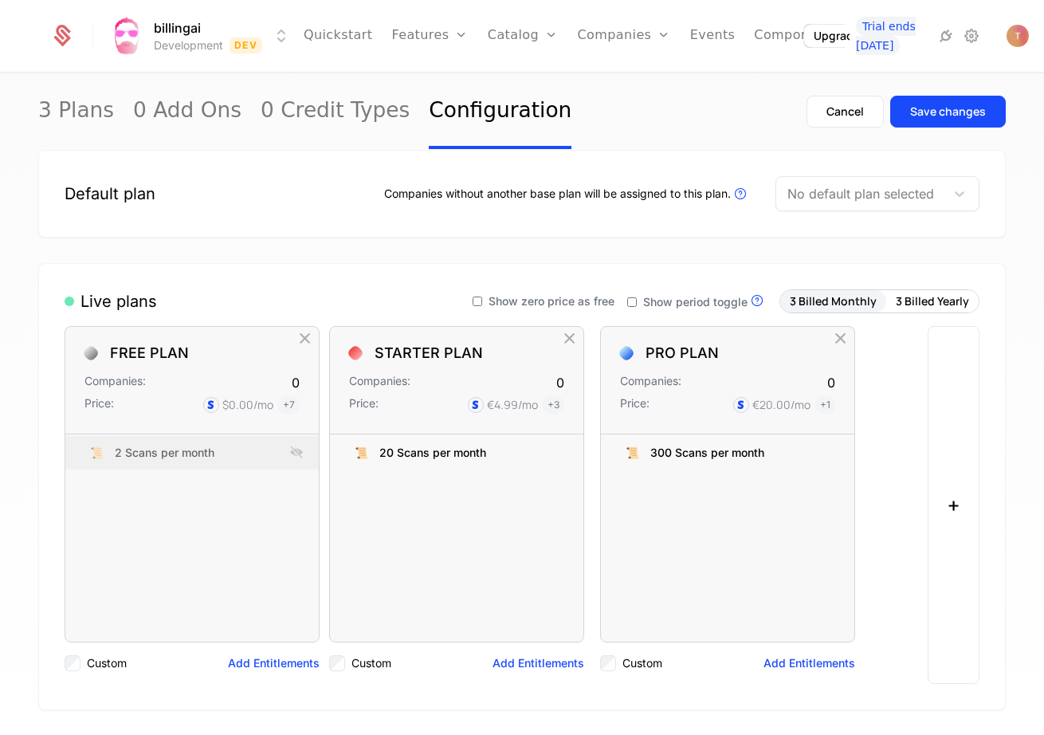
drag, startPoint x: 724, startPoint y: 188, endPoint x: 453, endPoint y: 203, distance: 272.2
click at [530, 229] on div "Default plan Companies without another base plan will be assigned to this plan.…" at bounding box center [522, 195] width 968 height 88
click at [486, 229] on div "Default plan Companies without another base plan will be assigned to this plan.…" at bounding box center [522, 195] width 968 height 88
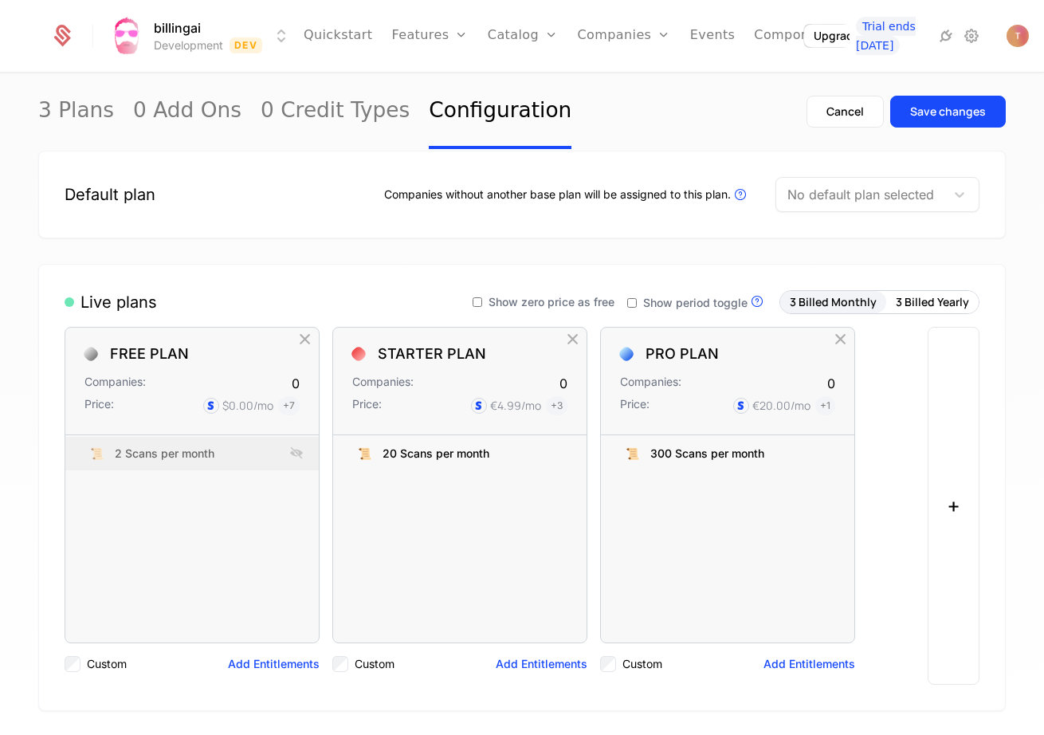
click at [483, 228] on div "Default plan Companies without another base plan will be assigned to this plan.…" at bounding box center [522, 195] width 968 height 88
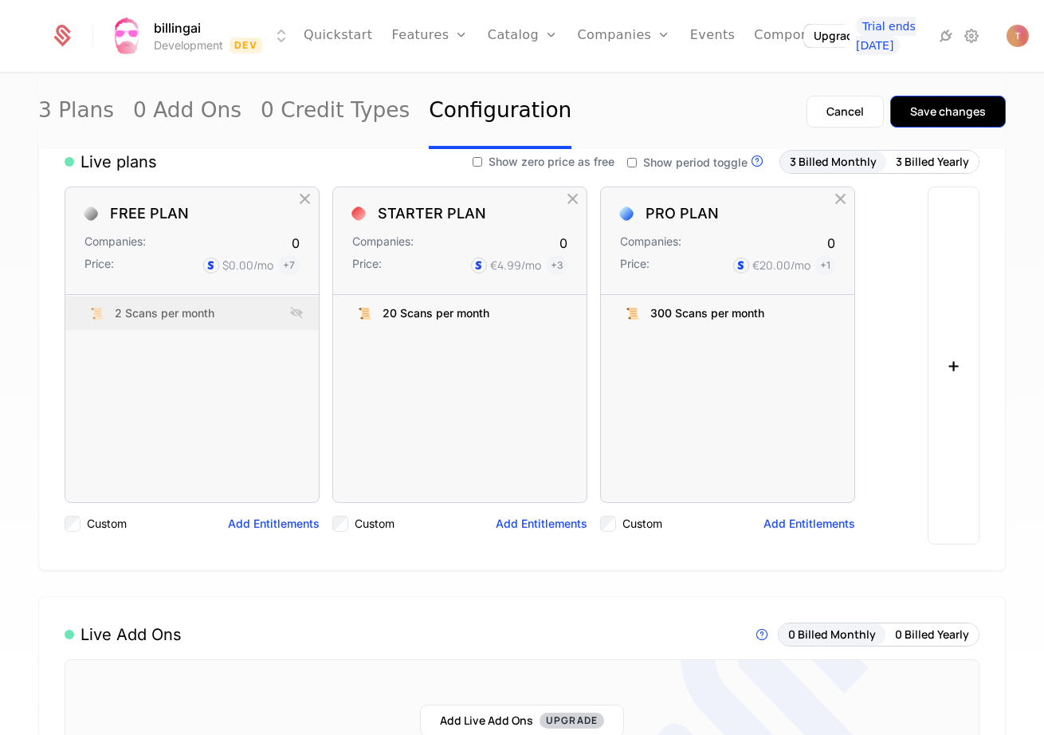
scroll to position [250, 0]
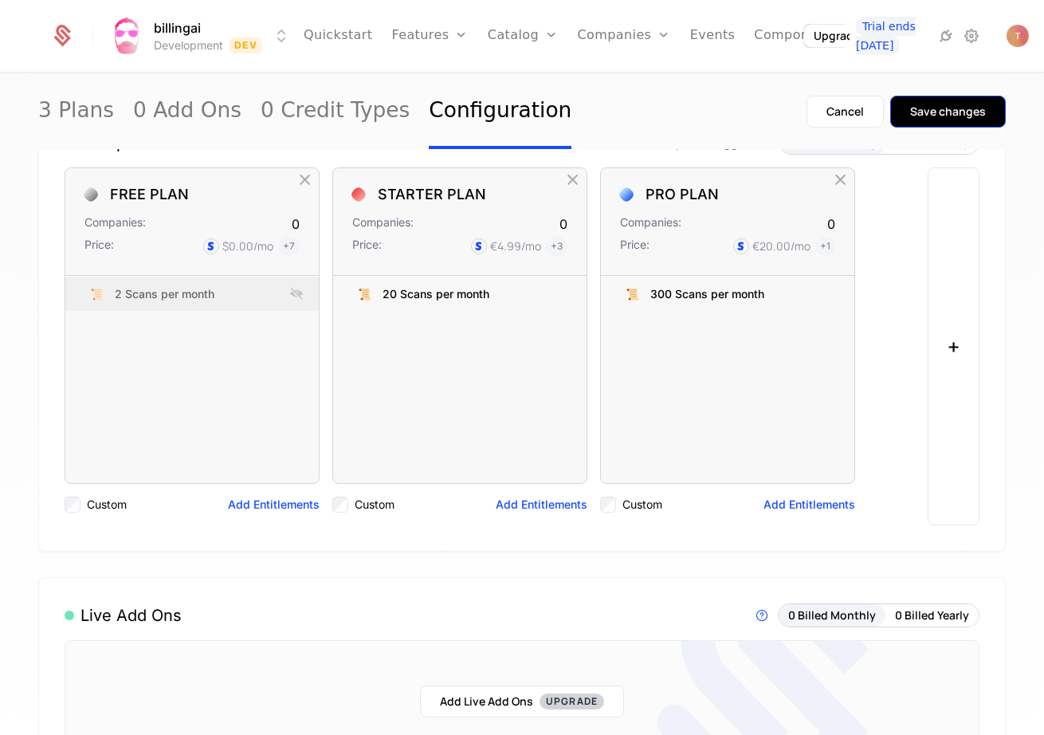
click at [940, 118] on div "Save changes" at bounding box center [948, 112] width 76 height 16
click at [340, 108] on link "0 Credit Types" at bounding box center [335, 111] width 149 height 75
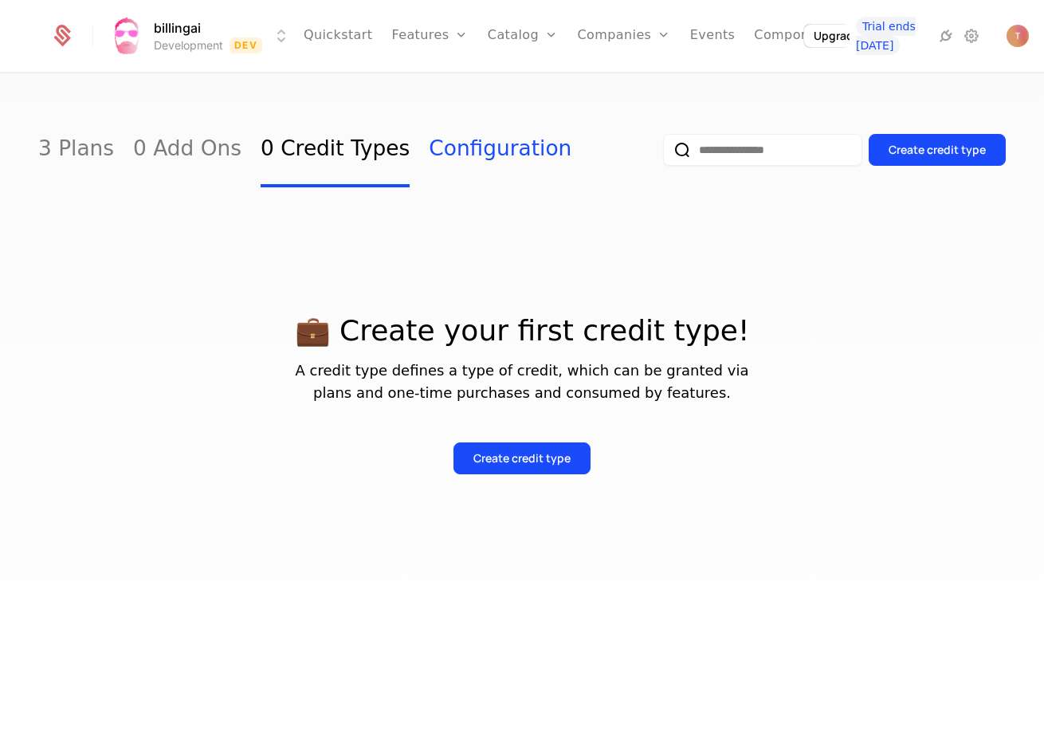
click at [444, 140] on link "Configuration" at bounding box center [500, 149] width 143 height 75
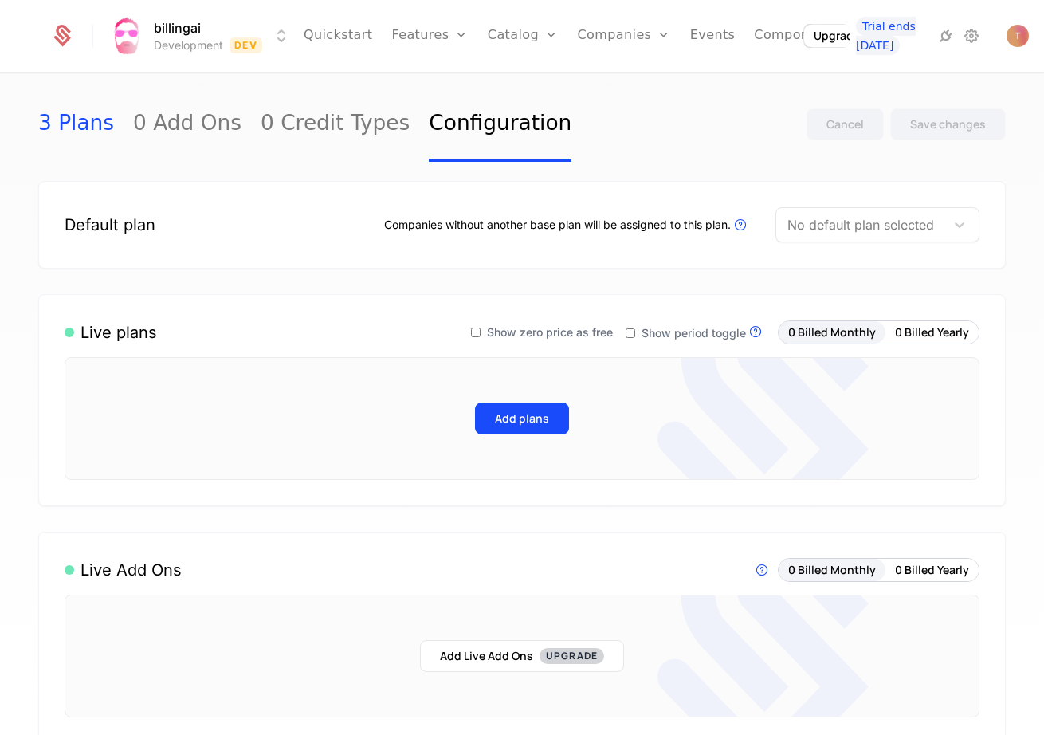
click at [67, 134] on link "3 Plans" at bounding box center [76, 124] width 76 height 75
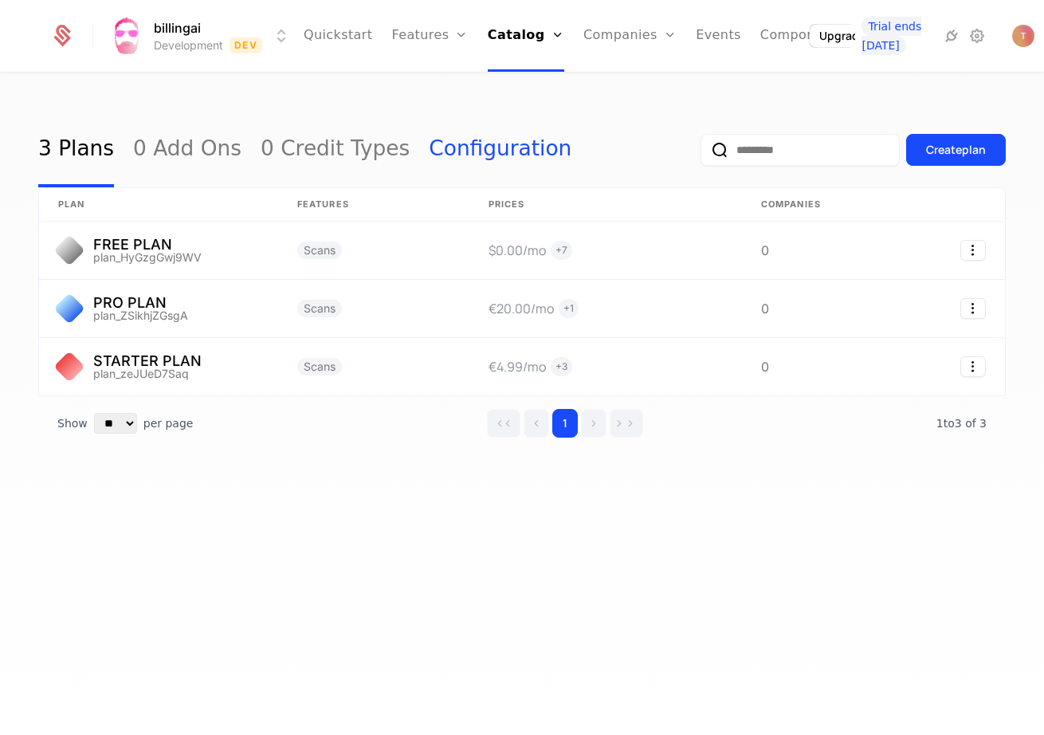
click at [429, 150] on link "Configuration" at bounding box center [500, 149] width 143 height 75
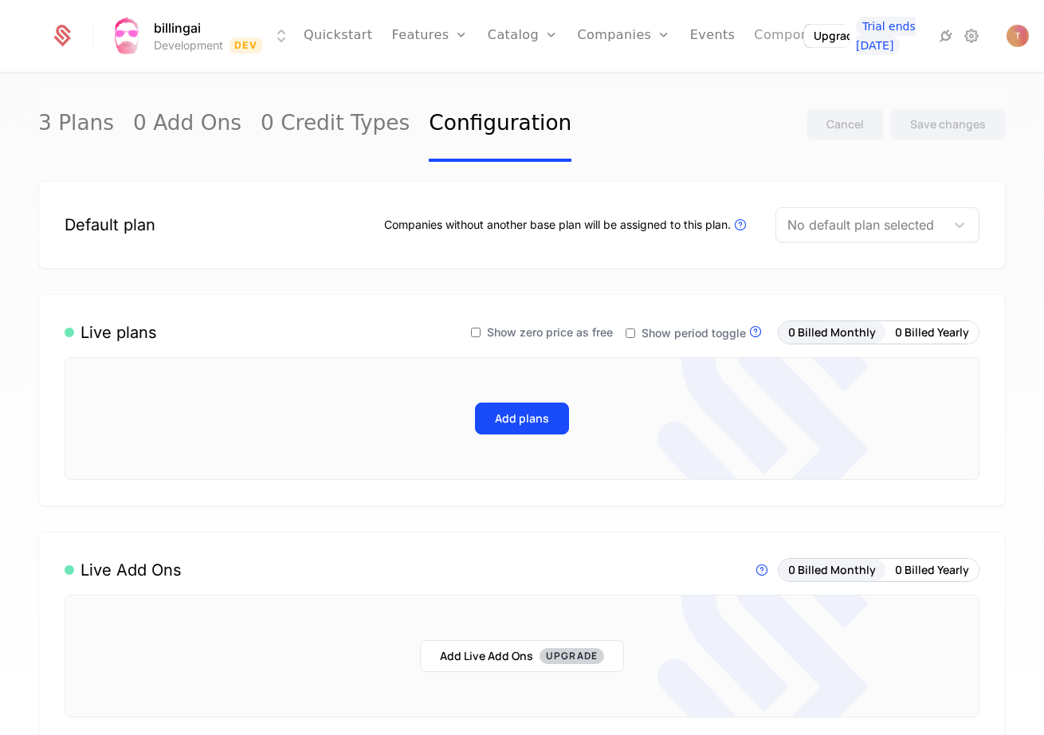
click at [762, 36] on link "Components" at bounding box center [796, 36] width 84 height 72
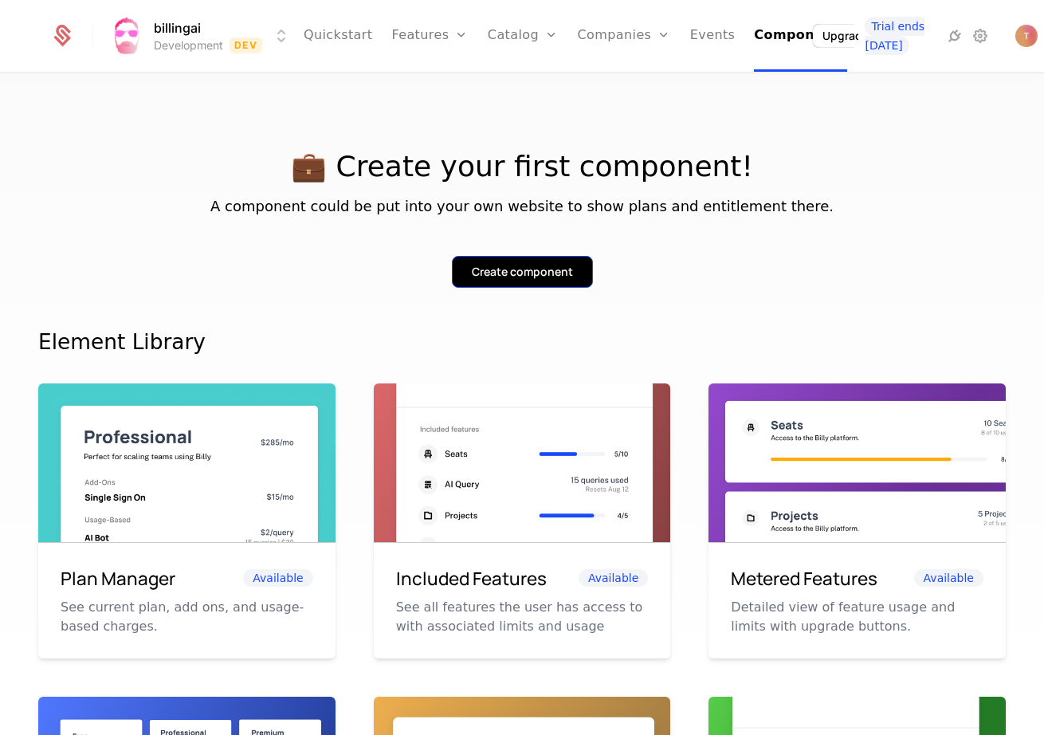
click at [497, 275] on div "Create component" at bounding box center [522, 272] width 101 height 16
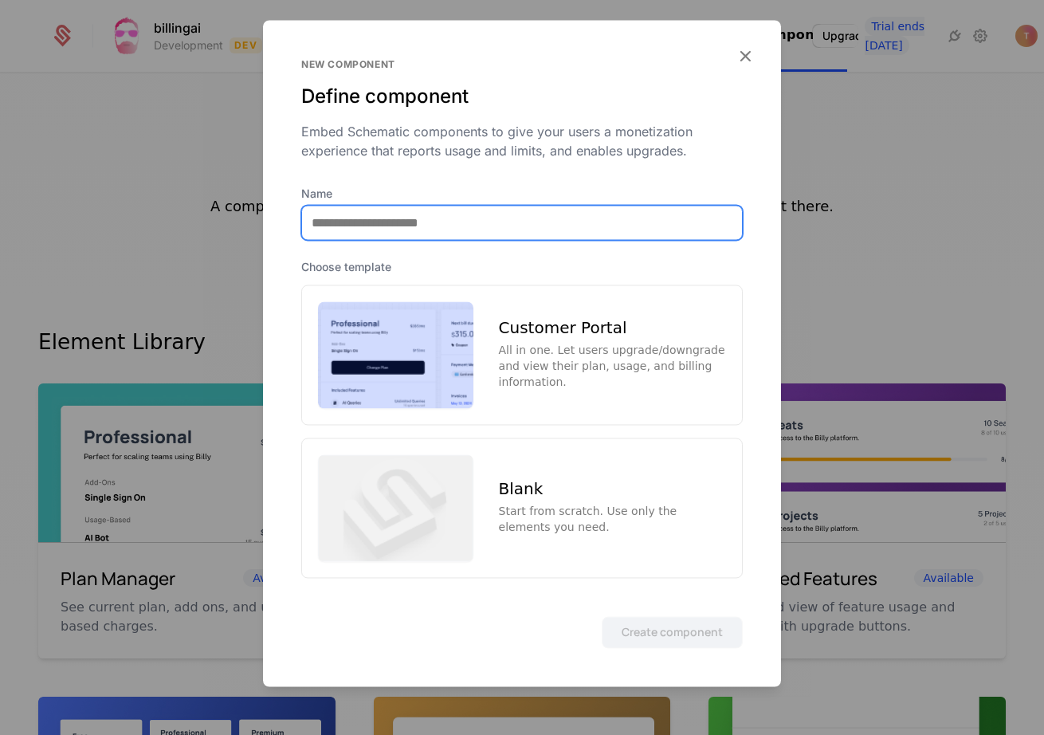
click at [401, 222] on input "Name" at bounding box center [522, 222] width 440 height 33
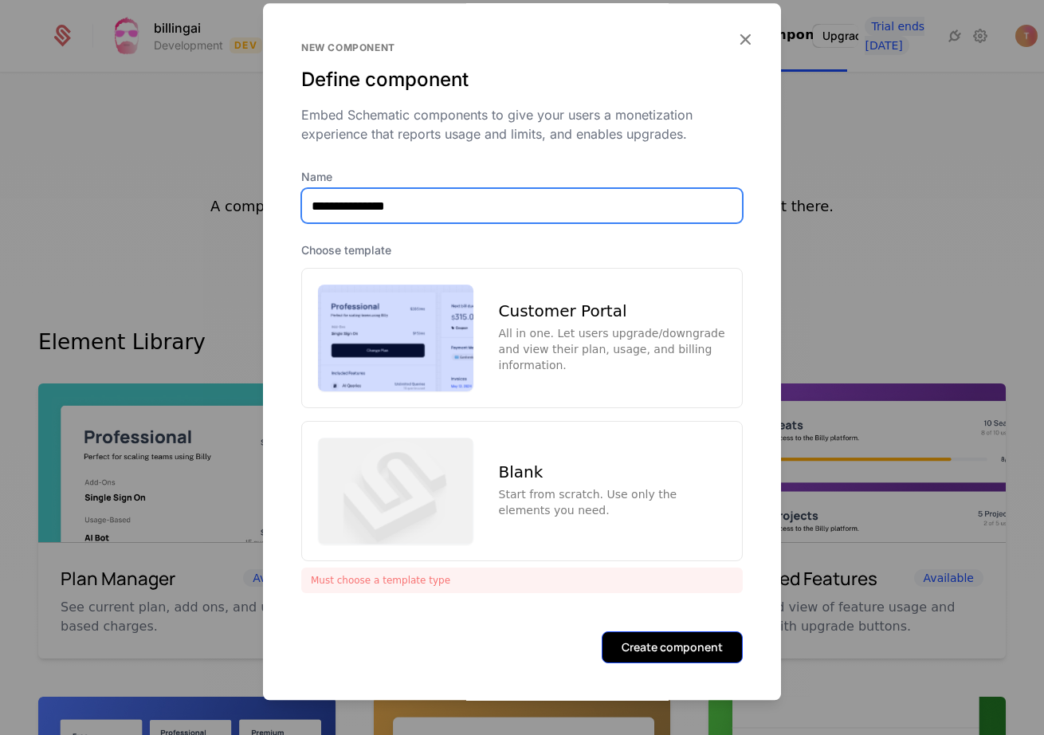
type input "**********"
click at [706, 650] on button "Create component" at bounding box center [672, 647] width 141 height 32
click at [664, 645] on button "Create component" at bounding box center [672, 647] width 141 height 32
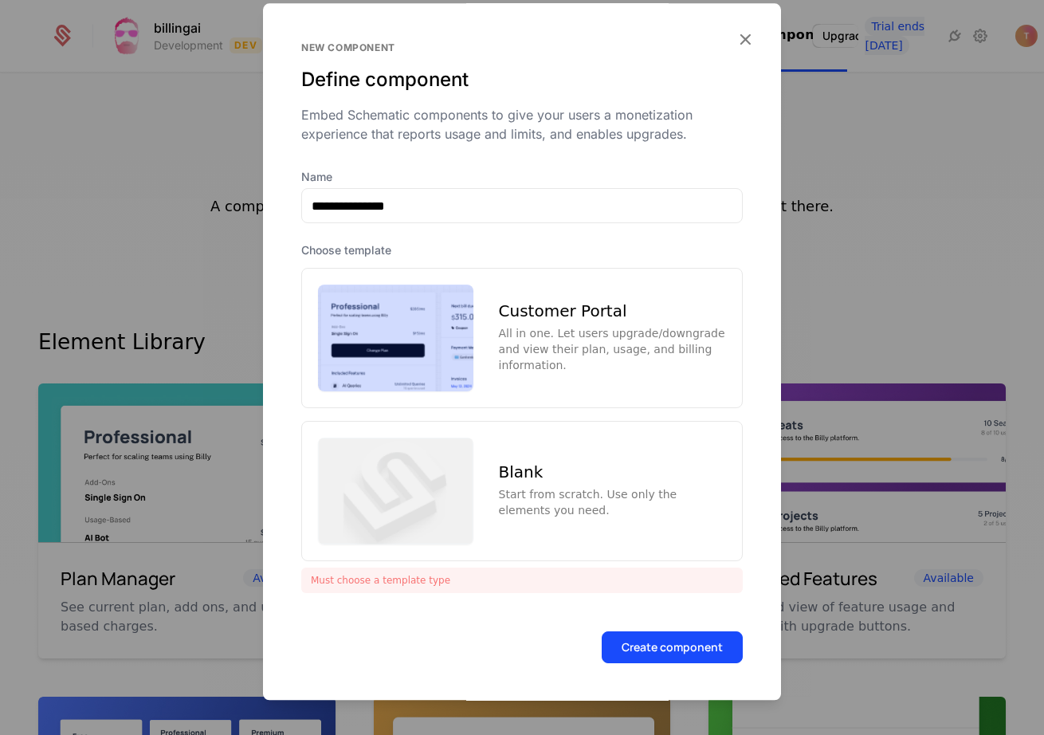
click at [367, 258] on div "Choose template" at bounding box center [522, 250] width 442 height 16
click at [391, 325] on img at bounding box center [395, 338] width 155 height 107
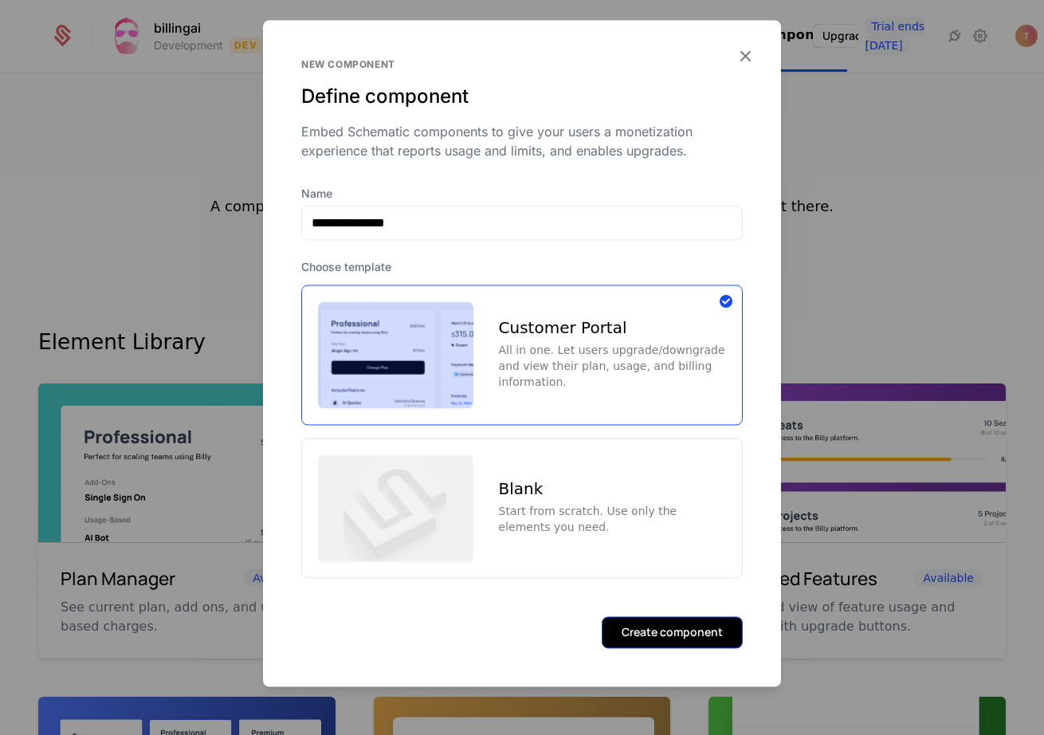
click at [717, 635] on button "Create component" at bounding box center [672, 632] width 141 height 32
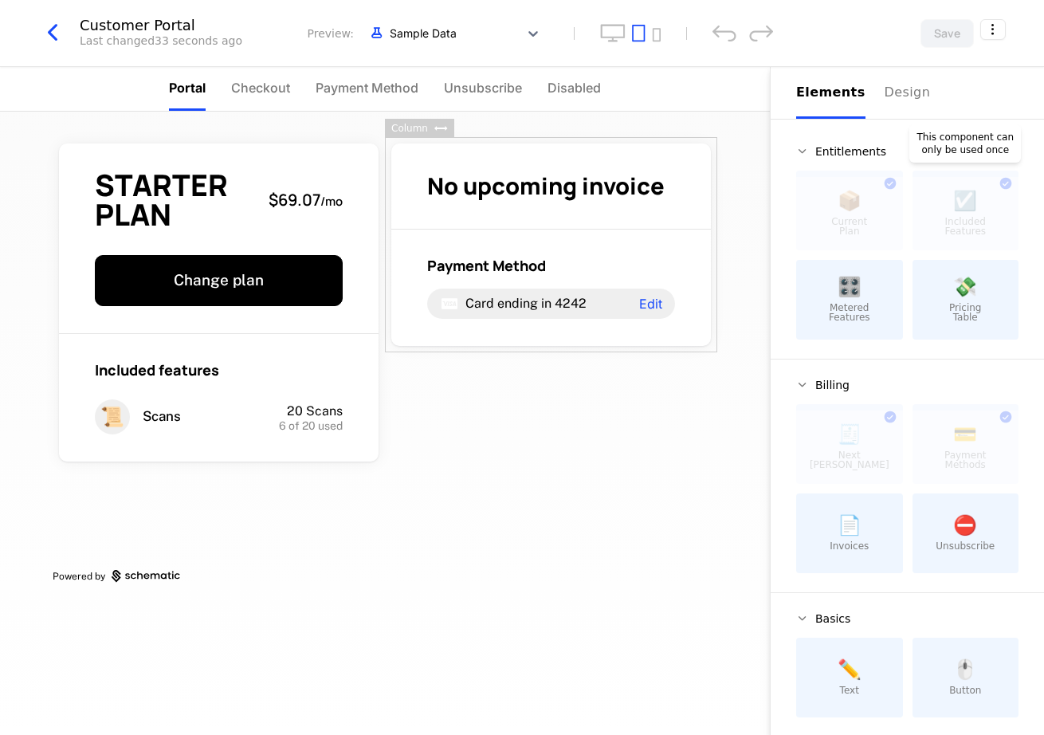
scroll to position [-1, 0]
click at [962, 218] on div at bounding box center [966, 213] width 107 height 73
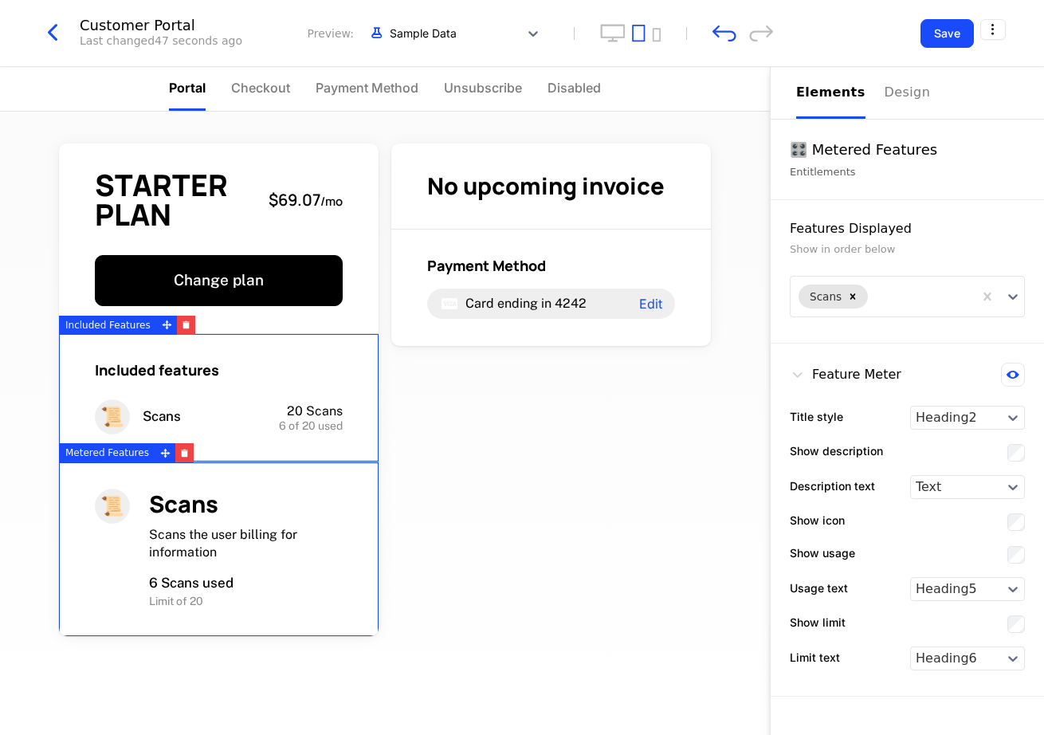
click at [177, 401] on div "📜 Scans" at bounding box center [159, 416] width 129 height 35
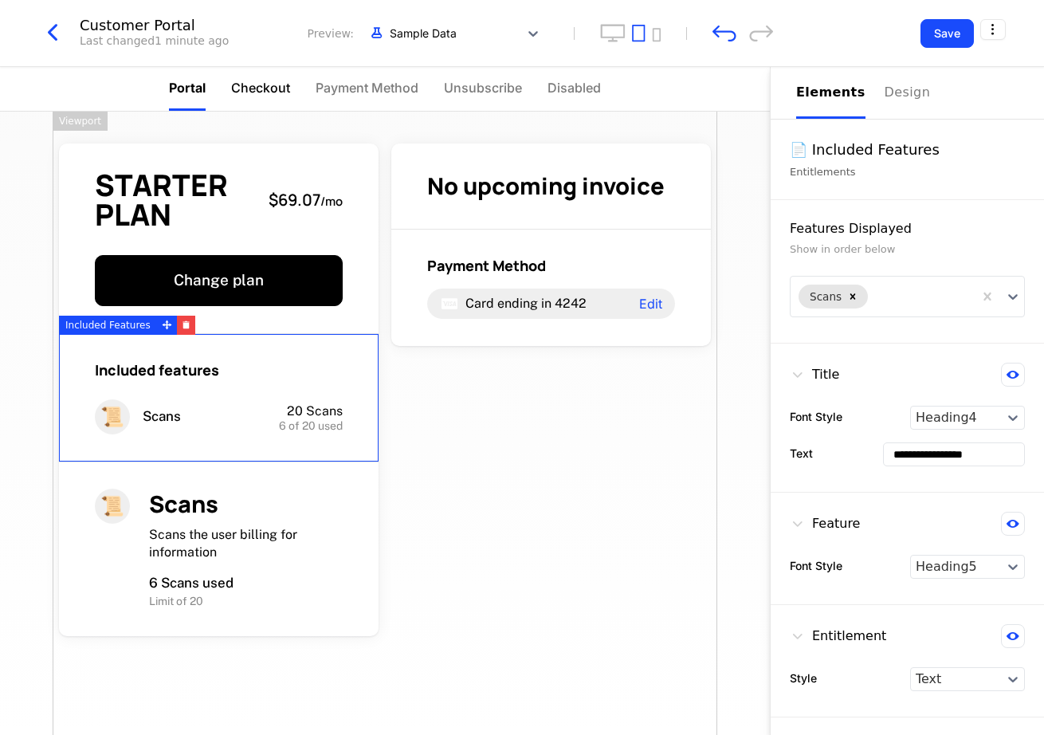
click at [249, 89] on span "Checkout" at bounding box center [260, 87] width 59 height 19
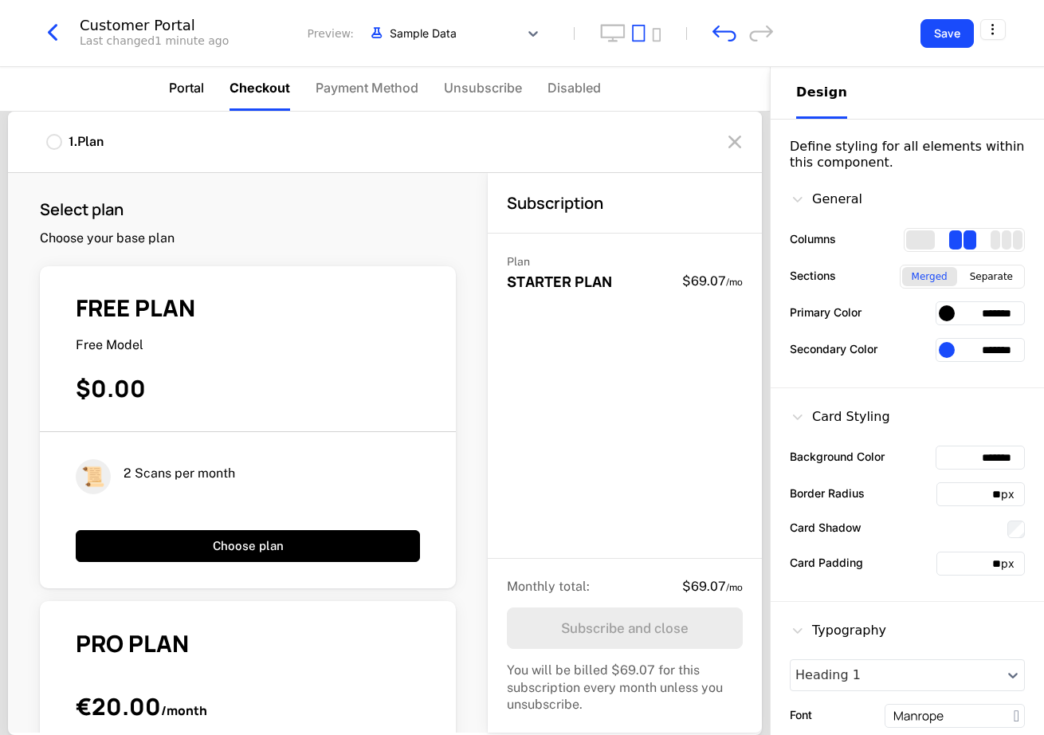
click at [180, 94] on span "Portal" at bounding box center [186, 87] width 35 height 19
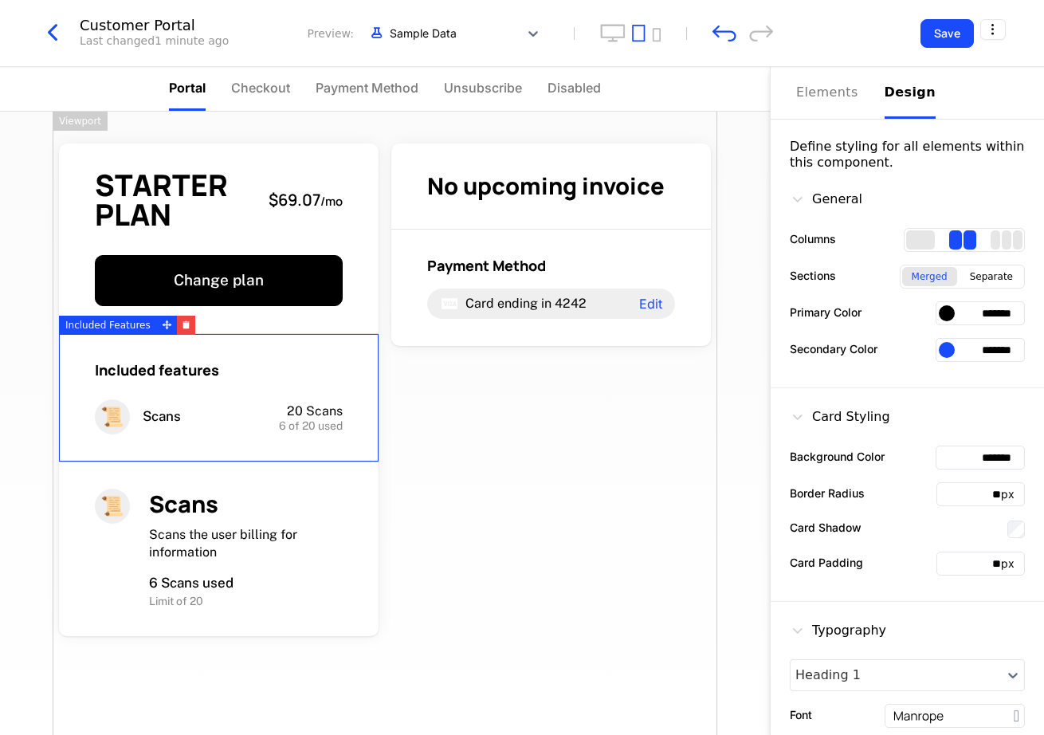
drag, startPoint x: 265, startPoint y: 88, endPoint x: 294, endPoint y: 87, distance: 28.7
click at [266, 88] on span "Checkout" at bounding box center [260, 87] width 59 height 19
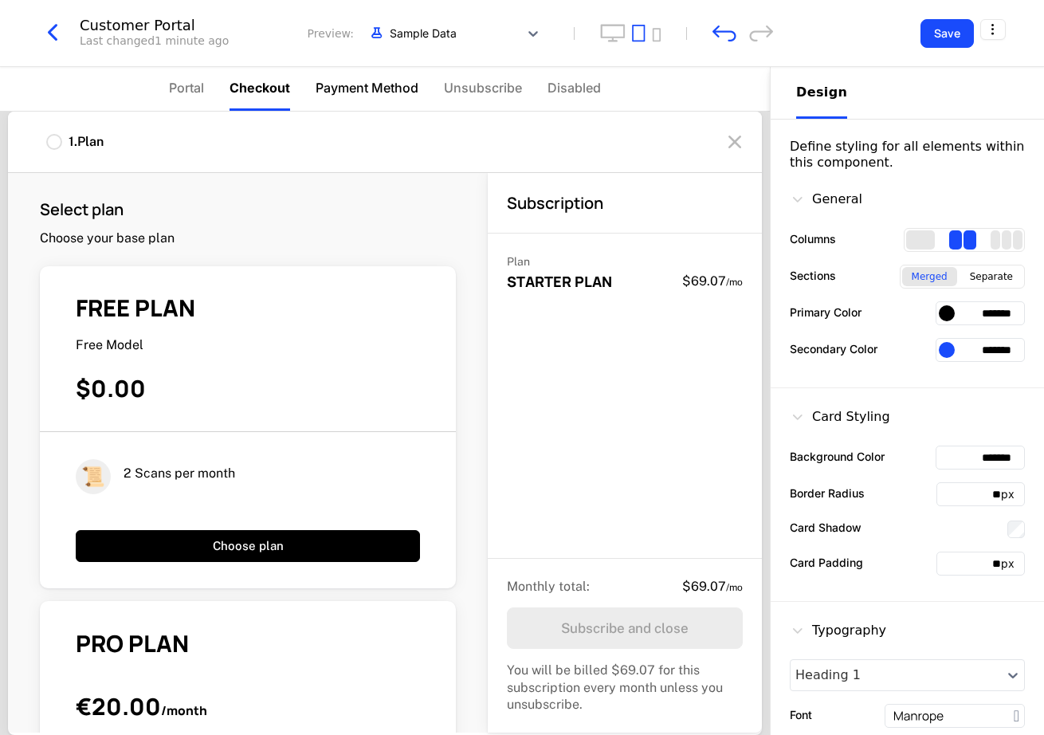
click at [362, 91] on span "Payment Method" at bounding box center [367, 87] width 103 height 19
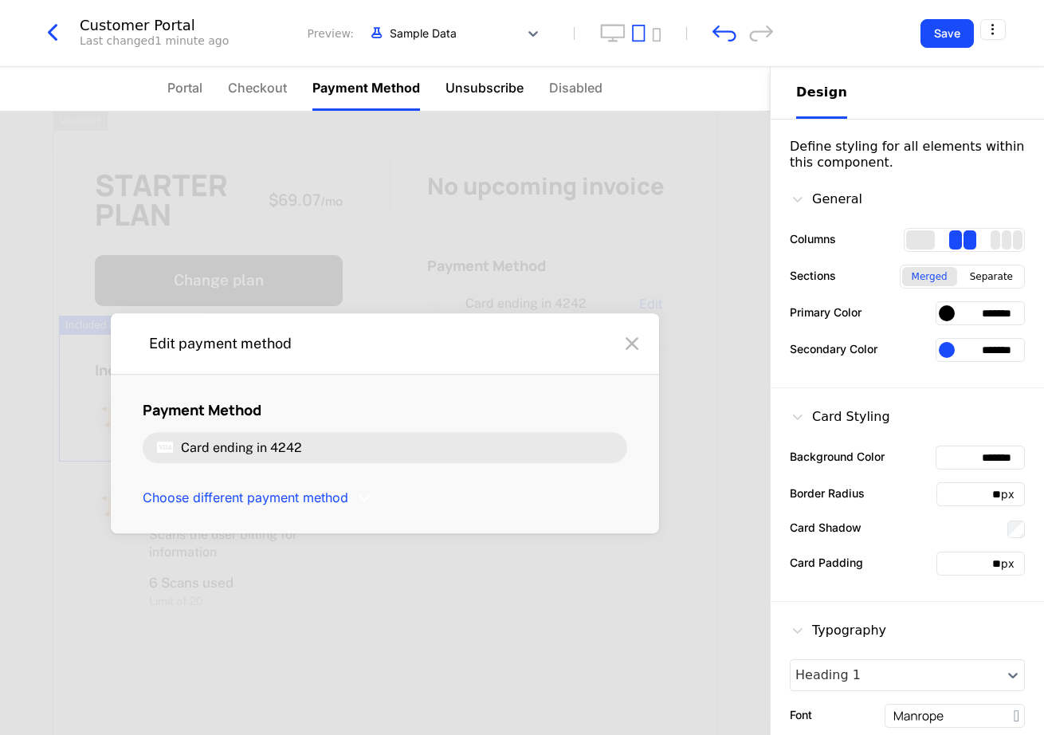
click at [475, 88] on span "Unsubscribe" at bounding box center [485, 87] width 78 height 19
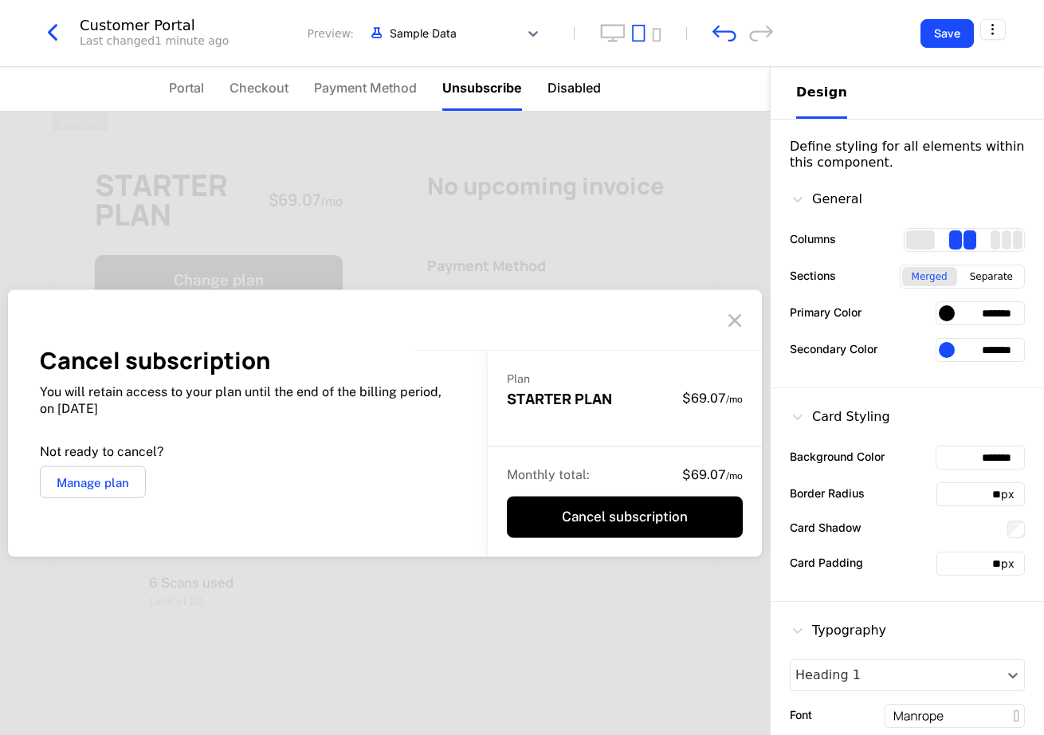
click at [565, 87] on span "Disabled" at bounding box center [574, 87] width 53 height 19
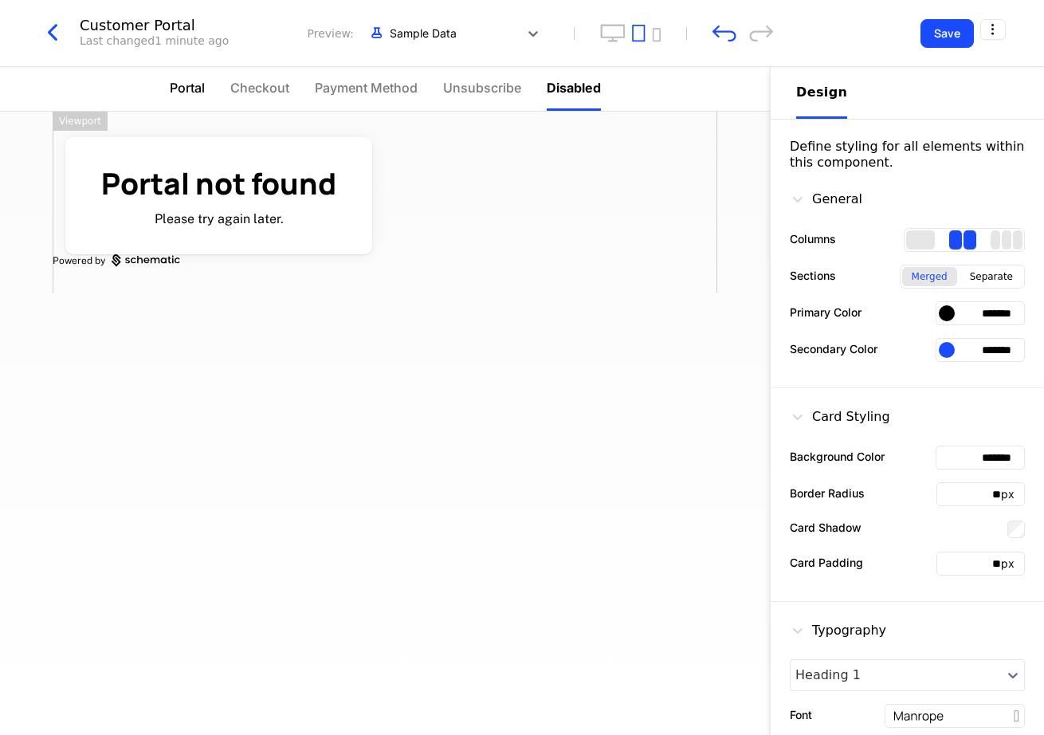
click at [190, 88] on span "Portal" at bounding box center [187, 87] width 35 height 19
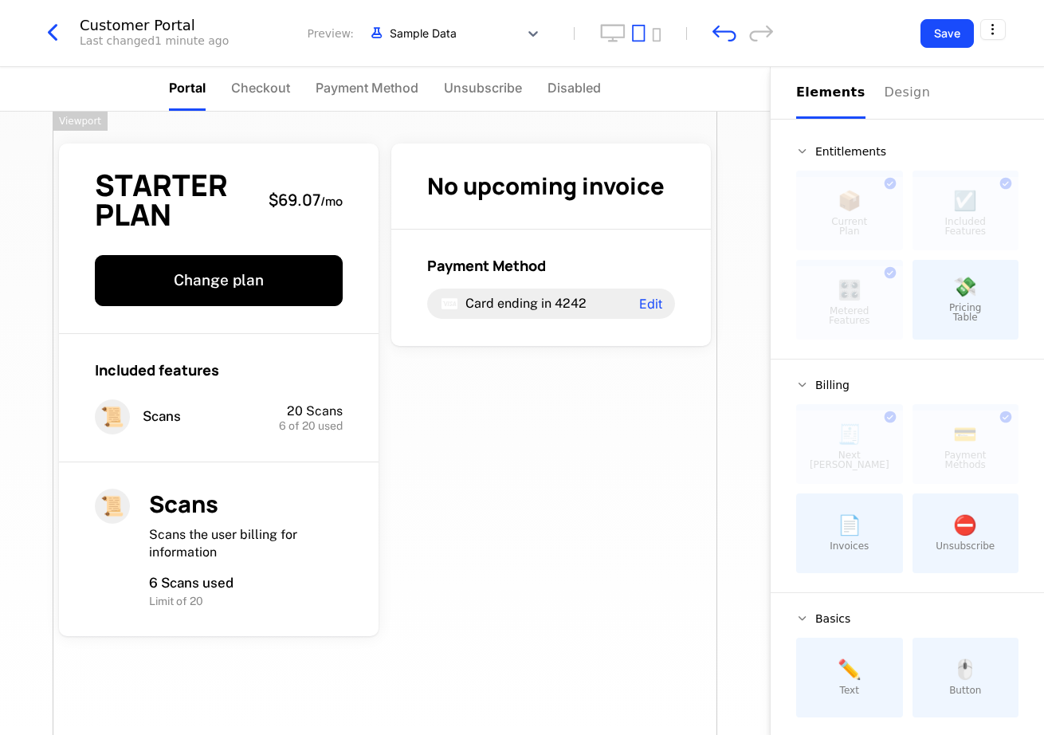
click at [423, 450] on div "STARTER PLAN $69.07 / mo Change plan Included features 📜 Scans 20 Scans 6 of 20…" at bounding box center [385, 447] width 665 height 671
click at [650, 42] on div "Customer Portal Last changed 1 minute ago Preview: Sample Data" at bounding box center [405, 33] width 735 height 30
click at [650, 33] on div at bounding box center [630, 33] width 61 height 18
click at [659, 29] on icon "mobile" at bounding box center [657, 35] width 8 height 14
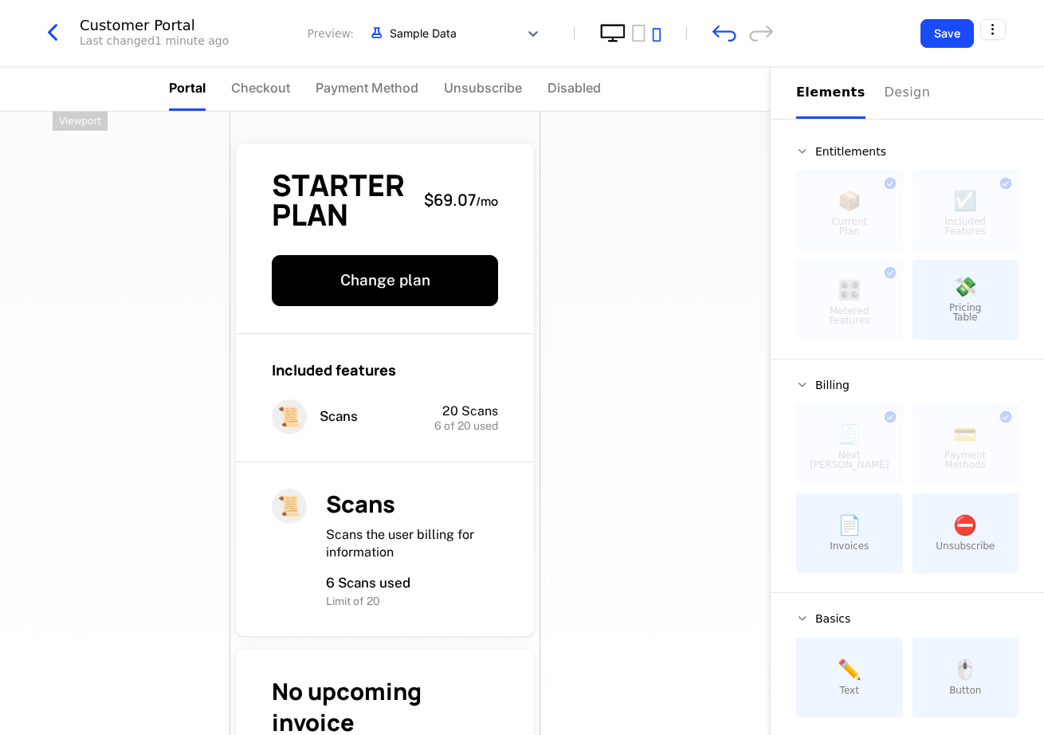
click at [604, 32] on icon "desktop" at bounding box center [613, 33] width 26 height 18
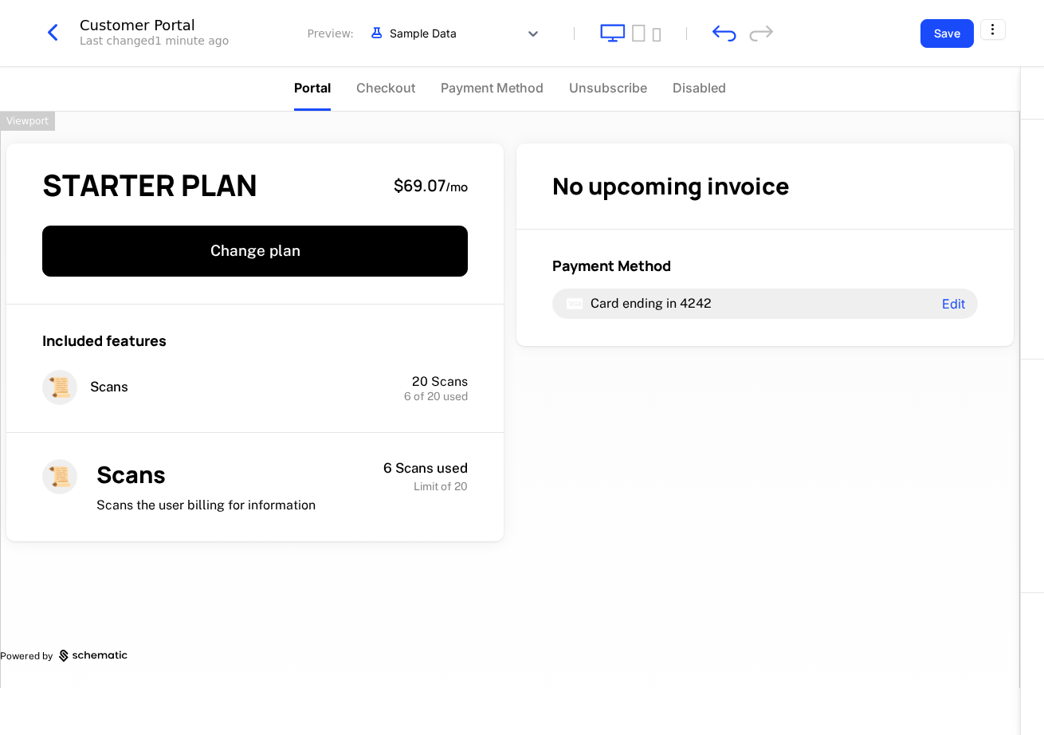
click at [329, 88] on span "Portal" at bounding box center [312, 87] width 37 height 19
click at [642, 28] on icon "tablet" at bounding box center [639, 33] width 14 height 18
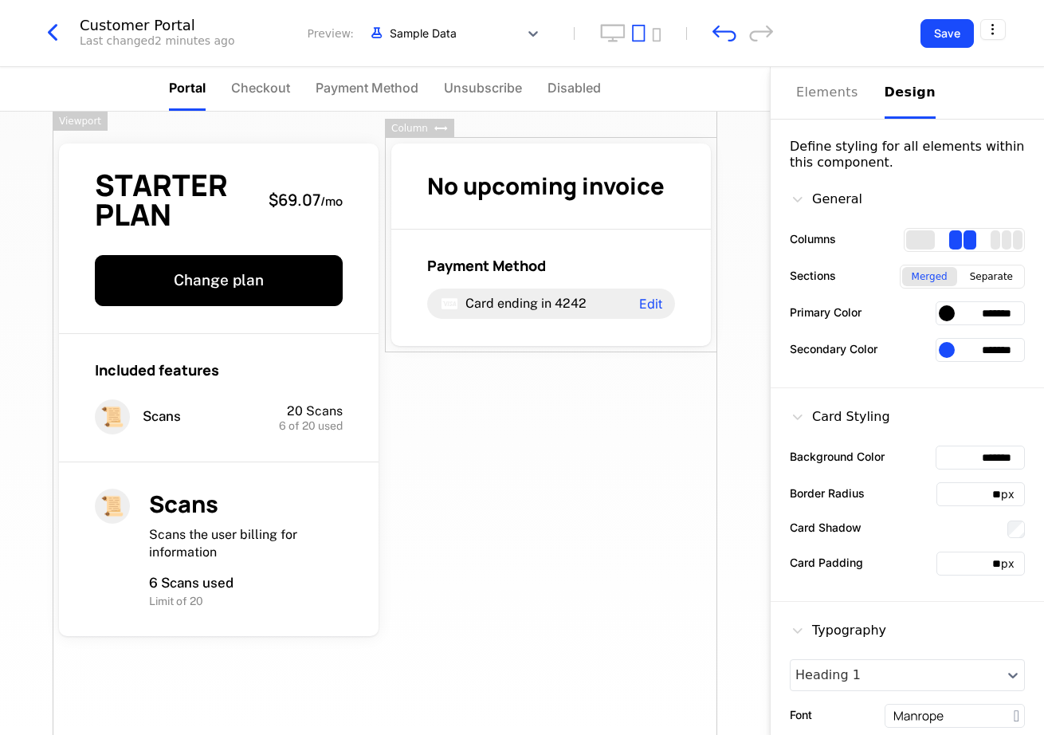
click at [893, 94] on div "Design" at bounding box center [910, 92] width 51 height 19
click at [956, 234] on div "2 columns" at bounding box center [955, 239] width 13 height 19
click at [948, 317] on div at bounding box center [947, 313] width 16 height 16
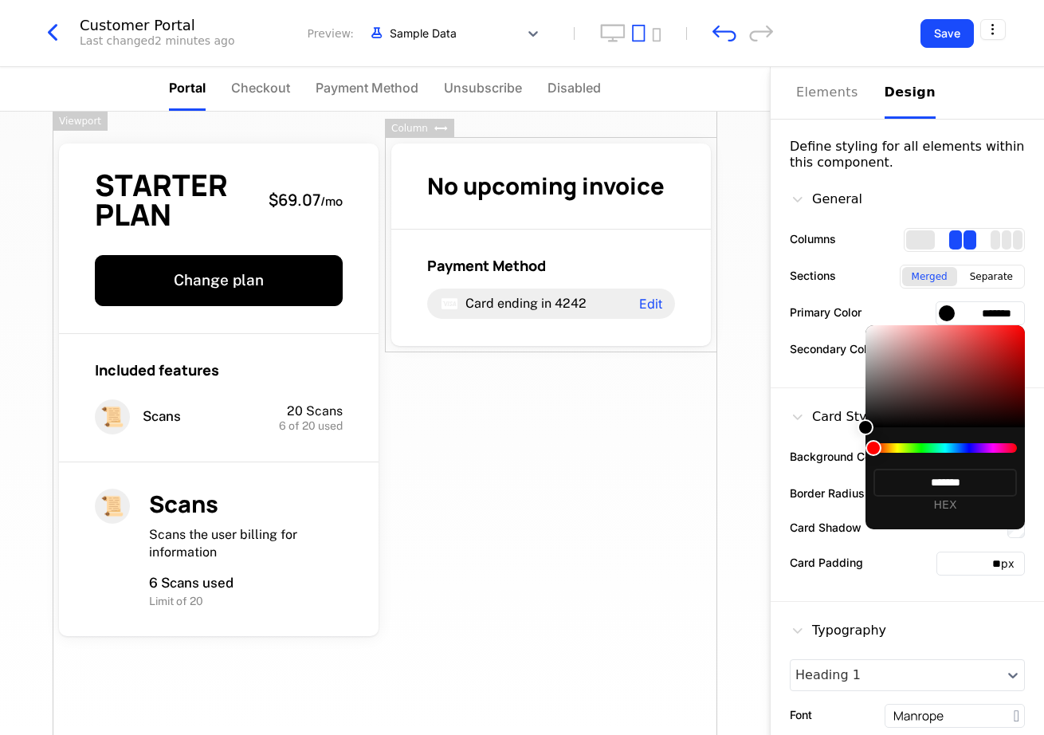
drag, startPoint x: 874, startPoint y: 449, endPoint x: 933, endPoint y: 449, distance: 59.0
click at [953, 449] on div at bounding box center [944, 448] width 143 height 10
click at [975, 448] on div at bounding box center [944, 448] width 143 height 10
click at [962, 446] on div at bounding box center [944, 448] width 143 height 10
drag, startPoint x: 962, startPoint y: 446, endPoint x: 959, endPoint y: 460, distance: 14.7
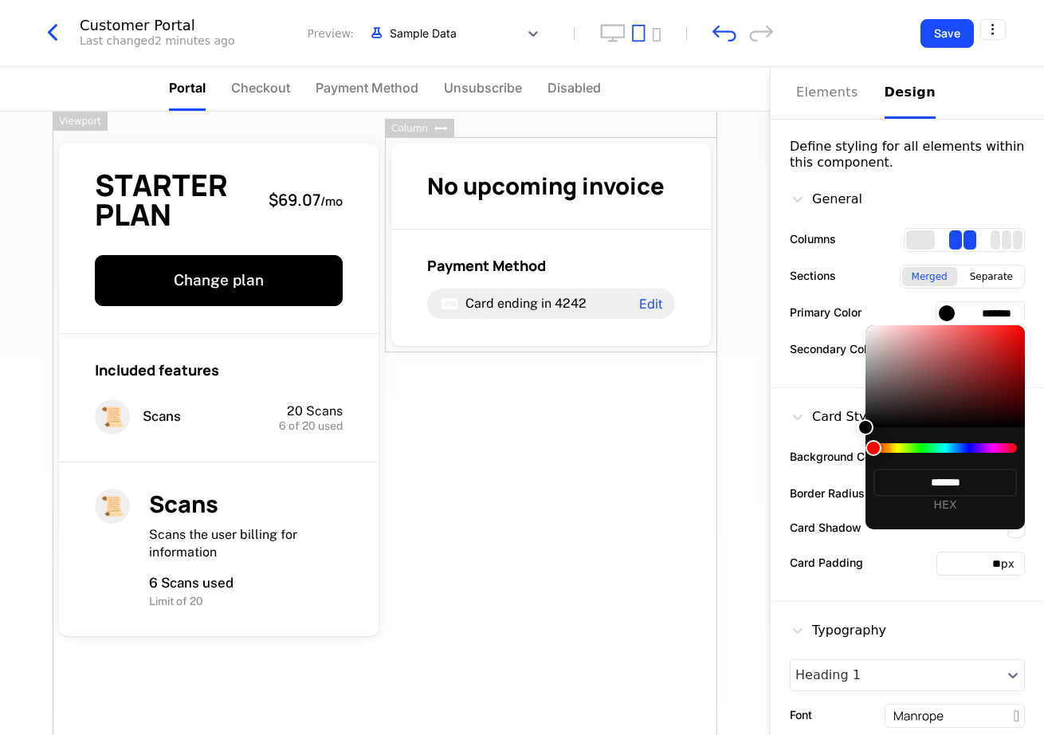
click at [962, 446] on div at bounding box center [944, 448] width 143 height 10
click at [954, 467] on div "******* HEX" at bounding box center [945, 478] width 159 height 102
type input "*******"
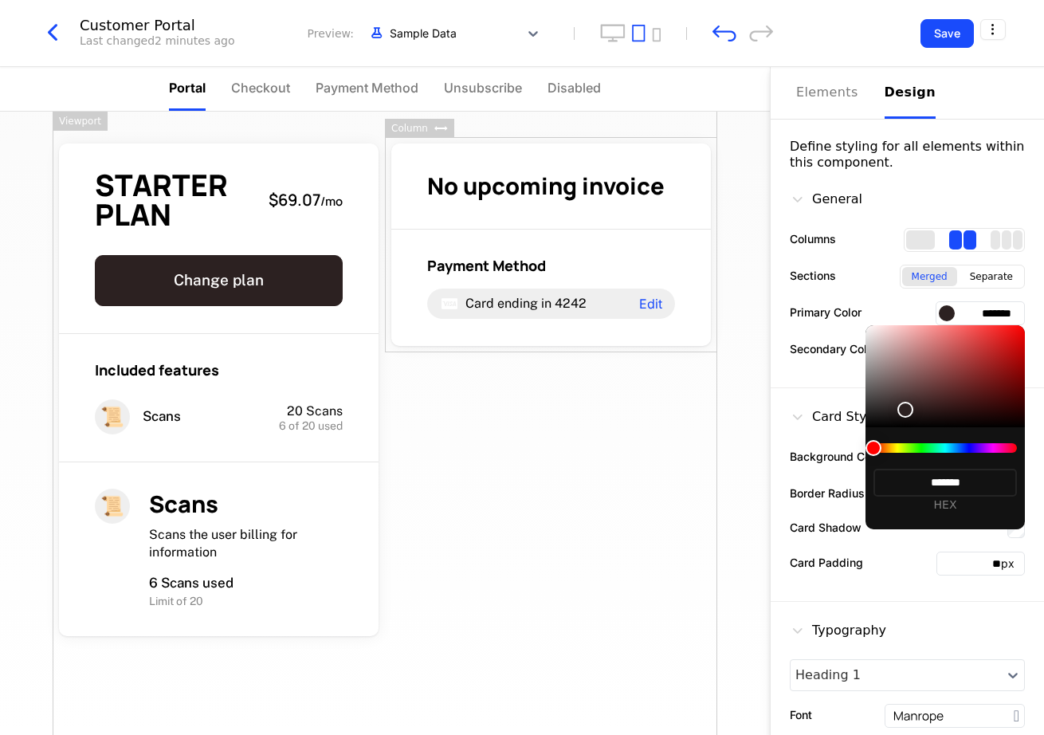
type input "*******"
drag, startPoint x: 866, startPoint y: 428, endPoint x: 930, endPoint y: 399, distance: 70.6
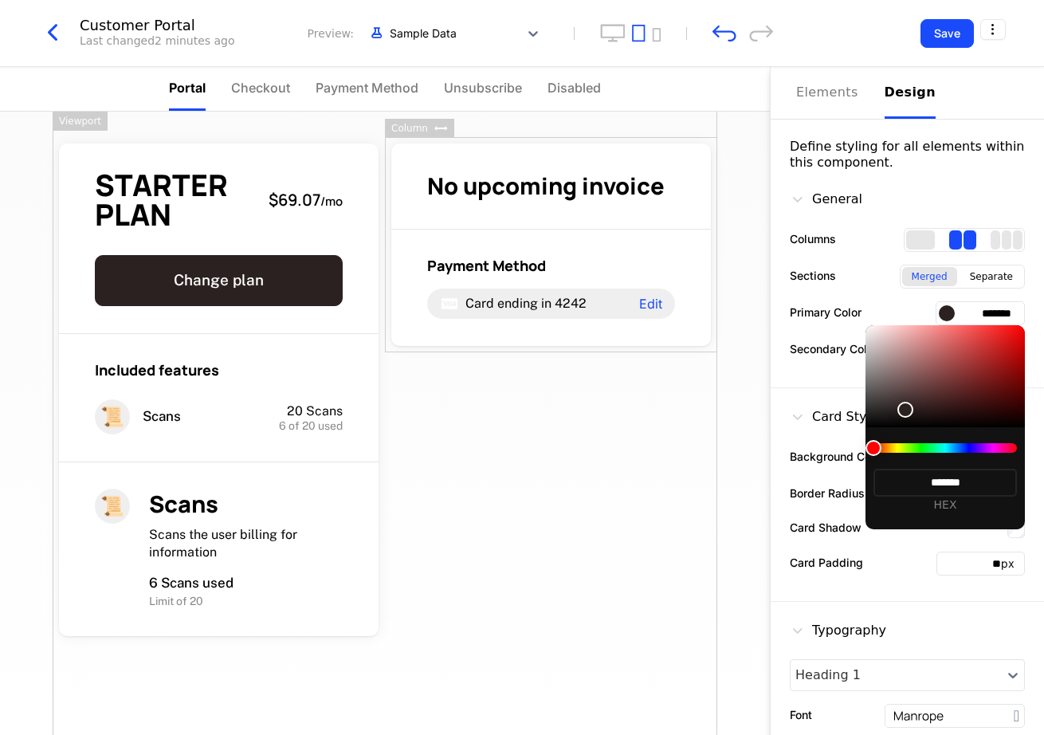
click at [913, 402] on div at bounding box center [905, 410] width 16 height 16
type input "*******"
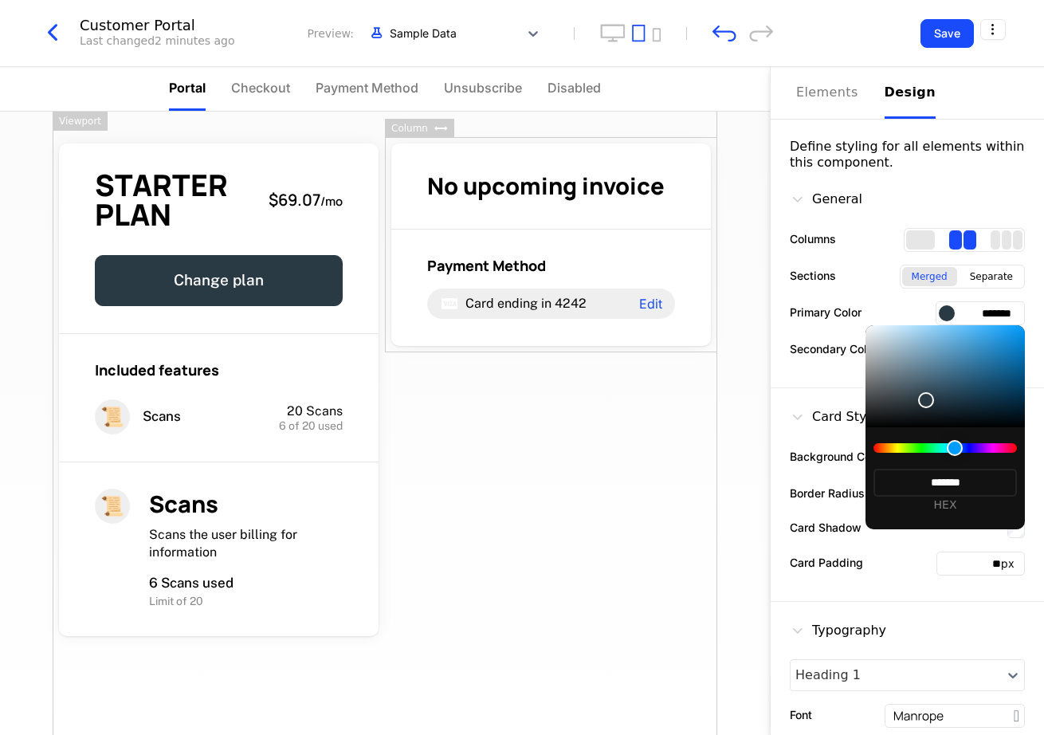
type input "*******"
drag, startPoint x: 955, startPoint y: 451, endPoint x: 926, endPoint y: 449, distance: 28.7
click at [955, 451] on div at bounding box center [944, 448] width 143 height 10
type input "*******"
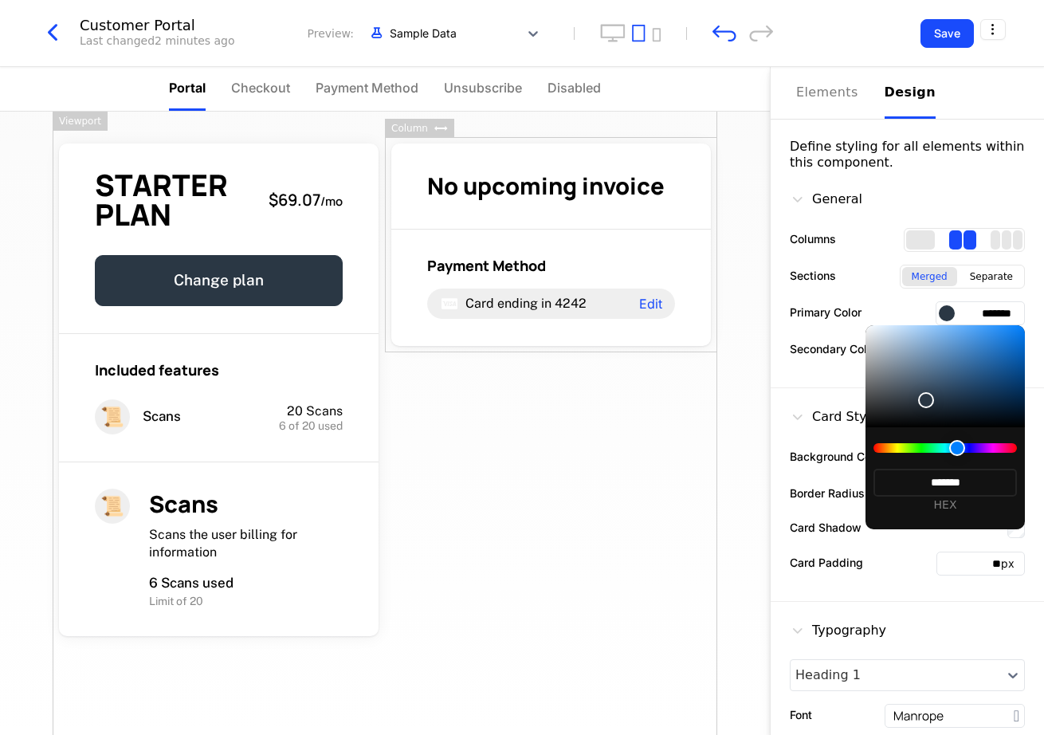
type input "*******"
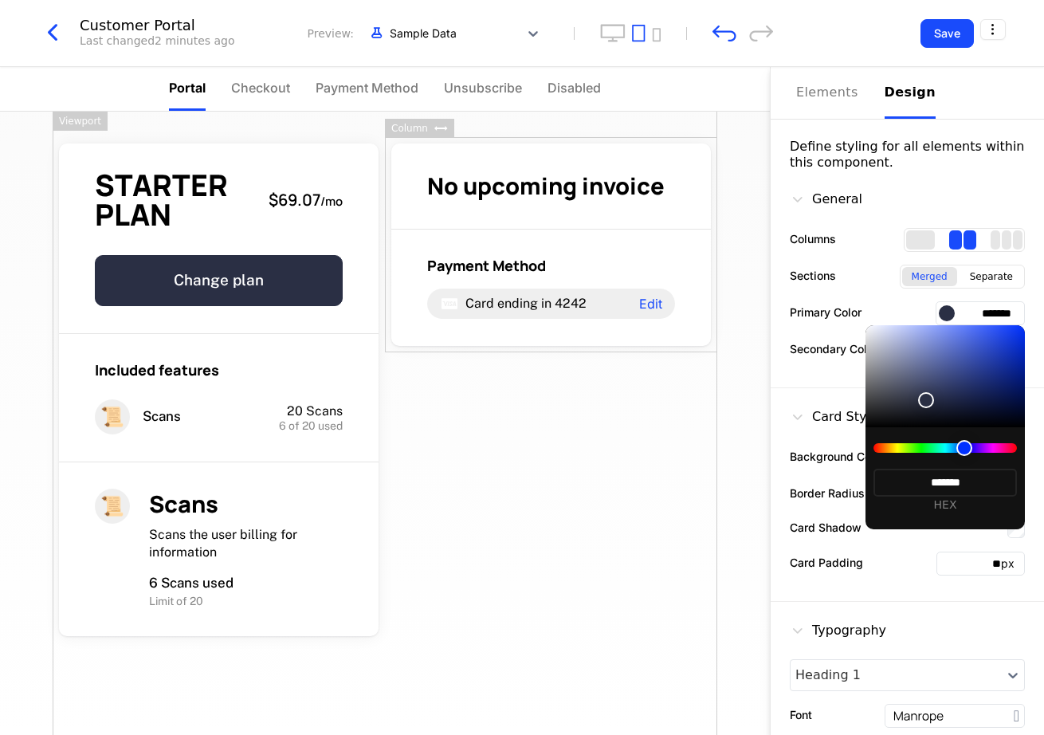
type input "*******"
click at [962, 445] on div at bounding box center [964, 448] width 16 height 16
type input "*******"
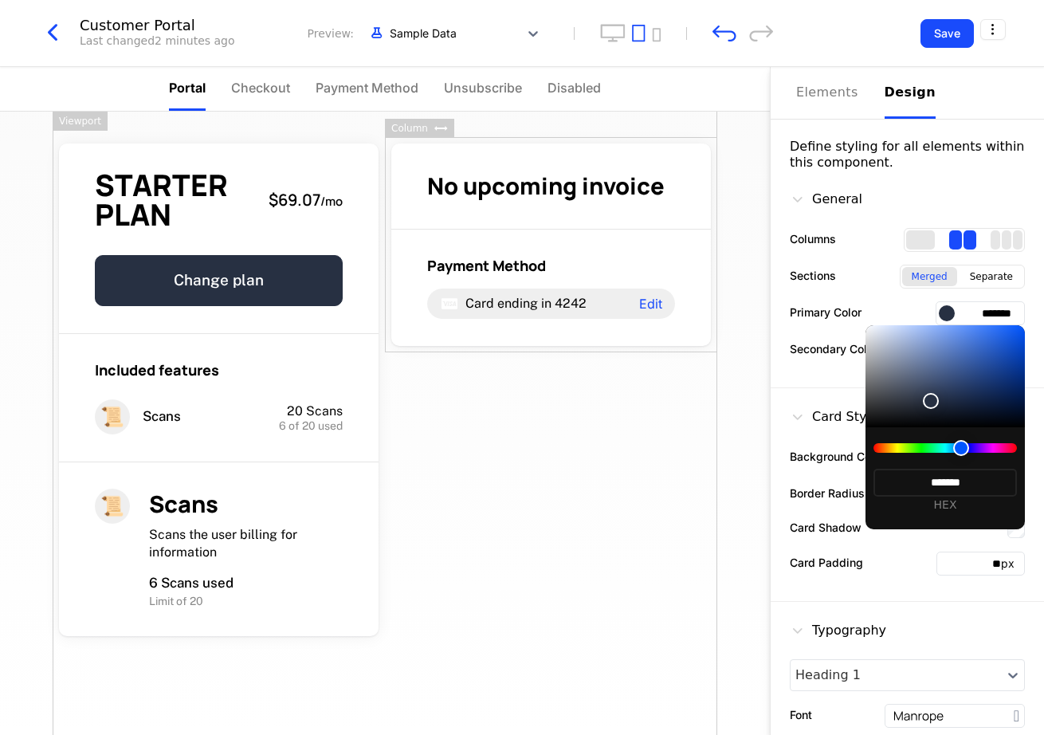
type input "*******"
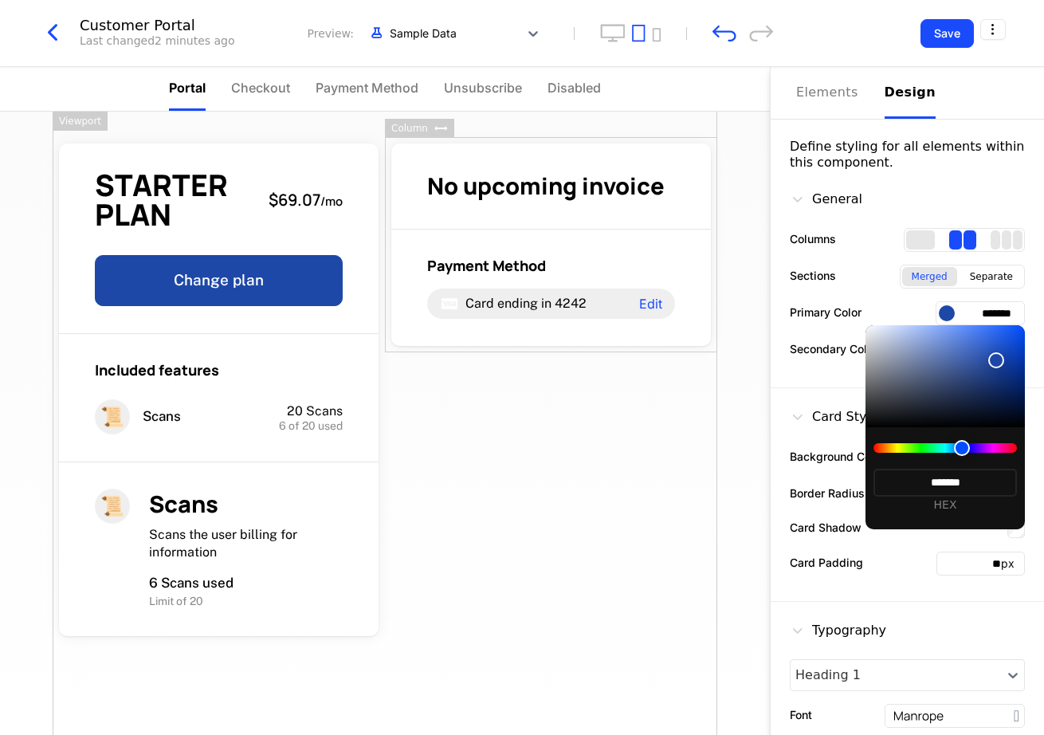
type input "*******"
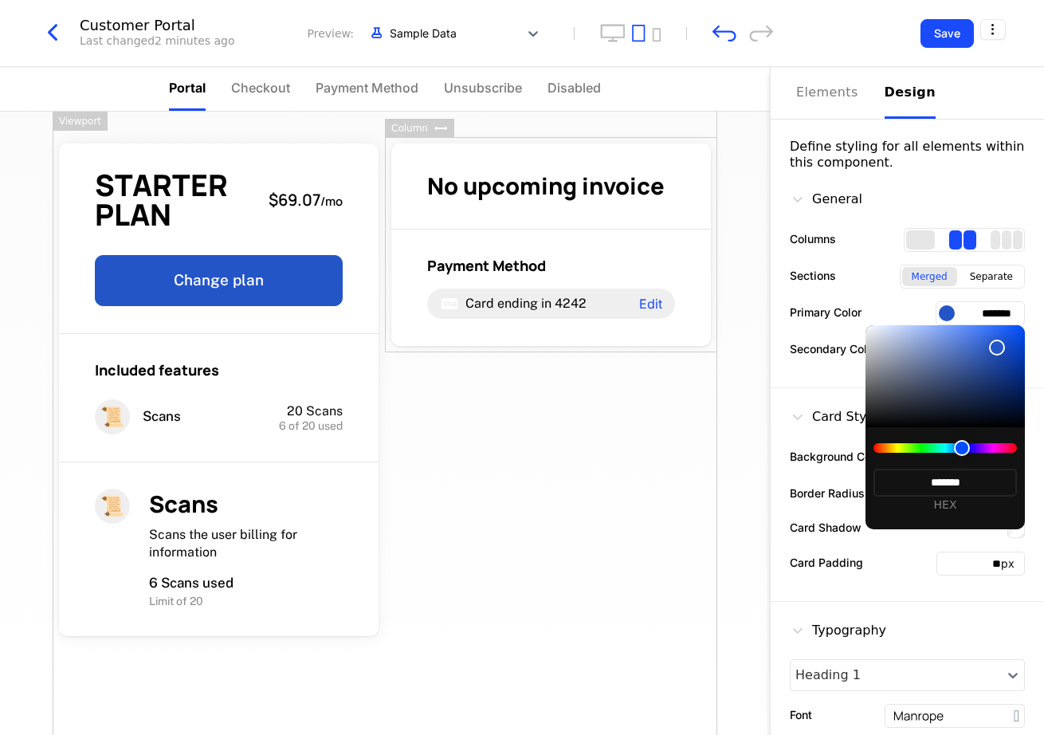
type input "*******"
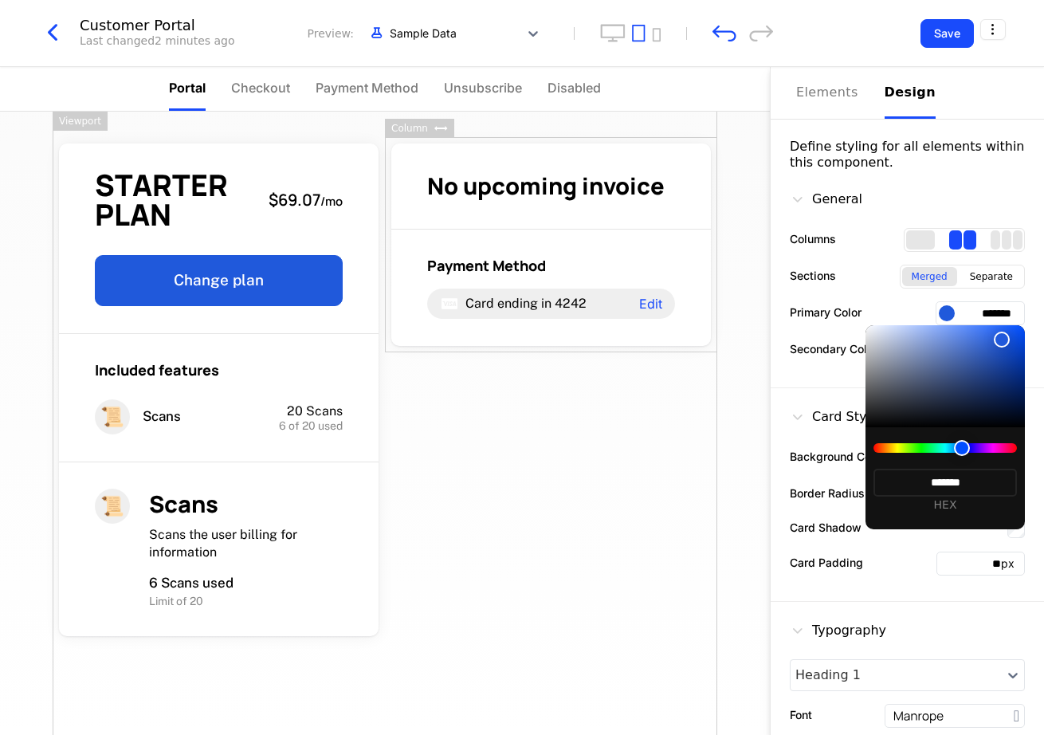
type input "*******"
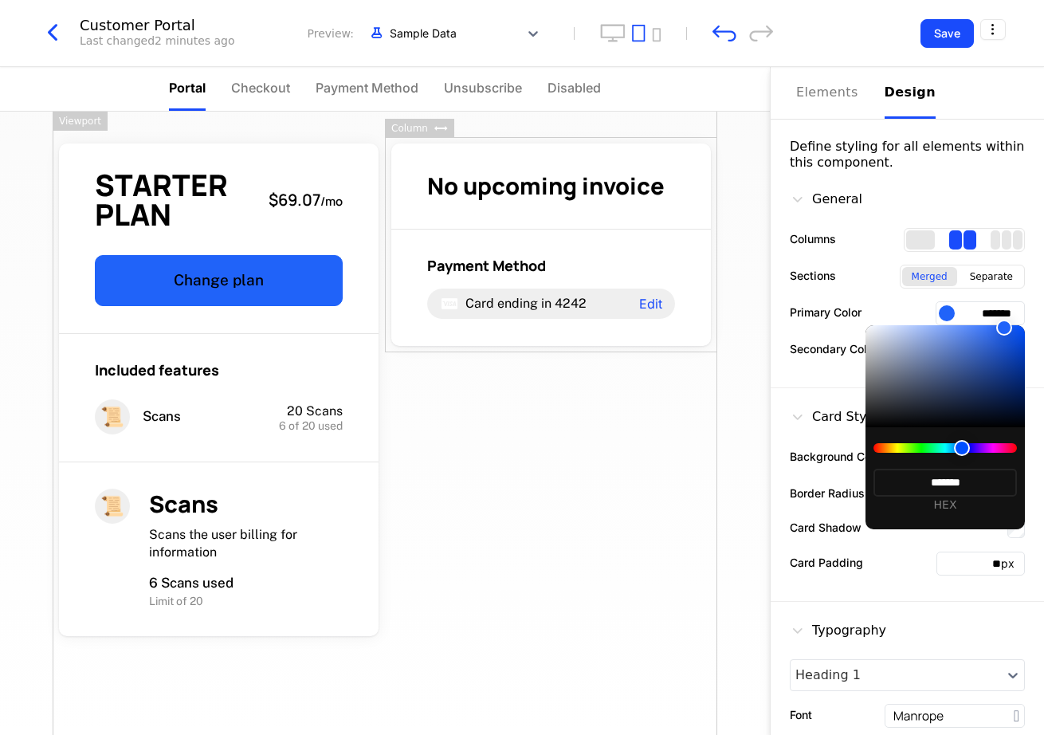
type input "*******"
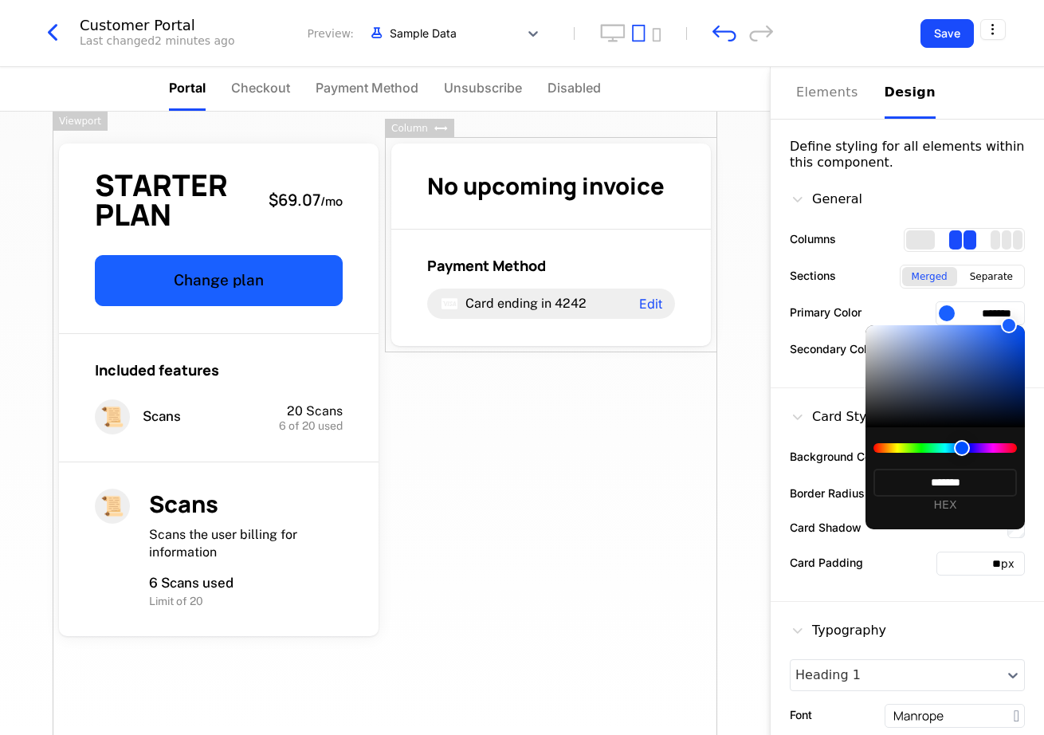
type input "*******"
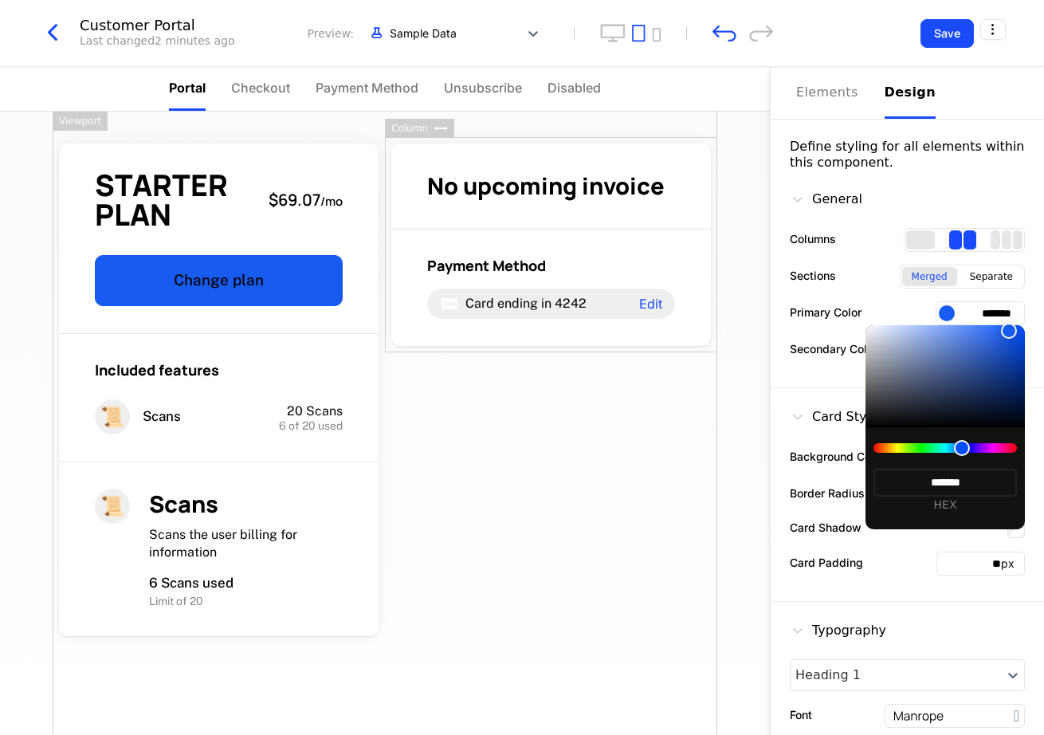
type input "*******"
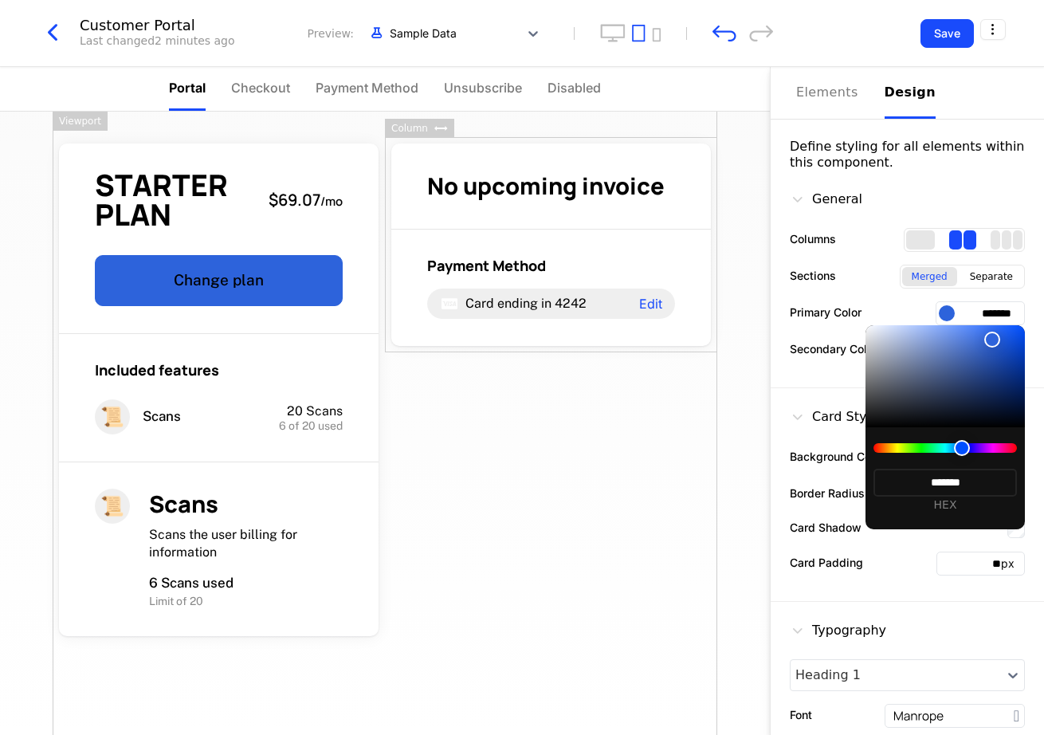
type input "*******"
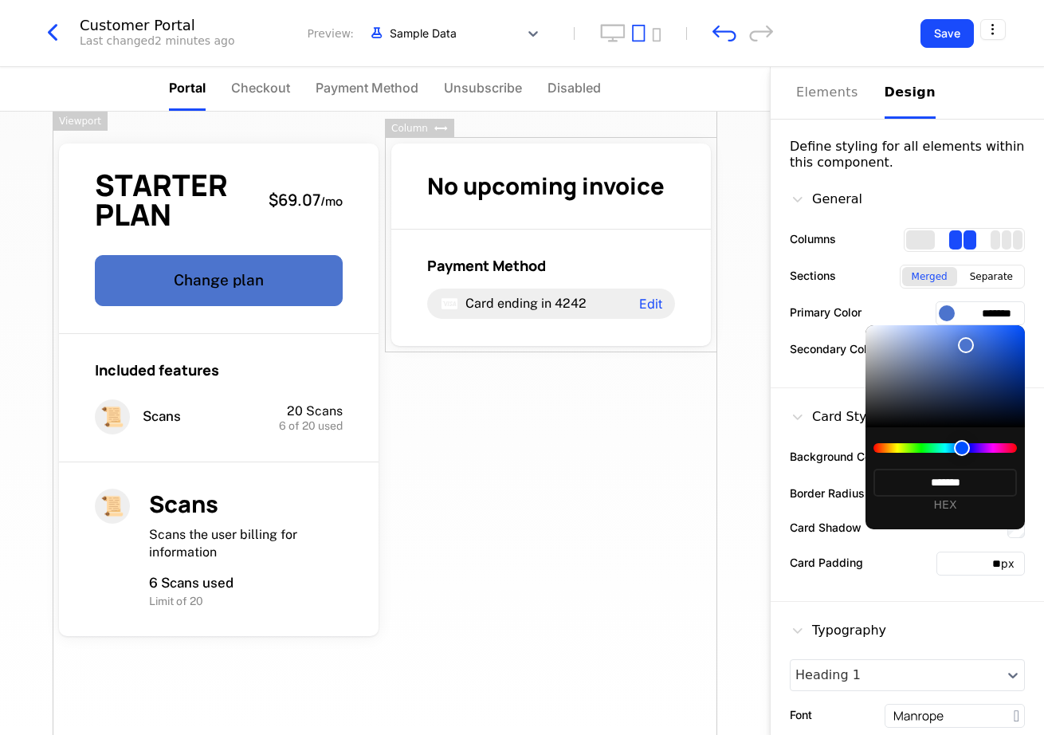
type input "*******"
drag, startPoint x: 929, startPoint y: 401, endPoint x: 966, endPoint y: 345, distance: 66.8
click at [966, 345] on div at bounding box center [966, 345] width 16 height 16
click at [788, 351] on div at bounding box center [522, 367] width 1044 height 735
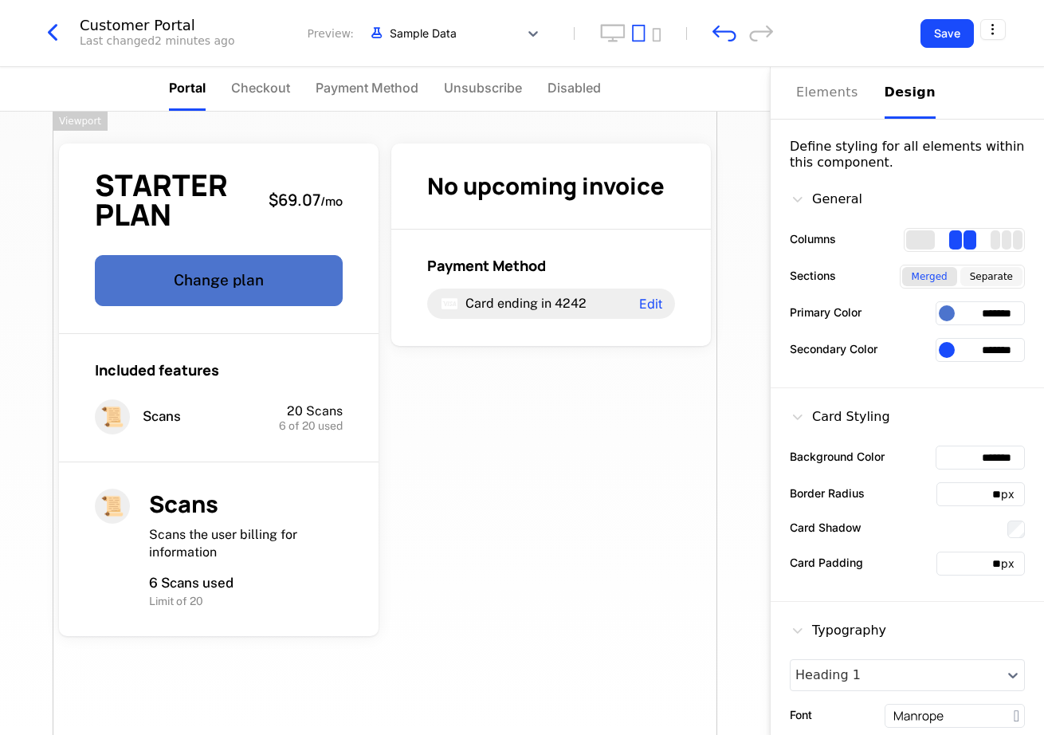
click at [985, 273] on div "Separate" at bounding box center [991, 276] width 62 height 19
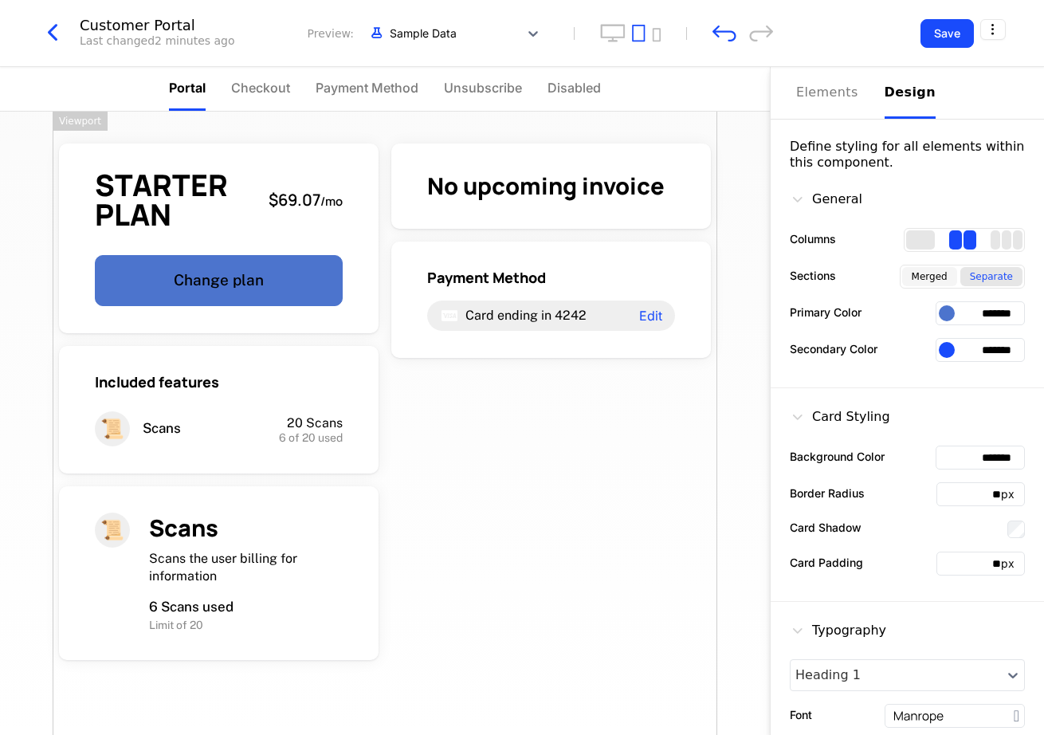
click at [923, 275] on div "Merged" at bounding box center [929, 276] width 55 height 19
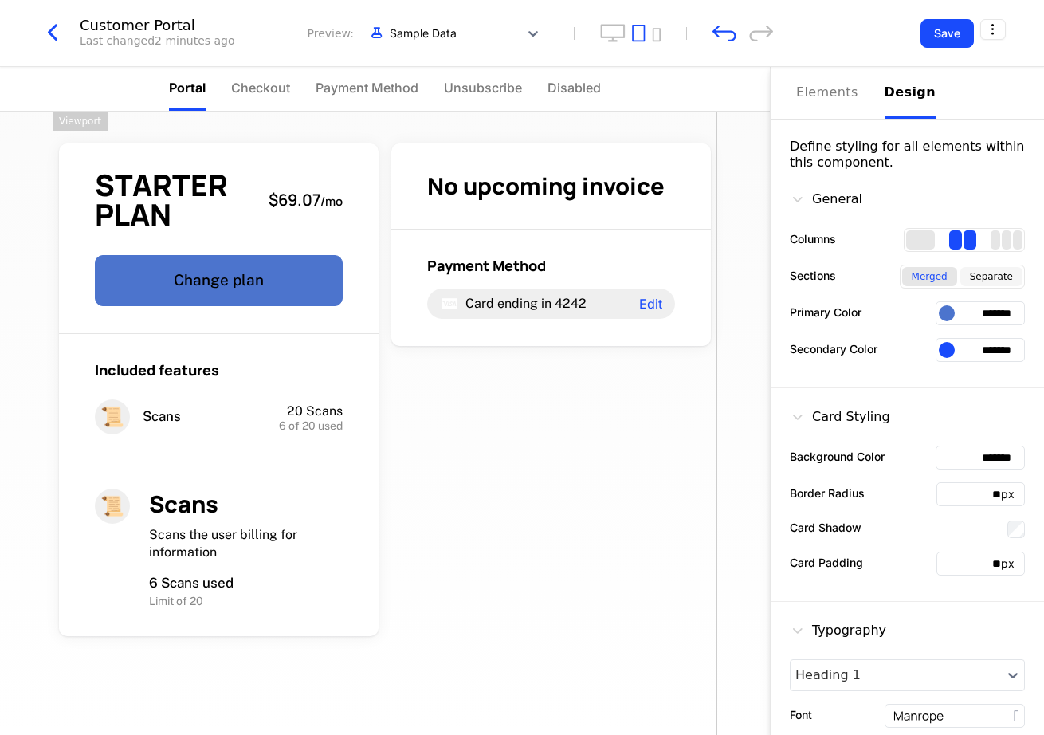
click at [979, 275] on div "Separate" at bounding box center [991, 276] width 62 height 19
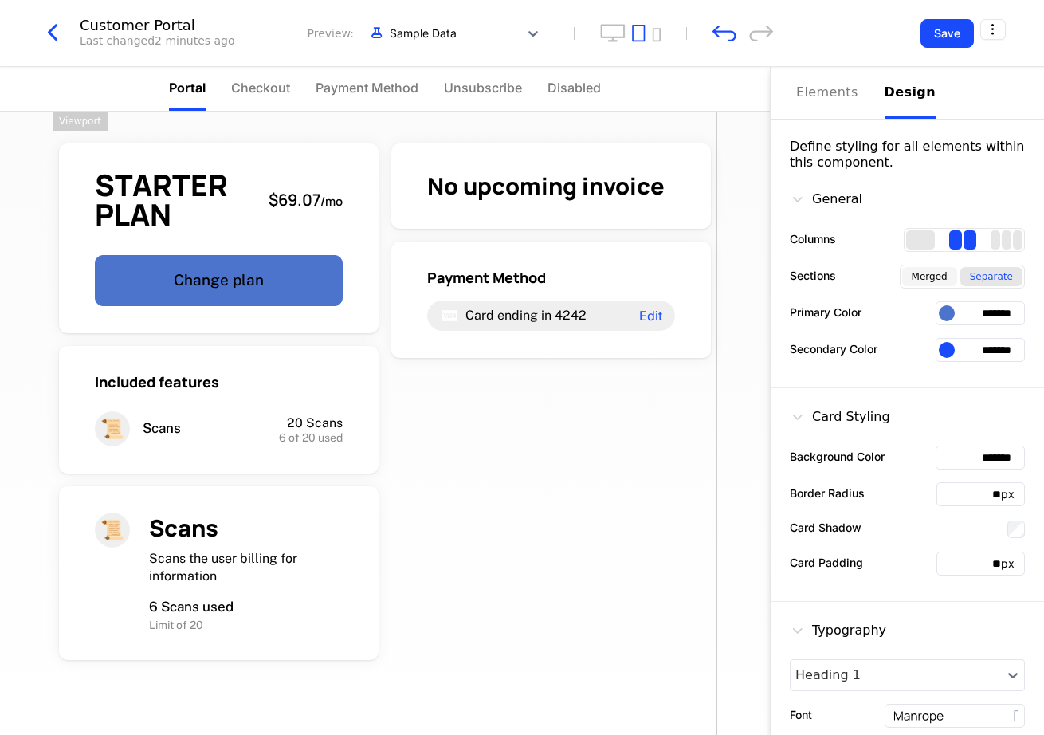
click at [927, 277] on div "Merged" at bounding box center [929, 276] width 55 height 19
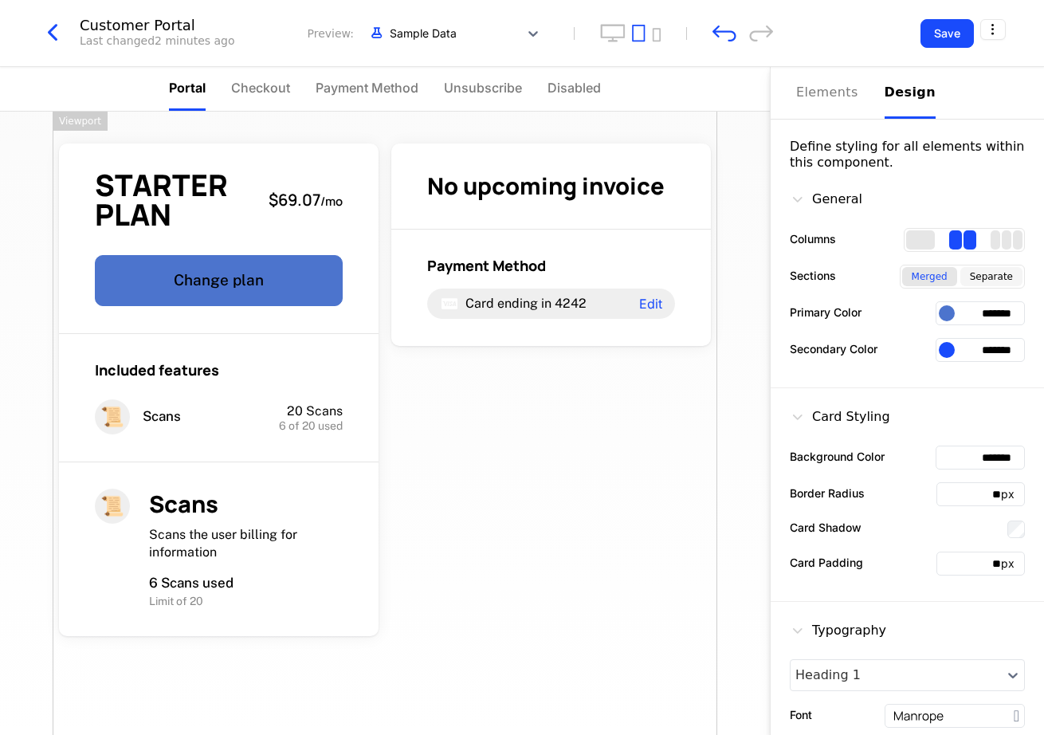
click at [974, 278] on div "Separate" at bounding box center [991, 276] width 62 height 19
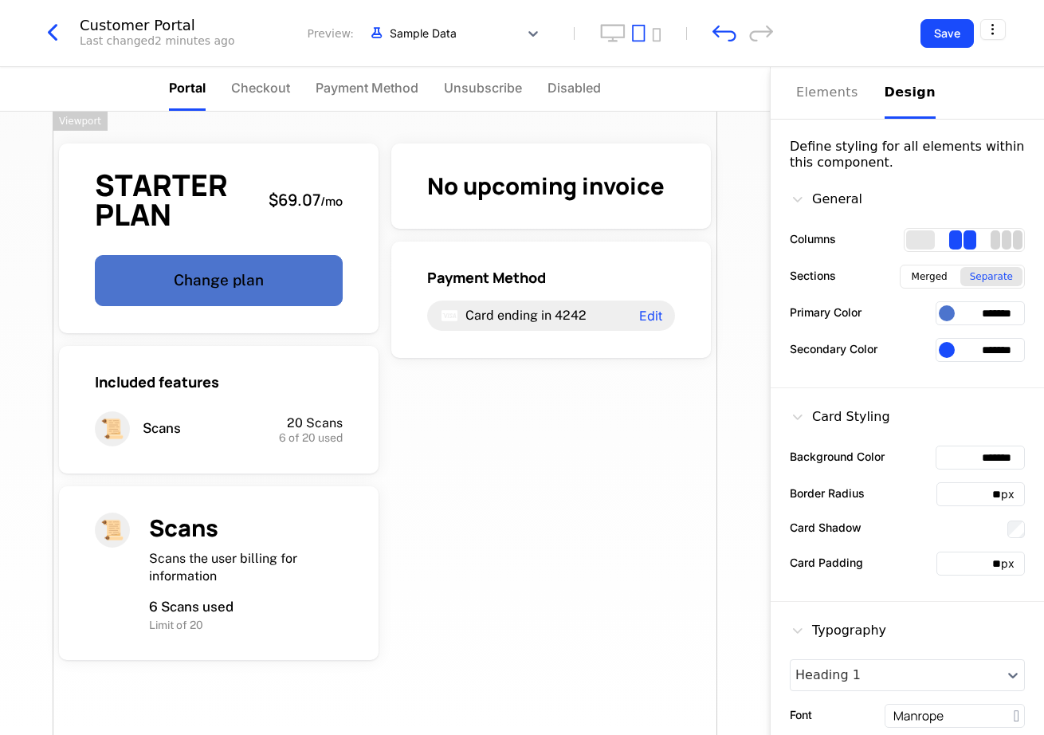
click at [1009, 243] on div "3 columns" at bounding box center [1007, 239] width 10 height 19
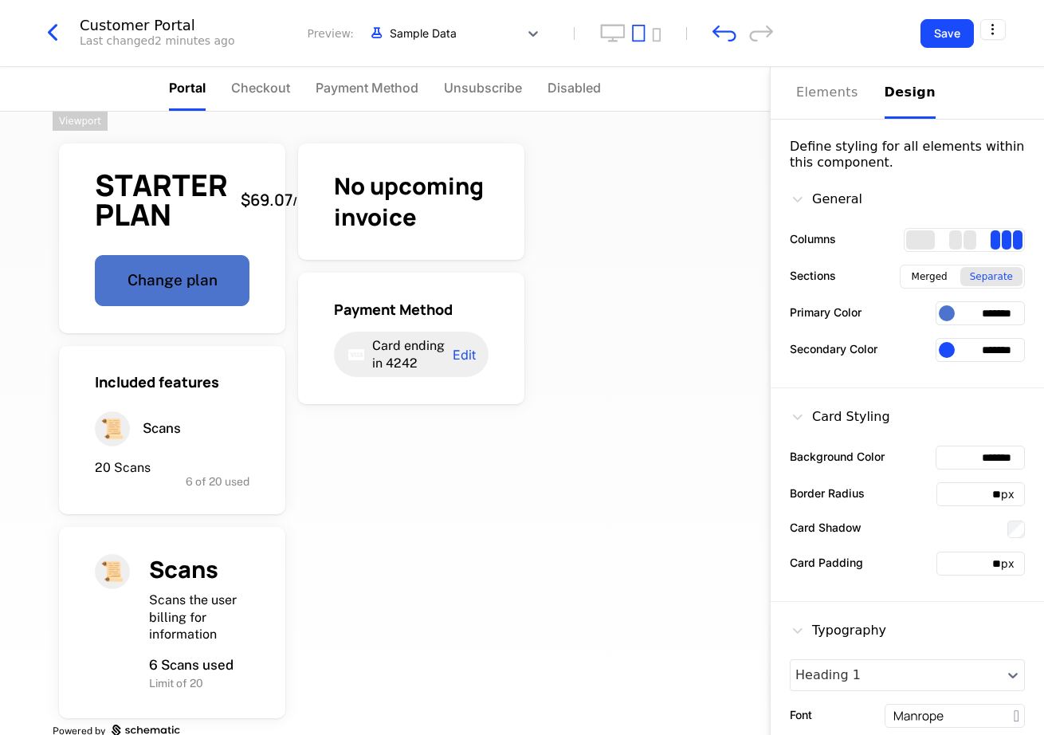
click at [944, 242] on div at bounding box center [964, 240] width 121 height 24
click at [964, 239] on div "2 columns" at bounding box center [970, 239] width 13 height 19
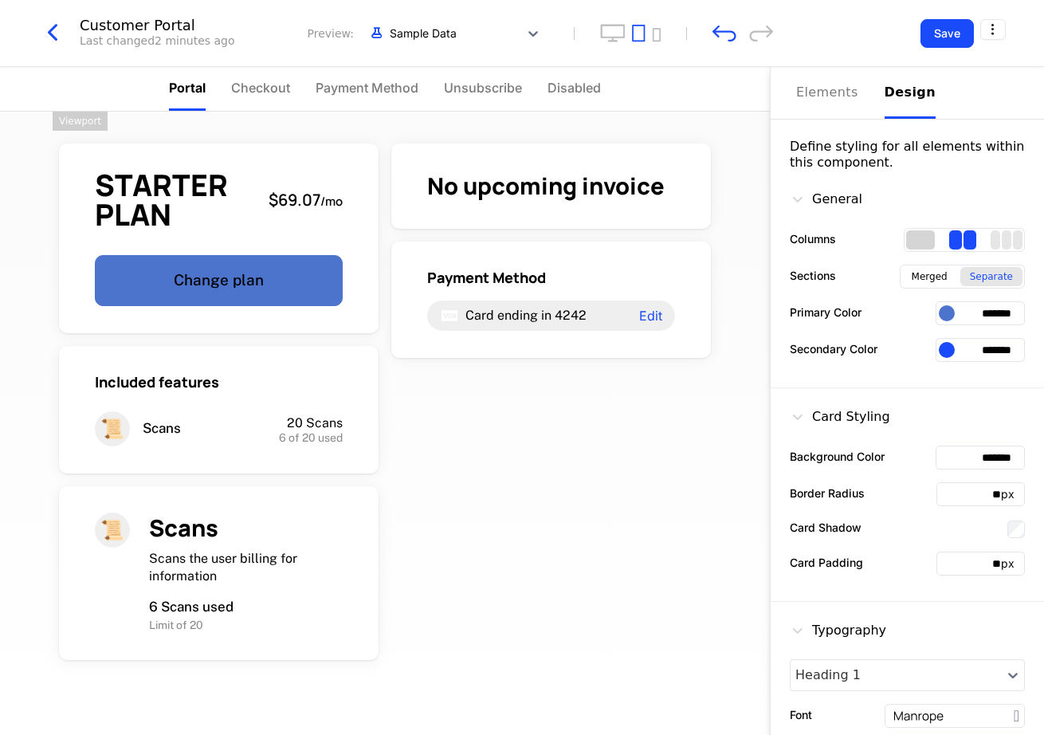
click at [915, 241] on div "1 columns" at bounding box center [920, 239] width 29 height 19
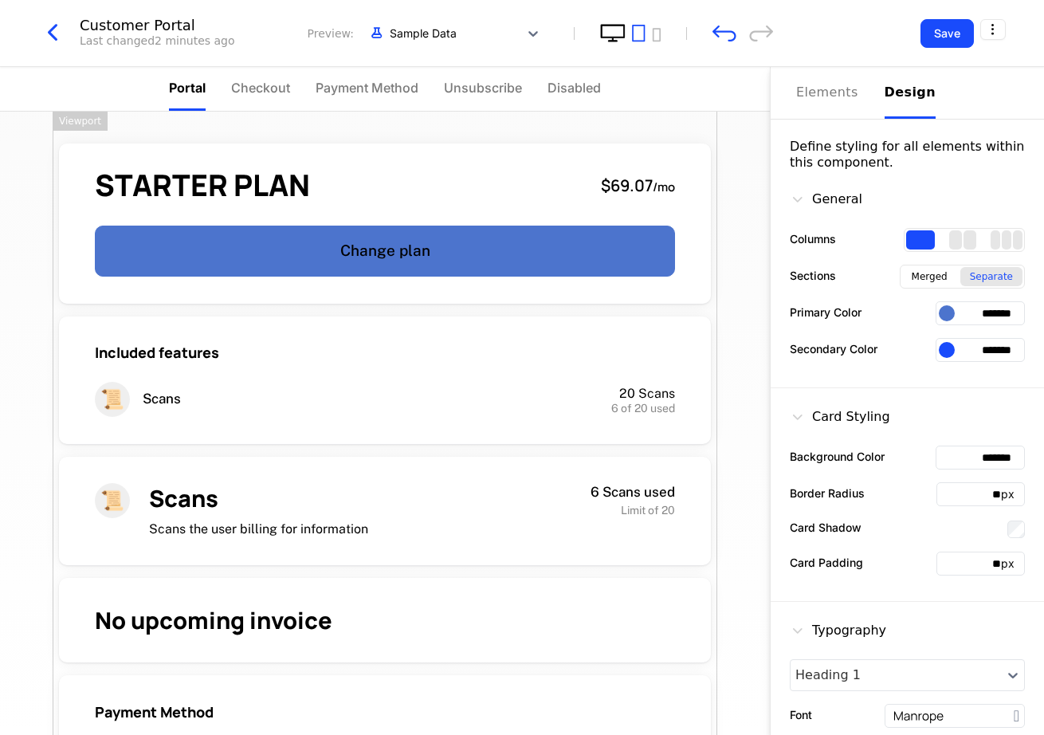
click at [605, 38] on icon "desktop" at bounding box center [613, 33] width 26 height 18
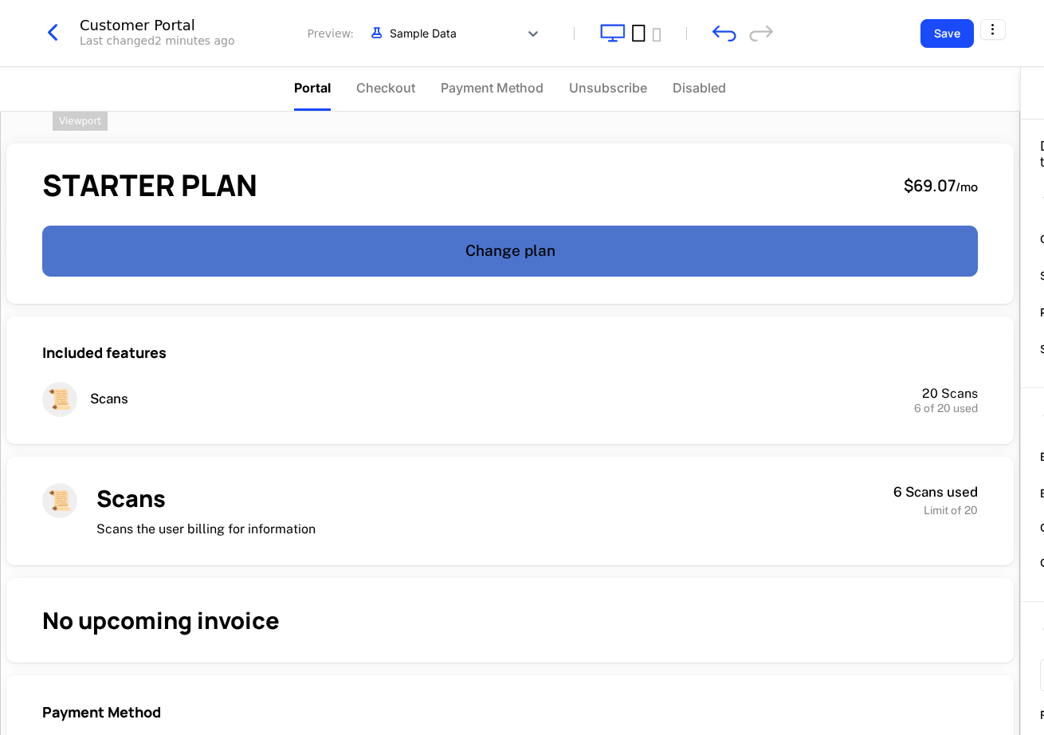
click at [642, 37] on icon "tablet" at bounding box center [639, 33] width 14 height 18
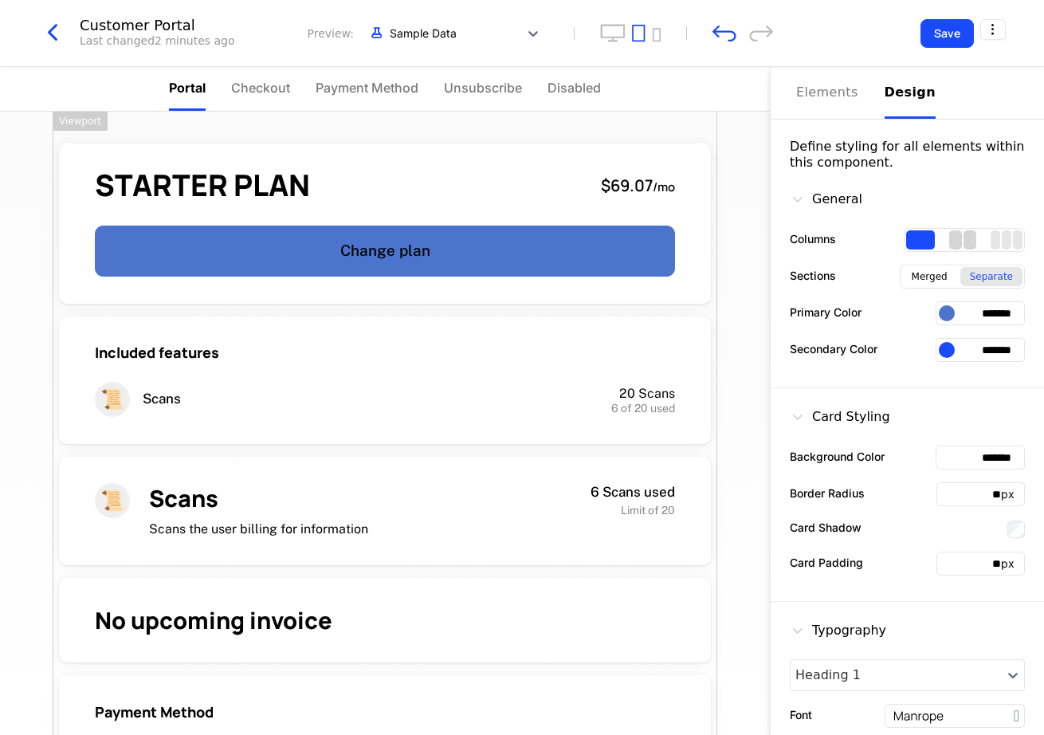
click at [964, 246] on div "2 columns" at bounding box center [970, 239] width 13 height 19
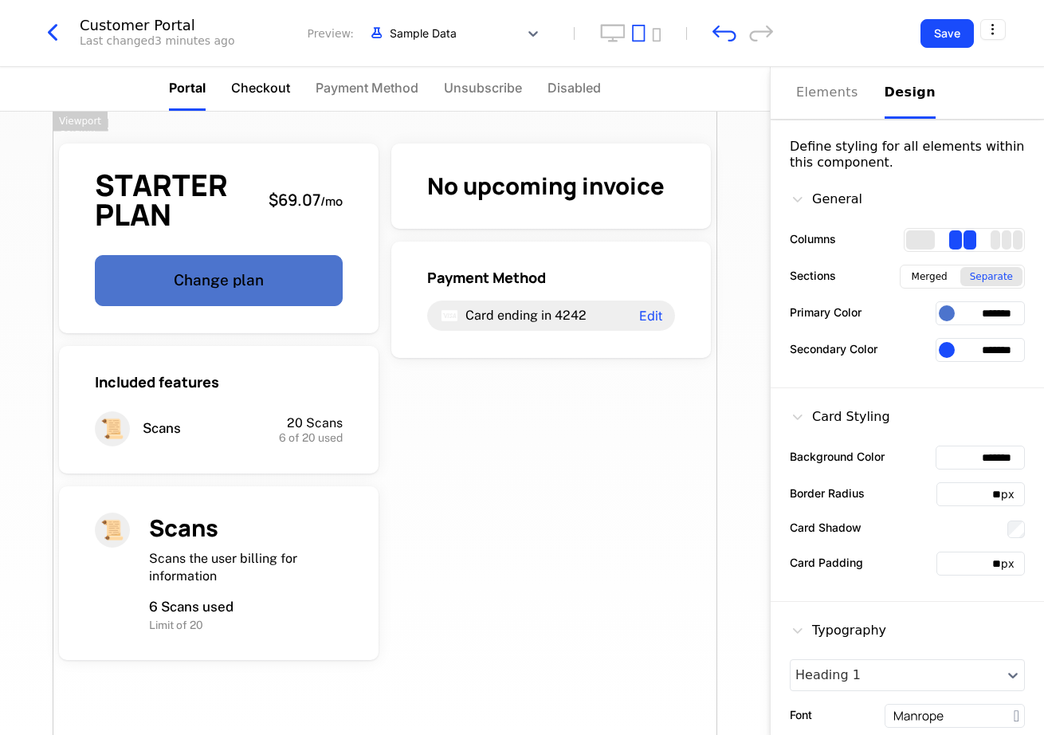
click at [270, 84] on span "Checkout" at bounding box center [260, 87] width 59 height 19
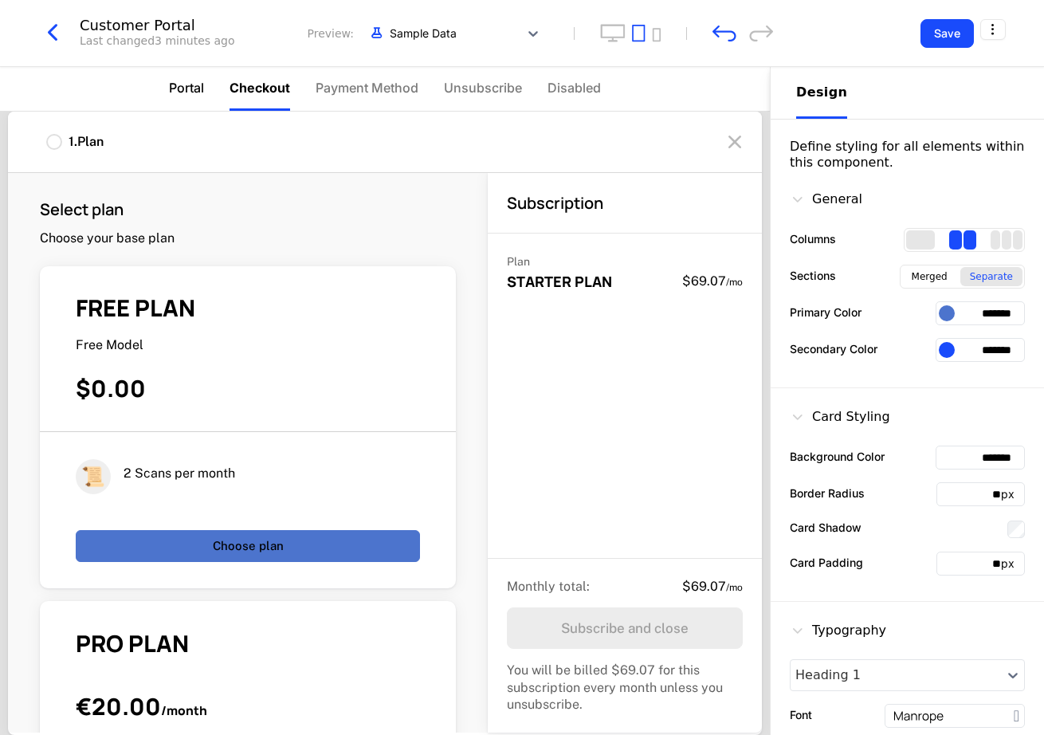
click at [192, 89] on span "Portal" at bounding box center [186, 87] width 35 height 19
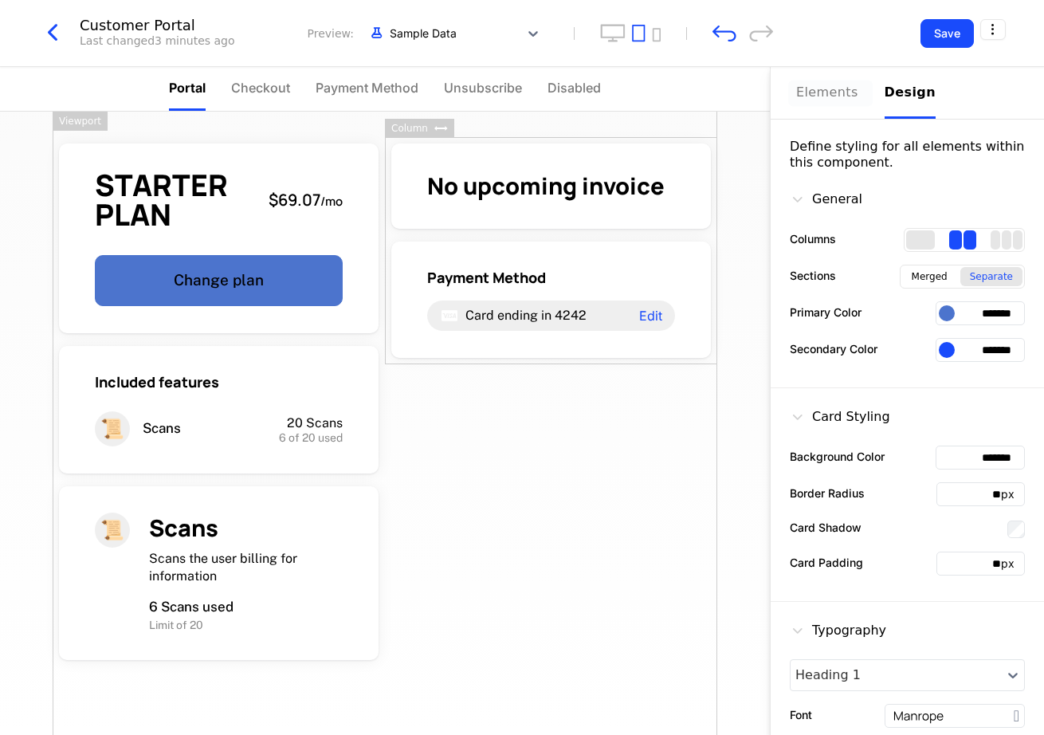
click at [833, 96] on div "Elements" at bounding box center [830, 92] width 69 height 19
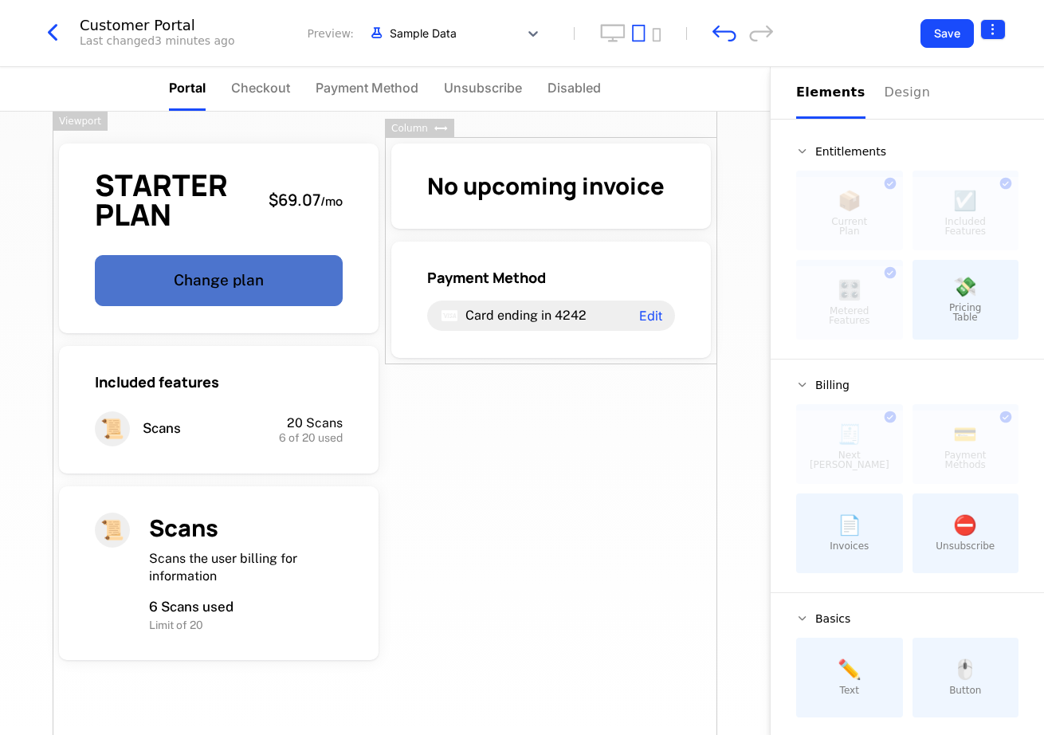
click at [999, 30] on html "billingai Development Dev Quickstart Features Features Flags Catalog Plans Add …" at bounding box center [522, 367] width 1044 height 735
click at [925, 97] on div "How to install" at bounding box center [898, 96] width 87 height 16
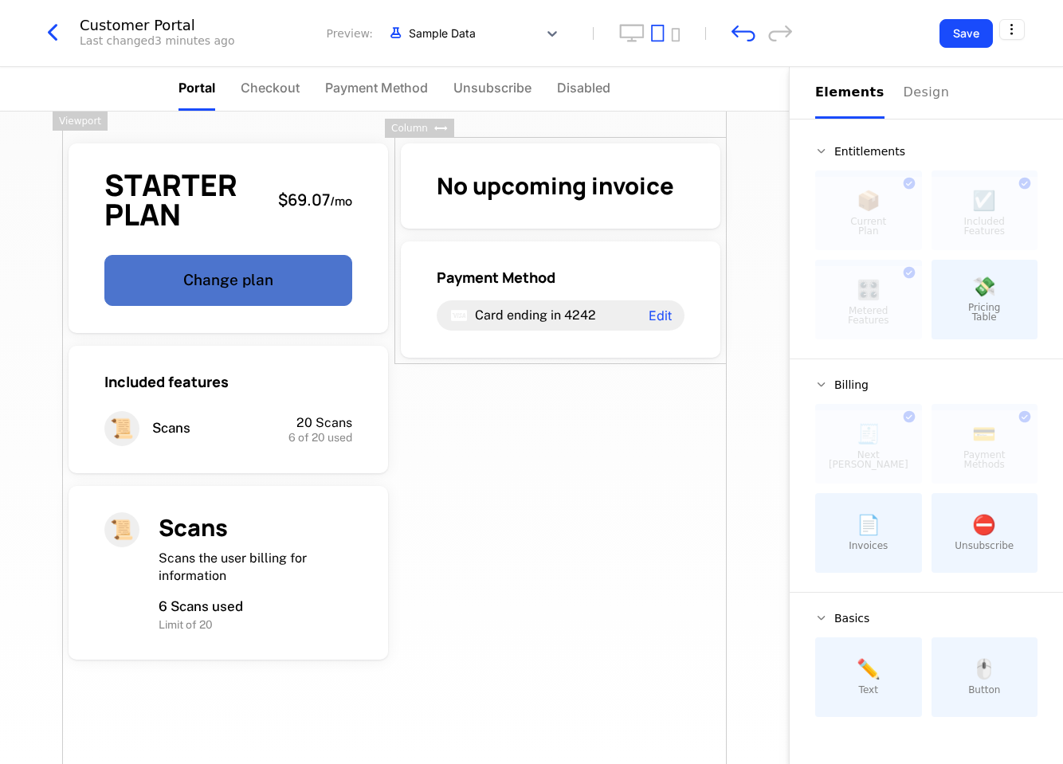
click at [38, 22] on icon "button" at bounding box center [52, 32] width 29 height 29
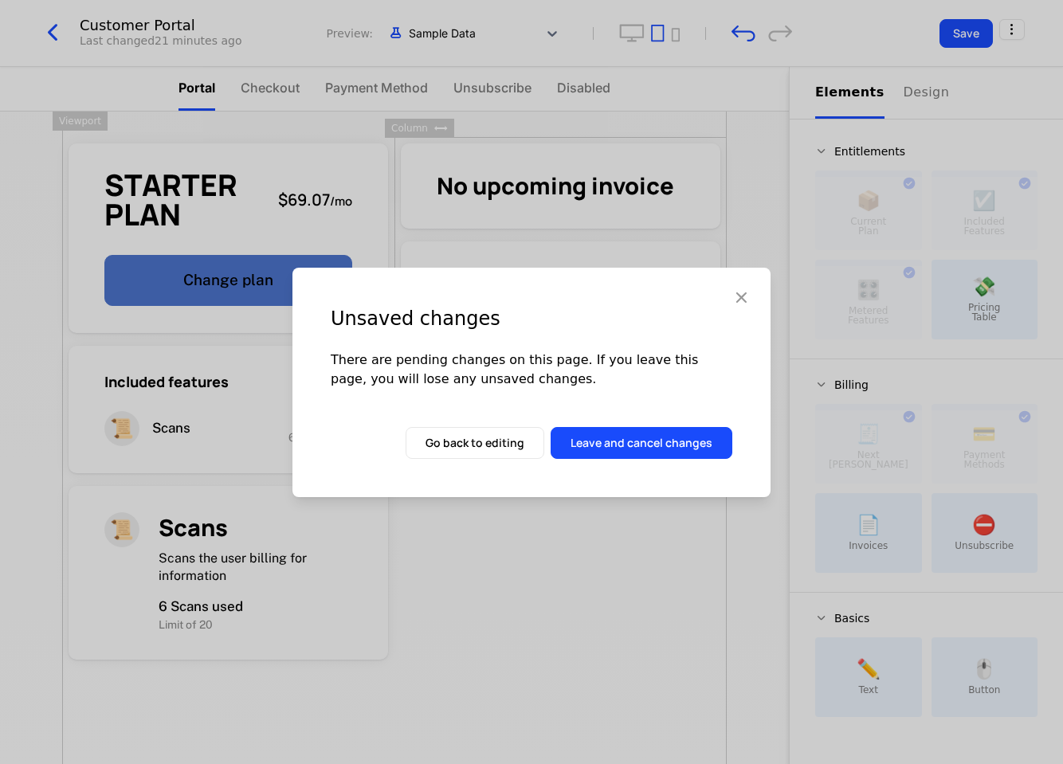
click at [751, 299] on icon "button" at bounding box center [741, 297] width 21 height 21
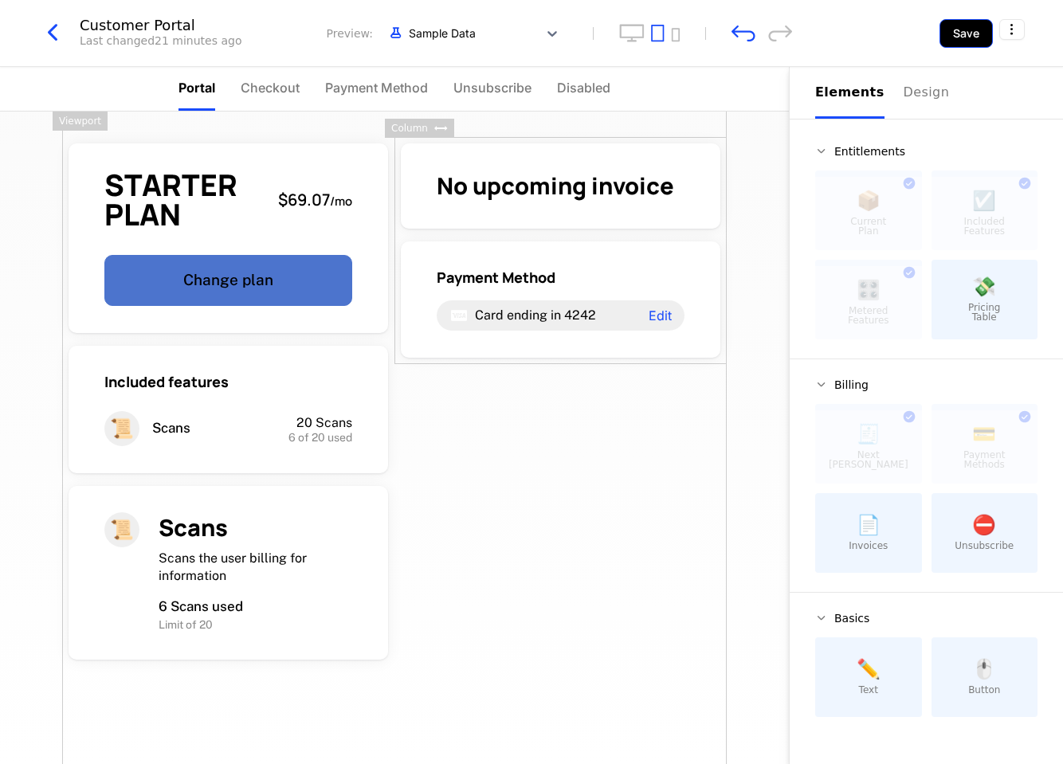
click at [953, 26] on button "Save" at bounding box center [966, 33] width 53 height 29
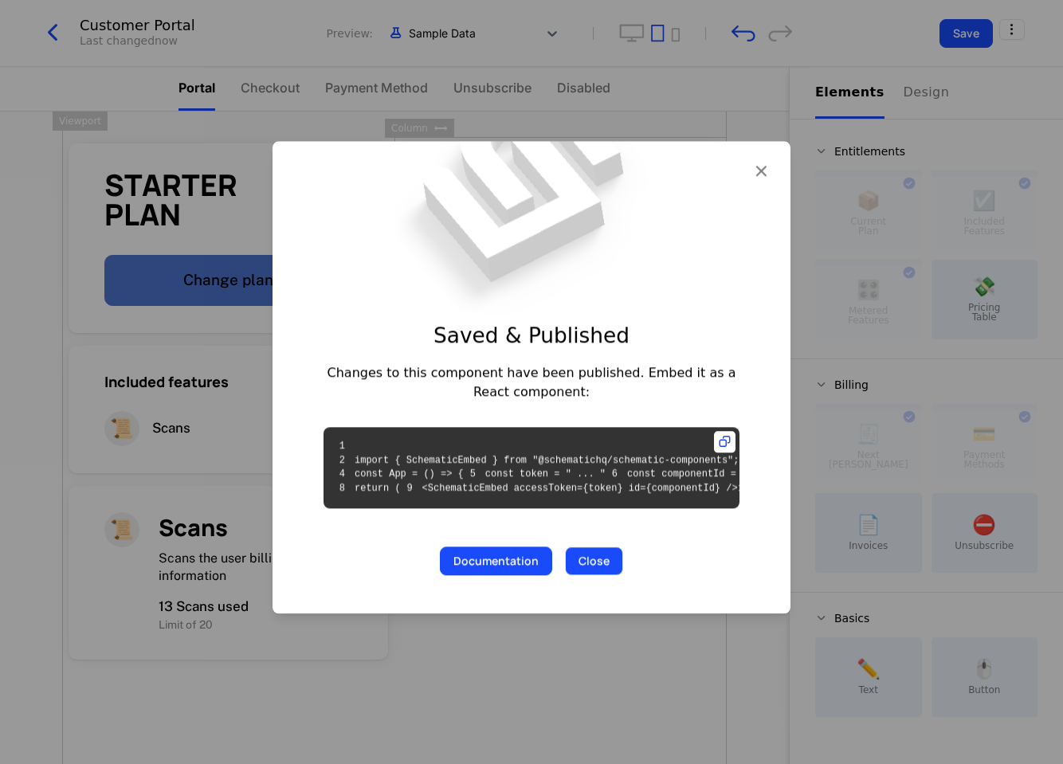
click at [594, 576] on button "Close" at bounding box center [594, 562] width 58 height 29
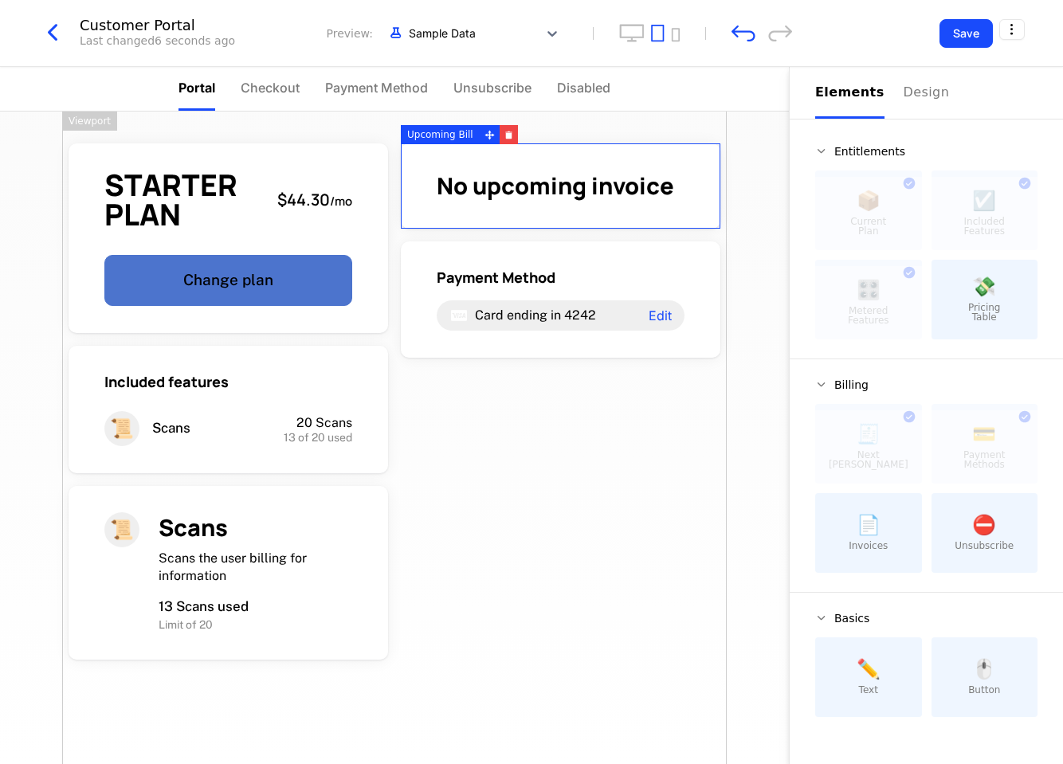
click at [82, 43] on div "Last changed 6 seconds ago" at bounding box center [157, 41] width 155 height 16
click at [54, 32] on icon "button" at bounding box center [52, 32] width 29 height 29
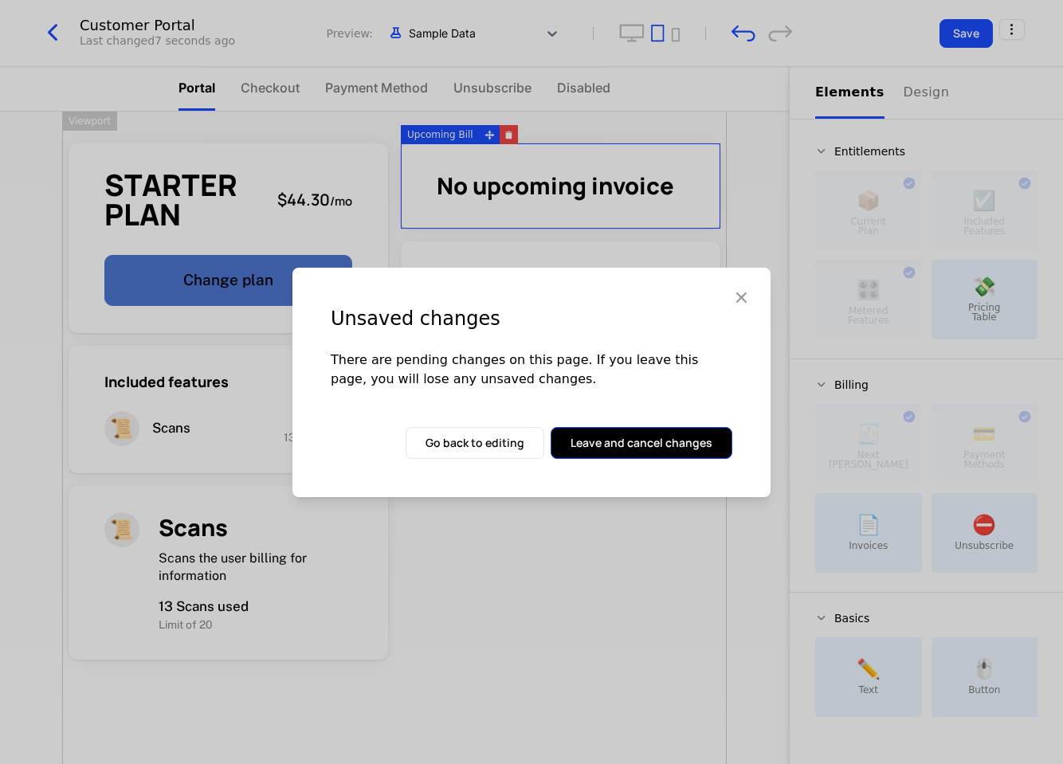
click at [690, 438] on button "Leave and cancel changes" at bounding box center [642, 443] width 182 height 32
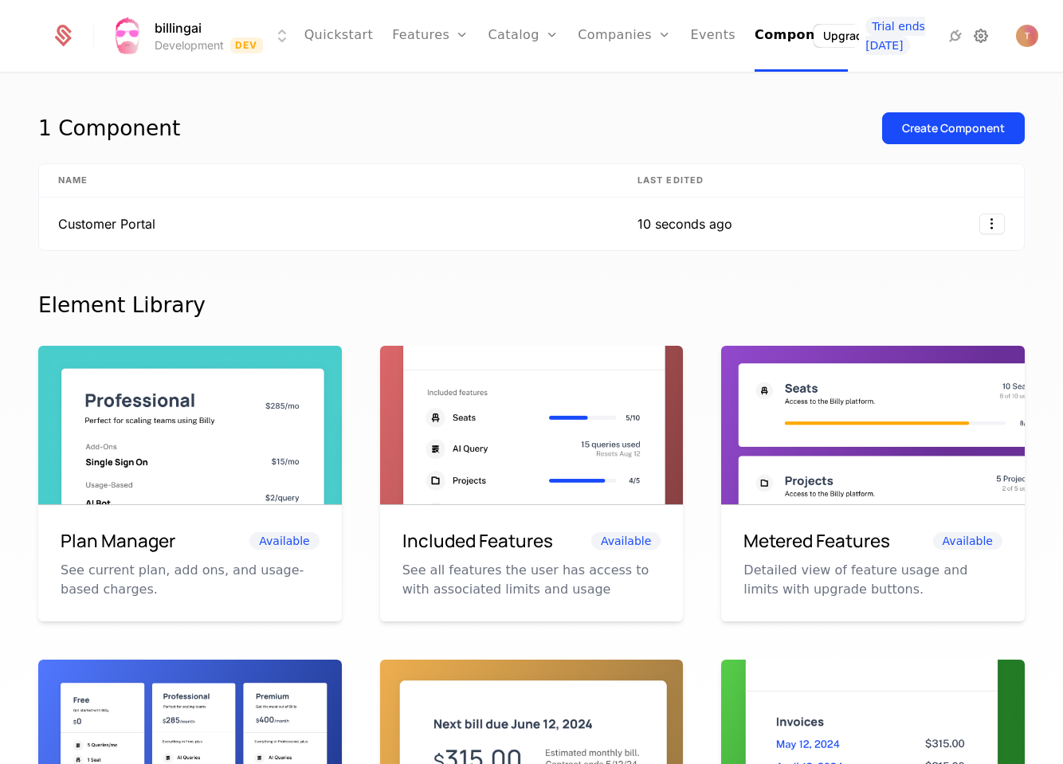
click at [972, 37] on icon at bounding box center [981, 35] width 19 height 19
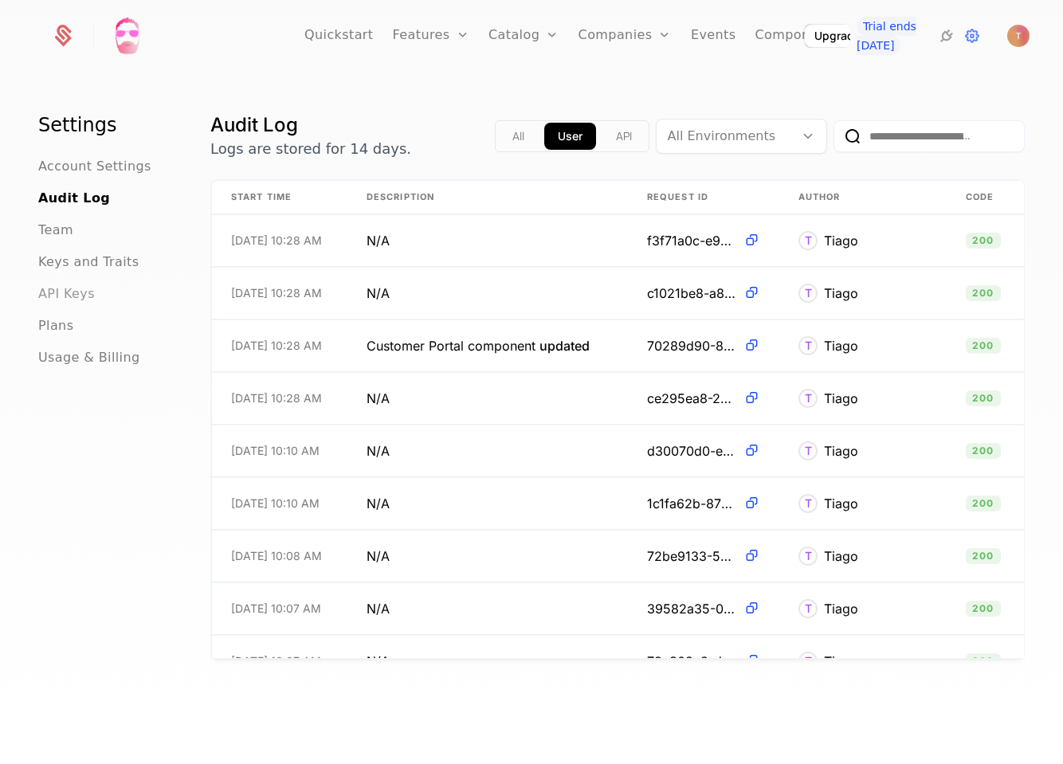
click at [67, 293] on span "API Keys" at bounding box center [66, 294] width 57 height 19
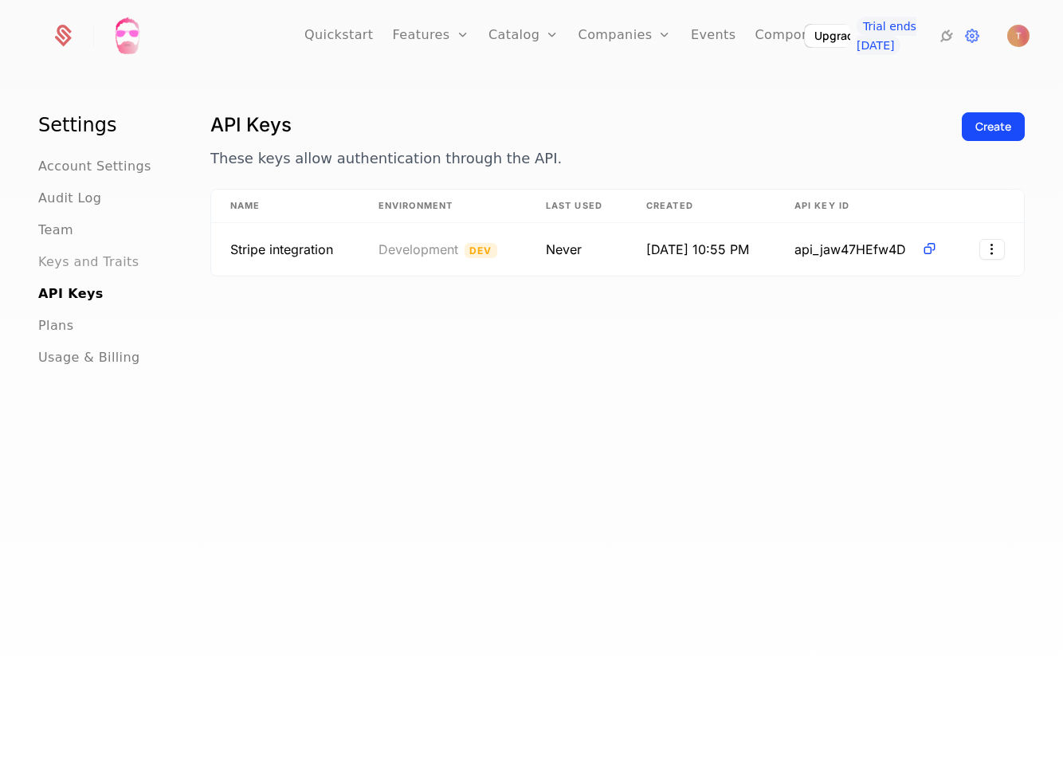
click at [79, 264] on span "Keys and Traits" at bounding box center [88, 262] width 100 height 19
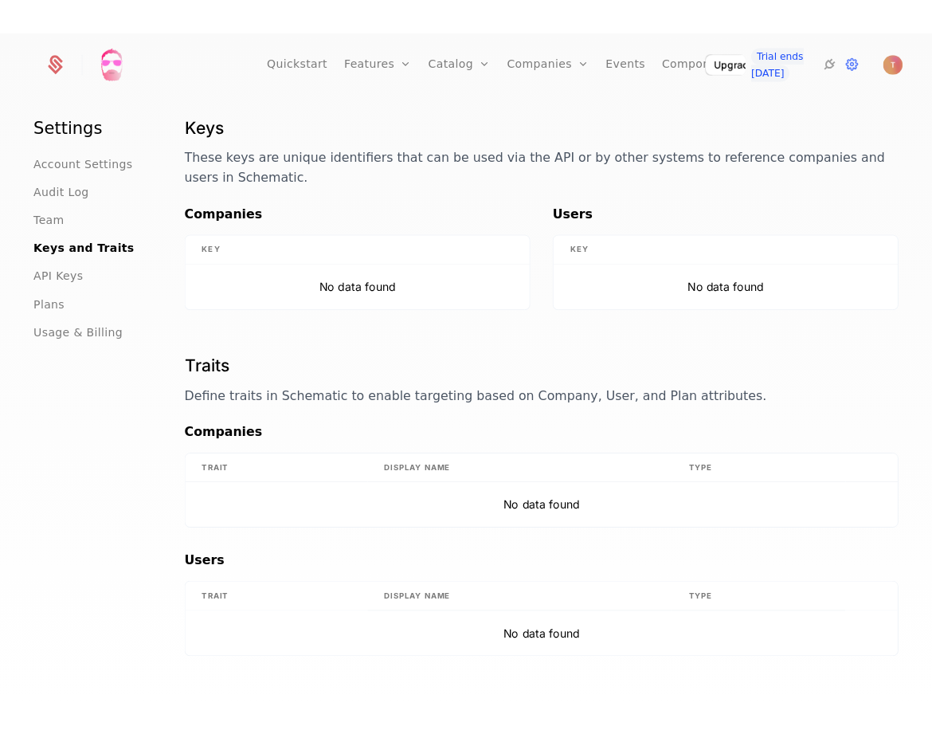
scroll to position [22, 0]
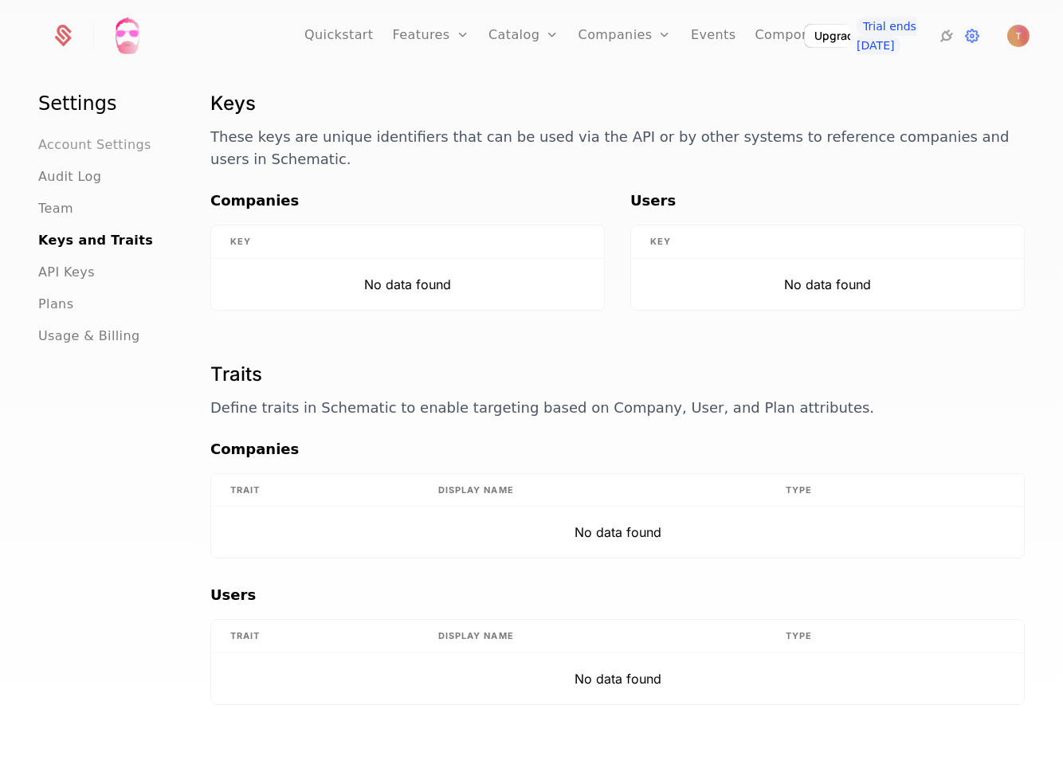
click at [67, 150] on span "Account Settings" at bounding box center [94, 144] width 113 height 19
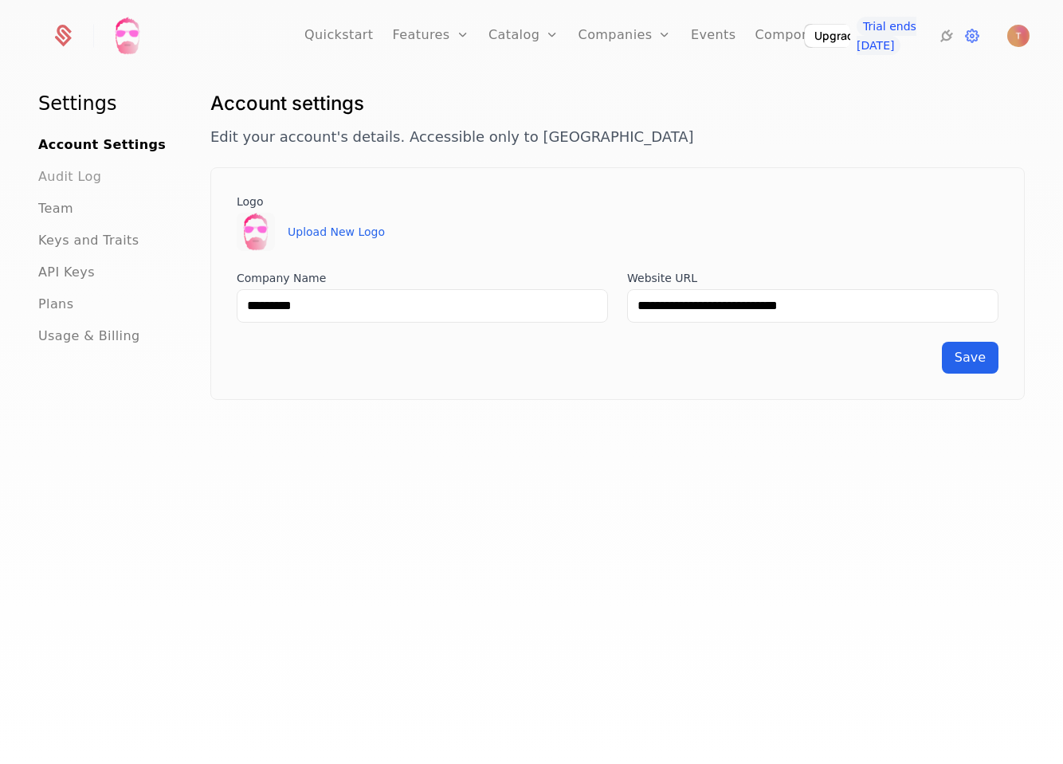
click at [61, 169] on span "Audit Log" at bounding box center [69, 176] width 63 height 19
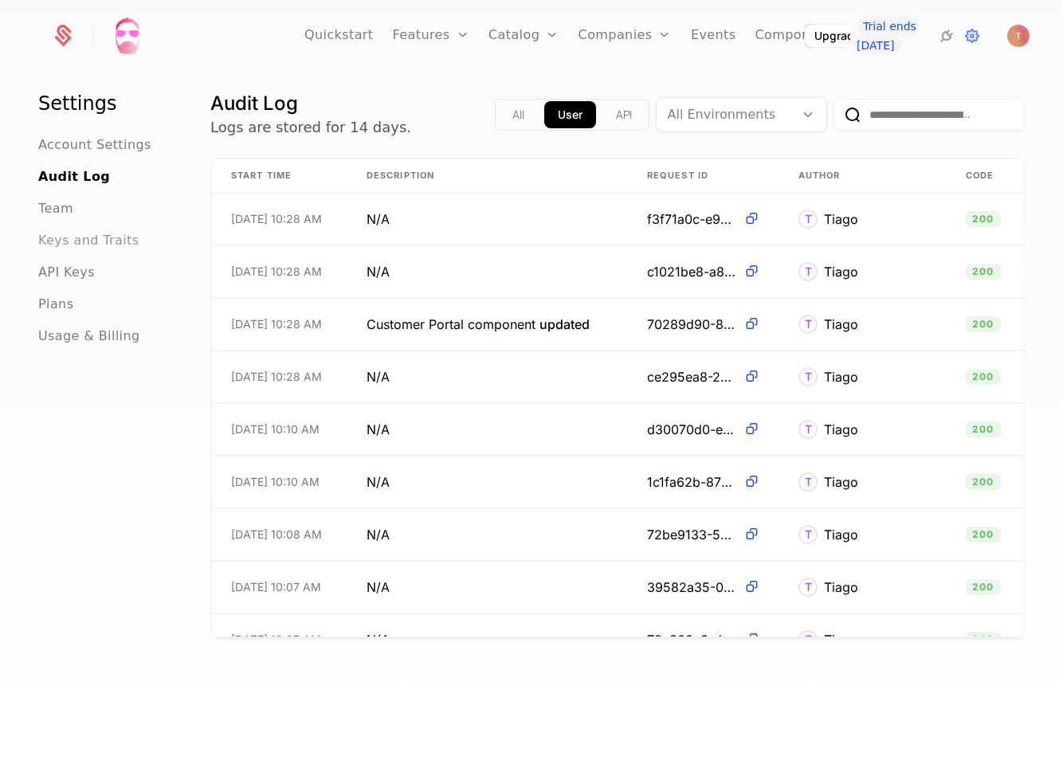
click at [121, 246] on span "Keys and Traits" at bounding box center [88, 240] width 100 height 19
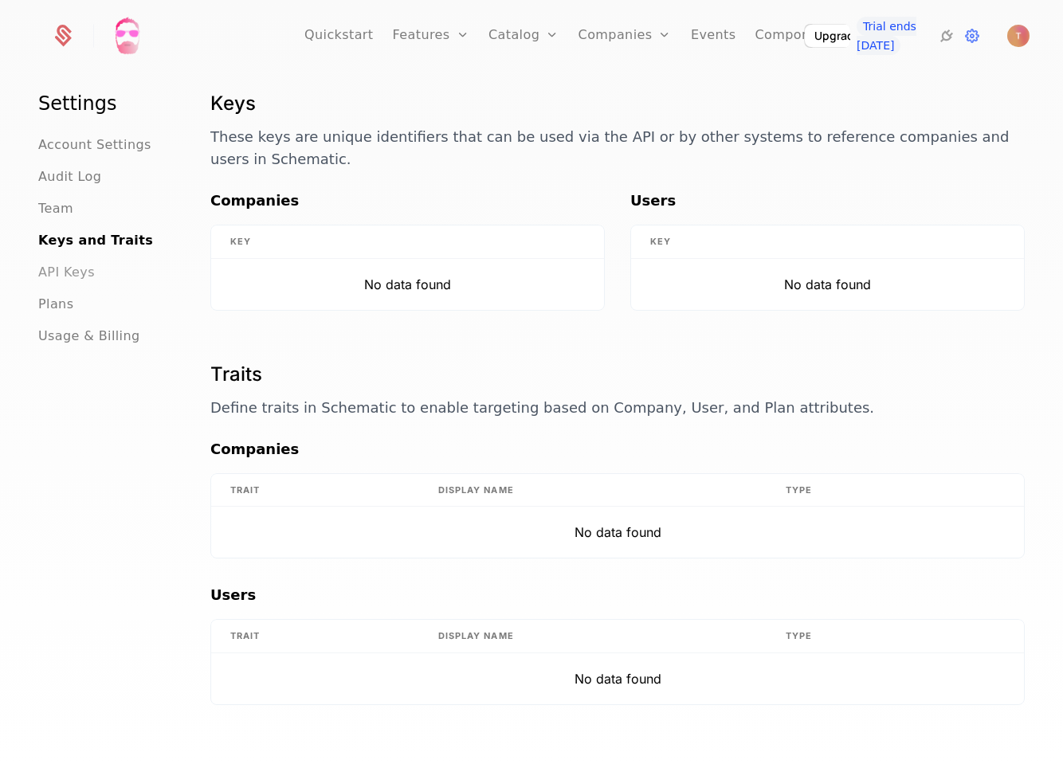
click at [84, 274] on span "API Keys" at bounding box center [66, 272] width 57 height 19
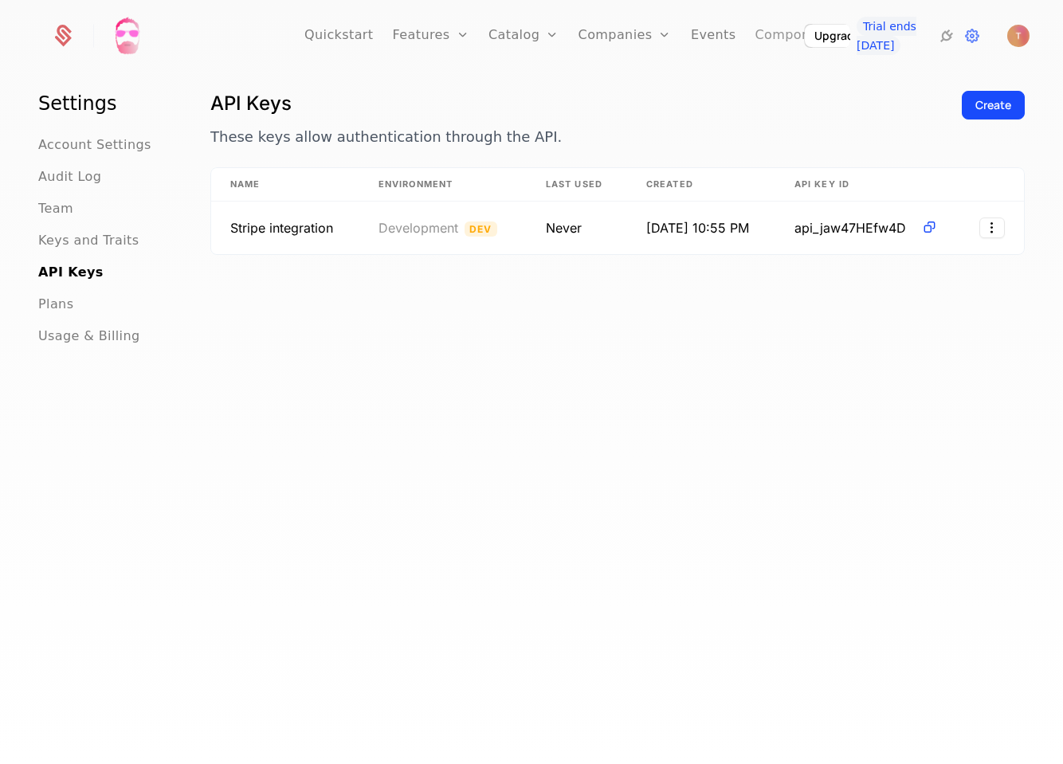
click at [770, 33] on link "Components" at bounding box center [797, 36] width 84 height 72
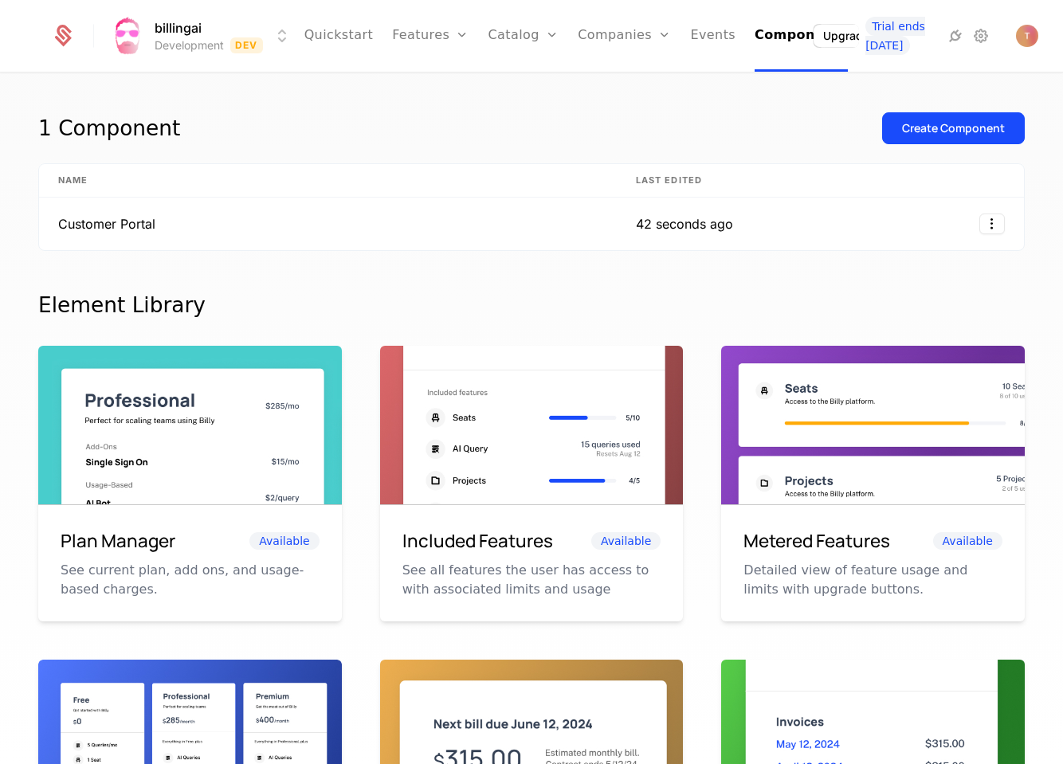
click at [303, 30] on div "billingai Development Dev Quickstart Features Features Flags Catalog Plans Add …" at bounding box center [531, 36] width 961 height 72
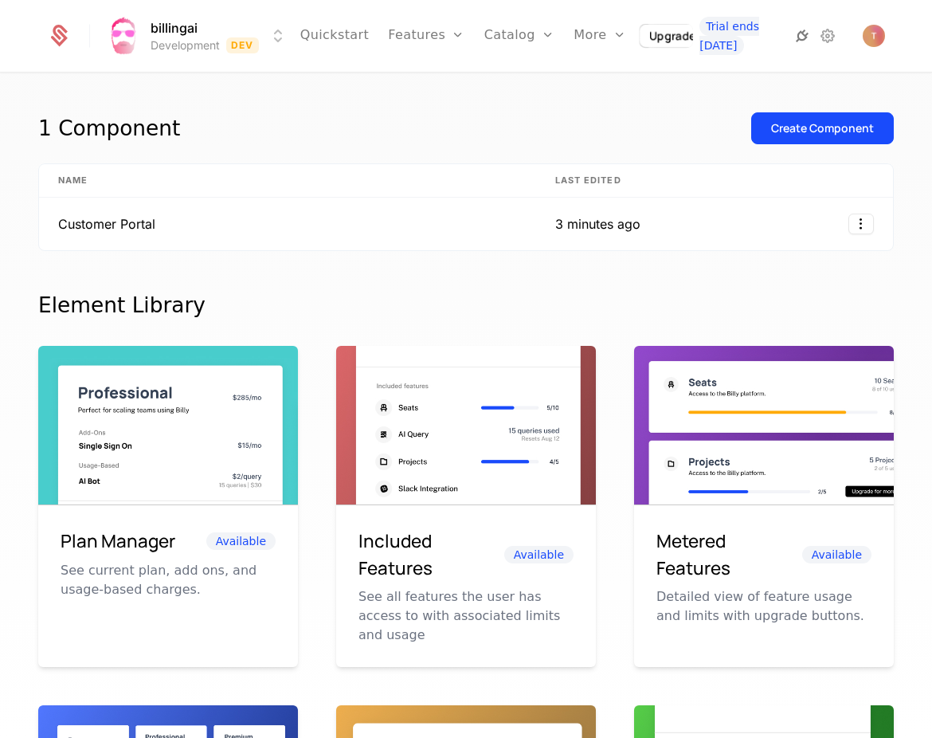
click at [803, 37] on icon at bounding box center [802, 35] width 19 height 19
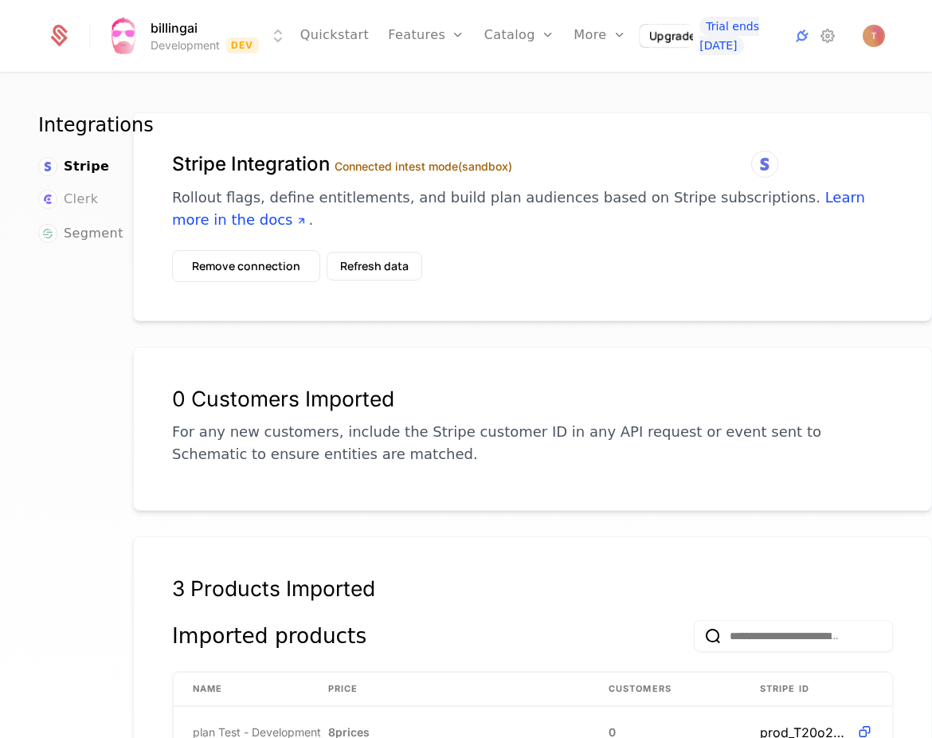
scroll to position [0, 77]
click at [828, 33] on icon at bounding box center [827, 35] width 19 height 19
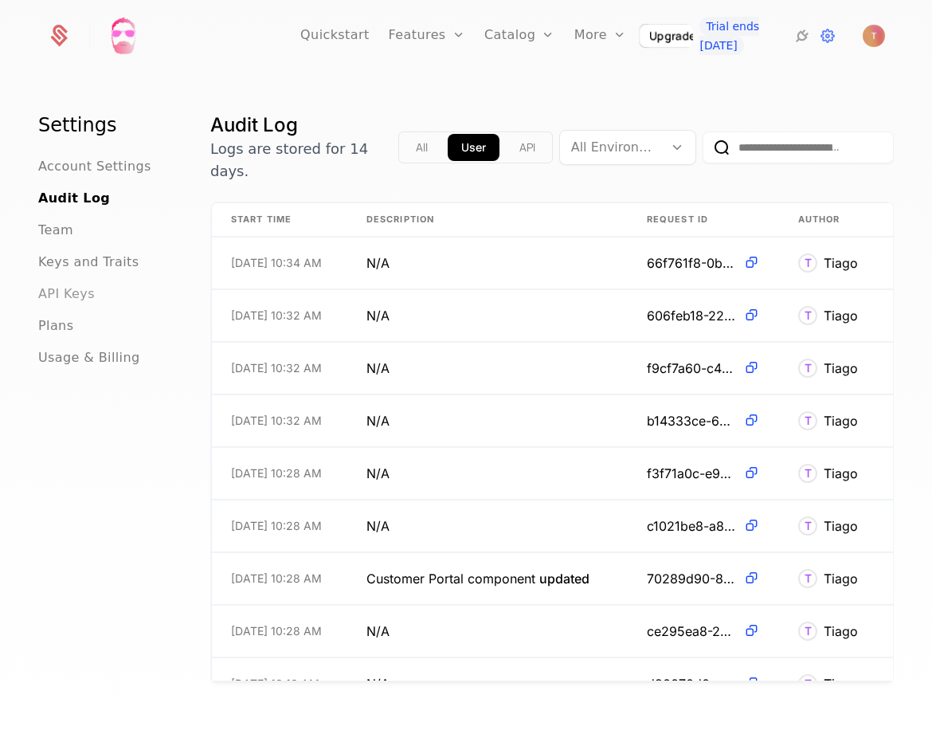
drag, startPoint x: 22, startPoint y: 290, endPoint x: 45, endPoint y: 293, distance: 23.3
click at [26, 291] on div "Settings Account Settings Audit Log Team Keys and Traits API Keys Plans Usage &…" at bounding box center [466, 410] width 932 height 673
click at [47, 292] on span "API Keys" at bounding box center [66, 294] width 57 height 19
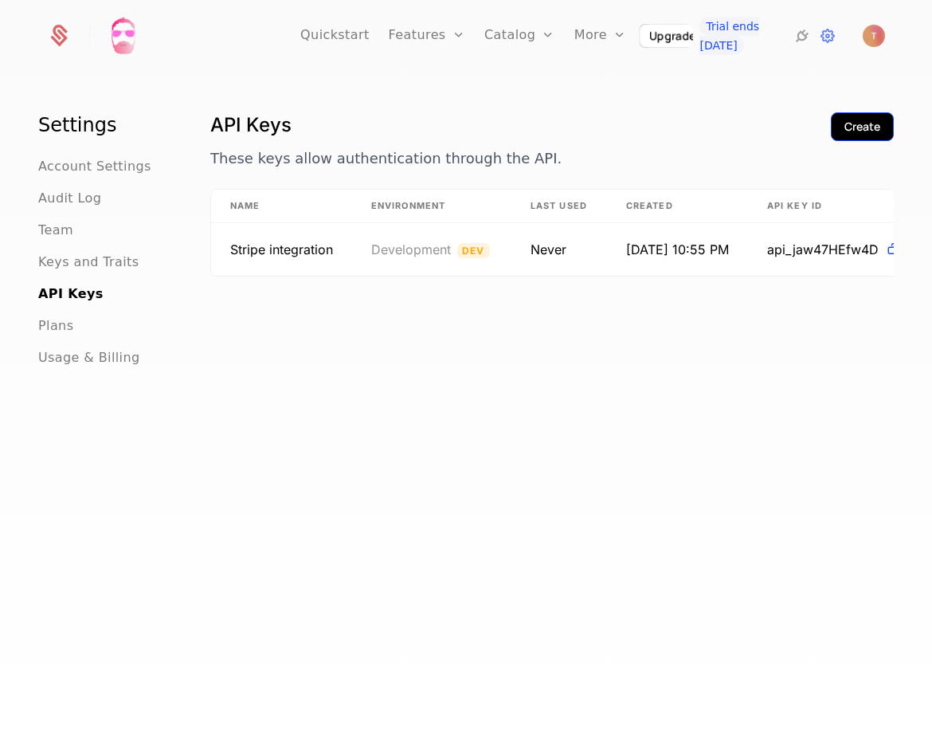
click at [878, 117] on button "Create" at bounding box center [862, 126] width 63 height 29
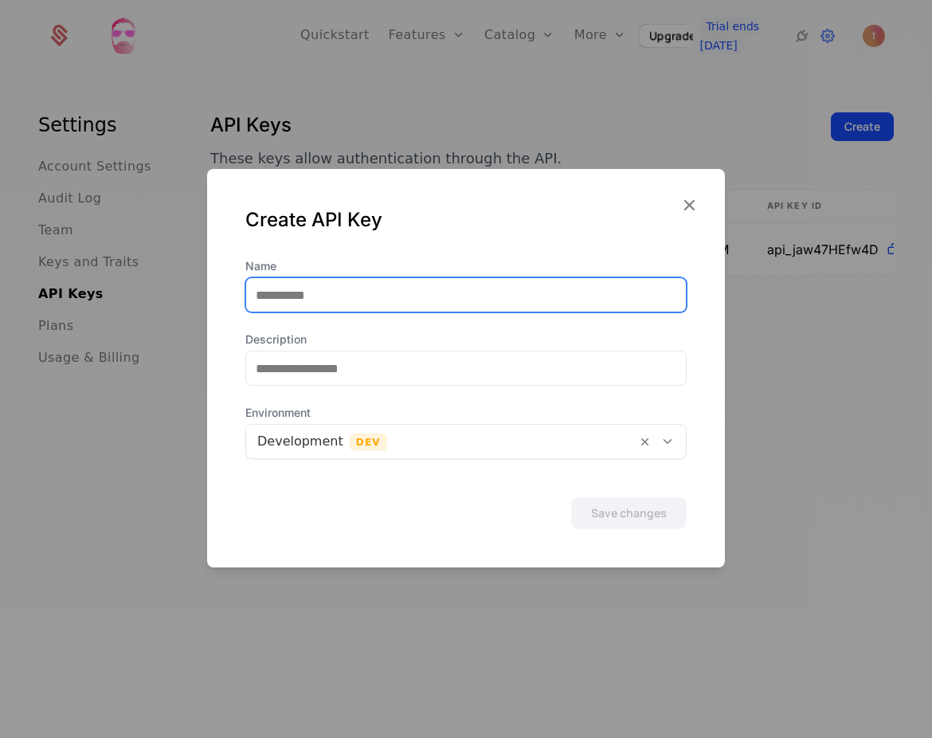
click at [487, 292] on input "Name" at bounding box center [466, 294] width 440 height 33
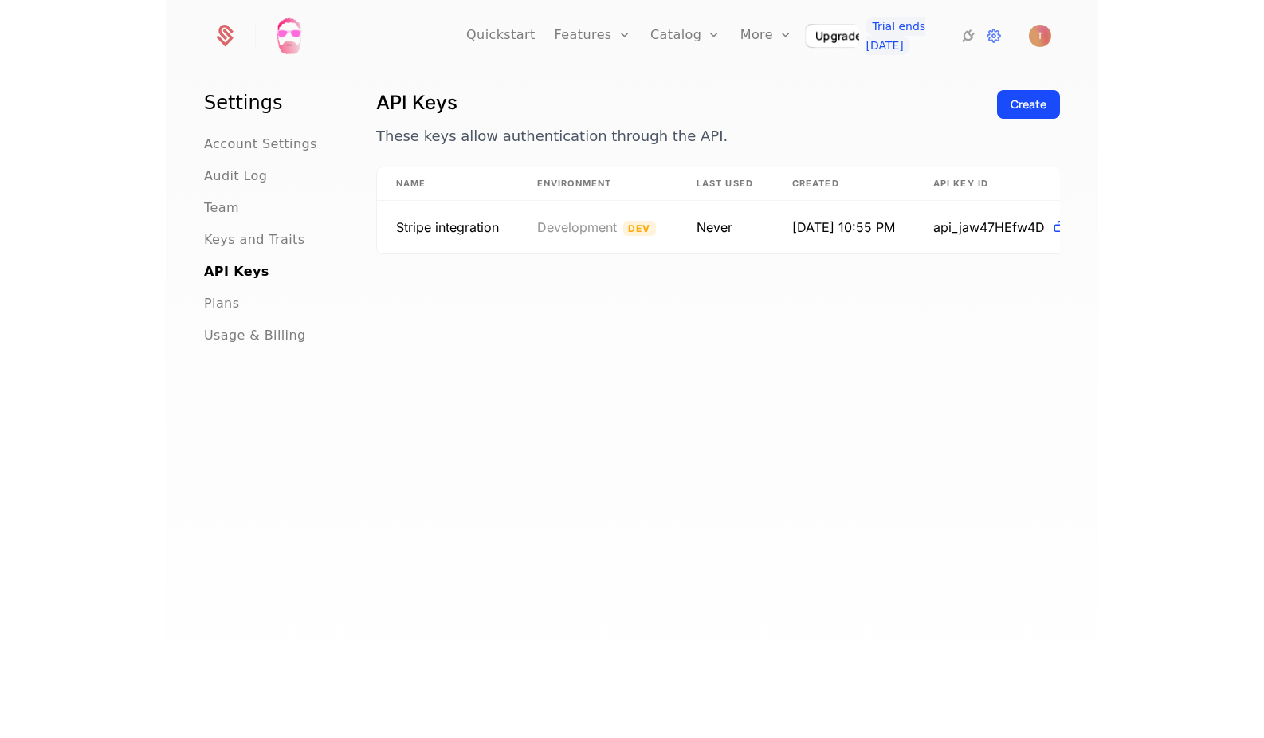
scroll to position [22, 0]
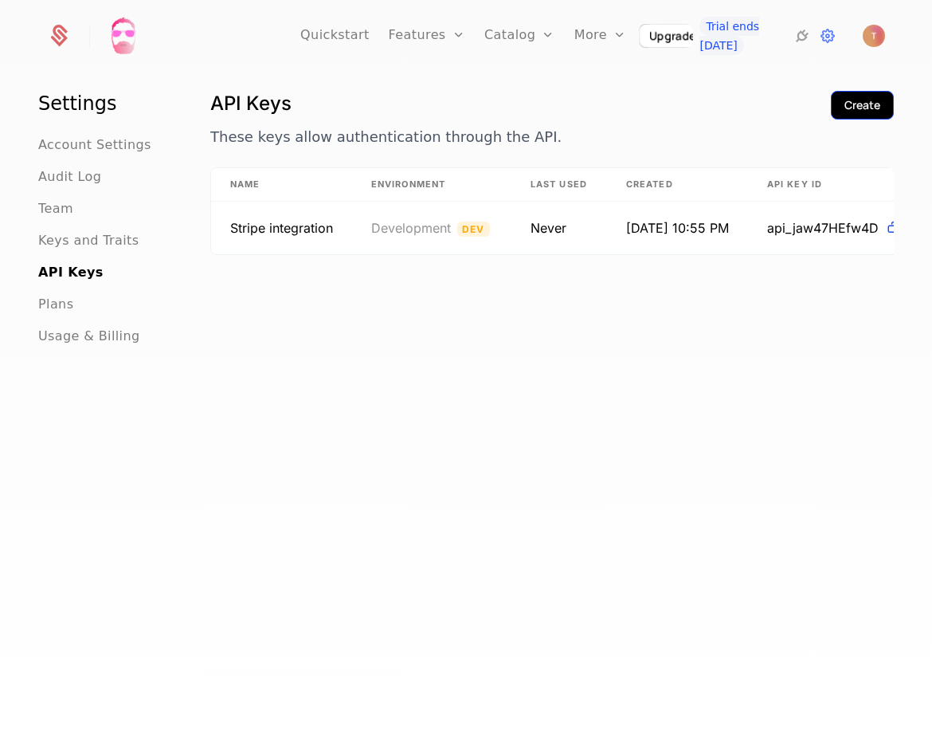
click at [845, 103] on div "Create" at bounding box center [863, 105] width 36 height 16
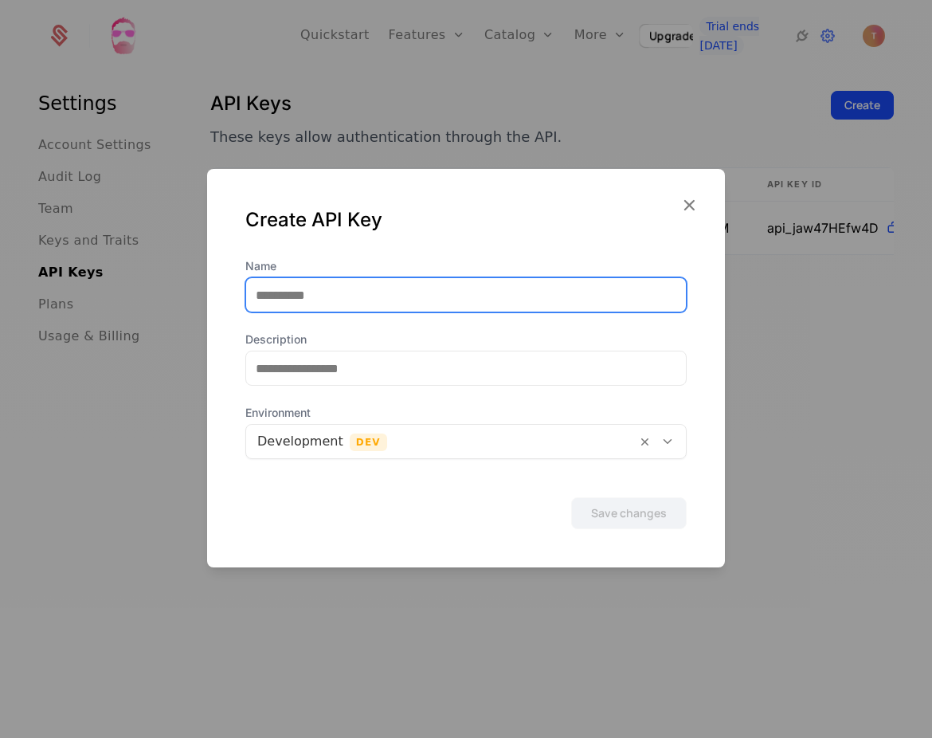
click at [323, 292] on input "Name" at bounding box center [466, 294] width 440 height 33
type input "******"
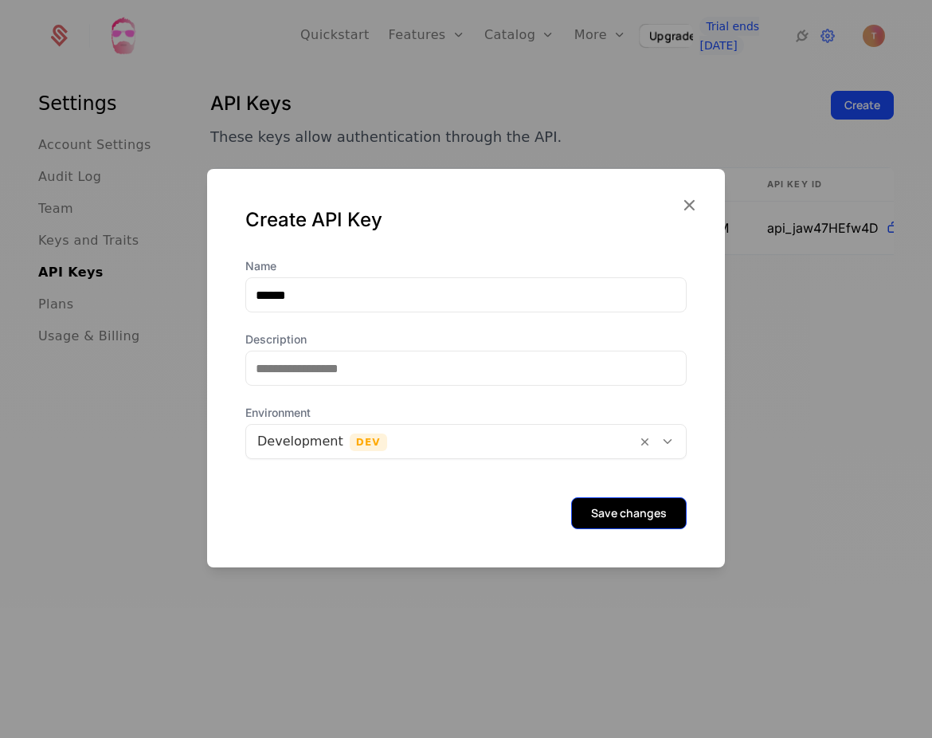
click at [658, 519] on button "Save changes" at bounding box center [629, 513] width 116 height 32
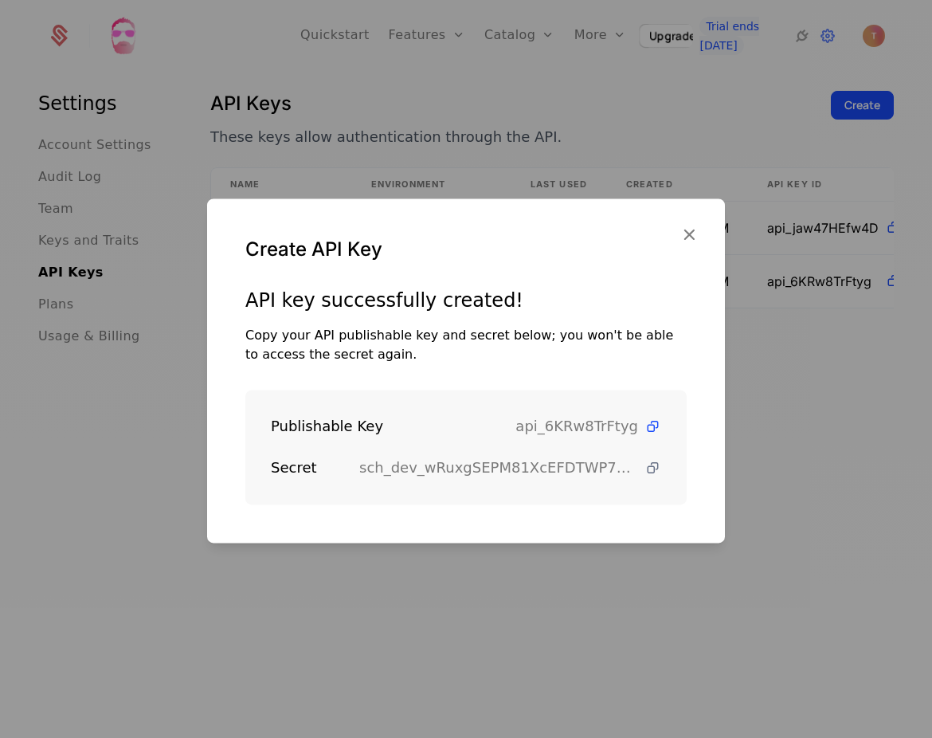
click at [654, 466] on icon at bounding box center [653, 468] width 17 height 17
click at [693, 237] on icon "button" at bounding box center [689, 234] width 21 height 21
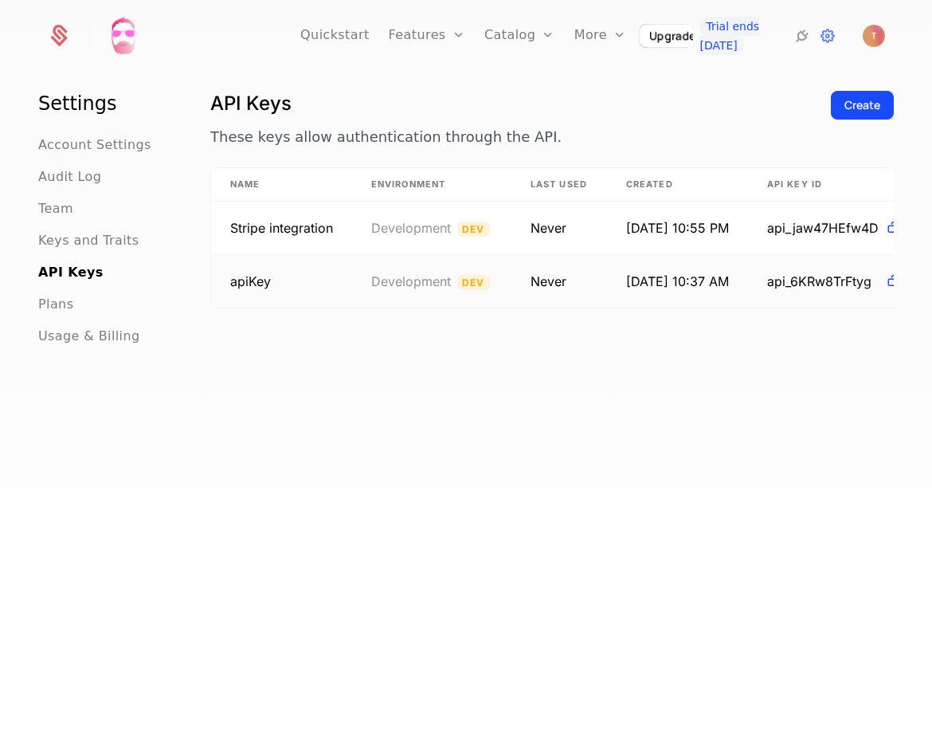
click at [817, 278] on span "api_6KRw8TrFtyg" at bounding box center [823, 281] width 112 height 19
drag, startPoint x: 256, startPoint y: 285, endPoint x: 265, endPoint y: 283, distance: 9.7
click at [256, 285] on span "apiKey" at bounding box center [250, 281] width 41 height 16
drag, startPoint x: 461, startPoint y: 270, endPoint x: 592, endPoint y: 270, distance: 131.5
click at [461, 270] on td "Development Dev" at bounding box center [431, 281] width 159 height 53
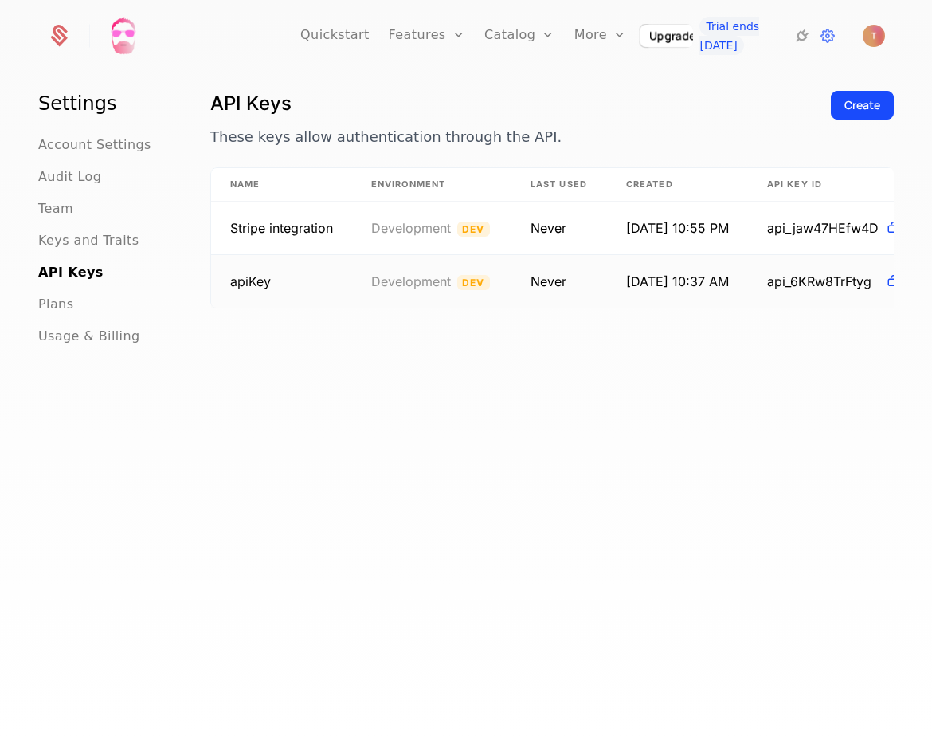
drag, startPoint x: 769, startPoint y: 273, endPoint x: 834, endPoint y: 278, distance: 64.8
click at [777, 273] on td "api_6KRw8TrFtyg" at bounding box center [834, 281] width 173 height 53
click at [893, 284] on icon at bounding box center [893, 281] width 17 height 17
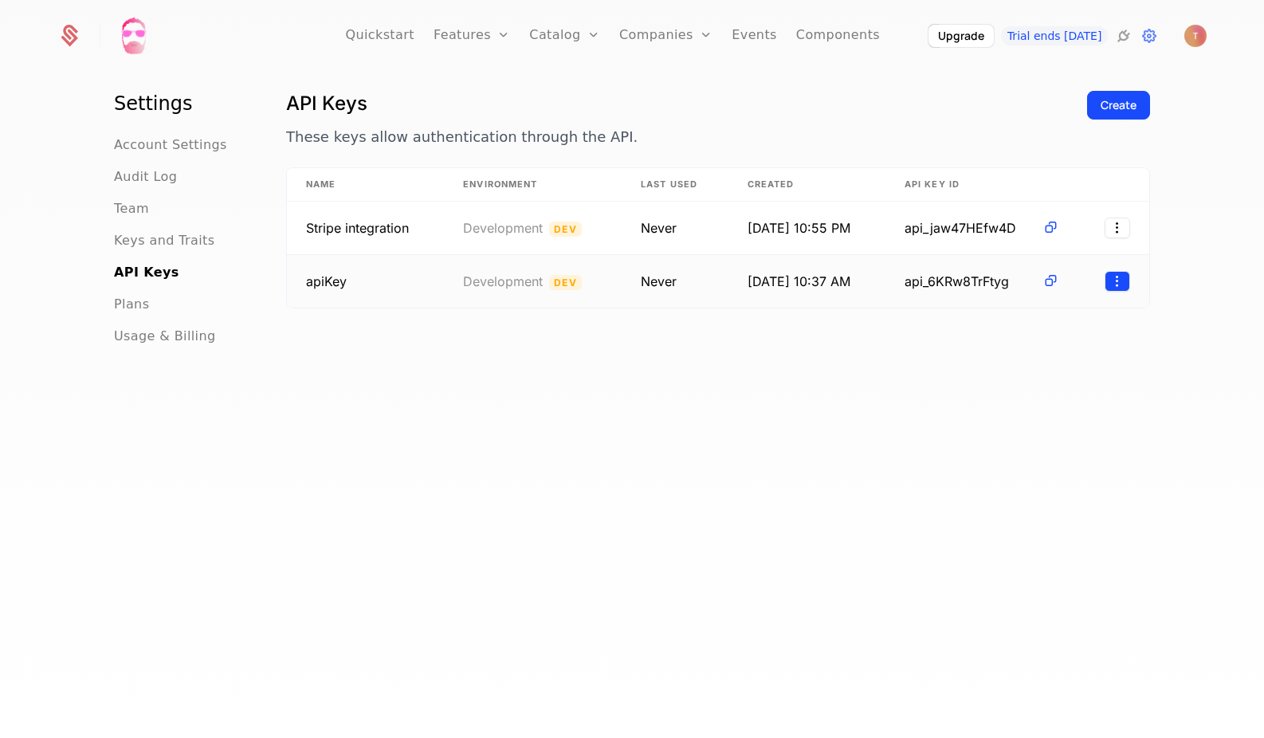
click at [1043, 280] on html "Quickstart Features Features Flags Catalog Plans Add Ons Credits Configuration …" at bounding box center [632, 369] width 1264 height 738
click at [1032, 320] on div "Edit" at bounding box center [1050, 321] width 121 height 22
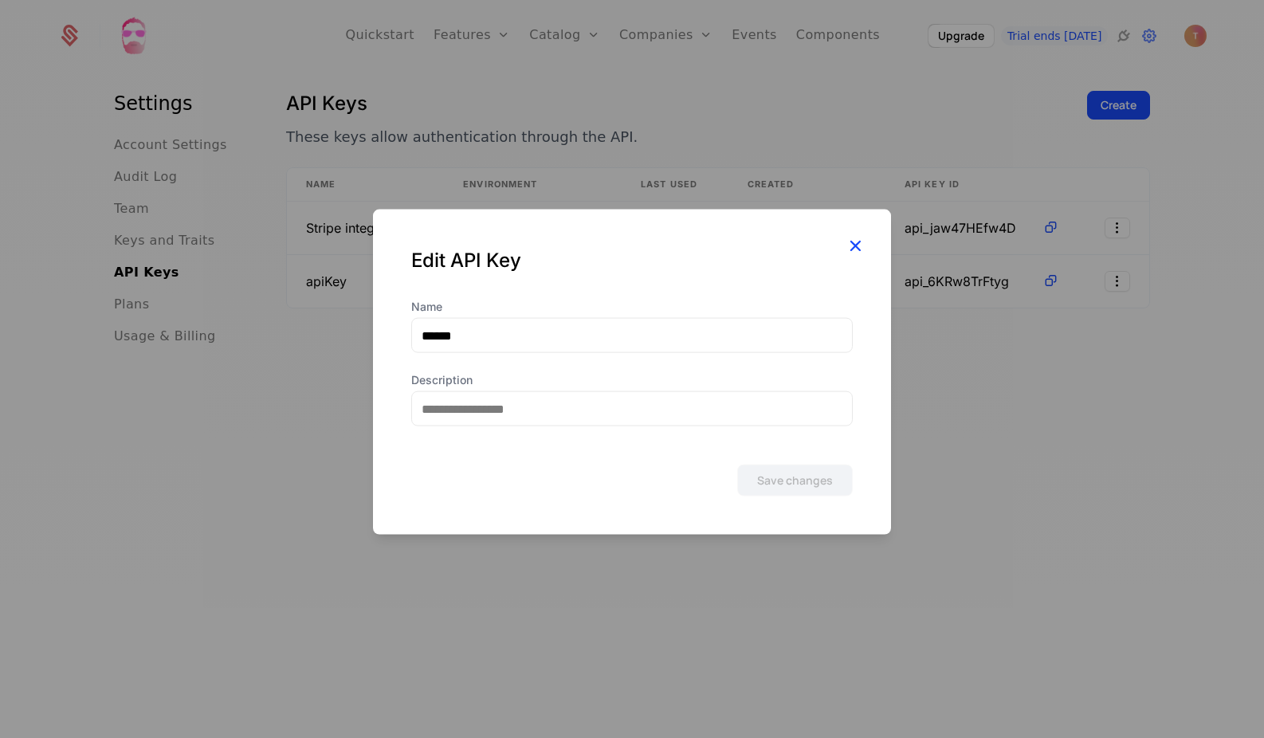
click at [853, 240] on icon "button" at bounding box center [855, 245] width 21 height 21
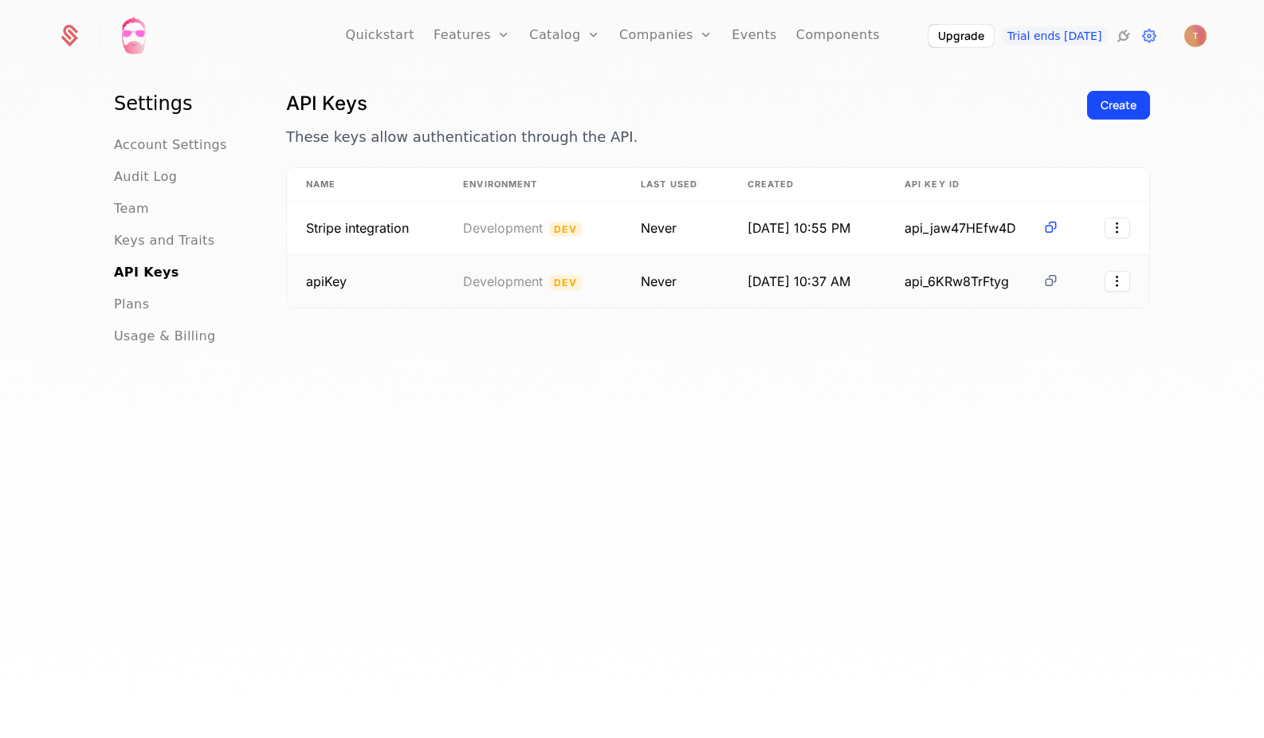
click at [1043, 281] on icon at bounding box center [1050, 281] width 17 height 17
click at [827, 38] on link "Components" at bounding box center [838, 36] width 84 height 72
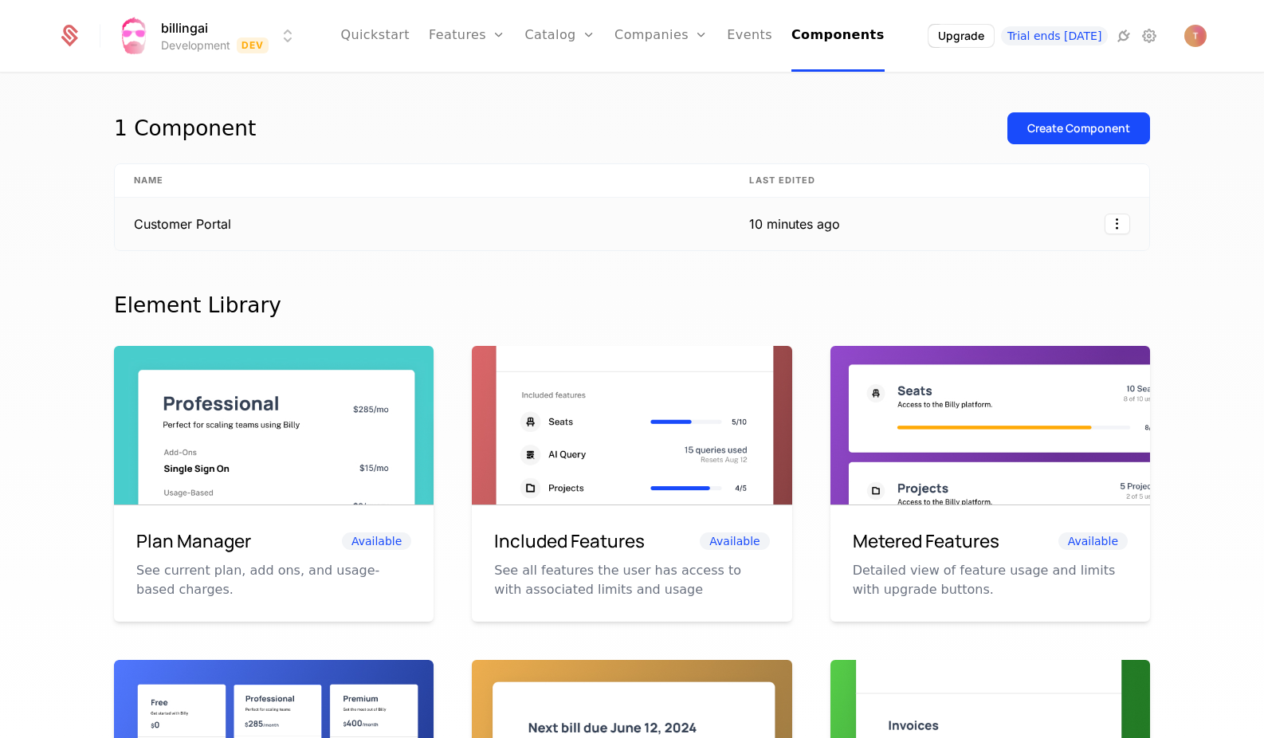
click at [941, 238] on td at bounding box center [1004, 224] width 290 height 53
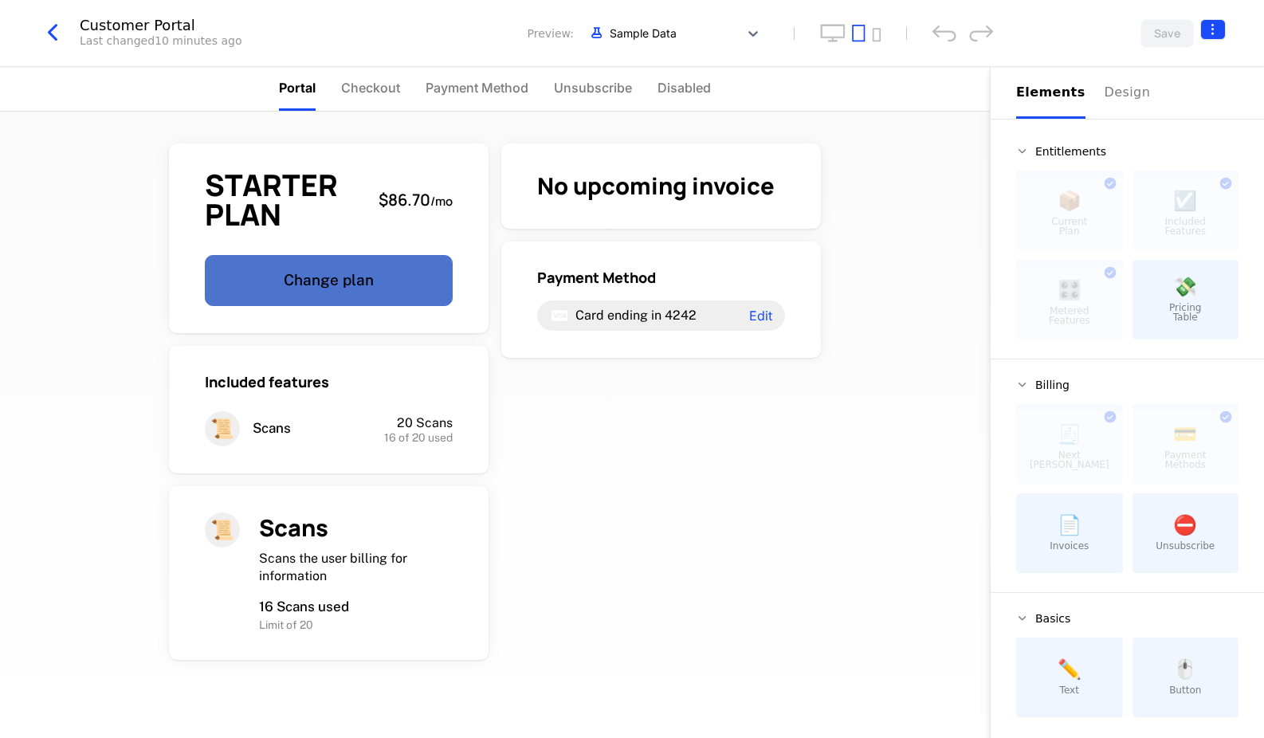
click at [1043, 33] on html "billingai Development Dev Quickstart Features Features Flags Catalog Plans Add …" at bounding box center [632, 369] width 1264 height 738
click at [1043, 131] on icon "button" at bounding box center [1188, 130] width 17 height 17
